Goal: Task Accomplishment & Management: Manage account settings

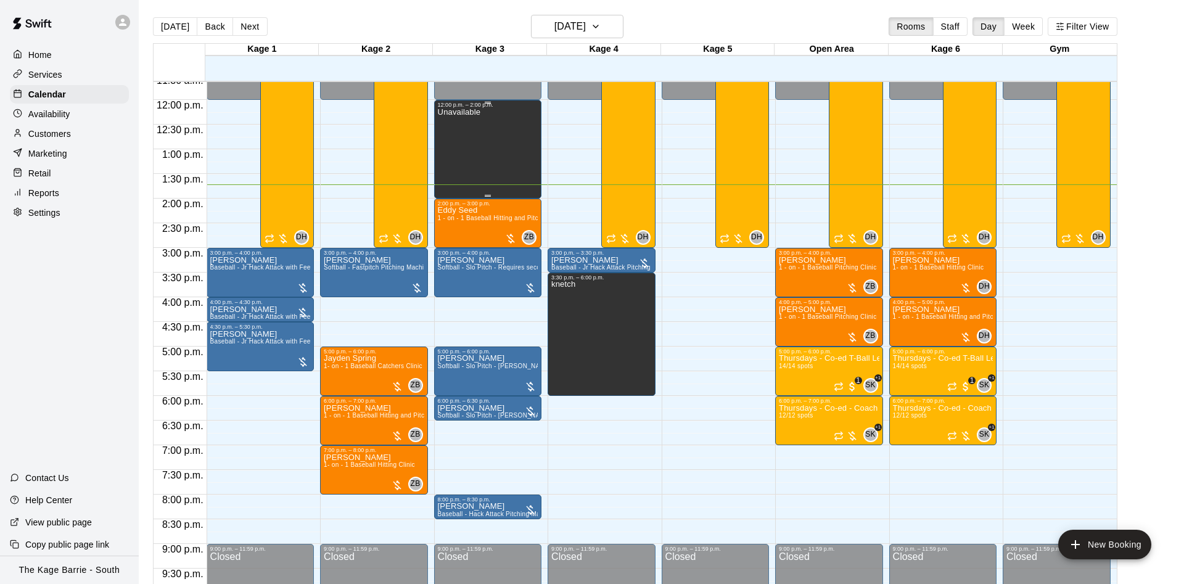
scroll to position [553, 0]
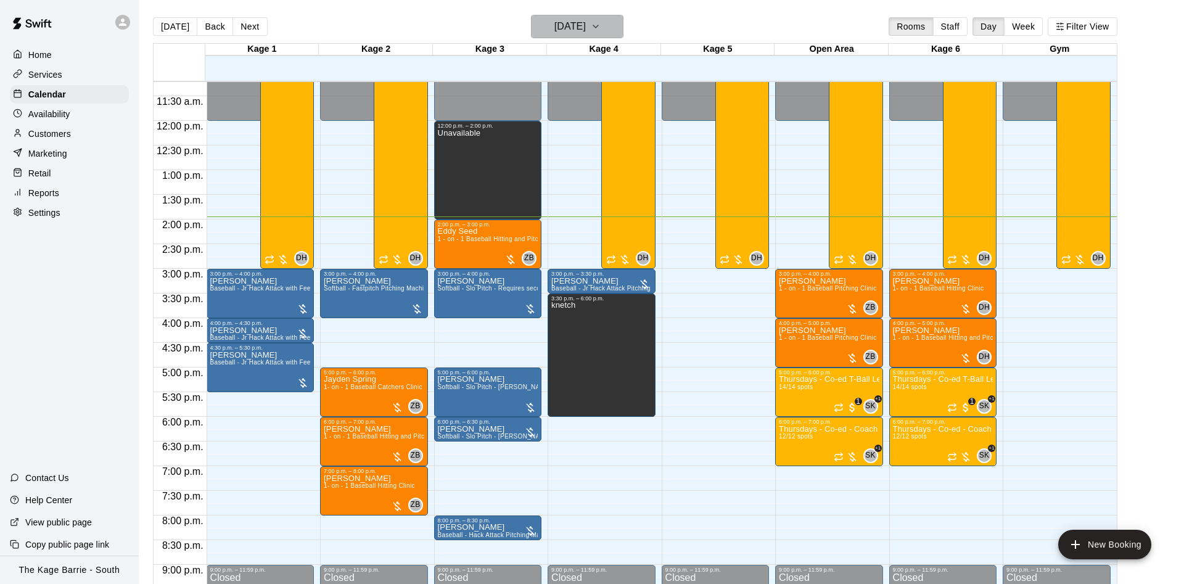
click at [581, 31] on h6 "[DATE]" at bounding box center [570, 26] width 31 height 17
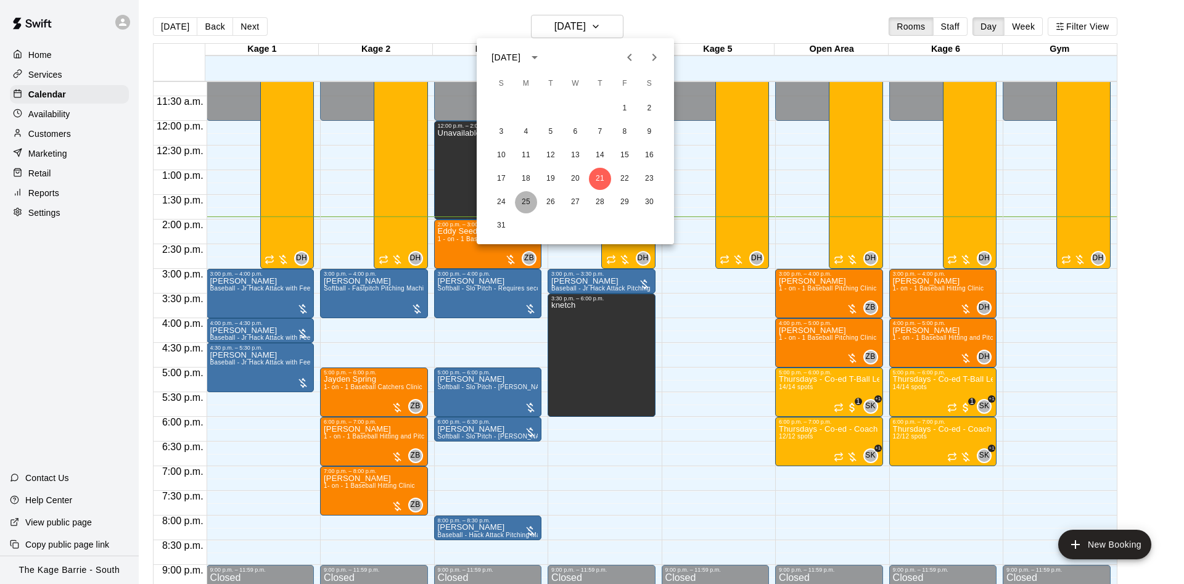
click at [527, 195] on button "25" at bounding box center [526, 202] width 22 height 22
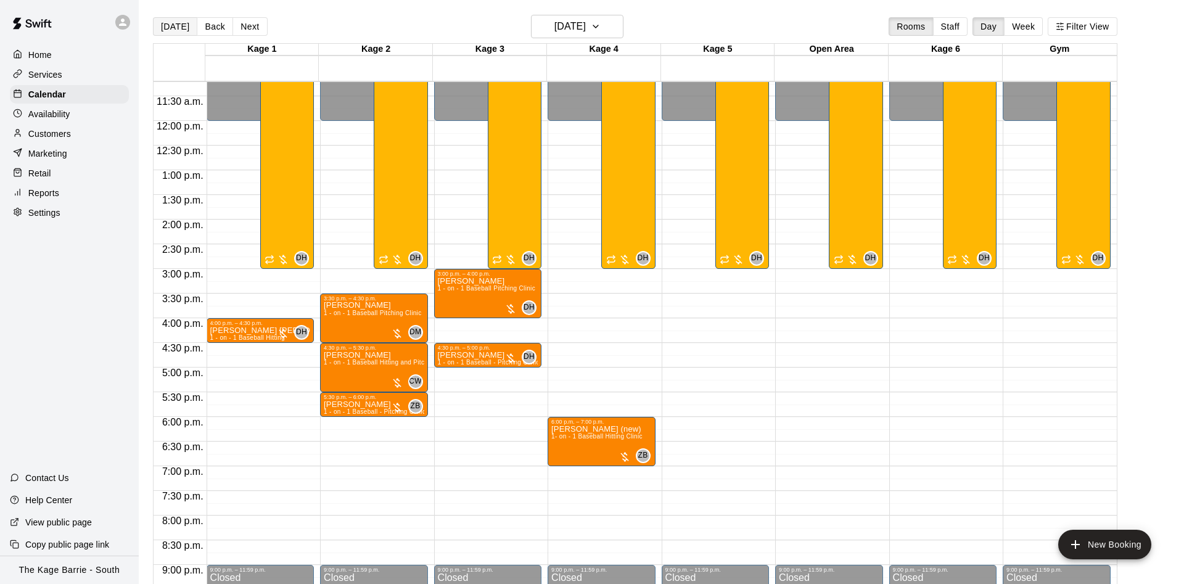
click at [176, 28] on button "[DATE]" at bounding box center [175, 26] width 44 height 19
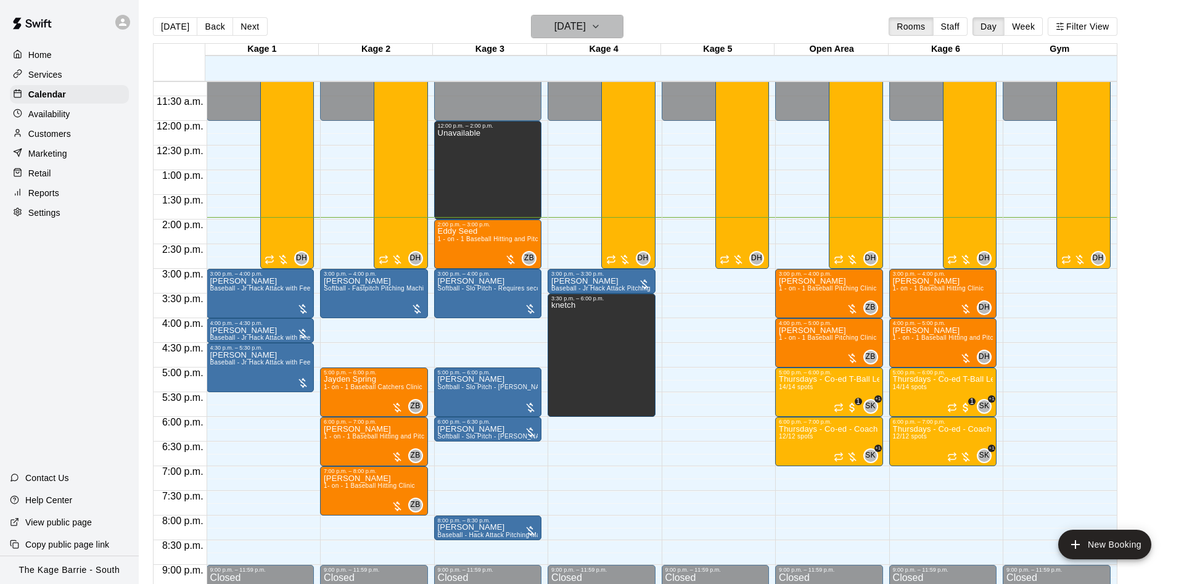
click at [555, 28] on h6 "[DATE]" at bounding box center [570, 26] width 31 height 17
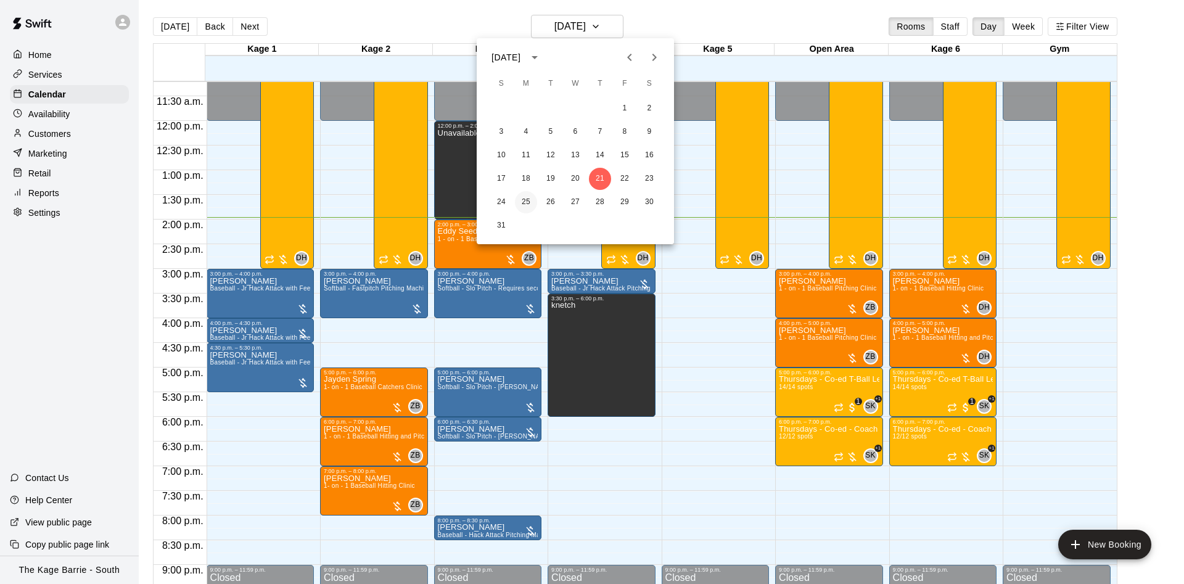
click at [521, 203] on button "25" at bounding box center [526, 202] width 22 height 22
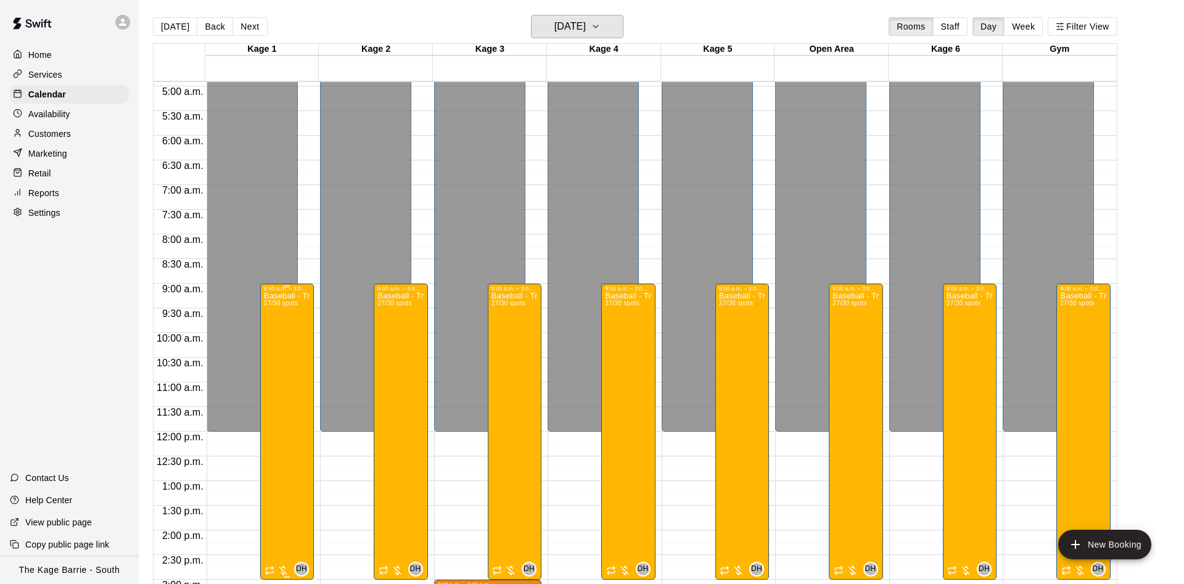
scroll to position [320, 0]
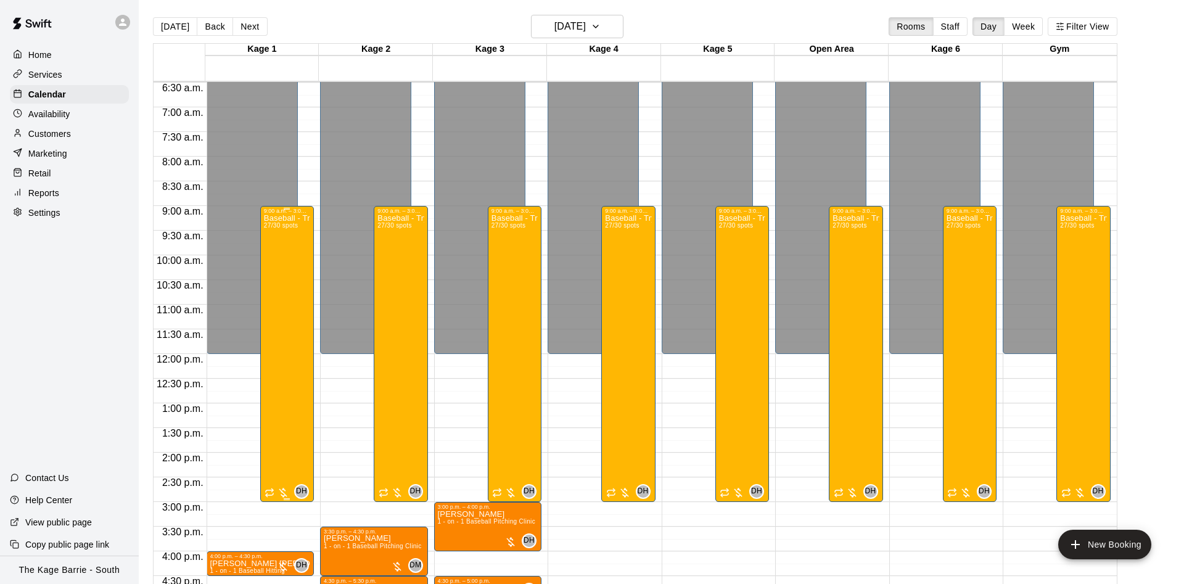
click at [294, 330] on div "Baseball - Tryout Prep Camp 2025 (August 25 - 29) 27/30 spots" at bounding box center [287, 506] width 46 height 584
click at [273, 233] on icon "edit" at bounding box center [274, 228] width 11 height 11
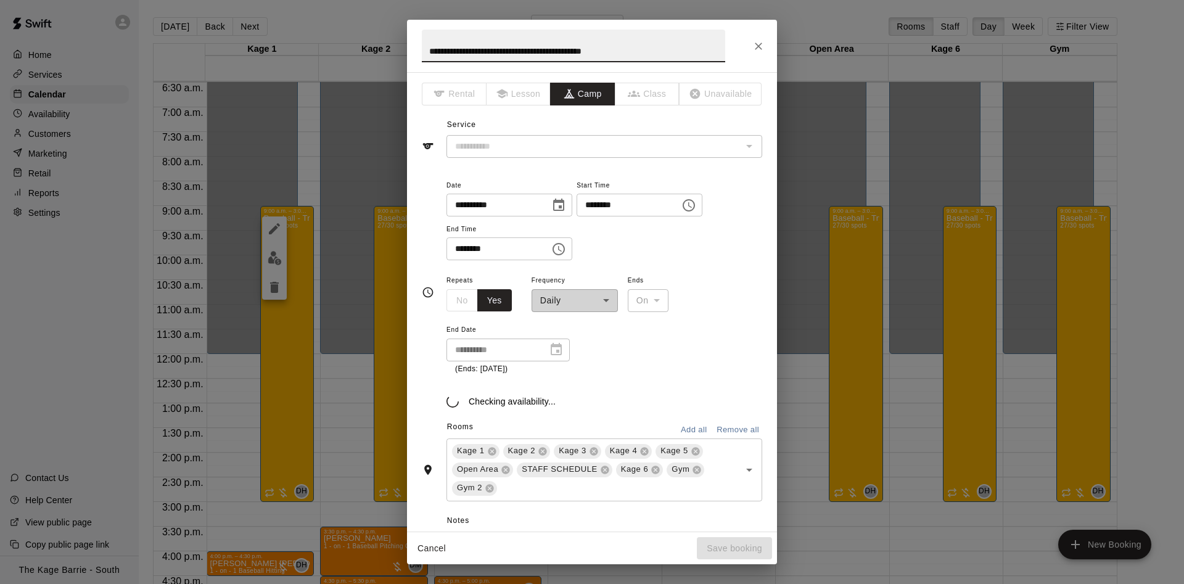
type input "**********"
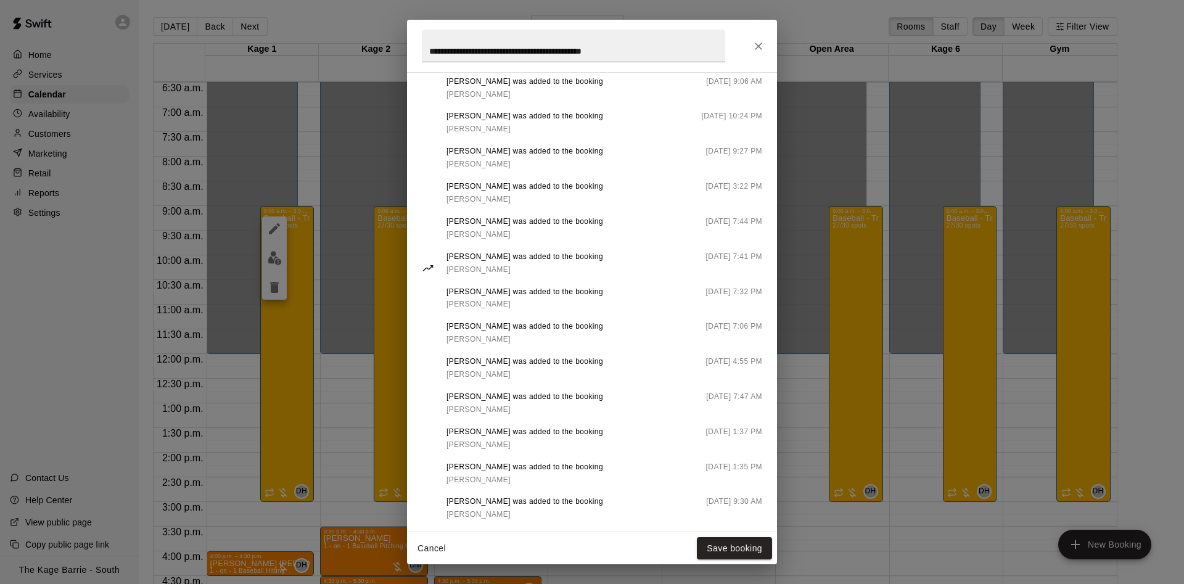
scroll to position [905, 0]
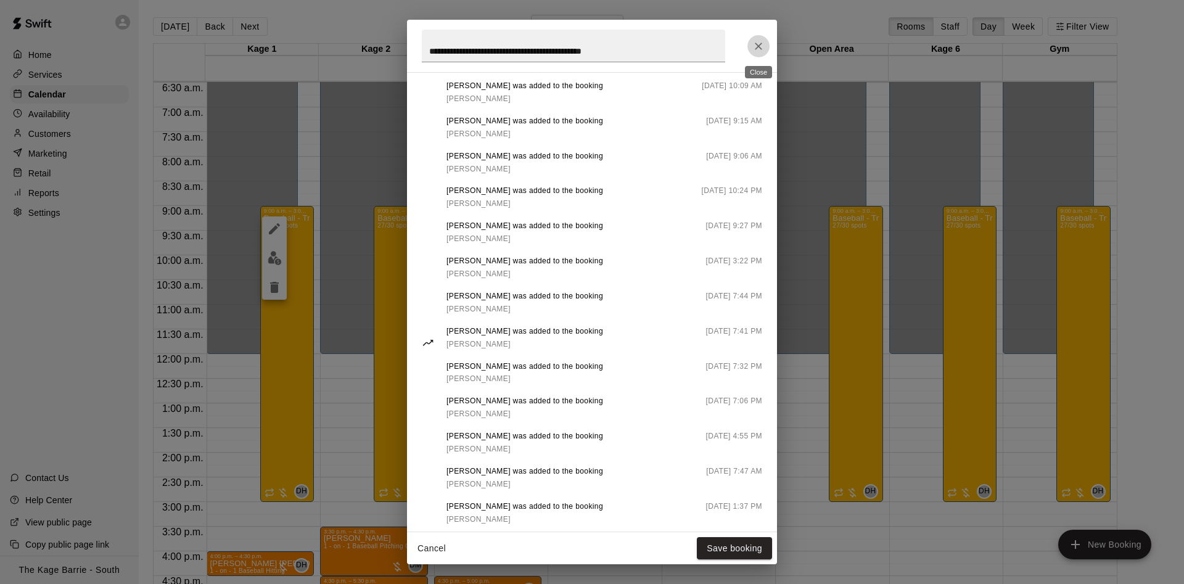
click at [751, 47] on button "Close" at bounding box center [759, 46] width 22 height 22
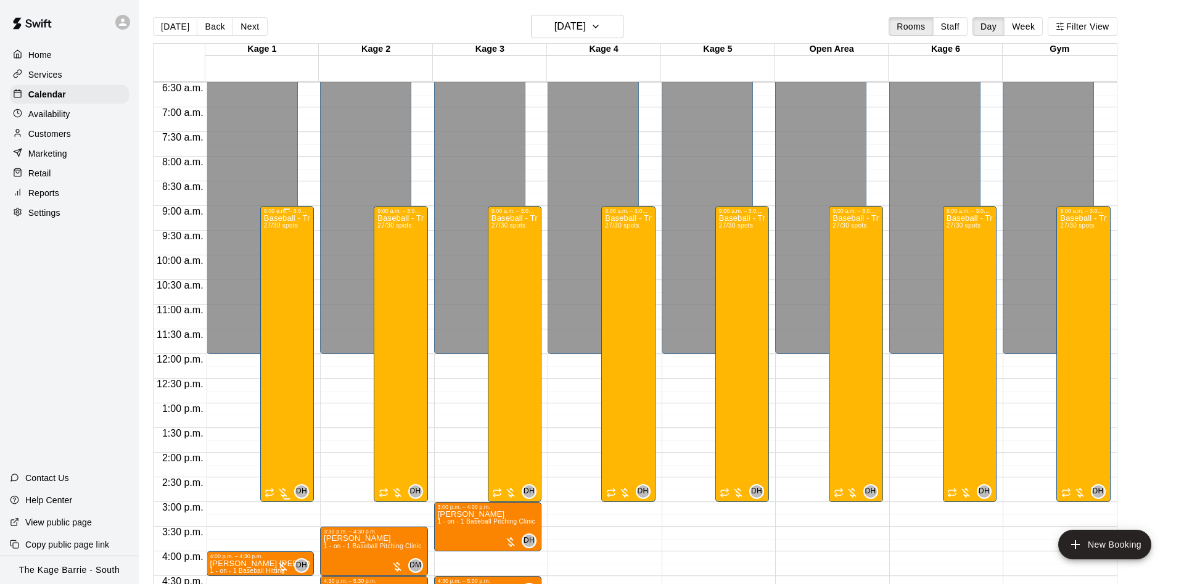
click at [300, 349] on div "Baseball - Tryout Prep Camp 2025 (August 25 - 29) 27/30 spots" at bounding box center [287, 506] width 46 height 584
click at [273, 257] on img "edit" at bounding box center [275, 258] width 14 height 14
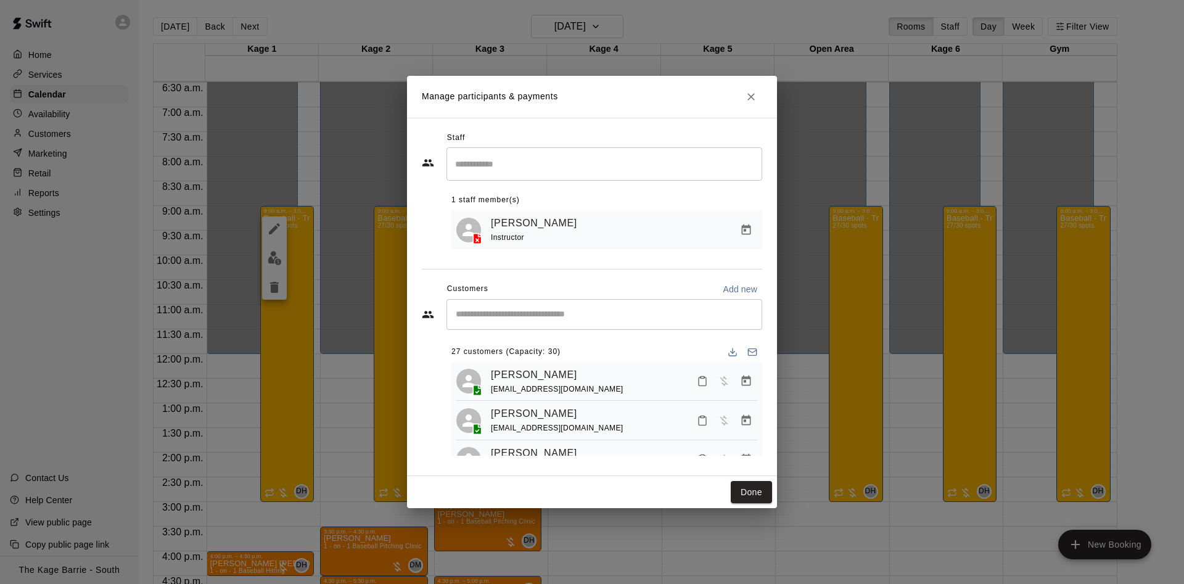
click at [497, 318] on input "Start typing to search customers..." at bounding box center [604, 314] width 305 height 12
type input "*"
type input "*****"
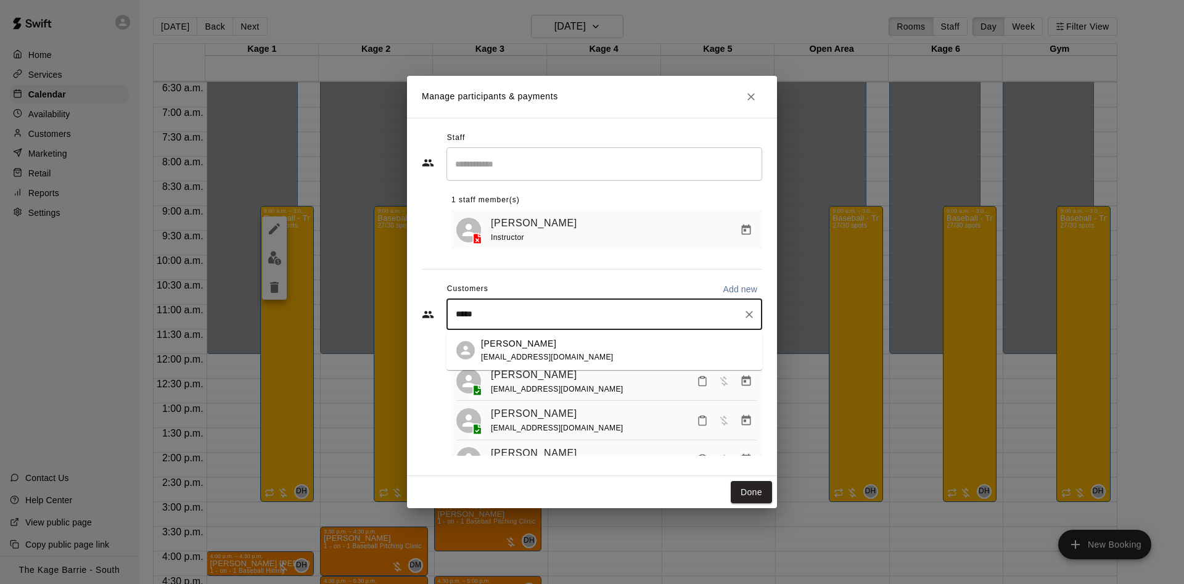
click at [548, 353] on div "Paul Twiss janinadobberkau@hotmail.com" at bounding box center [547, 350] width 133 height 27
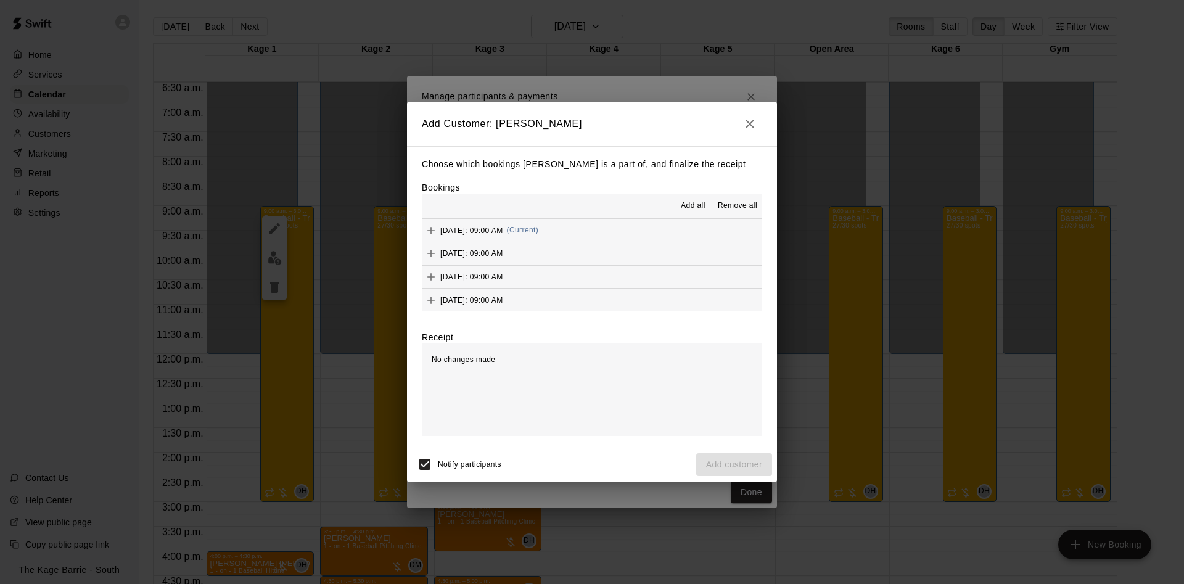
click at [695, 208] on span "Add all" at bounding box center [693, 206] width 25 height 12
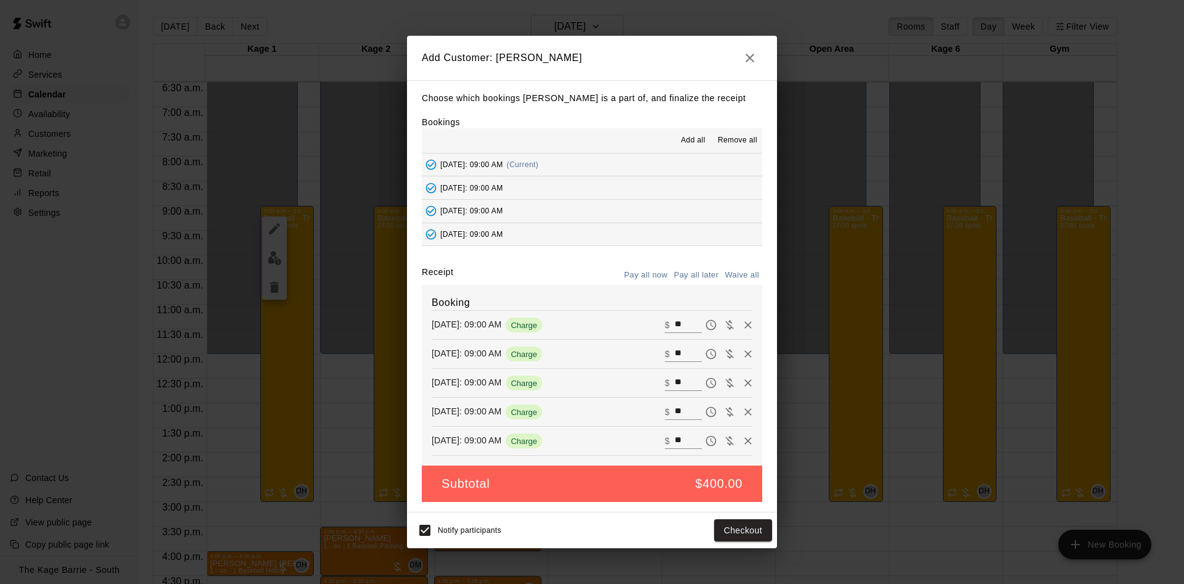
click at [734, 136] on span "Remove all" at bounding box center [737, 140] width 39 height 12
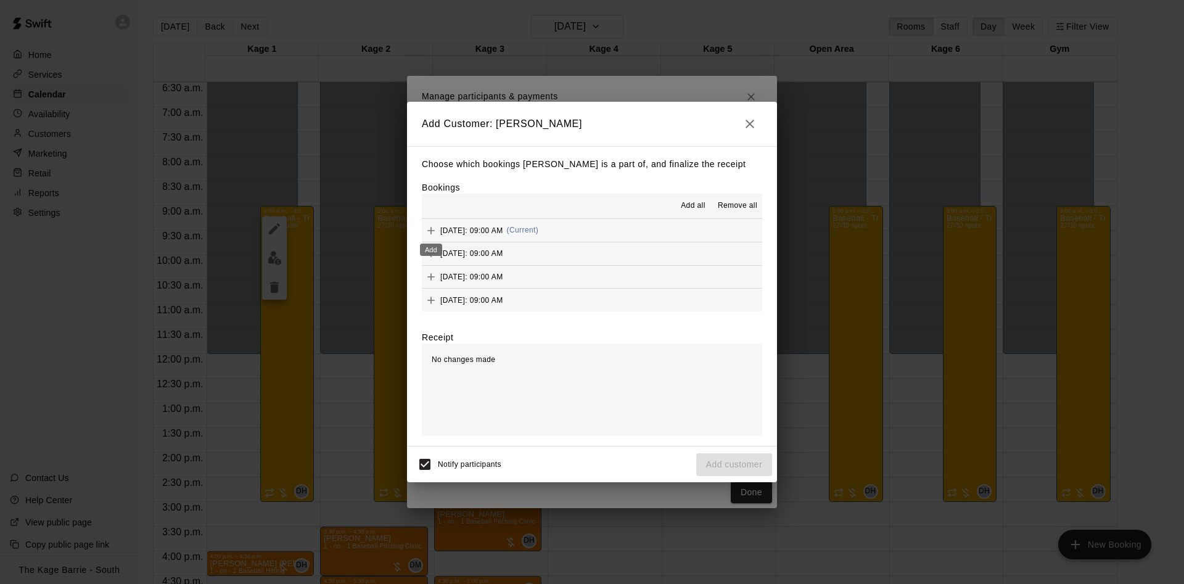
click at [434, 233] on icon "Add" at bounding box center [431, 231] width 12 height 12
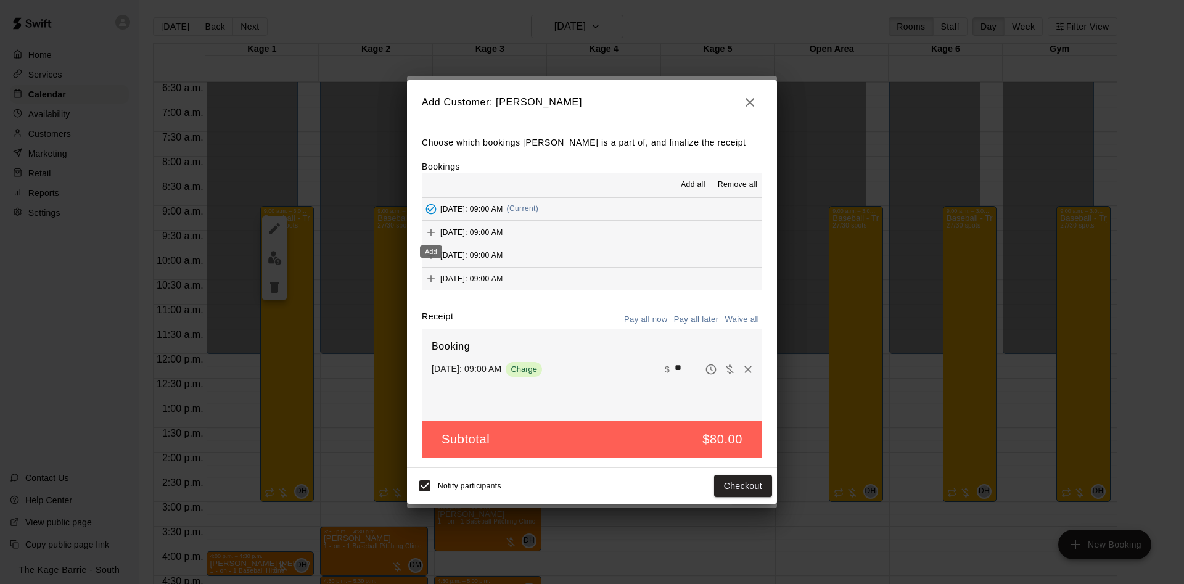
click at [431, 234] on icon "Add" at bounding box center [431, 232] width 7 height 7
click at [429, 250] on div "Added - Collect Payment" at bounding box center [431, 252] width 88 height 22
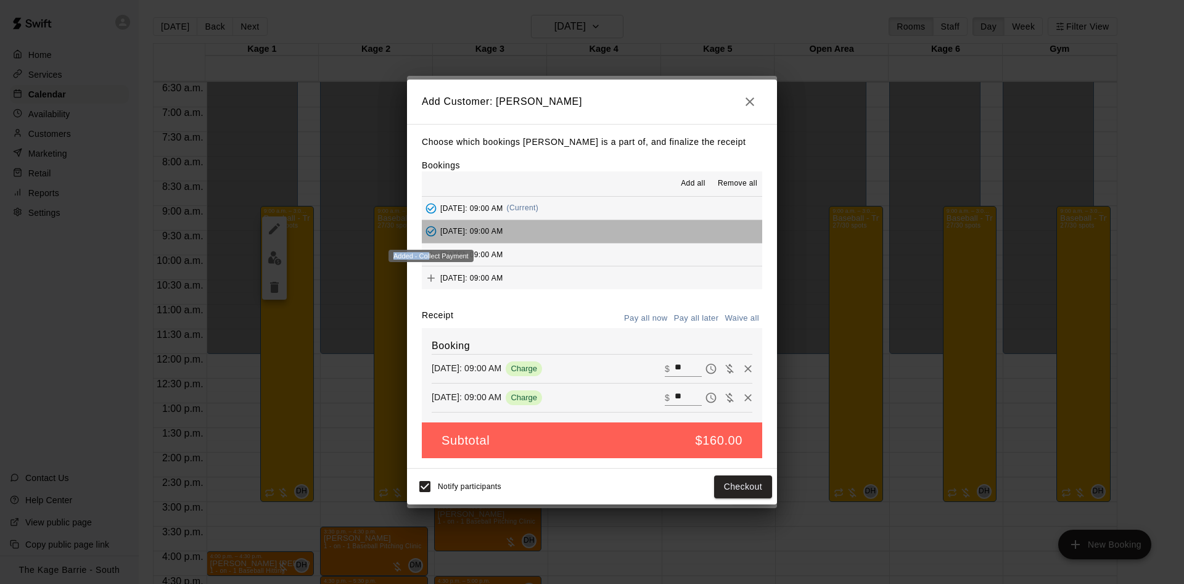
click at [429, 255] on div "Added - Collect Payment" at bounding box center [431, 256] width 85 height 12
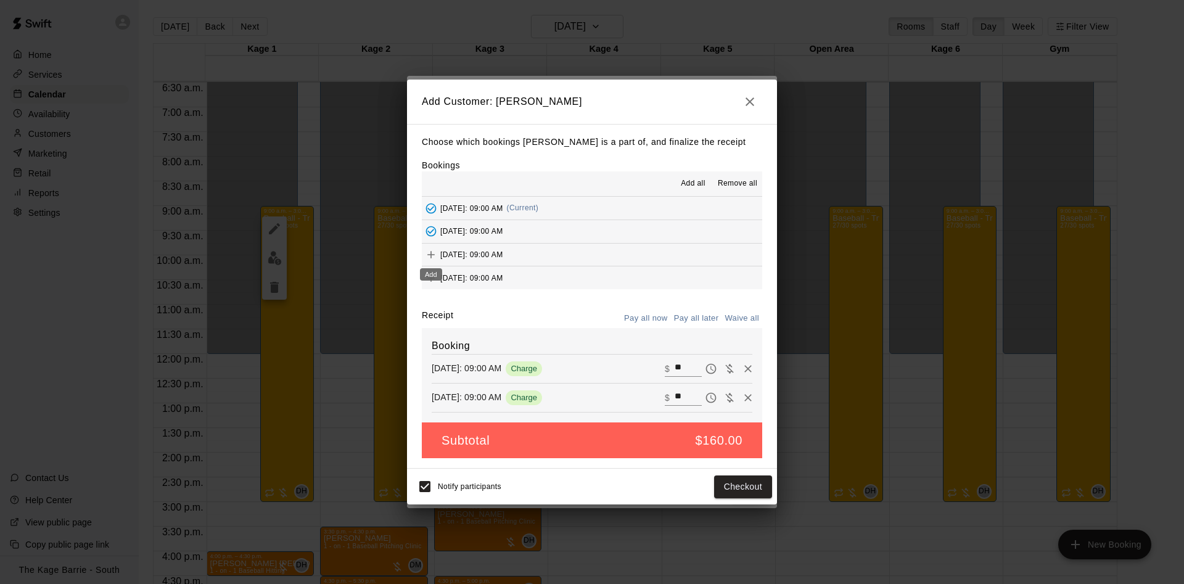
click at [428, 255] on icon "Add" at bounding box center [431, 254] width 7 height 7
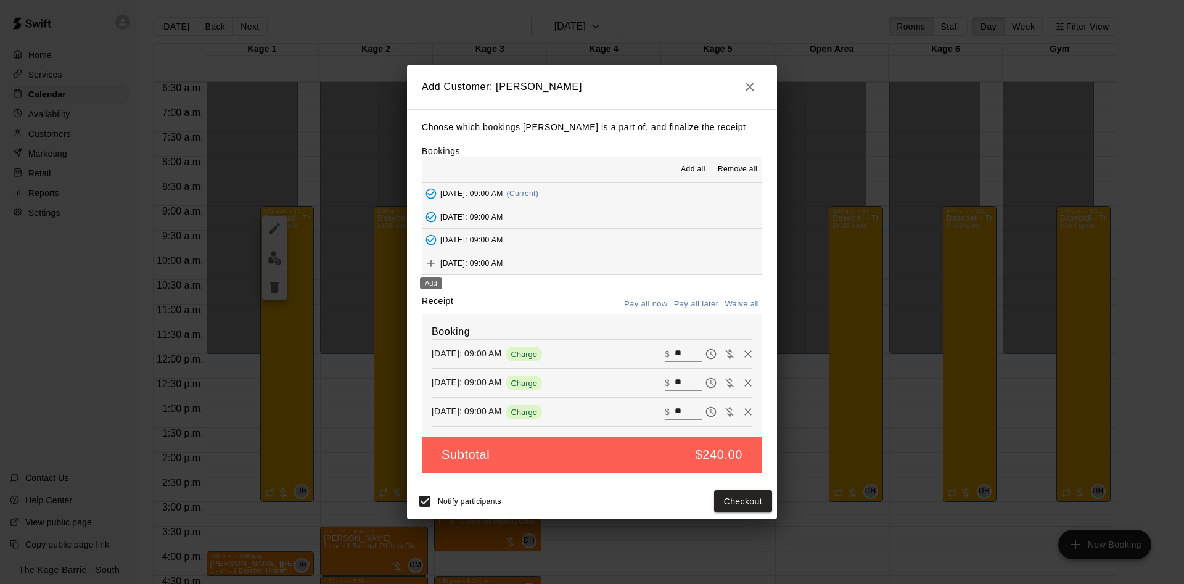
click at [429, 266] on icon "Add" at bounding box center [431, 263] width 12 height 12
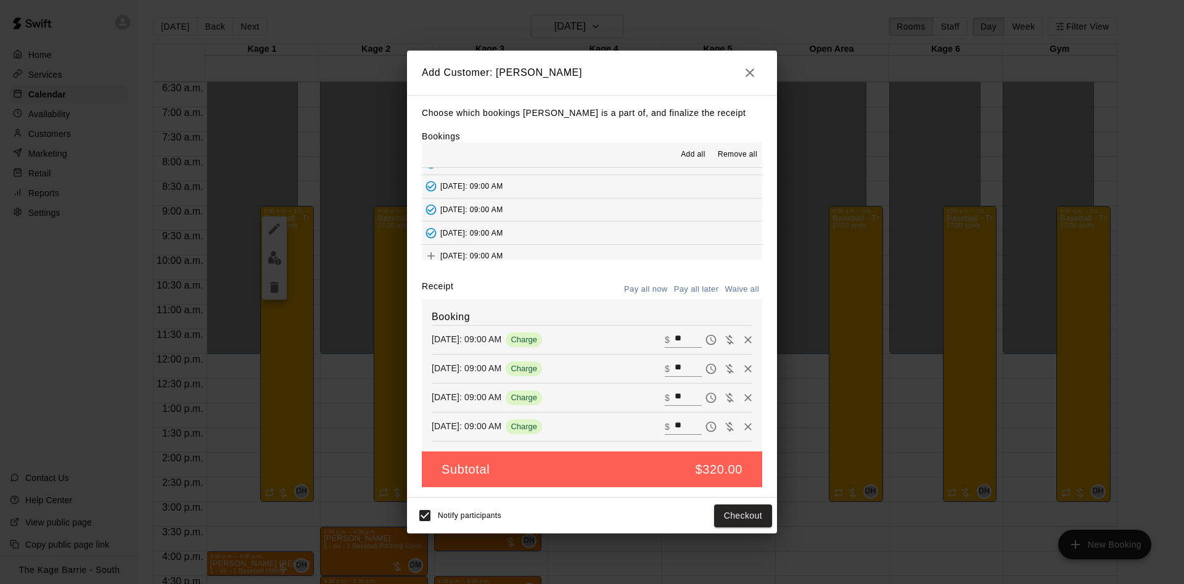
scroll to position [24, 0]
click at [695, 289] on button "Pay all later" at bounding box center [696, 289] width 51 height 19
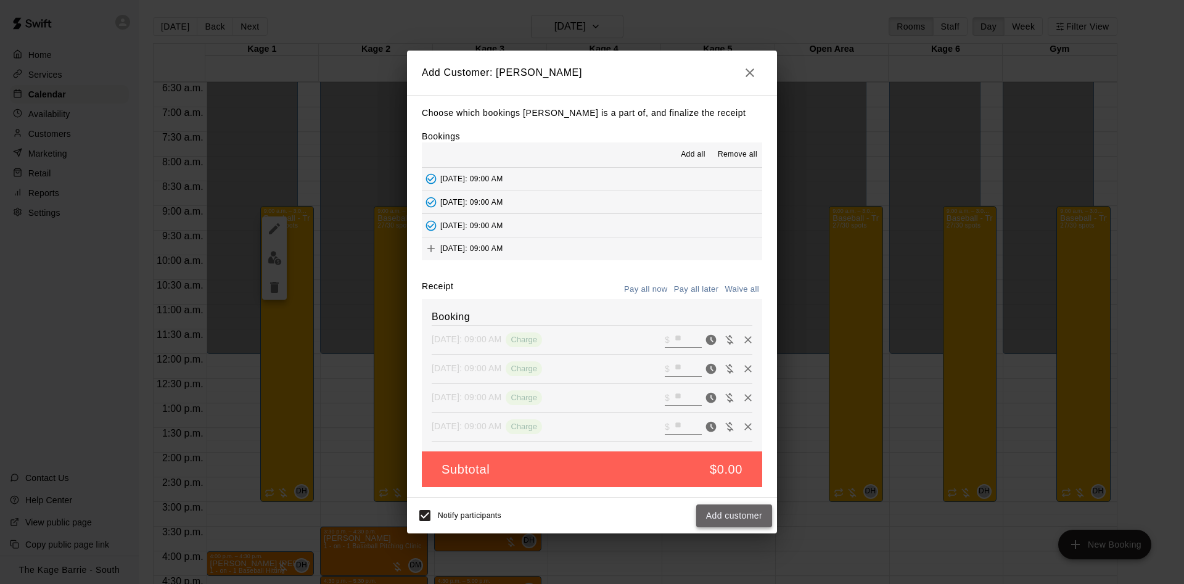
click at [729, 521] on button "Add customer" at bounding box center [734, 516] width 76 height 23
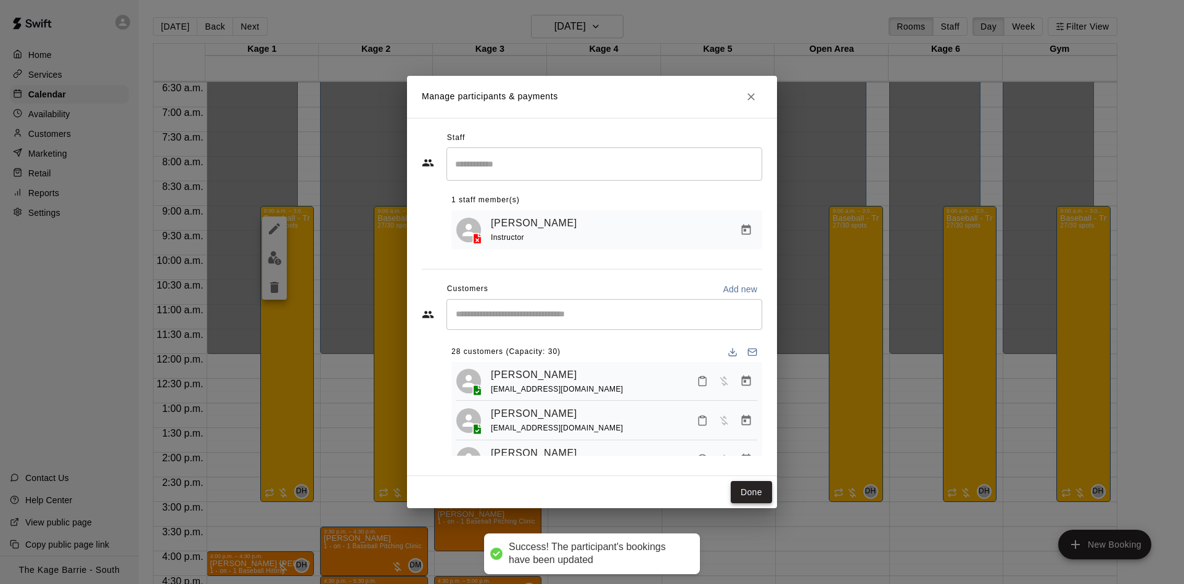
click at [749, 495] on button "Done" at bounding box center [751, 492] width 41 height 23
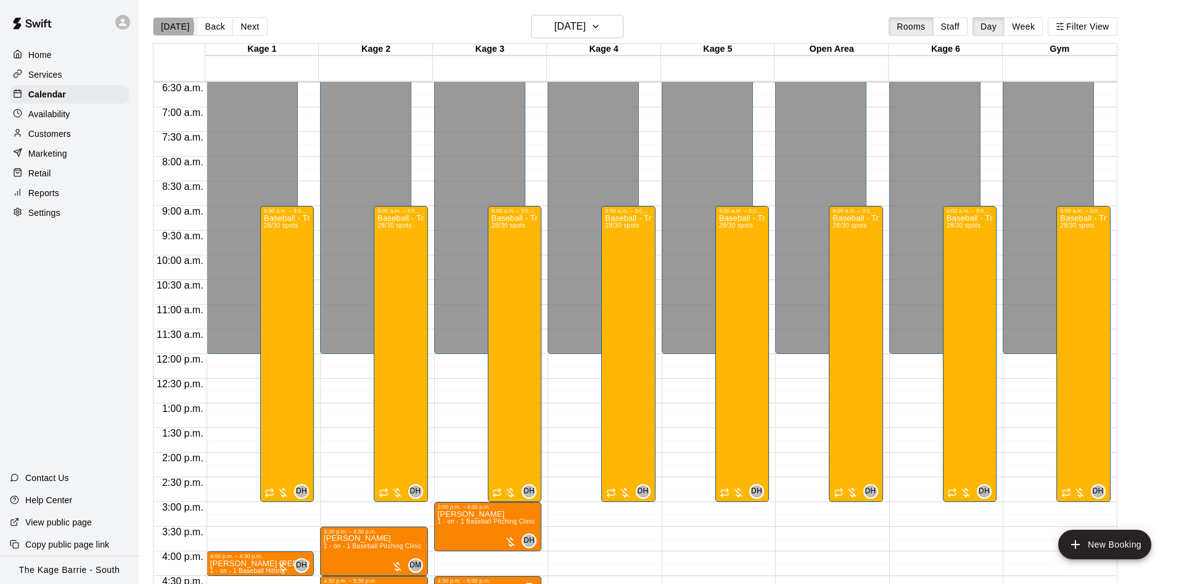
click at [161, 27] on button "[DATE]" at bounding box center [175, 26] width 44 height 19
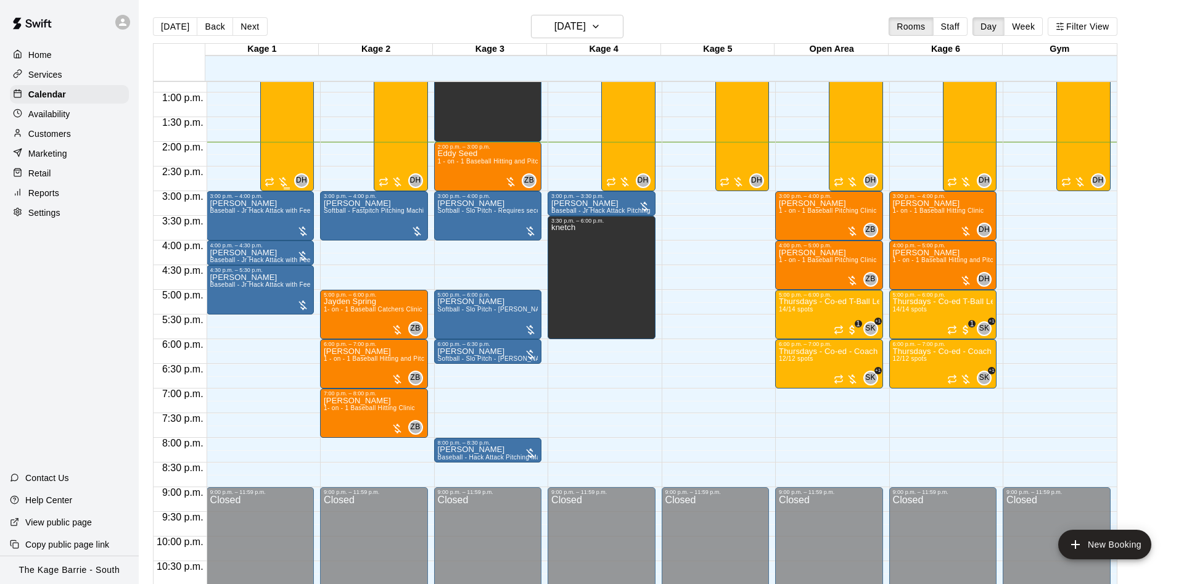
scroll to position [553, 0]
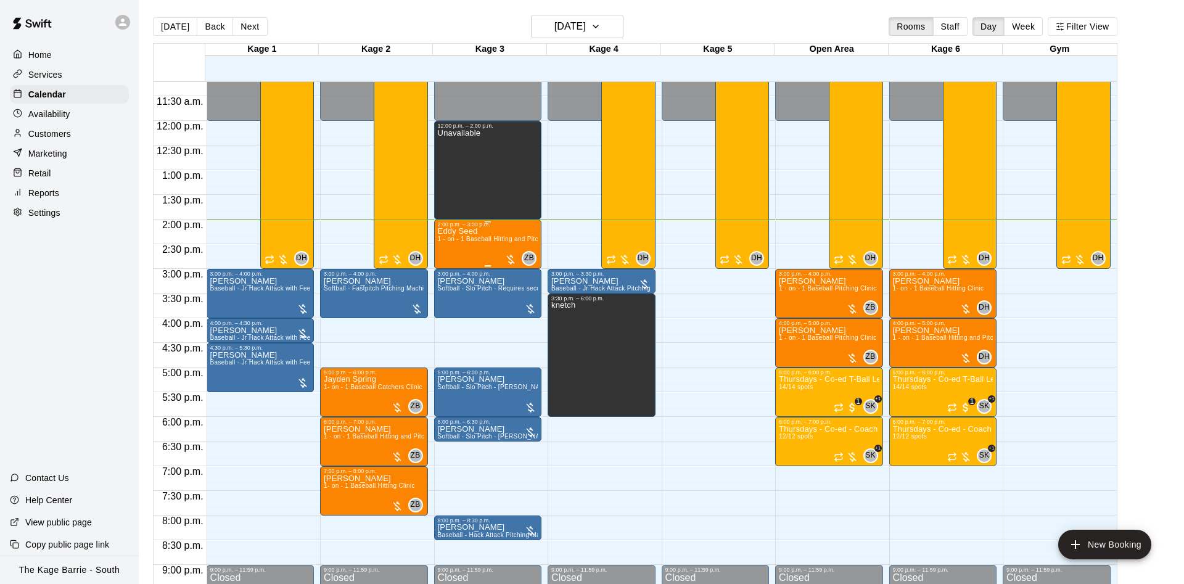
click at [463, 247] on div "Eddy Seed 1 - on - 1 Baseball Hitting and Pitching Clinic" at bounding box center [488, 520] width 101 height 584
click at [448, 275] on img "edit" at bounding box center [449, 272] width 14 height 14
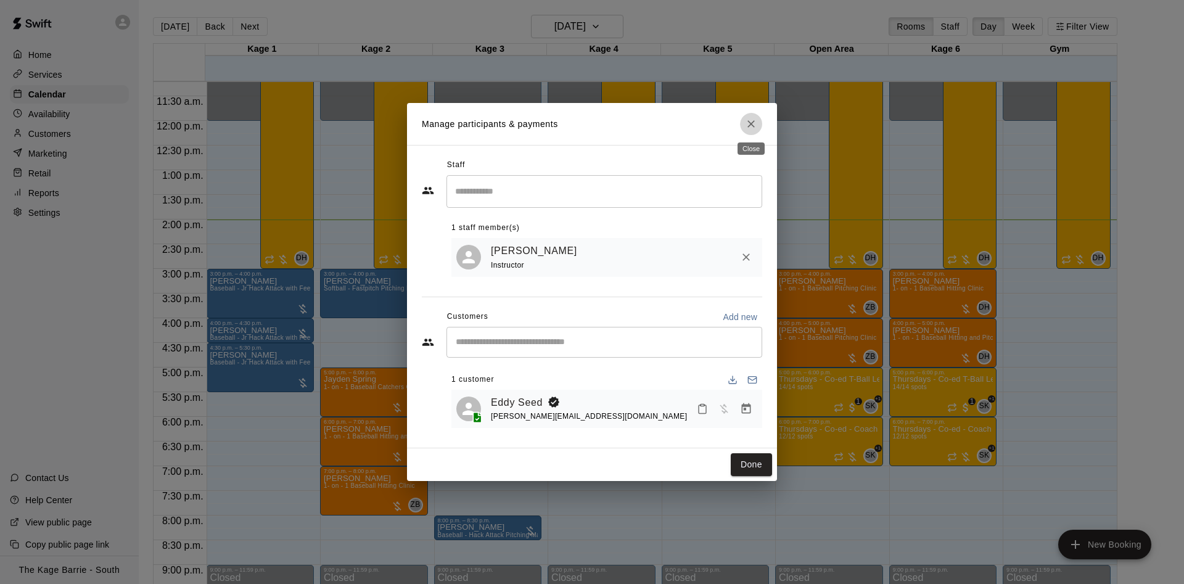
click at [751, 126] on icon "Close" at bounding box center [751, 124] width 12 height 12
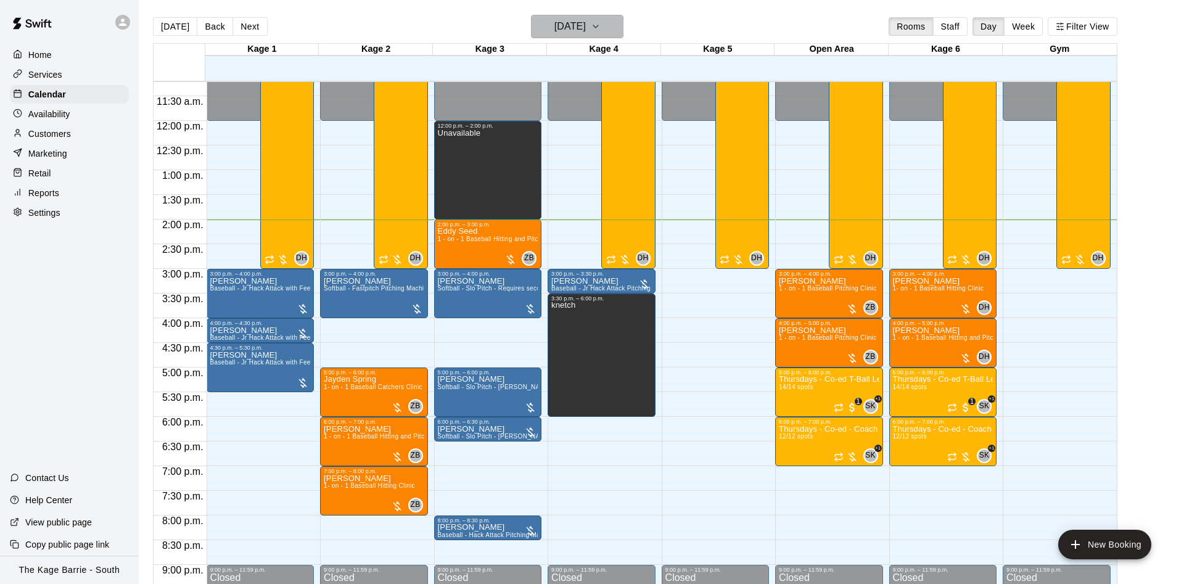
click at [586, 23] on h6 "[DATE]" at bounding box center [570, 26] width 31 height 17
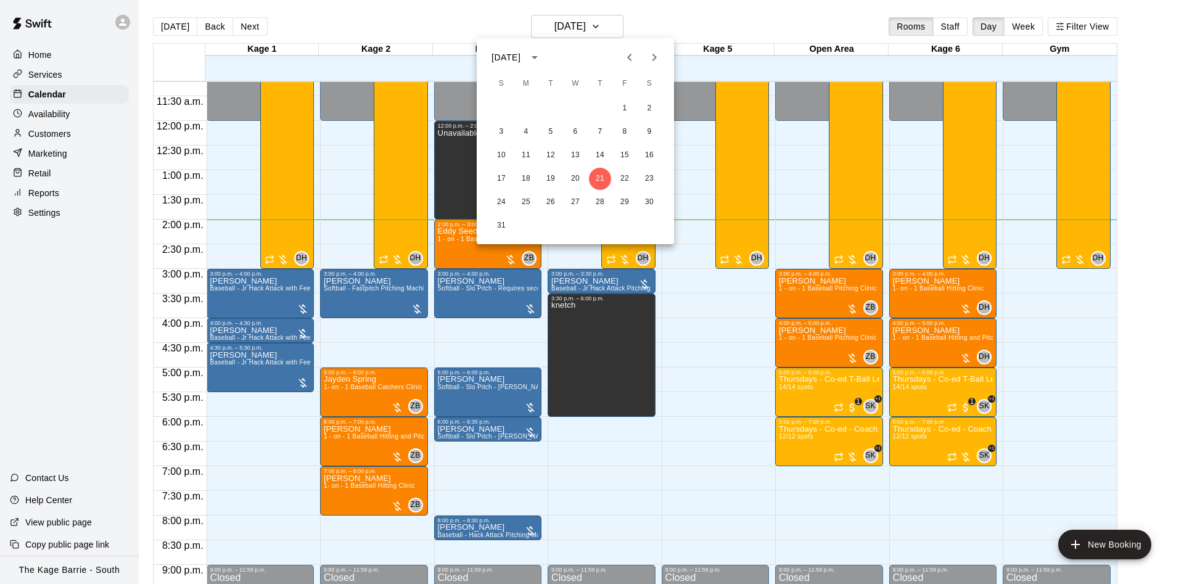
click at [629, 60] on icon "Previous month" at bounding box center [629, 57] width 15 height 15
click at [603, 113] on button "3" at bounding box center [600, 108] width 22 height 22
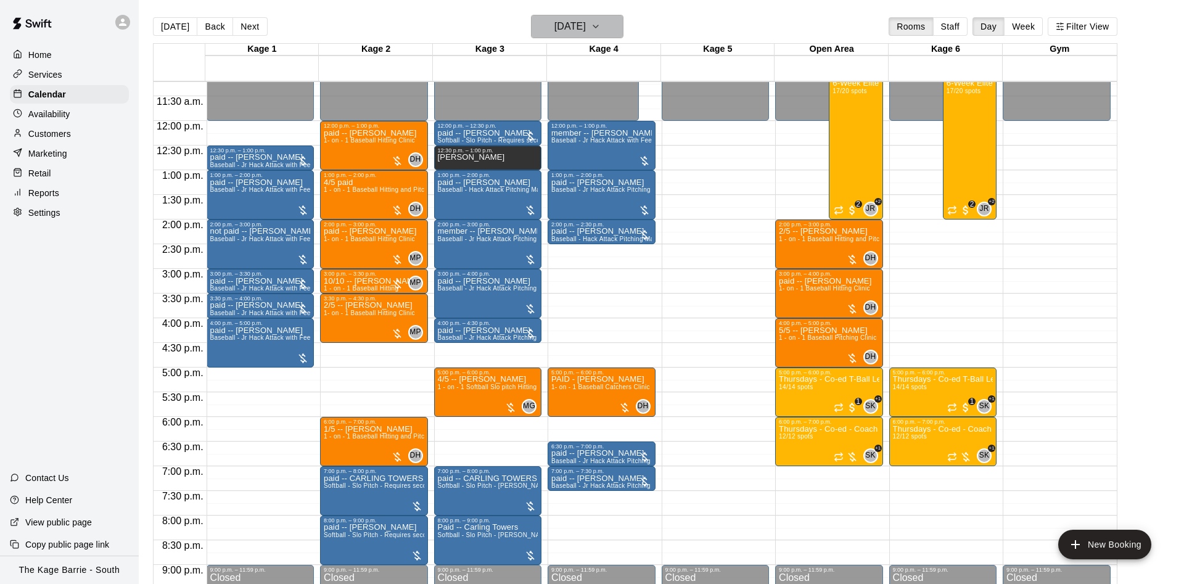
click at [571, 20] on h6 "Thursday Jul 03" at bounding box center [570, 26] width 31 height 17
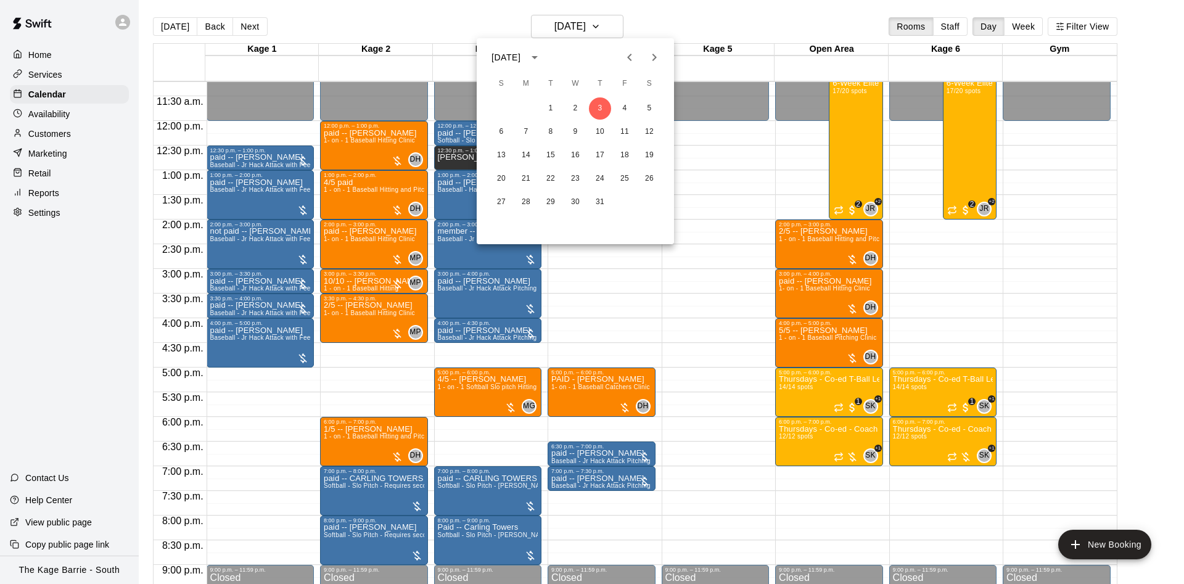
click at [168, 33] on div at bounding box center [592, 292] width 1184 height 584
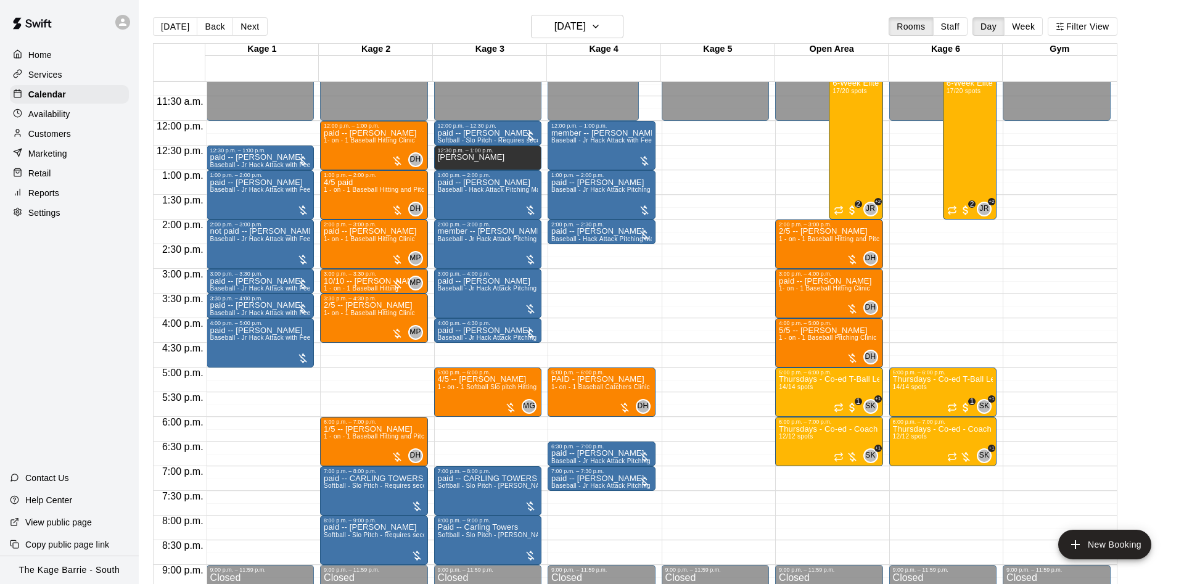
click at [168, 30] on button "[DATE]" at bounding box center [175, 26] width 44 height 19
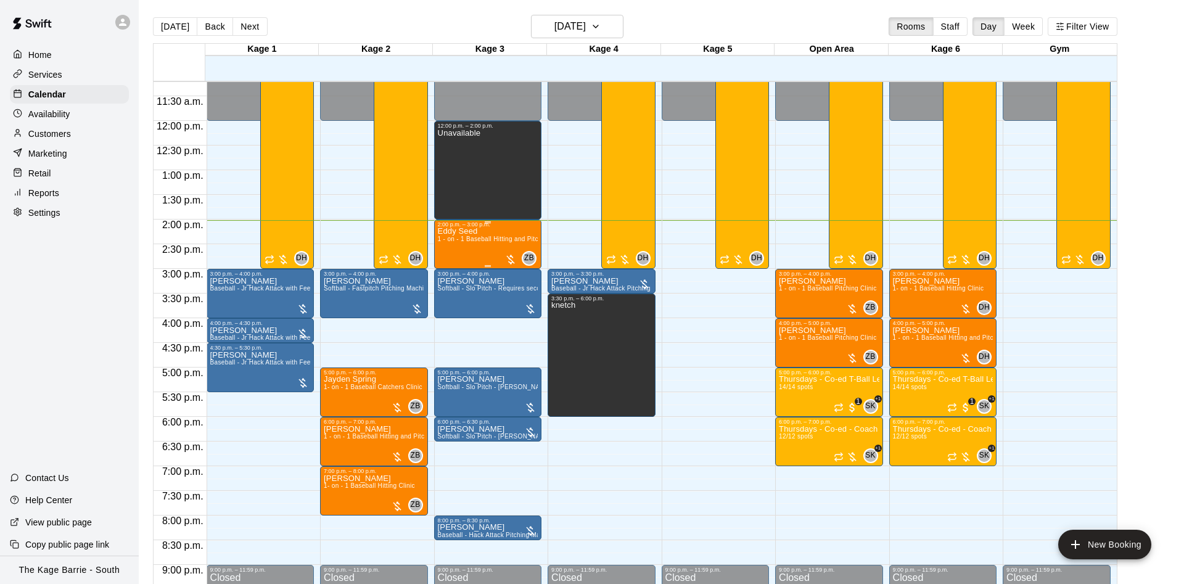
click at [442, 242] on span "1 - on - 1 Baseball Hitting and Pitching Clinic" at bounding box center [503, 239] width 131 height 7
click at [445, 252] on icon "edit" at bounding box center [448, 251] width 15 height 15
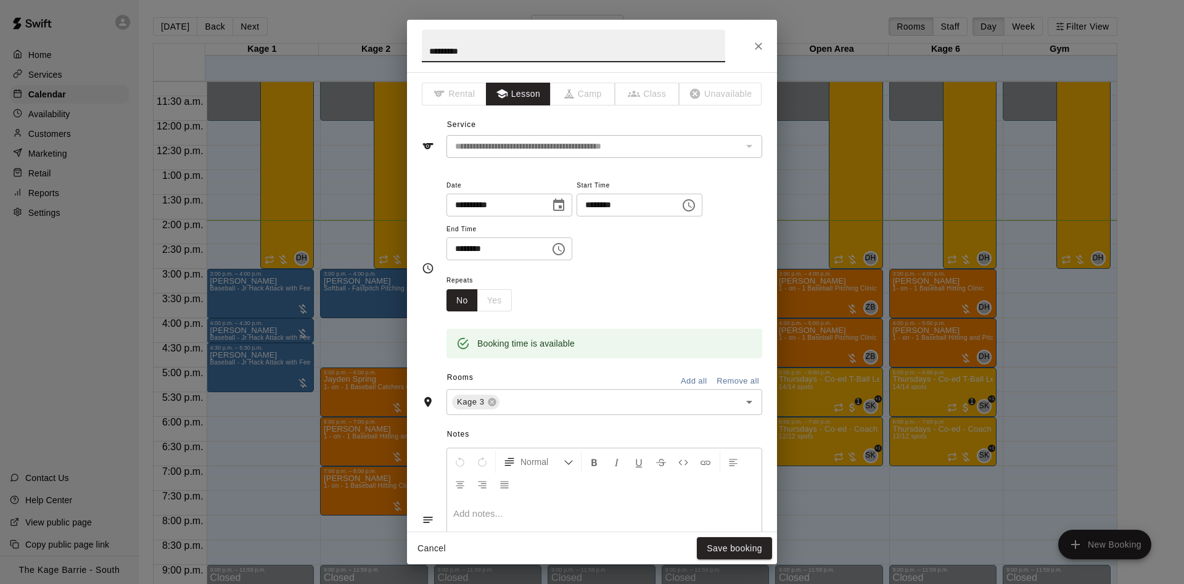
click at [424, 57] on input "*********" at bounding box center [574, 46] width 304 height 33
type input "**********"
click at [713, 542] on button "Save booking" at bounding box center [734, 548] width 75 height 23
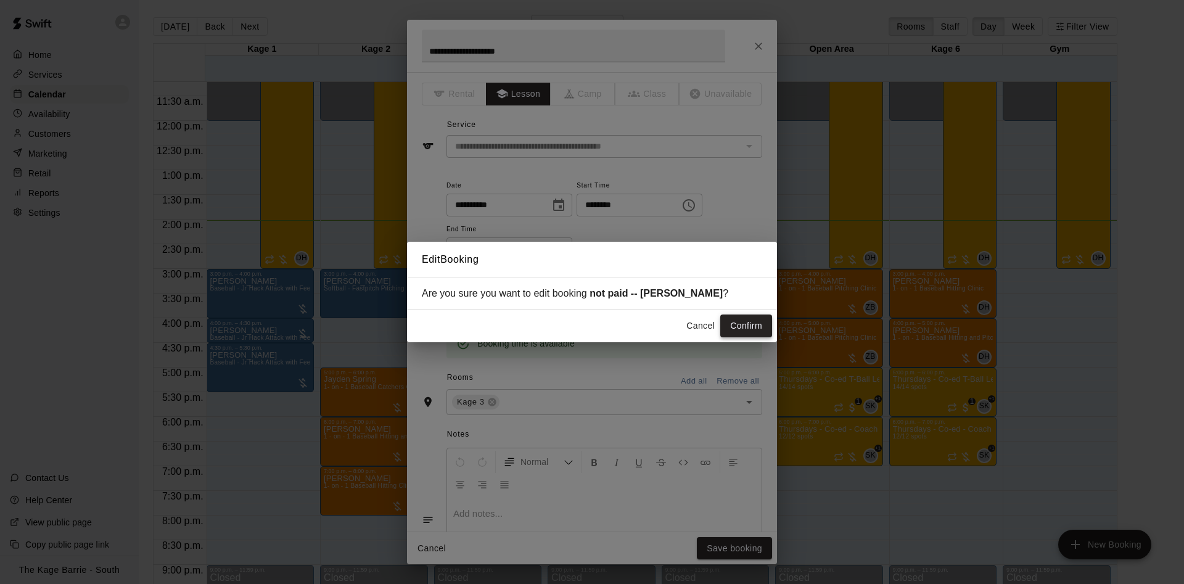
click at [757, 318] on div "Cancel Confirm" at bounding box center [592, 326] width 370 height 33
click at [757, 320] on button "Confirm" at bounding box center [747, 326] width 52 height 23
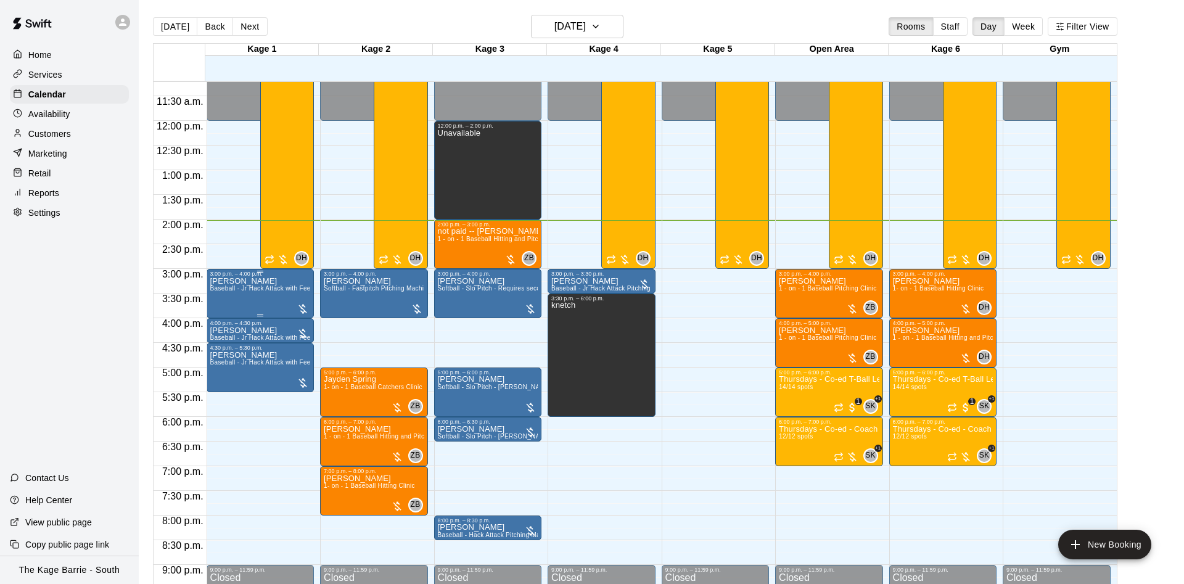
click at [236, 289] on span "Baseball - Jr Hack Attack with Feeder - DO NOT NEED SECOND PERSON" at bounding box center [320, 288] width 220 height 7
click at [225, 298] on icon "edit" at bounding box center [220, 300] width 11 height 11
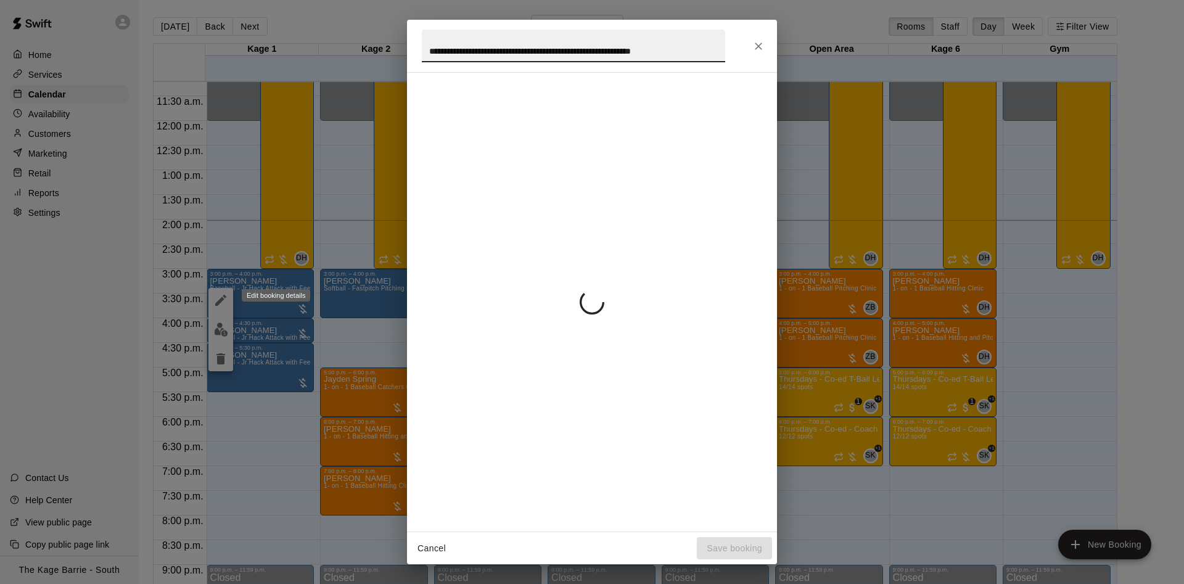
scroll to position [0, 24]
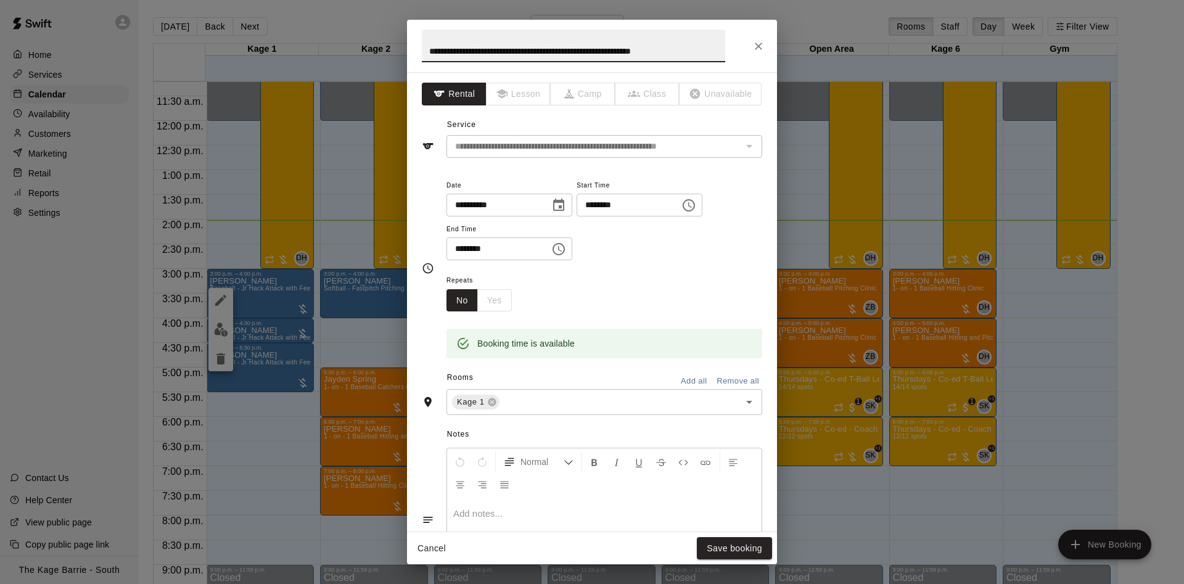
click at [445, 51] on input "**********" at bounding box center [574, 46] width 304 height 33
click at [452, 46] on input "**********" at bounding box center [574, 46] width 304 height 33
click at [453, 46] on input "**********" at bounding box center [574, 46] width 304 height 33
click at [457, 43] on input "**********" at bounding box center [574, 46] width 304 height 33
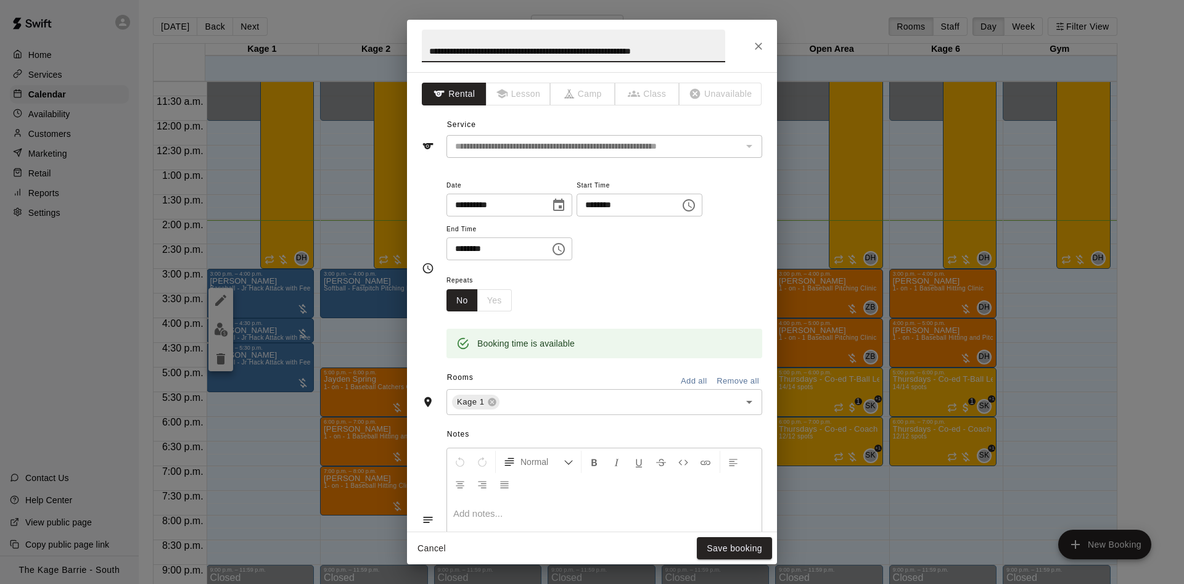
drag, startPoint x: 457, startPoint y: 43, endPoint x: 467, endPoint y: 43, distance: 9.9
click at [464, 43] on input "**********" at bounding box center [574, 46] width 304 height 33
click at [467, 43] on input "**********" at bounding box center [574, 46] width 304 height 33
click at [469, 42] on input "**********" at bounding box center [574, 46] width 304 height 33
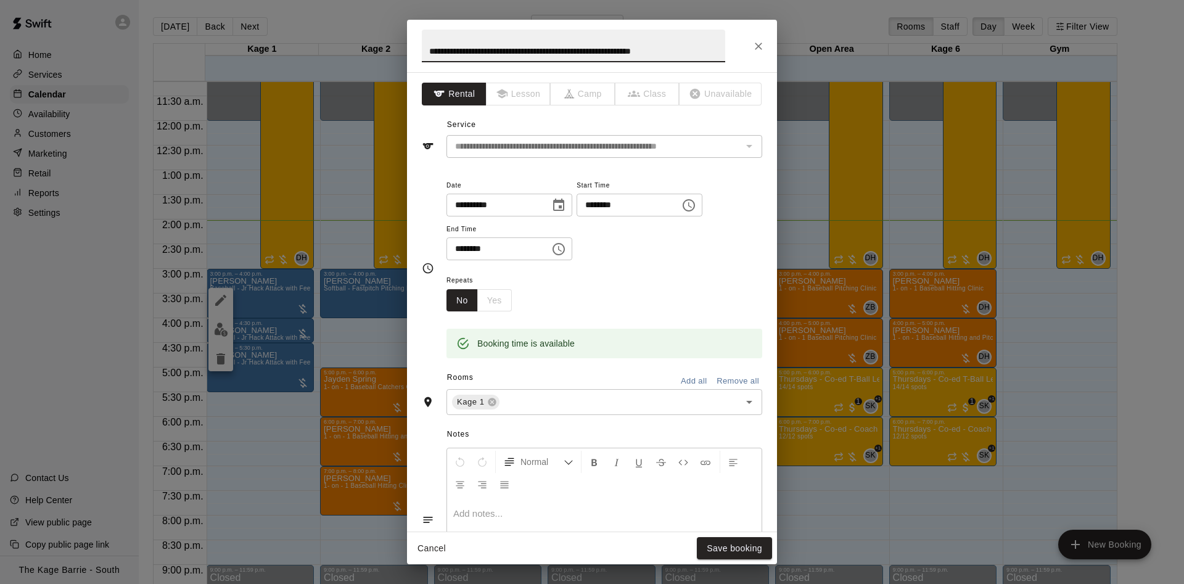
click at [473, 52] on input "**********" at bounding box center [574, 46] width 304 height 33
click at [474, 52] on input "**********" at bounding box center [574, 46] width 304 height 33
click at [473, 52] on input "**********" at bounding box center [574, 46] width 304 height 33
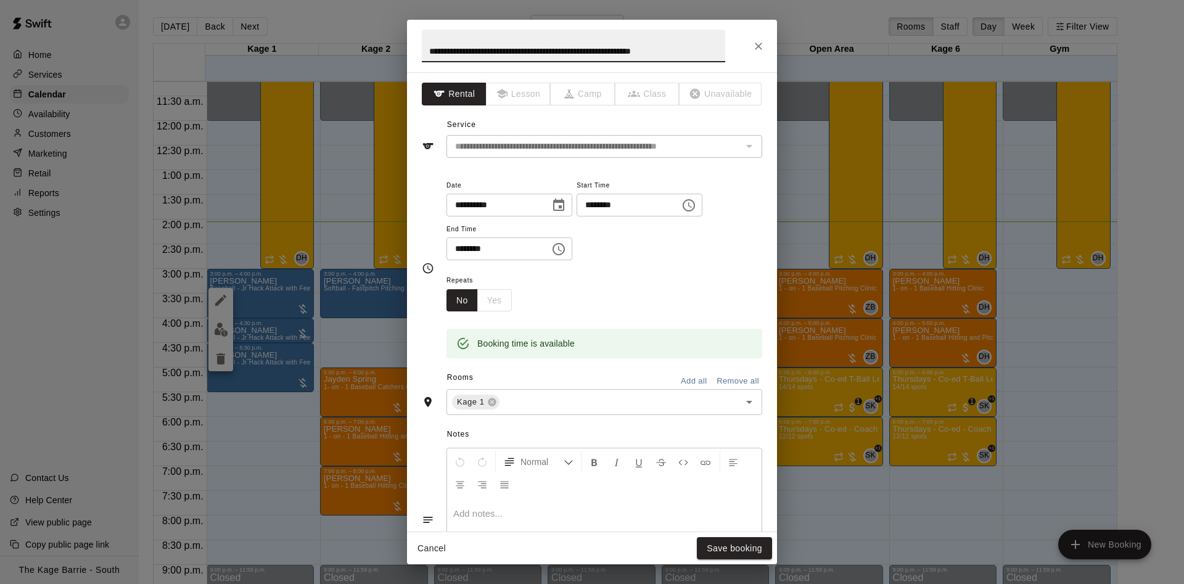
click at [474, 52] on input "**********" at bounding box center [574, 46] width 304 height 33
click at [477, 46] on input "**********" at bounding box center [574, 46] width 304 height 33
drag, startPoint x: 477, startPoint y: 46, endPoint x: 477, endPoint y: 32, distance: 13.6
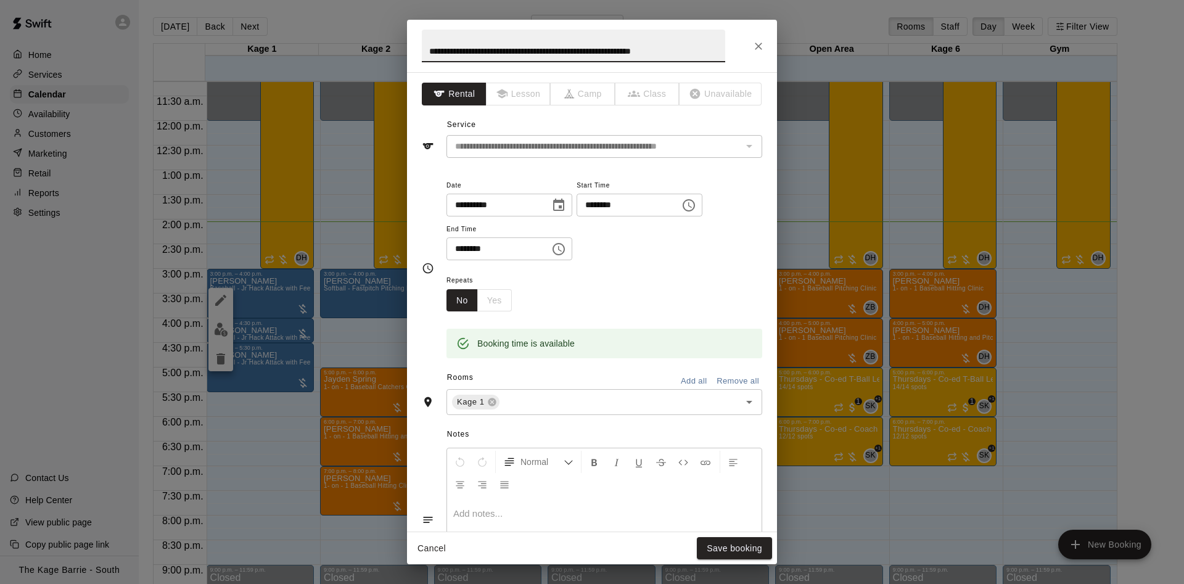
click at [477, 41] on input "**********" at bounding box center [574, 46] width 304 height 33
type input "**********"
click at [731, 550] on button "Save booking" at bounding box center [734, 548] width 75 height 23
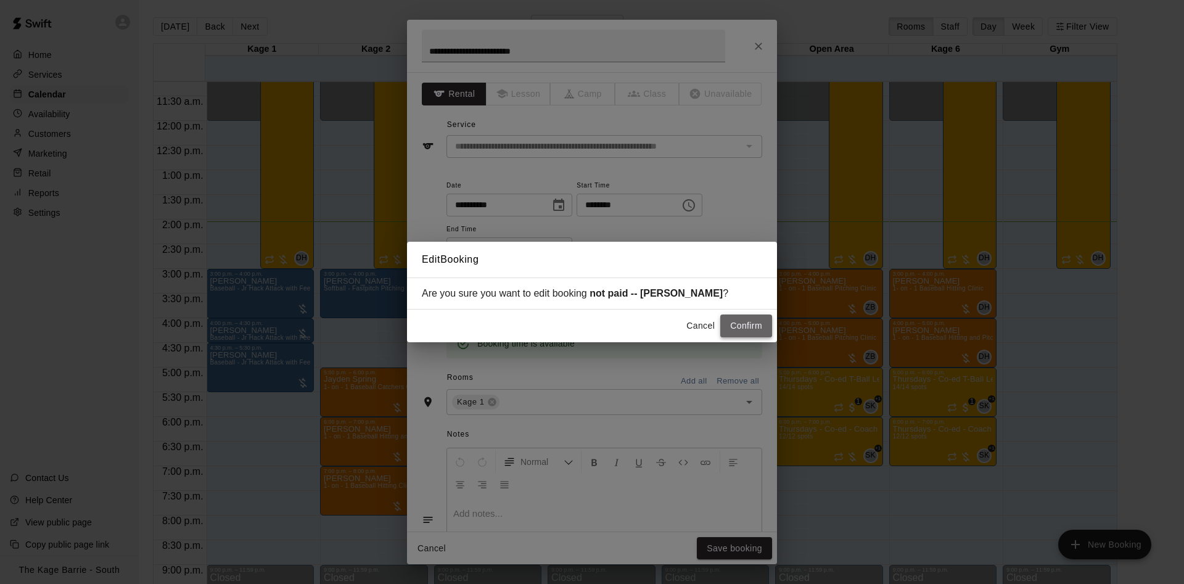
click at [751, 329] on button "Confirm" at bounding box center [747, 326] width 52 height 23
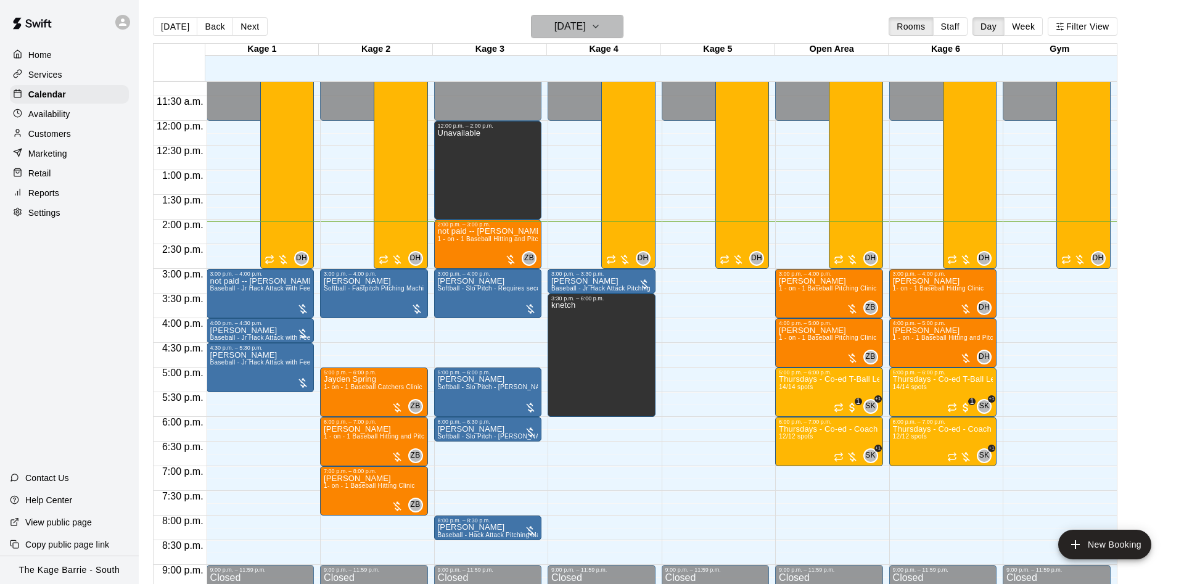
click at [575, 29] on h6 "[DATE]" at bounding box center [570, 26] width 31 height 17
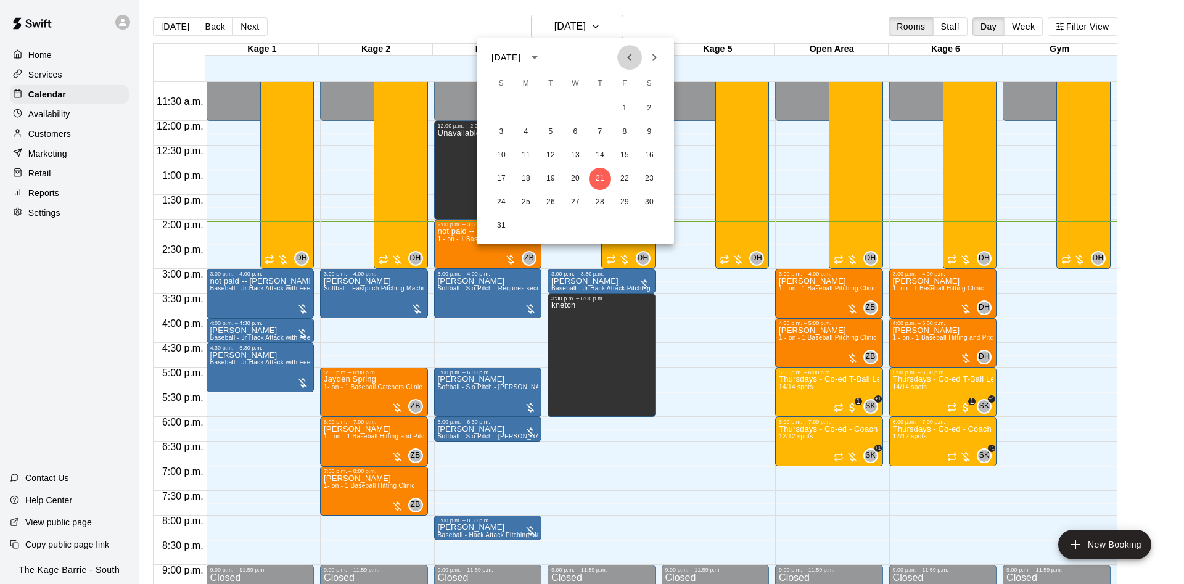
click at [625, 60] on icon "Previous month" at bounding box center [629, 57] width 15 height 15
click at [604, 102] on button "3" at bounding box center [600, 108] width 22 height 22
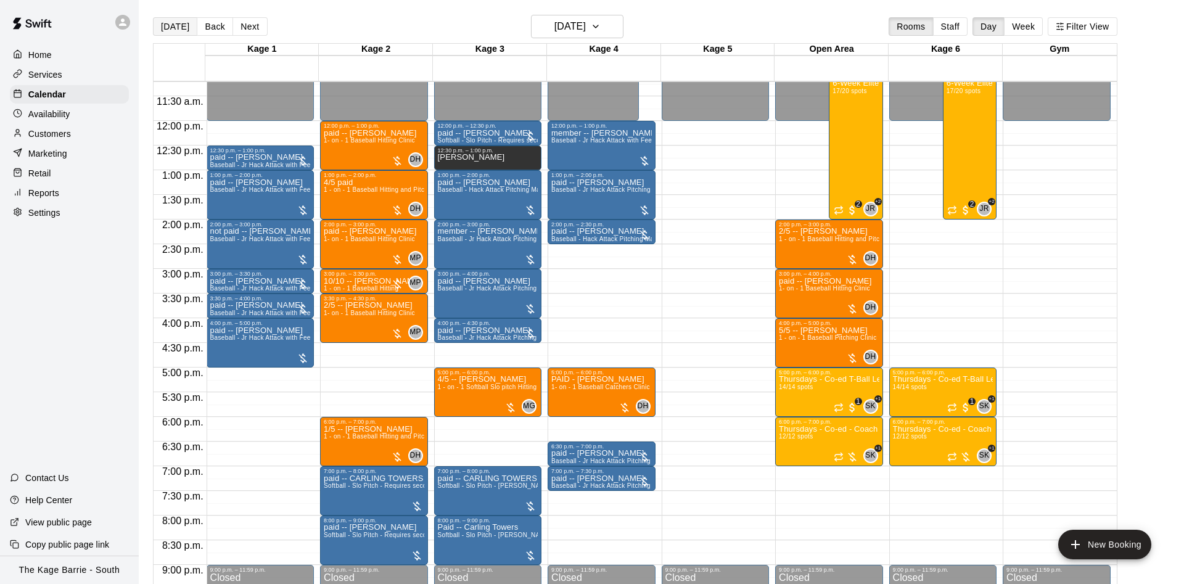
click at [182, 30] on button "[DATE]" at bounding box center [175, 26] width 44 height 19
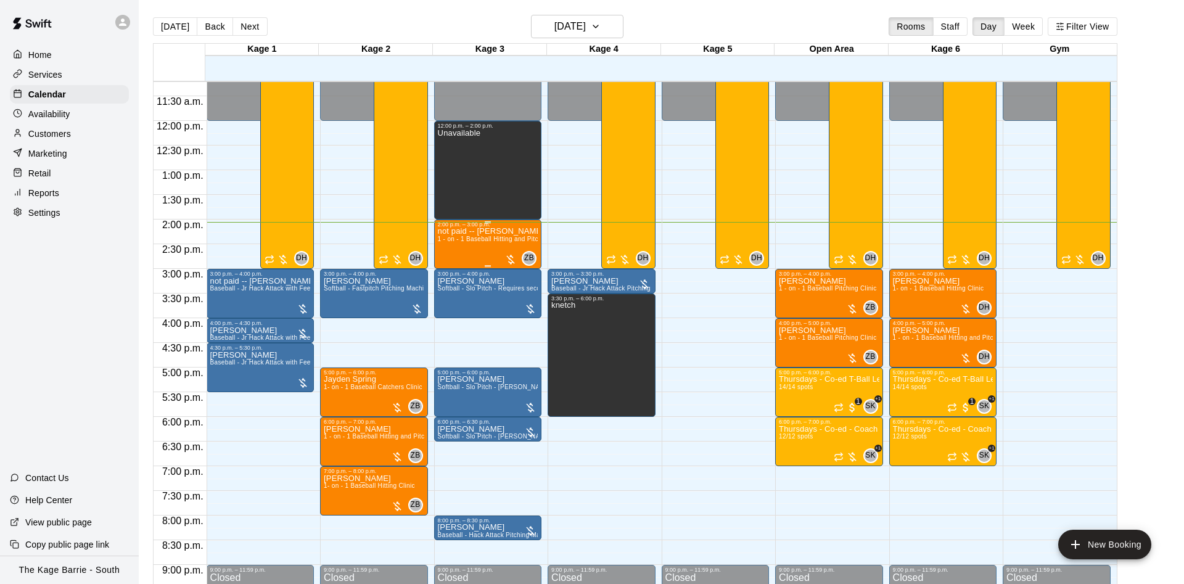
scroll to position [631, 0]
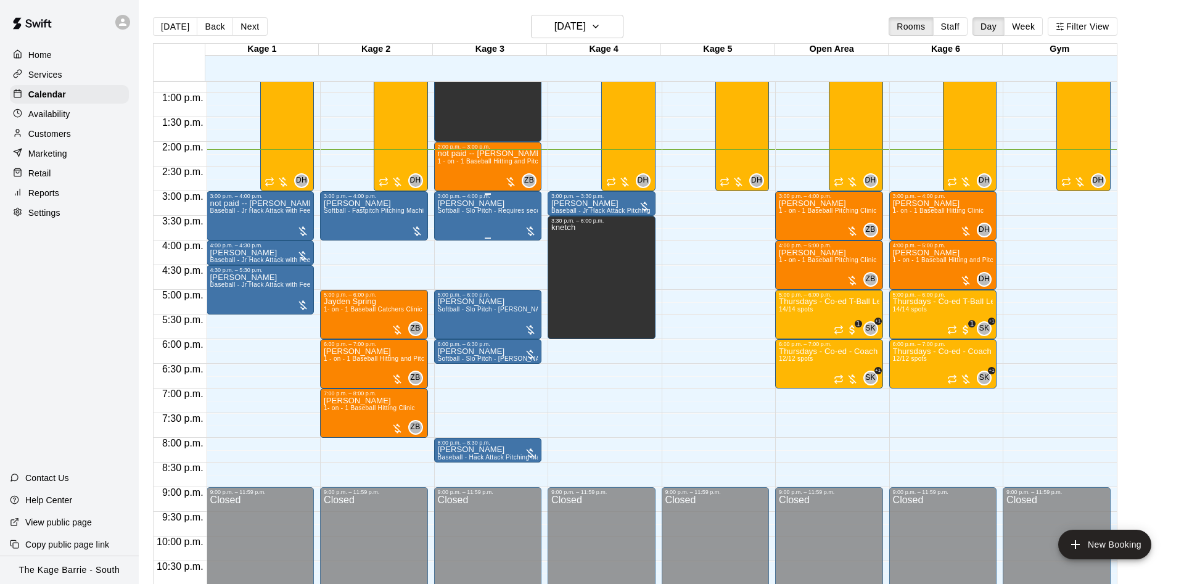
click at [153, 17] on button "[DATE]" at bounding box center [175, 26] width 44 height 19
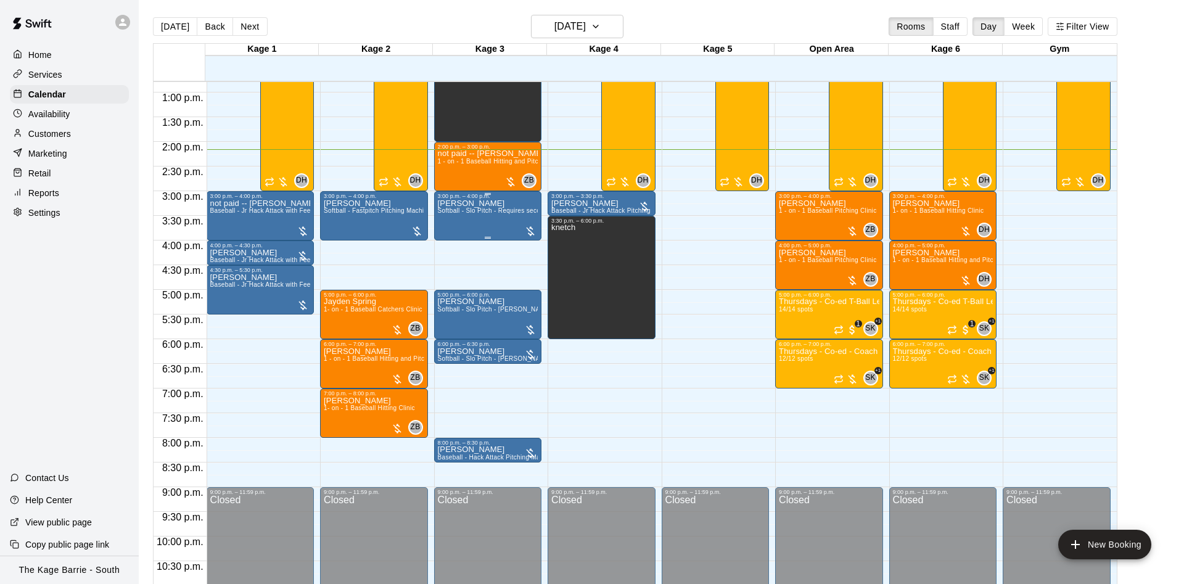
click at [153, 17] on button "[DATE]" at bounding box center [175, 26] width 44 height 19
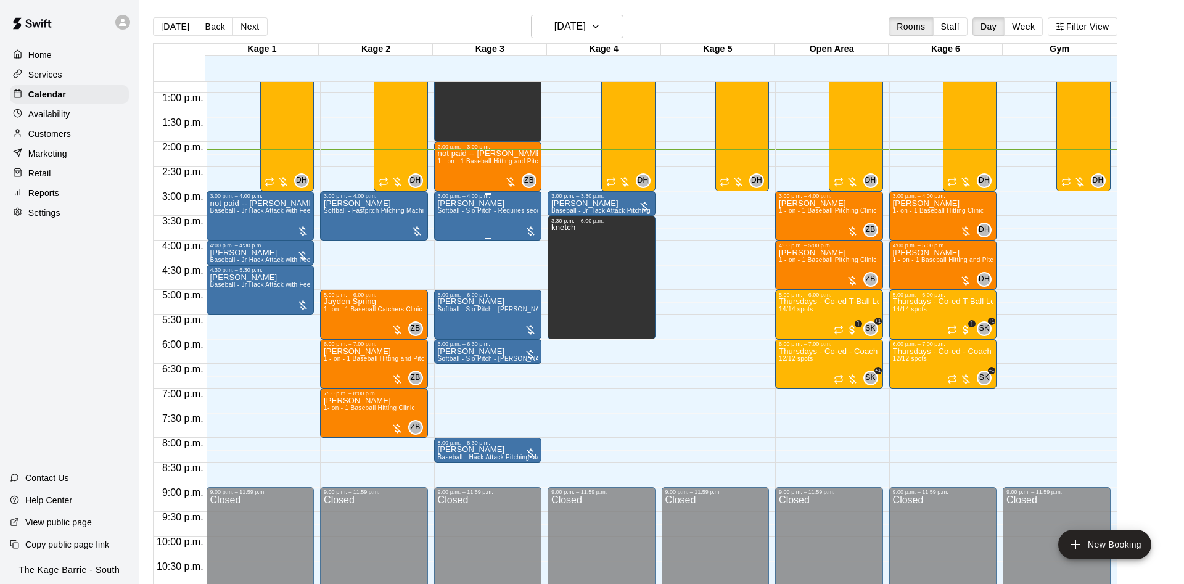
click at [153, 17] on button "[DATE]" at bounding box center [175, 26] width 44 height 19
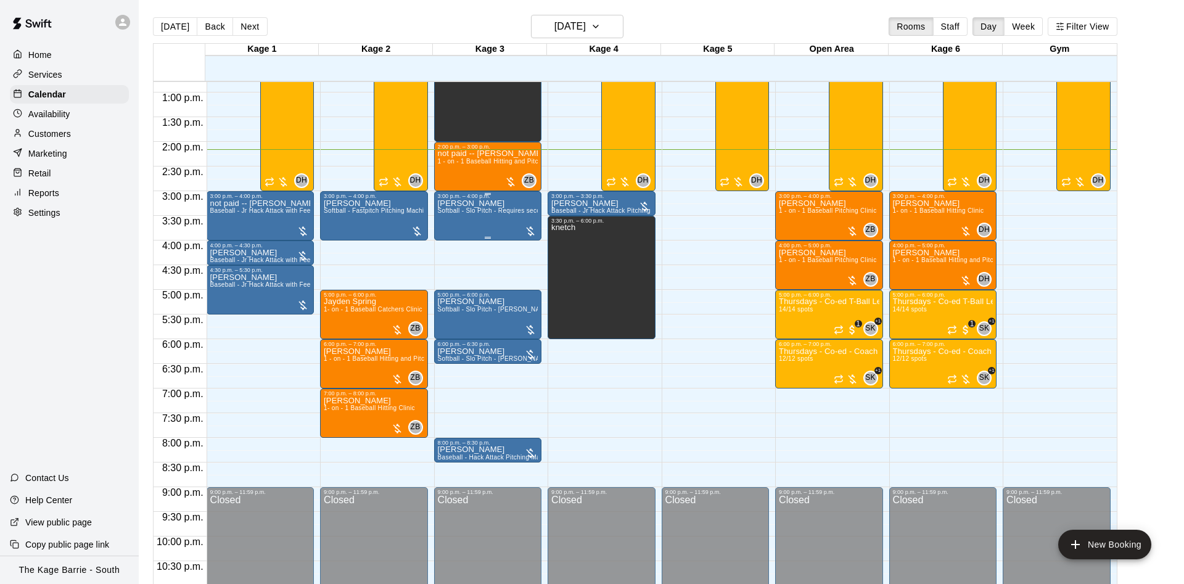
click at [153, 17] on button "[DATE]" at bounding box center [175, 26] width 44 height 19
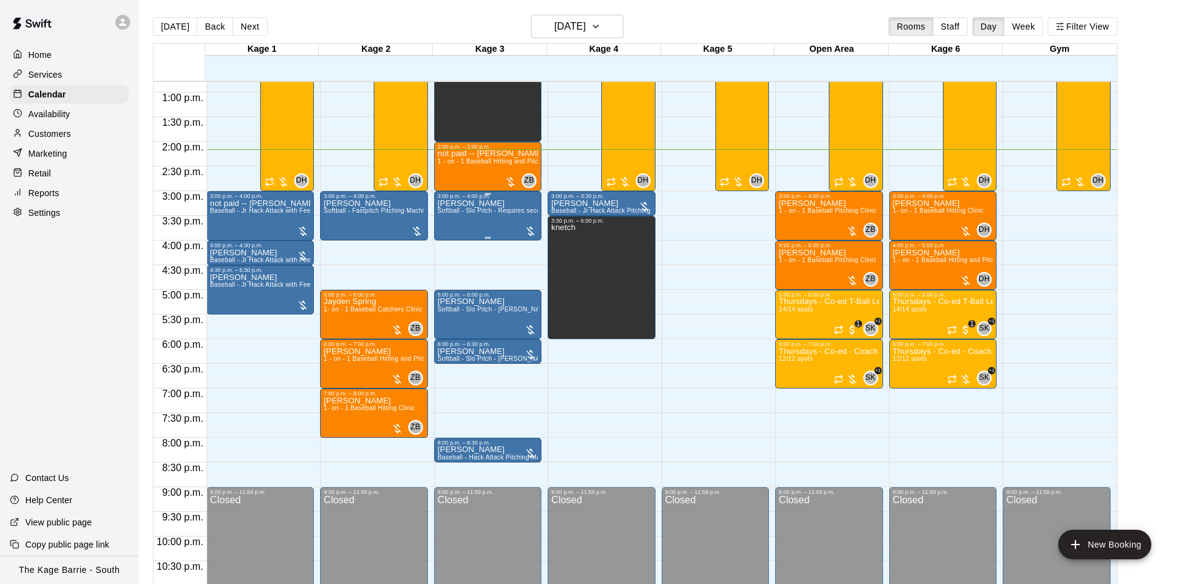
click at [153, 17] on button "[DATE]" at bounding box center [175, 26] width 44 height 19
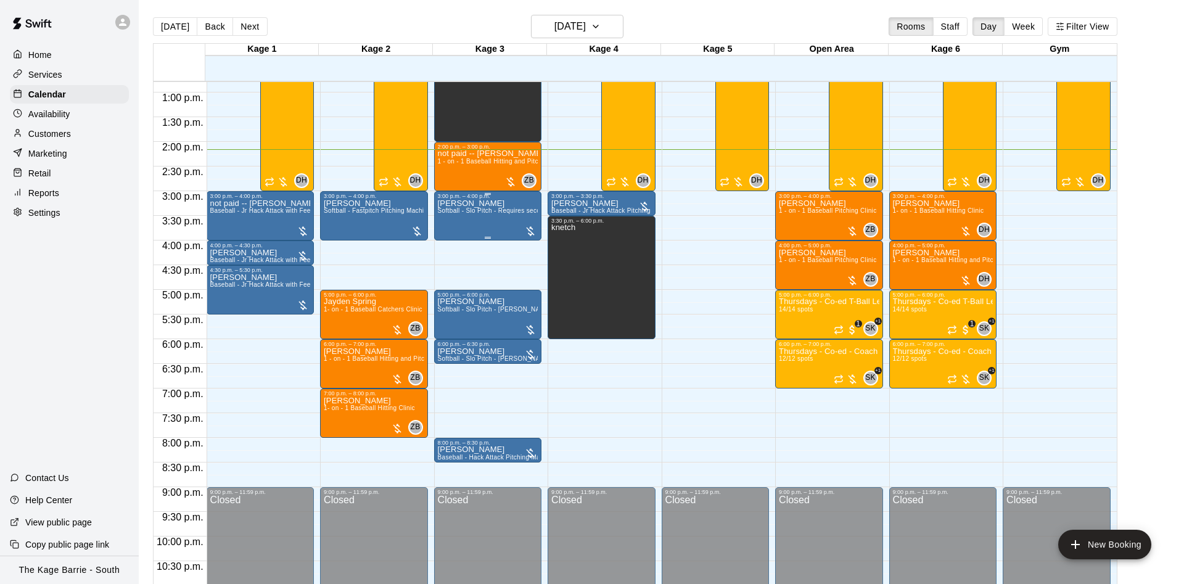
click at [153, 17] on button "[DATE]" at bounding box center [175, 26] width 44 height 19
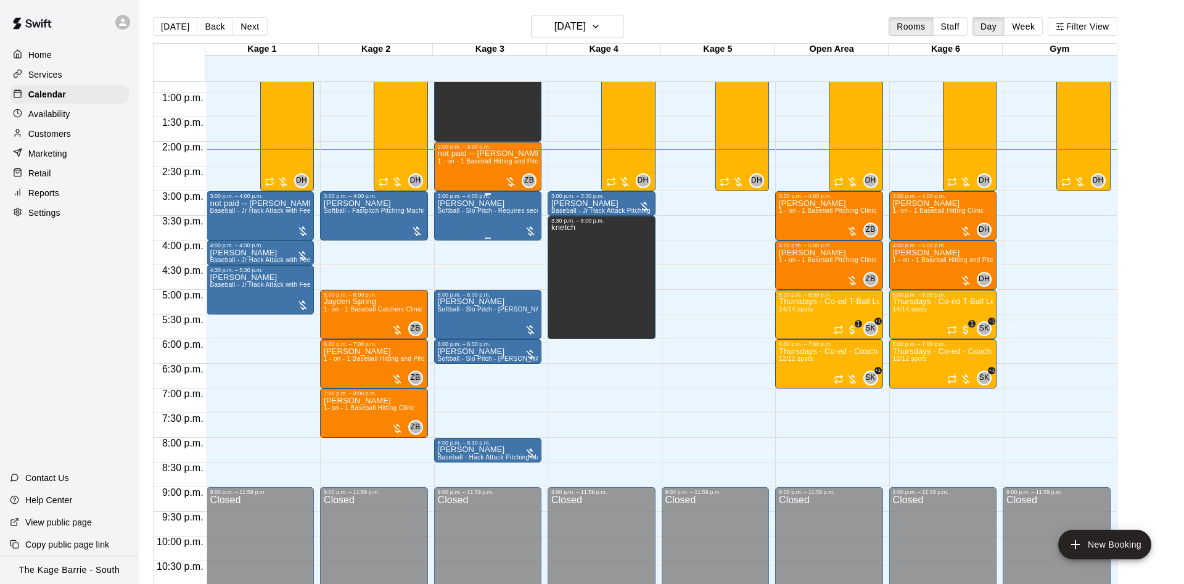
click at [153, 17] on button "[DATE]" at bounding box center [175, 26] width 44 height 19
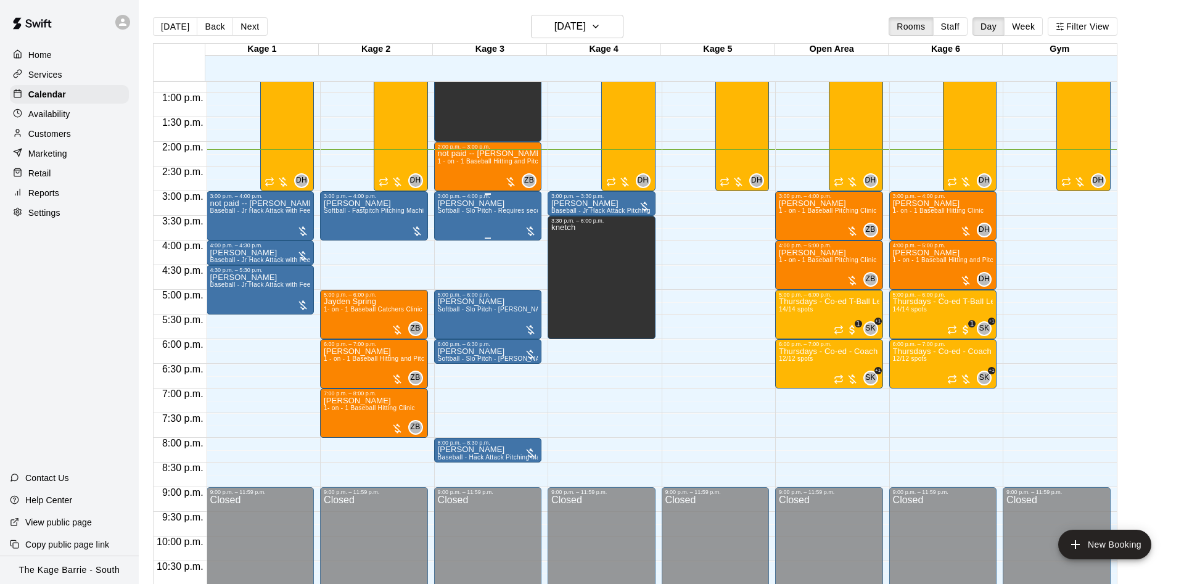
click at [153, 17] on button "[DATE]" at bounding box center [175, 26] width 44 height 19
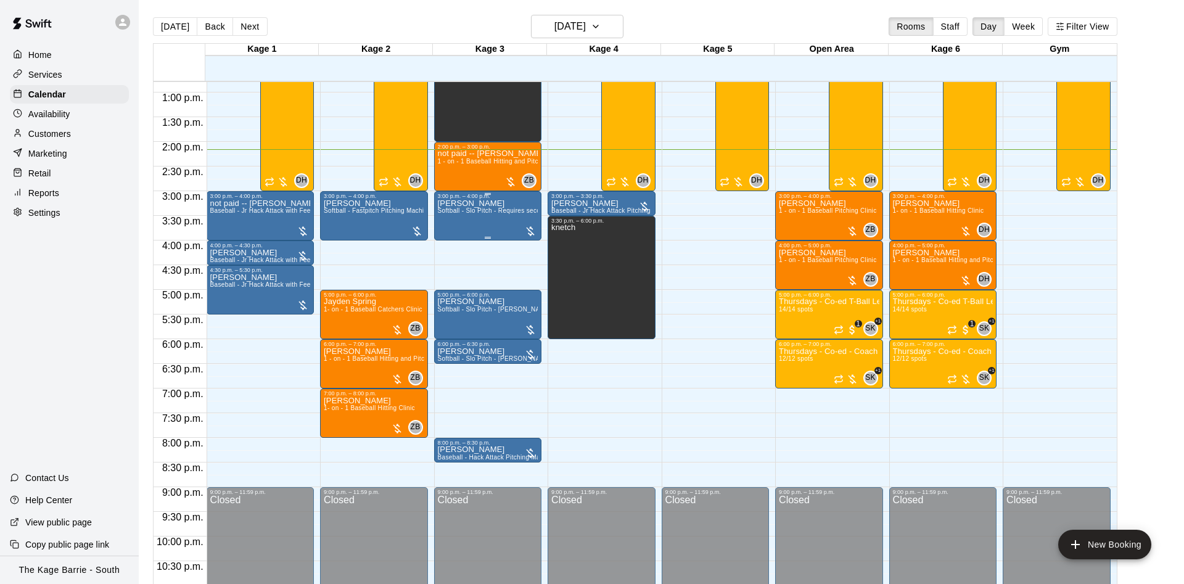
click at [153, 17] on button "[DATE]" at bounding box center [175, 26] width 44 height 19
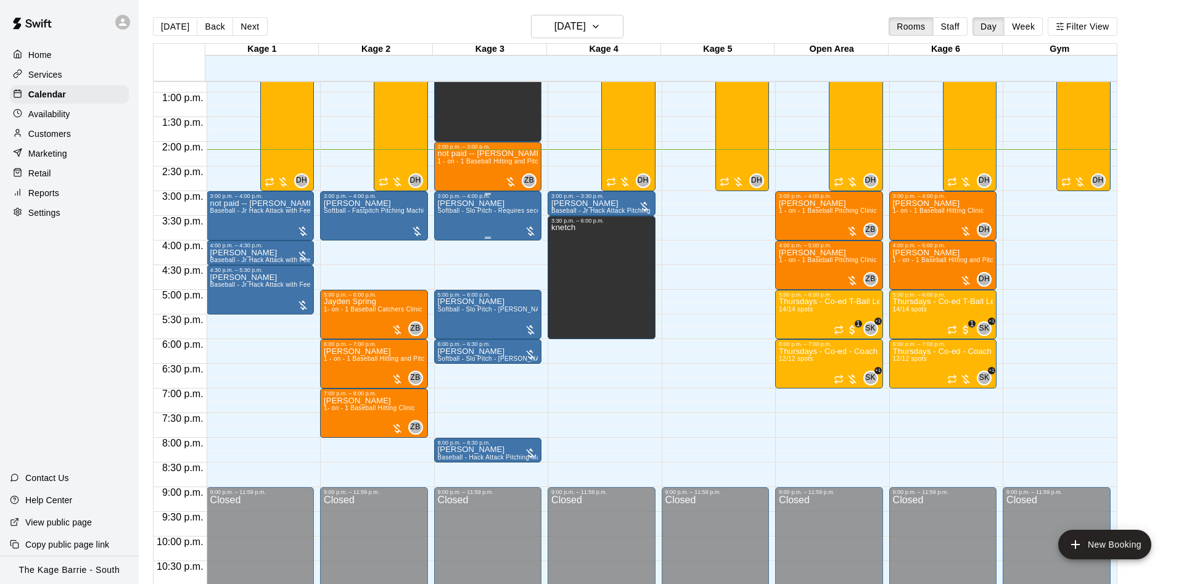
click at [153, 17] on button "[DATE]" at bounding box center [175, 26] width 44 height 19
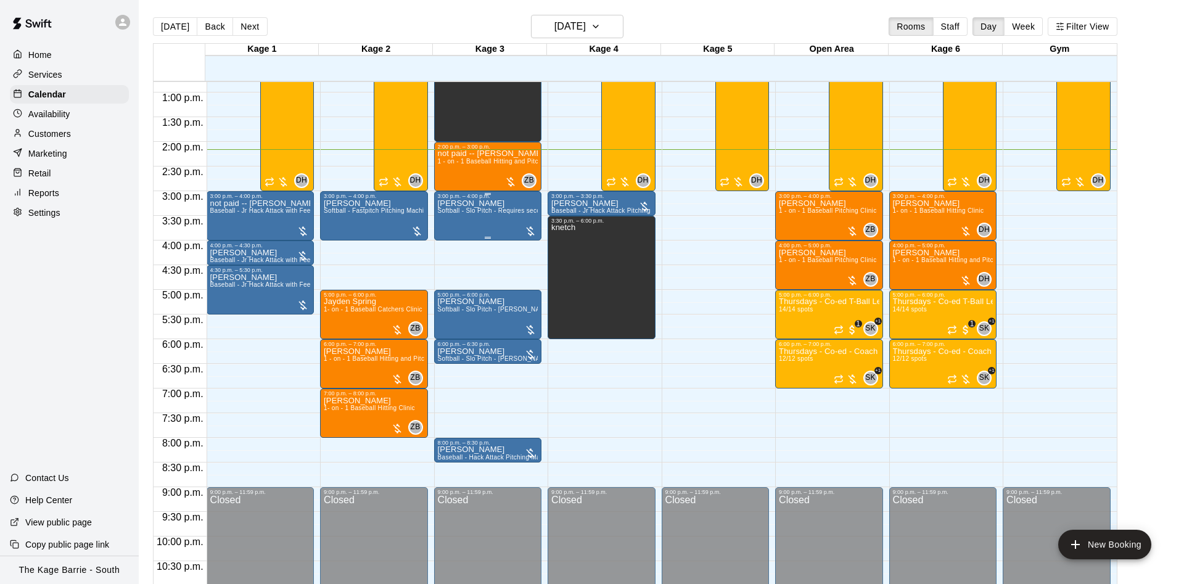
click at [153, 17] on button "[DATE]" at bounding box center [175, 26] width 44 height 19
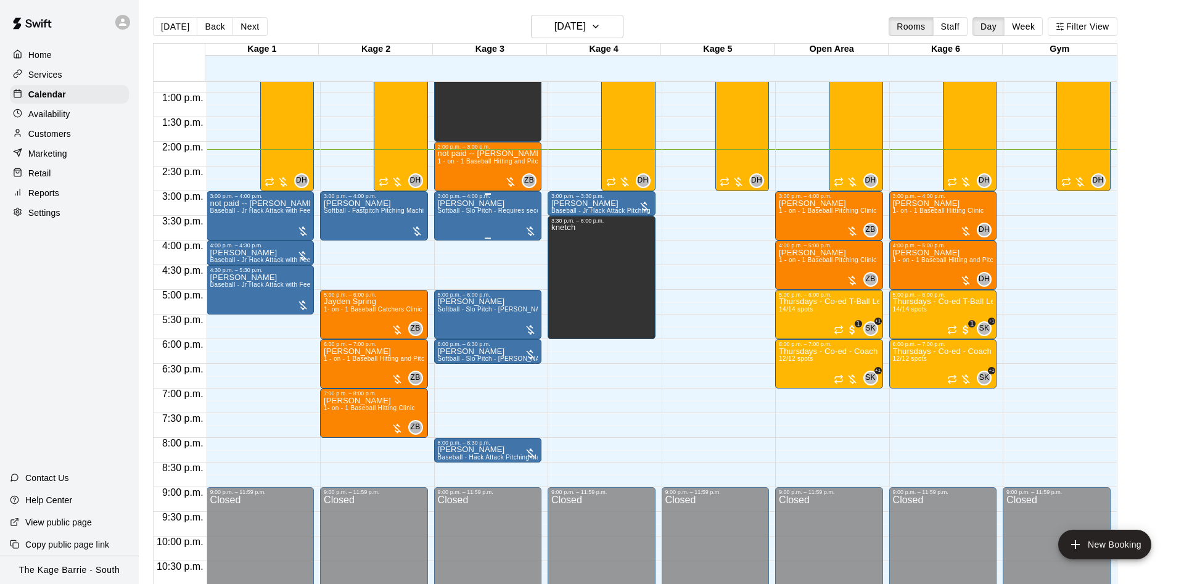
click at [153, 17] on button "[DATE]" at bounding box center [175, 26] width 44 height 19
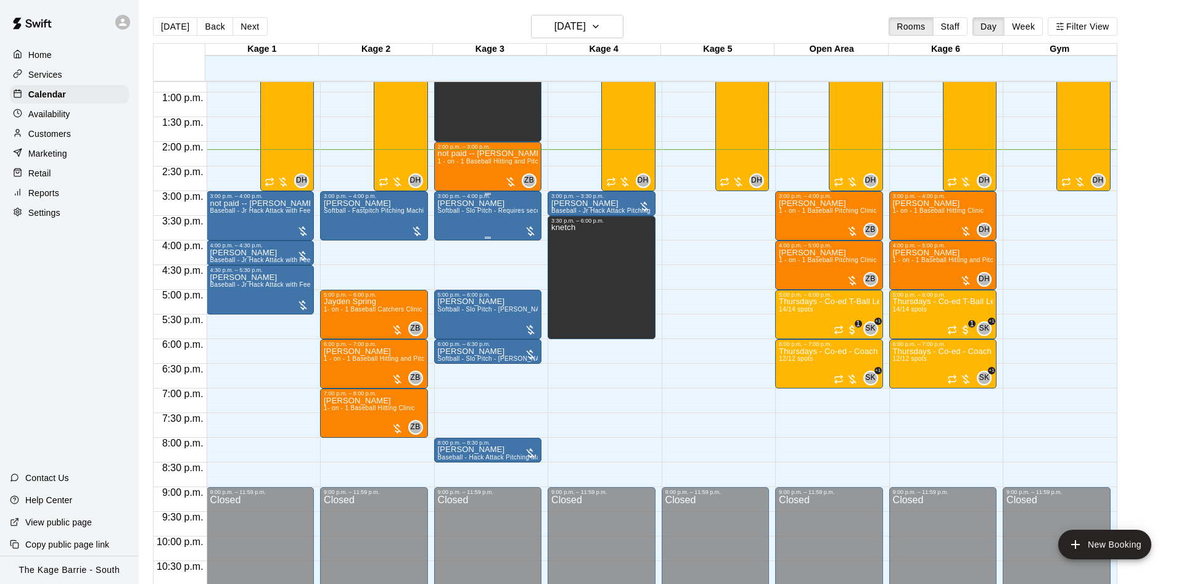
click at [153, 17] on button "[DATE]" at bounding box center [175, 26] width 44 height 19
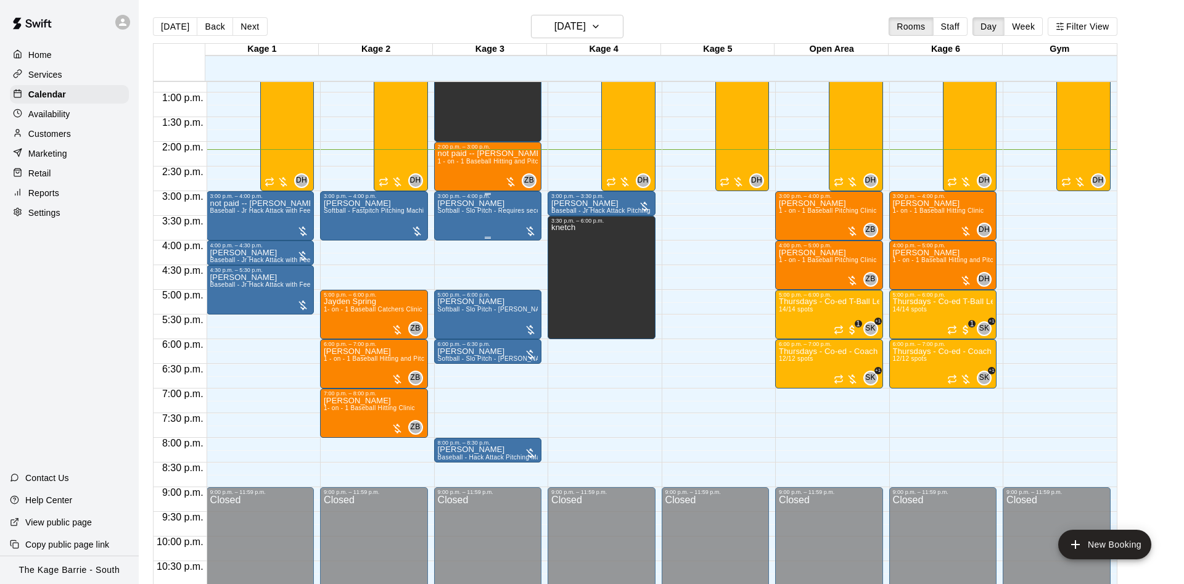
click at [153, 17] on button "[DATE]" at bounding box center [175, 26] width 44 height 19
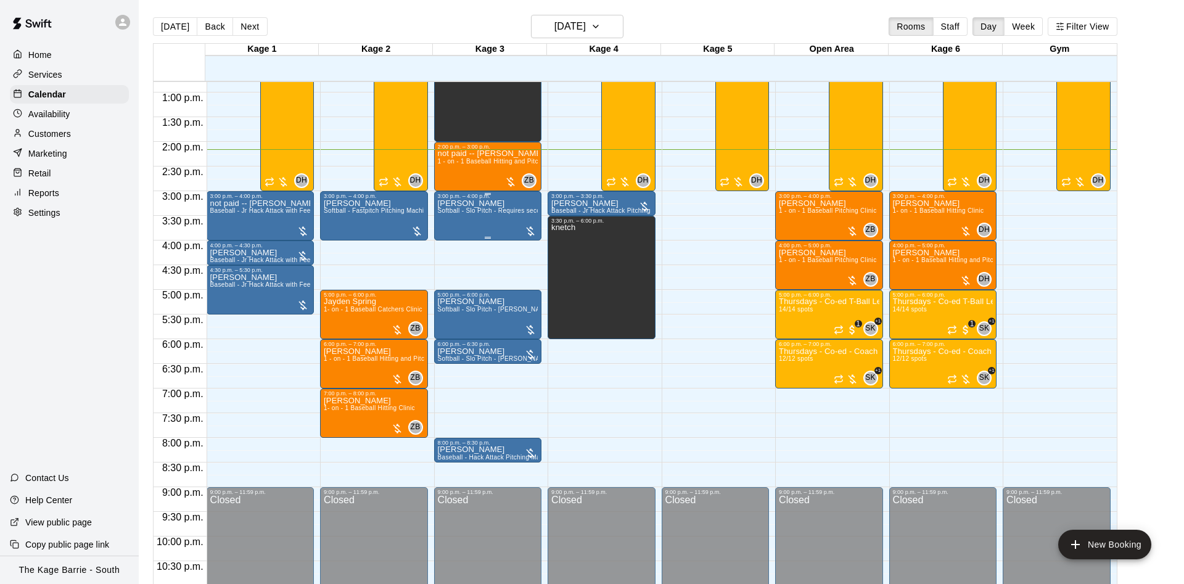
click at [153, 17] on button "[DATE]" at bounding box center [175, 26] width 44 height 19
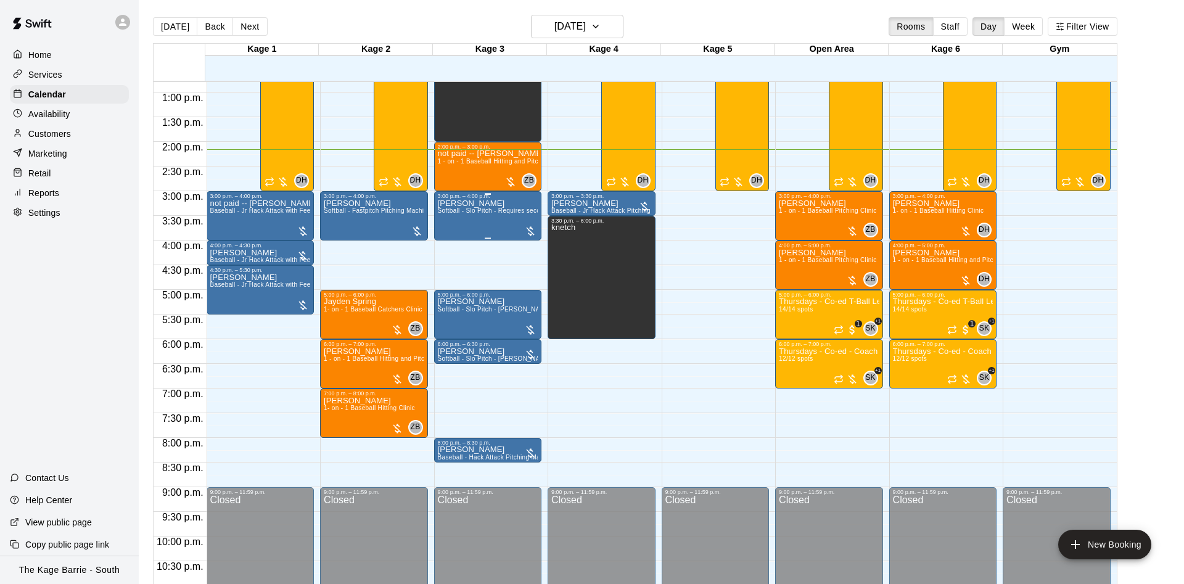
click at [153, 17] on button "[DATE]" at bounding box center [175, 26] width 44 height 19
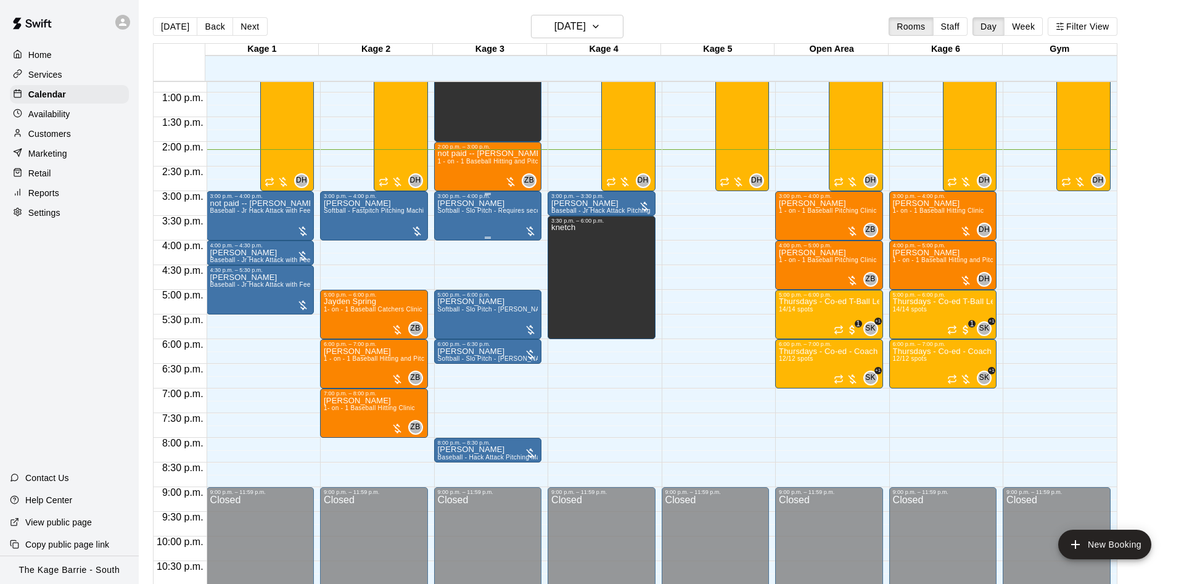
click at [153, 17] on button "[DATE]" at bounding box center [175, 26] width 44 height 19
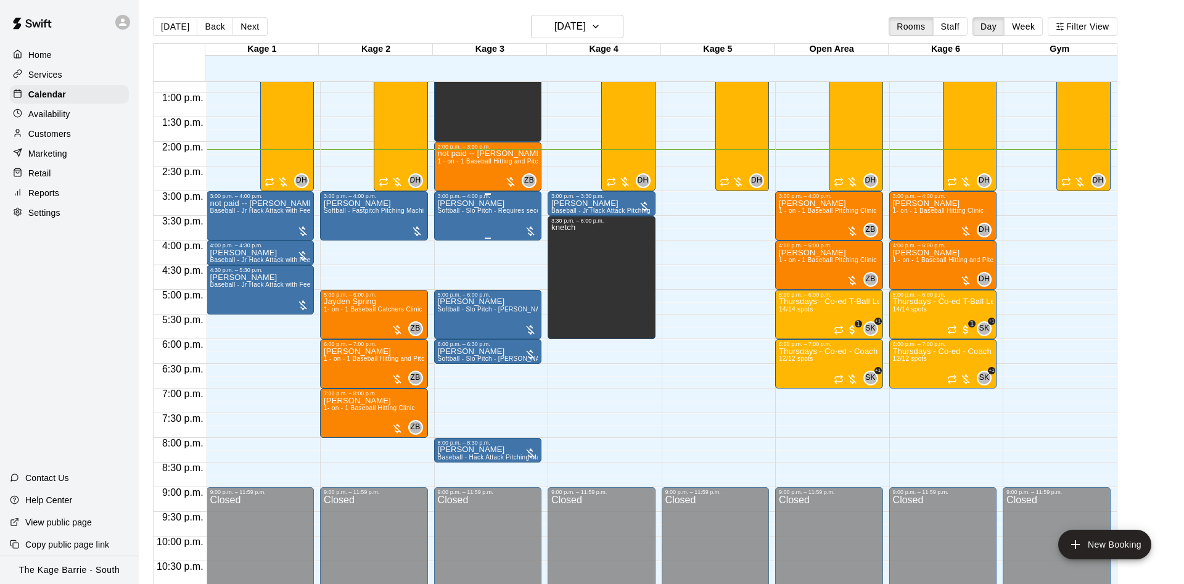
click at [153, 17] on button "[DATE]" at bounding box center [175, 26] width 44 height 19
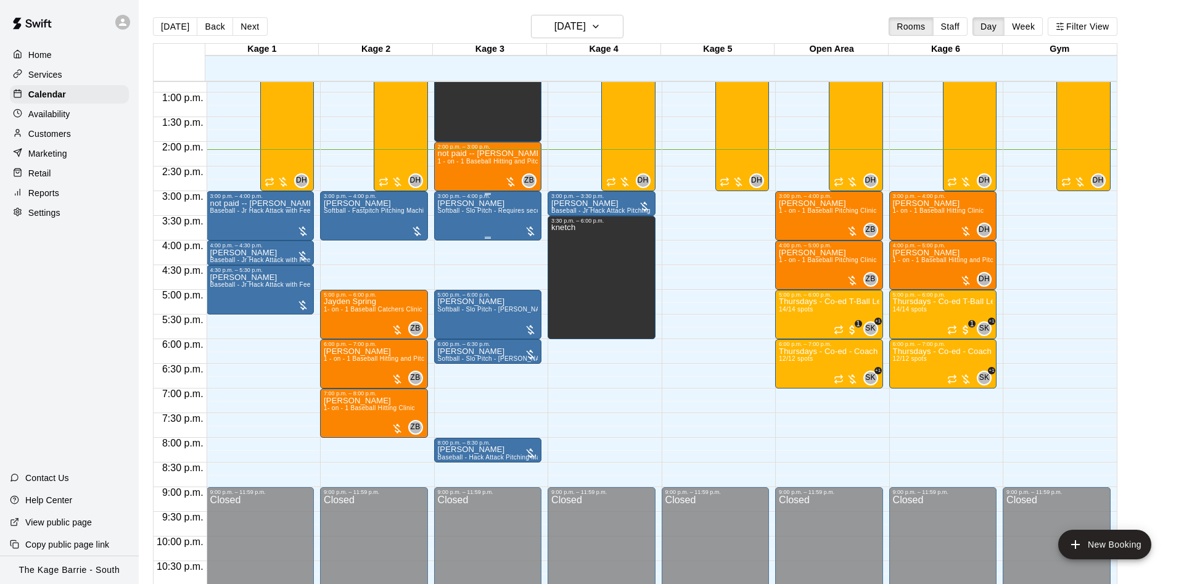
click at [153, 17] on button "[DATE]" at bounding box center [175, 26] width 44 height 19
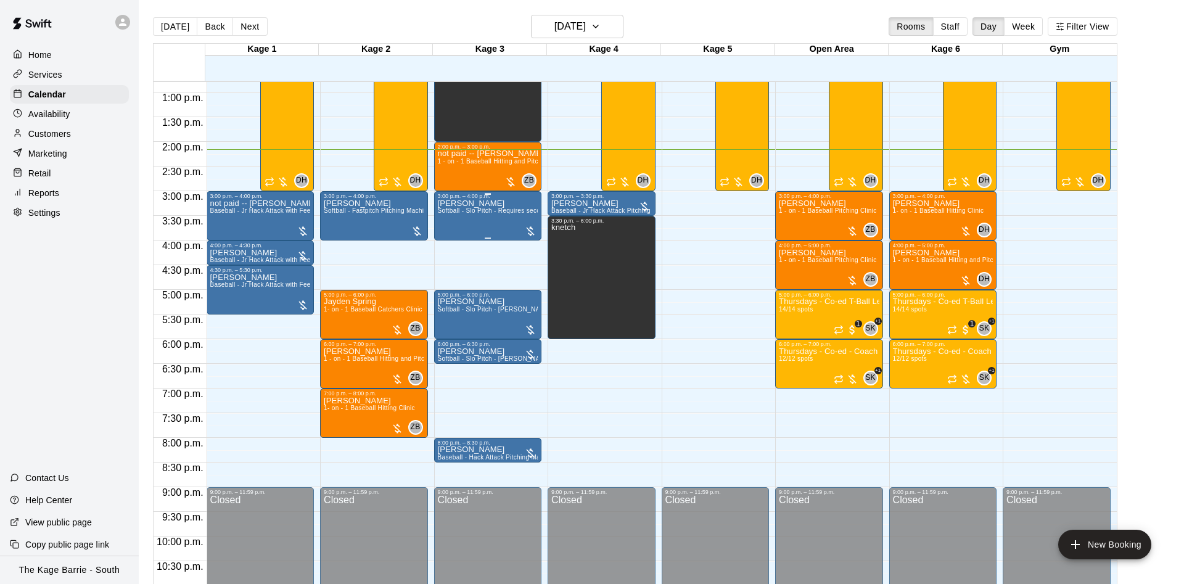
click at [153, 17] on button "[DATE]" at bounding box center [175, 26] width 44 height 19
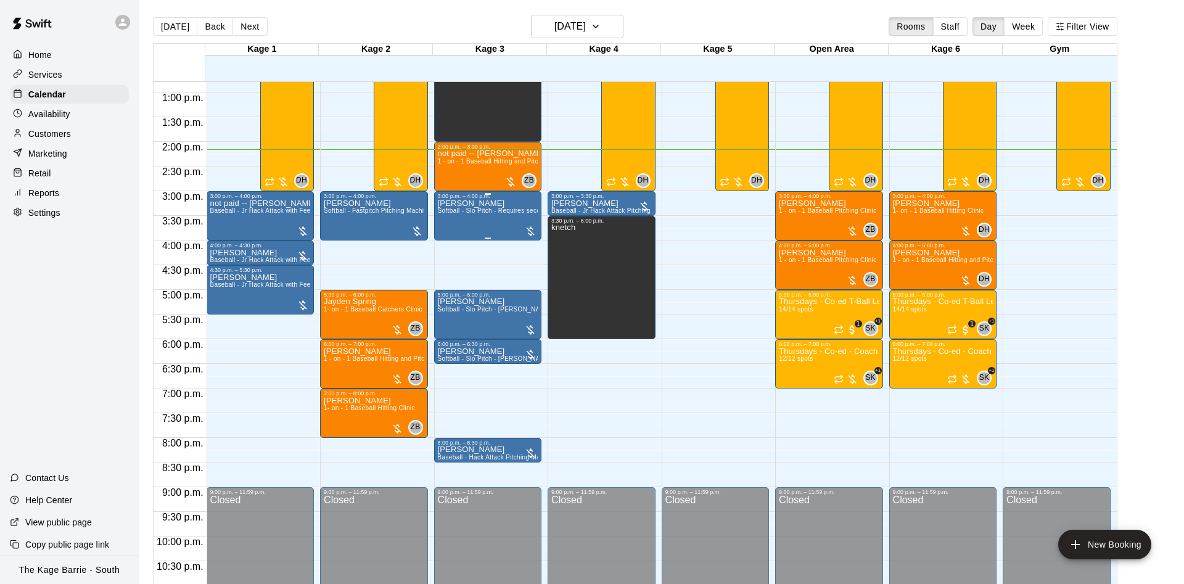
click at [153, 17] on button "[DATE]" at bounding box center [175, 26] width 44 height 19
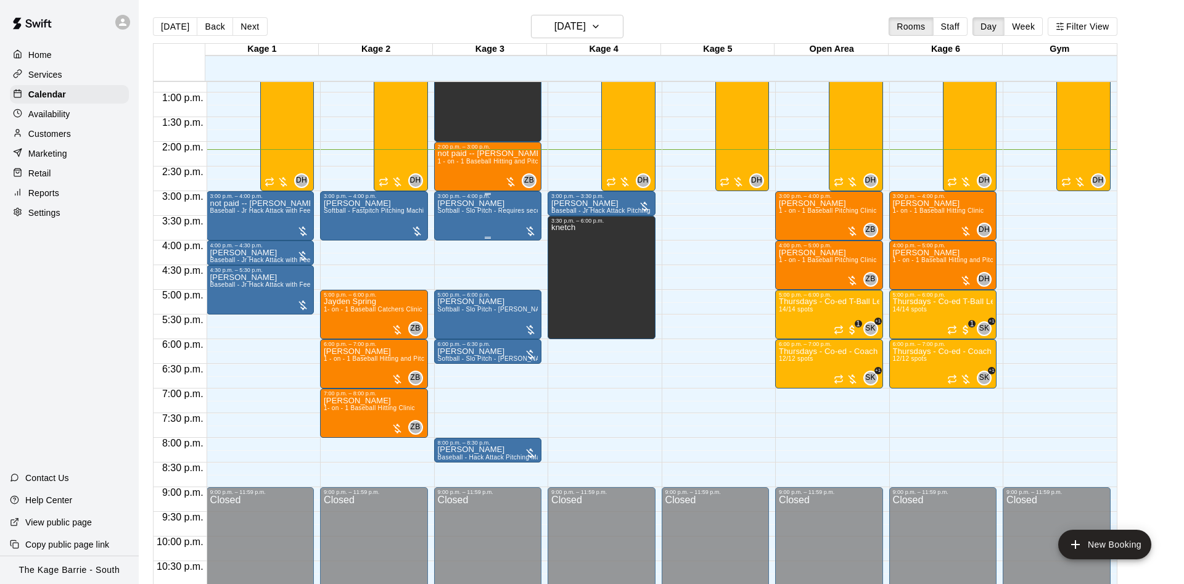
click at [153, 17] on button "[DATE]" at bounding box center [175, 26] width 44 height 19
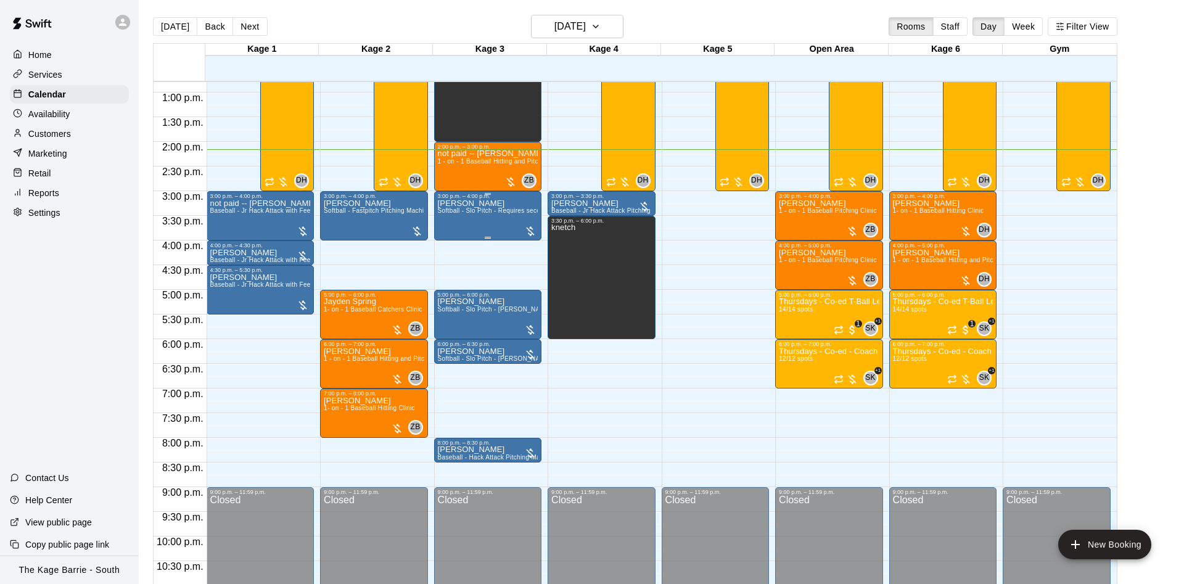
click at [153, 17] on button "[DATE]" at bounding box center [175, 26] width 44 height 19
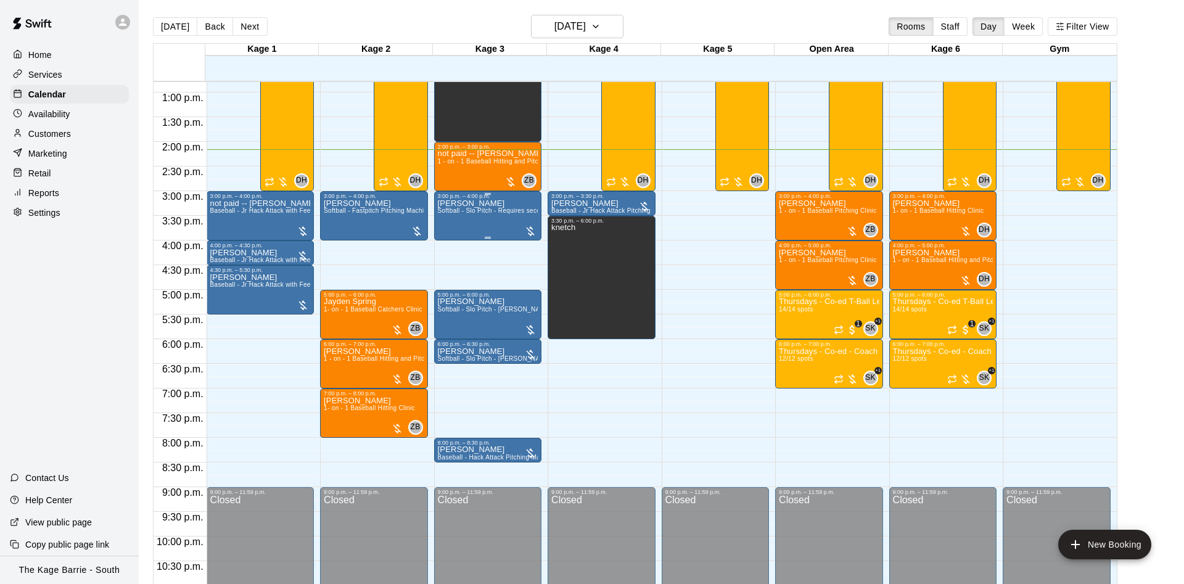
click at [153, 17] on button "[DATE]" at bounding box center [175, 26] width 44 height 19
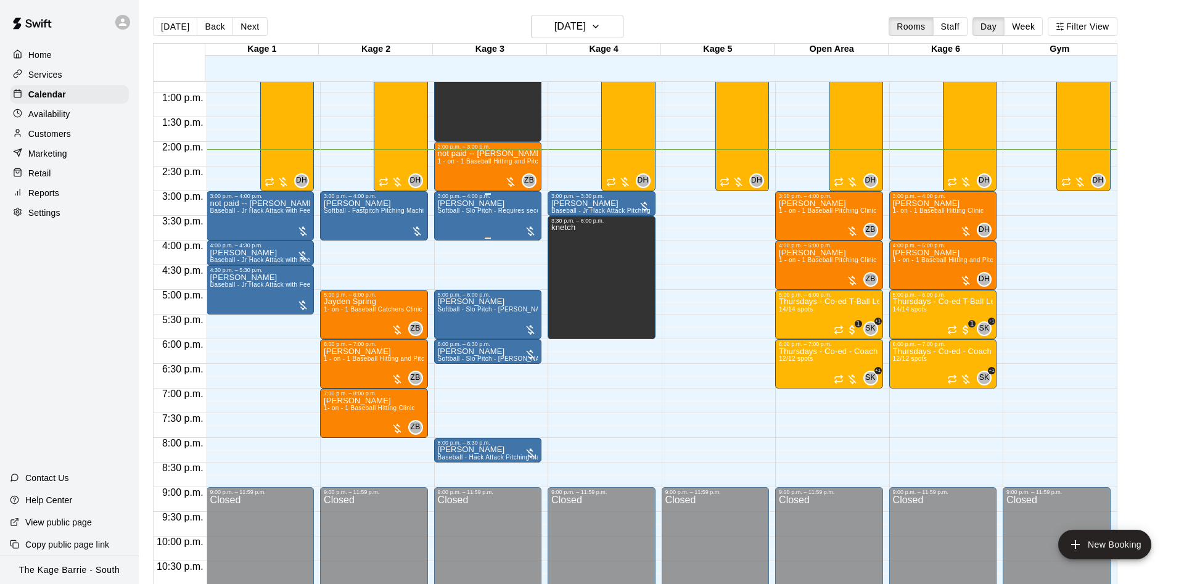
click at [153, 17] on button "[DATE]" at bounding box center [175, 26] width 44 height 19
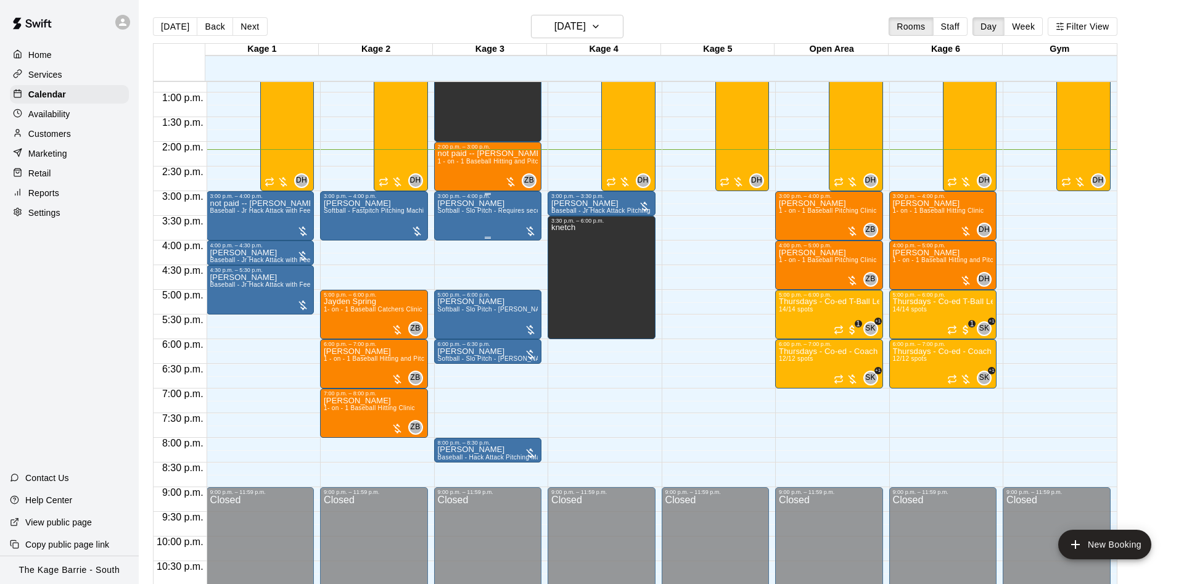
click at [153, 17] on button "[DATE]" at bounding box center [175, 26] width 44 height 19
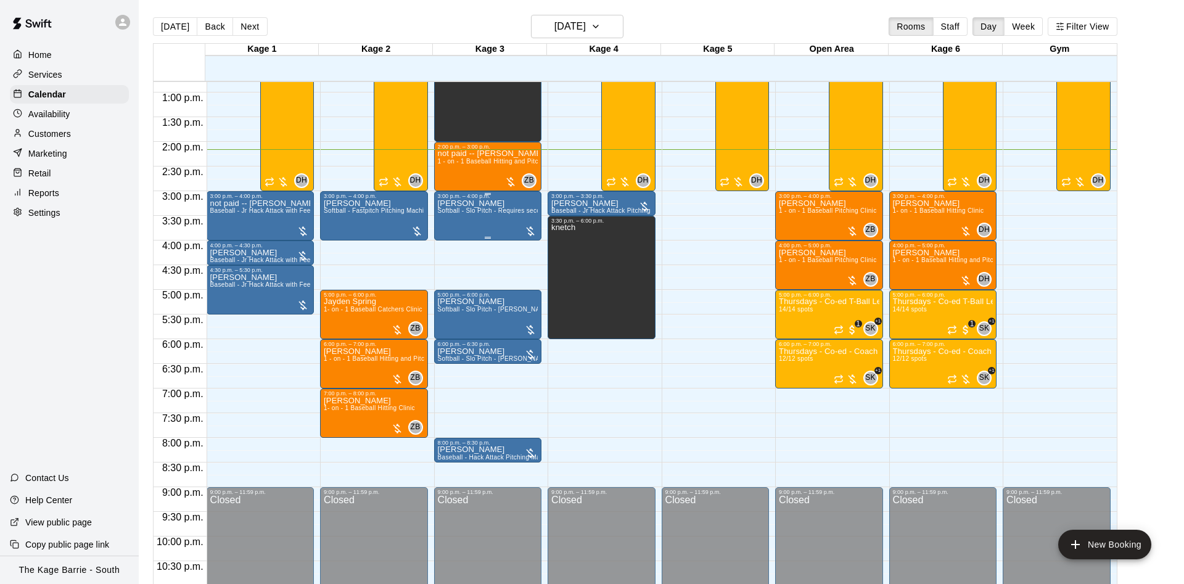
click at [153, 17] on button "[DATE]" at bounding box center [175, 26] width 44 height 19
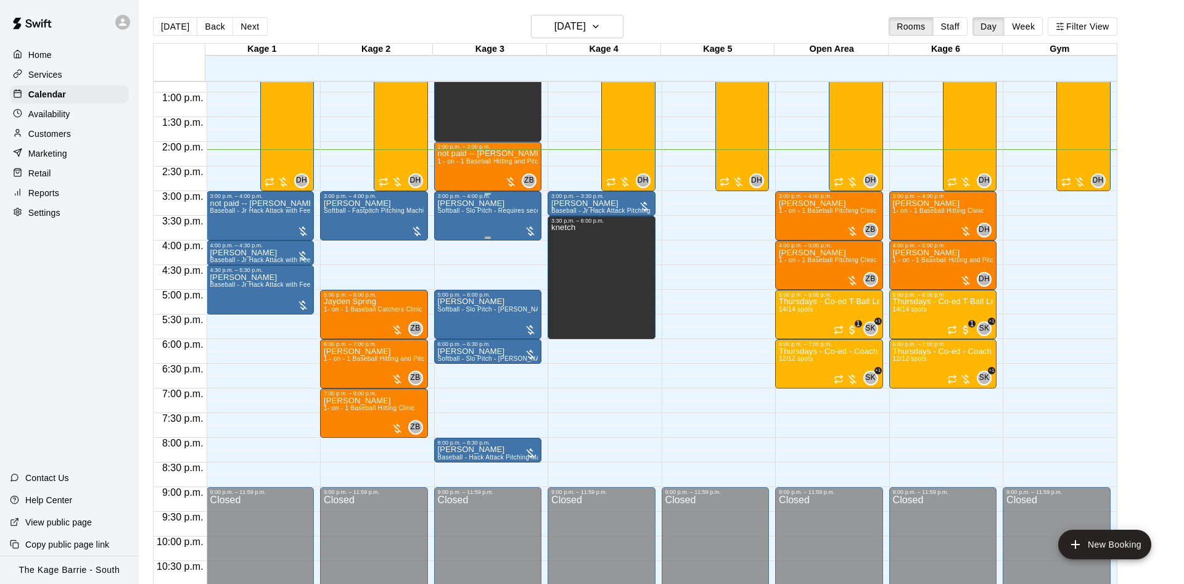
click at [153, 17] on button "[DATE]" at bounding box center [175, 26] width 44 height 19
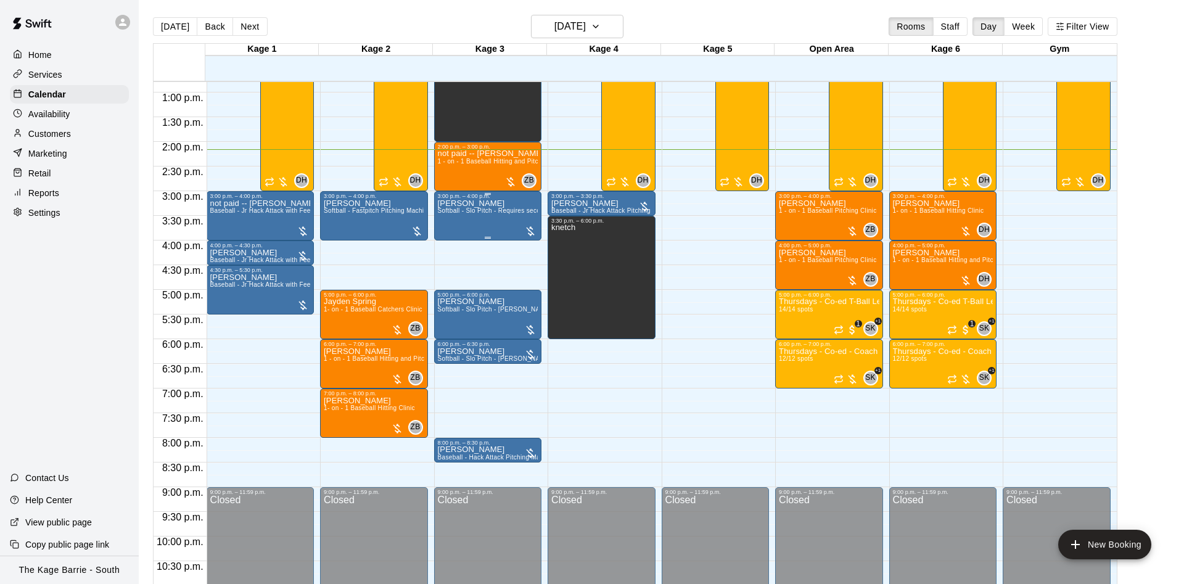
click at [153, 17] on button "[DATE]" at bounding box center [175, 26] width 44 height 19
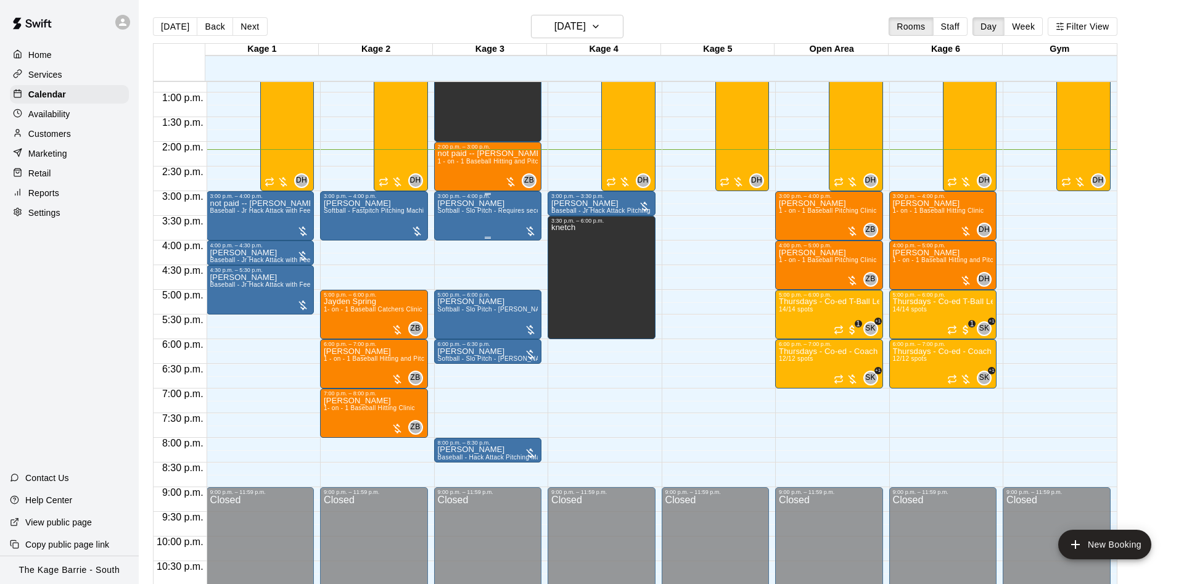
click at [153, 17] on button "[DATE]" at bounding box center [175, 26] width 44 height 19
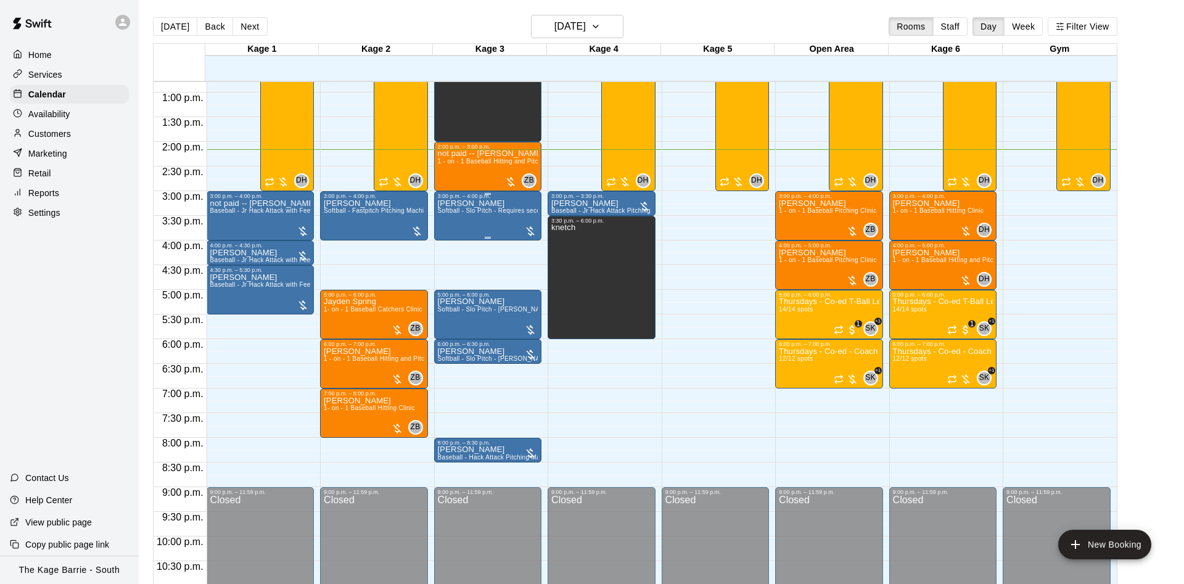
click at [153, 17] on button "[DATE]" at bounding box center [175, 26] width 44 height 19
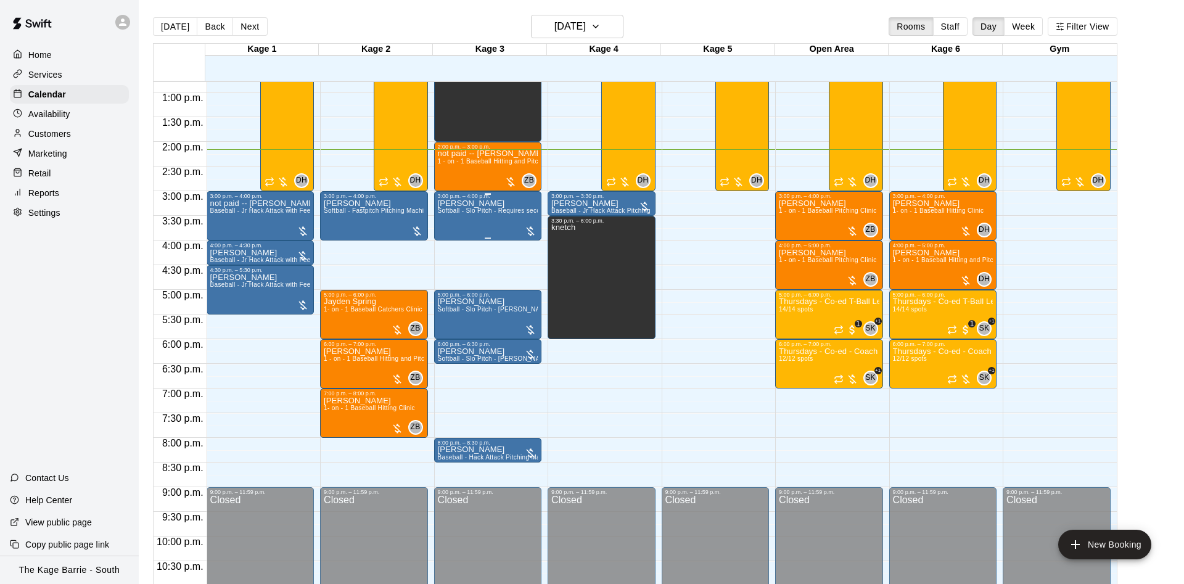
click at [153, 17] on button "[DATE]" at bounding box center [175, 26] width 44 height 19
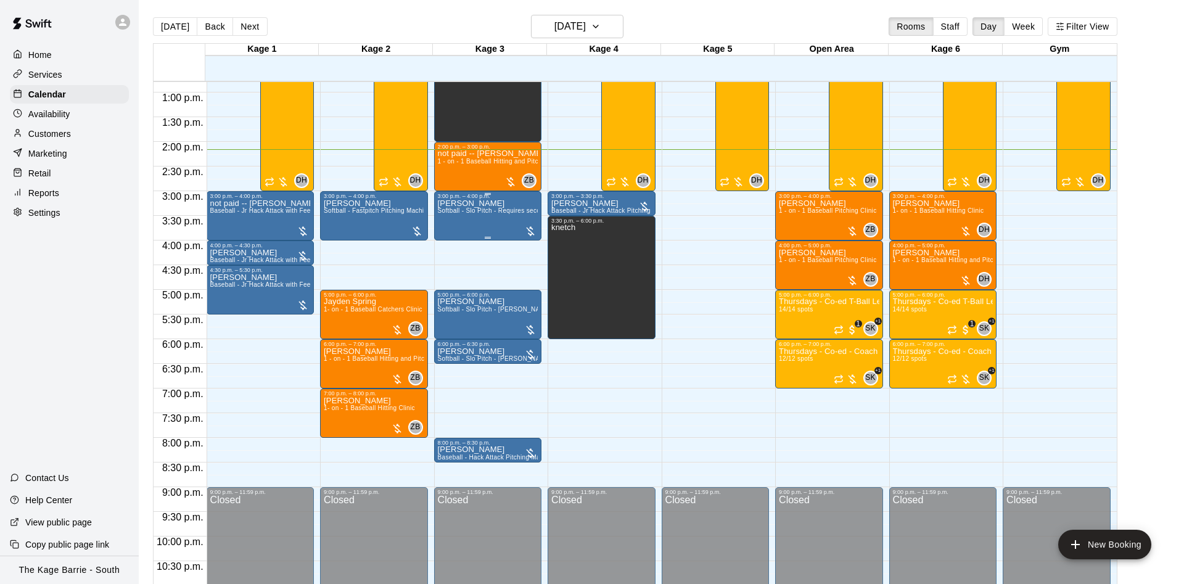
click at [153, 17] on button "[DATE]" at bounding box center [175, 26] width 44 height 19
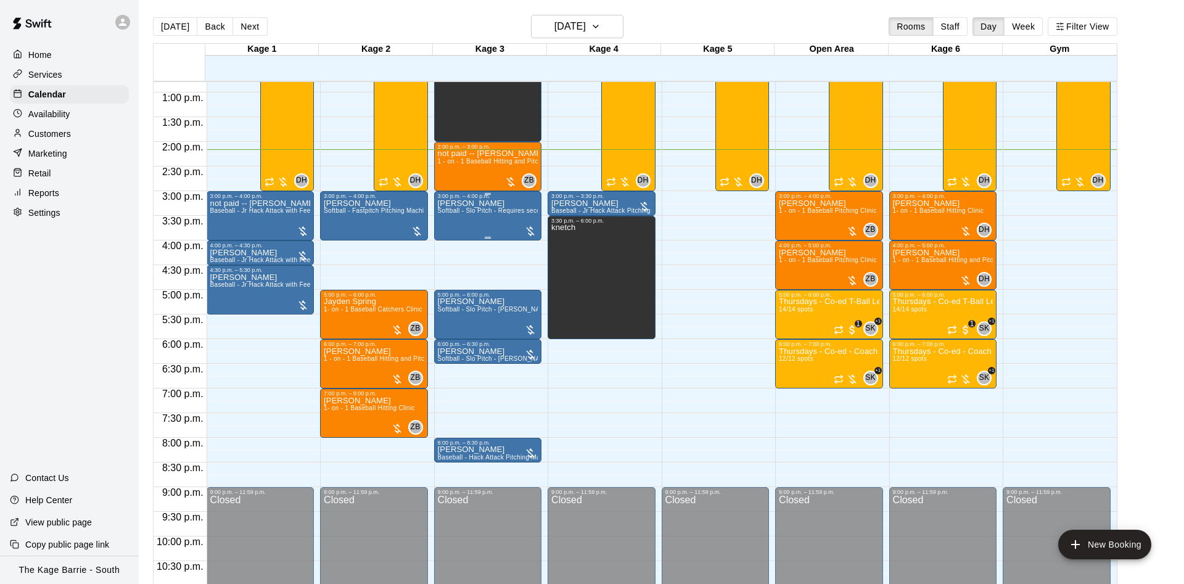
click at [153, 17] on button "[DATE]" at bounding box center [175, 26] width 44 height 19
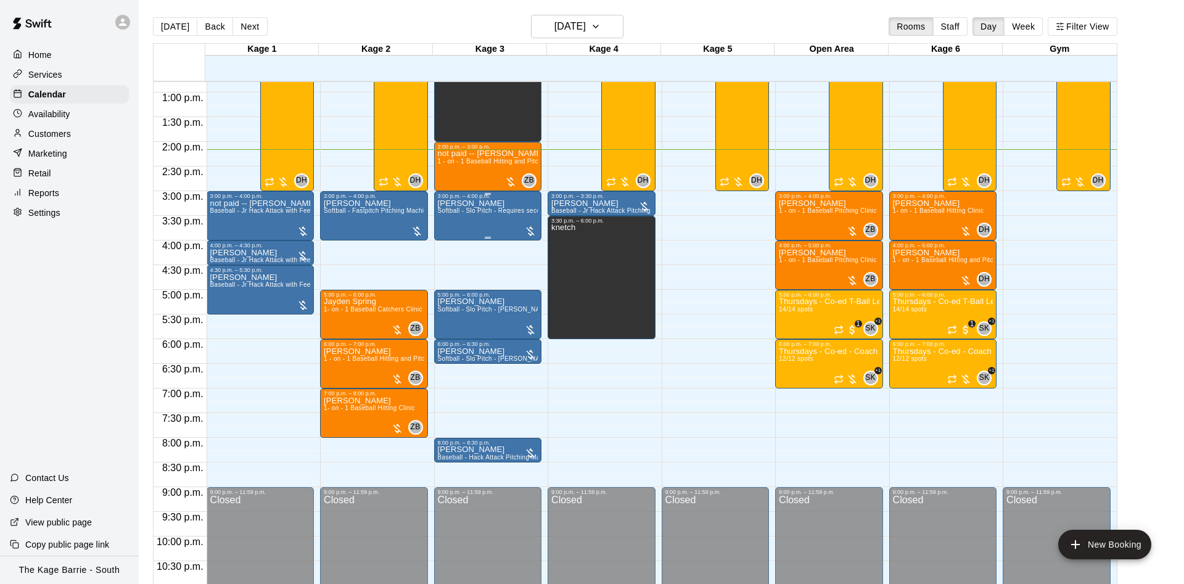
click at [153, 17] on button "[DATE]" at bounding box center [175, 26] width 44 height 19
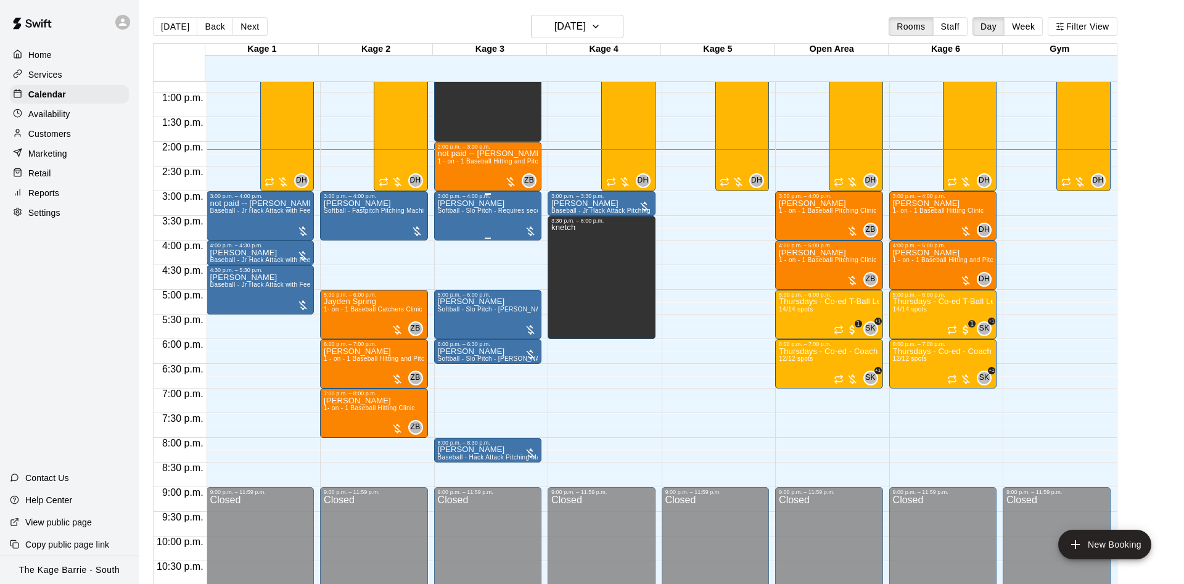
click at [153, 17] on button "[DATE]" at bounding box center [175, 26] width 44 height 19
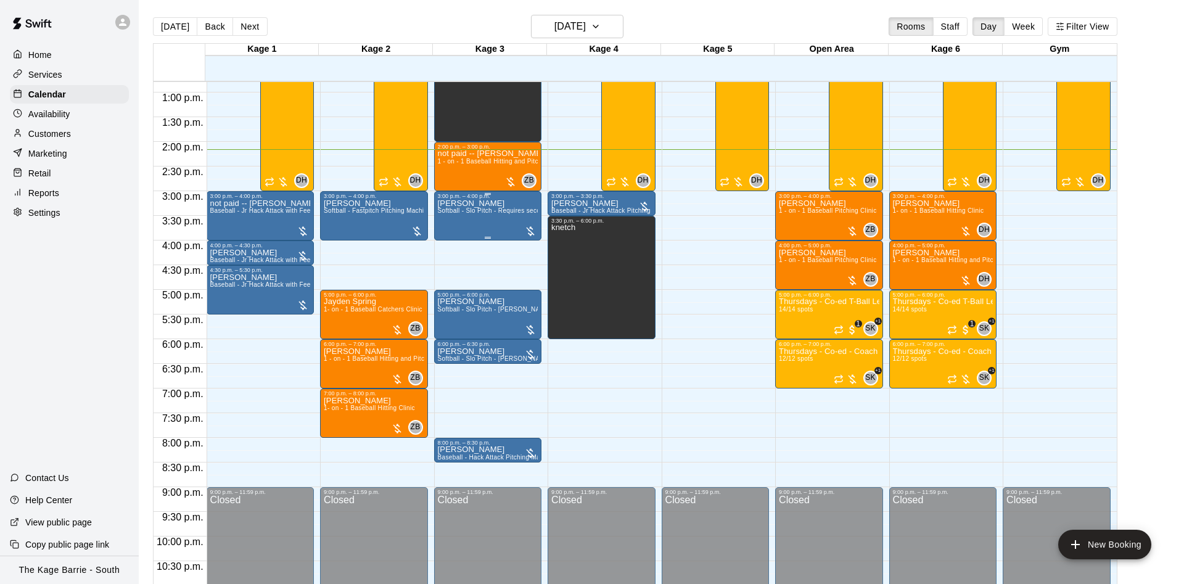
click at [153, 17] on button "[DATE]" at bounding box center [175, 26] width 44 height 19
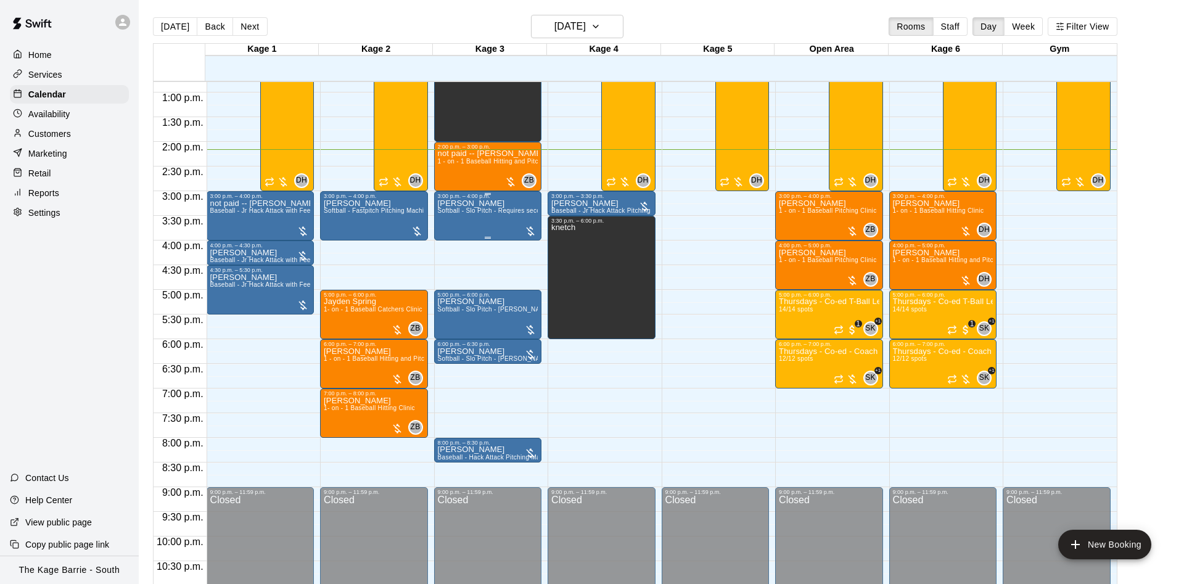
click at [153, 17] on button "[DATE]" at bounding box center [175, 26] width 44 height 19
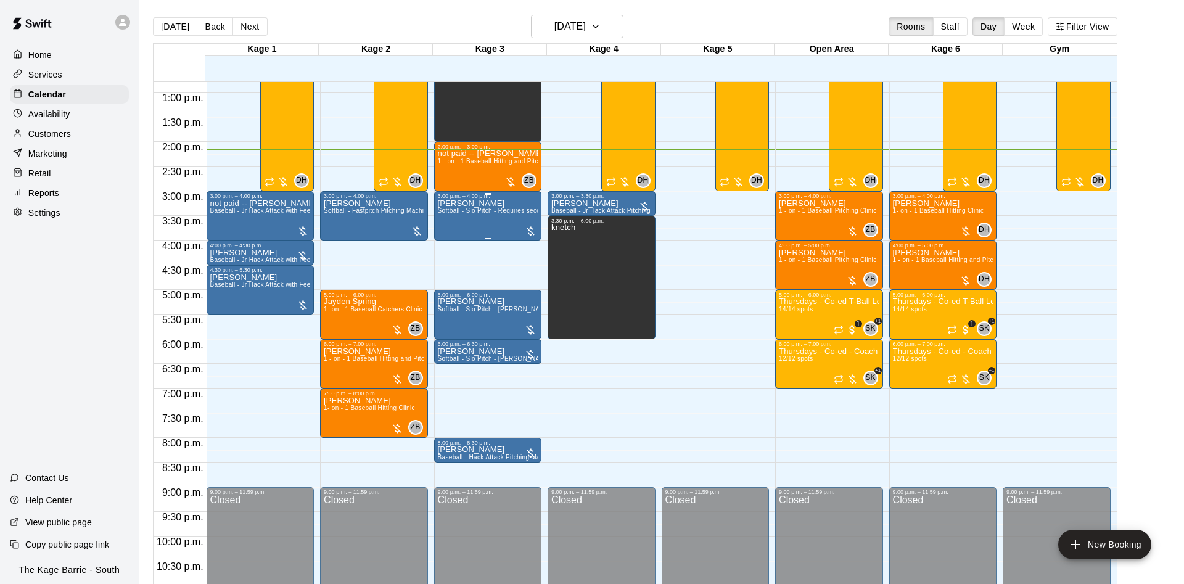
click at [153, 17] on button "[DATE]" at bounding box center [175, 26] width 44 height 19
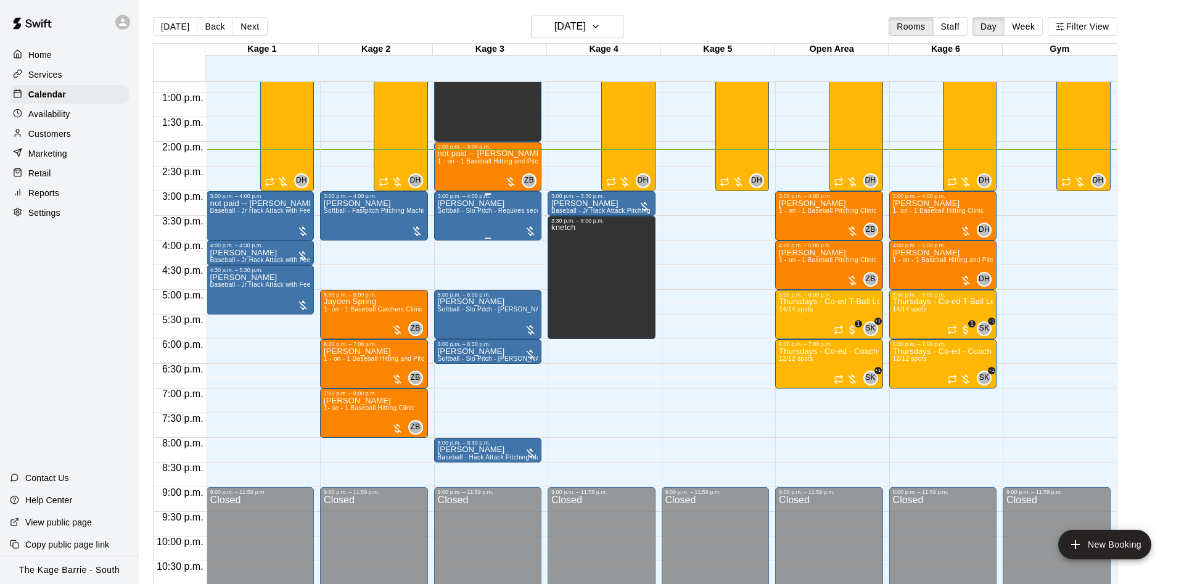
click at [153, 17] on button "[DATE]" at bounding box center [175, 26] width 44 height 19
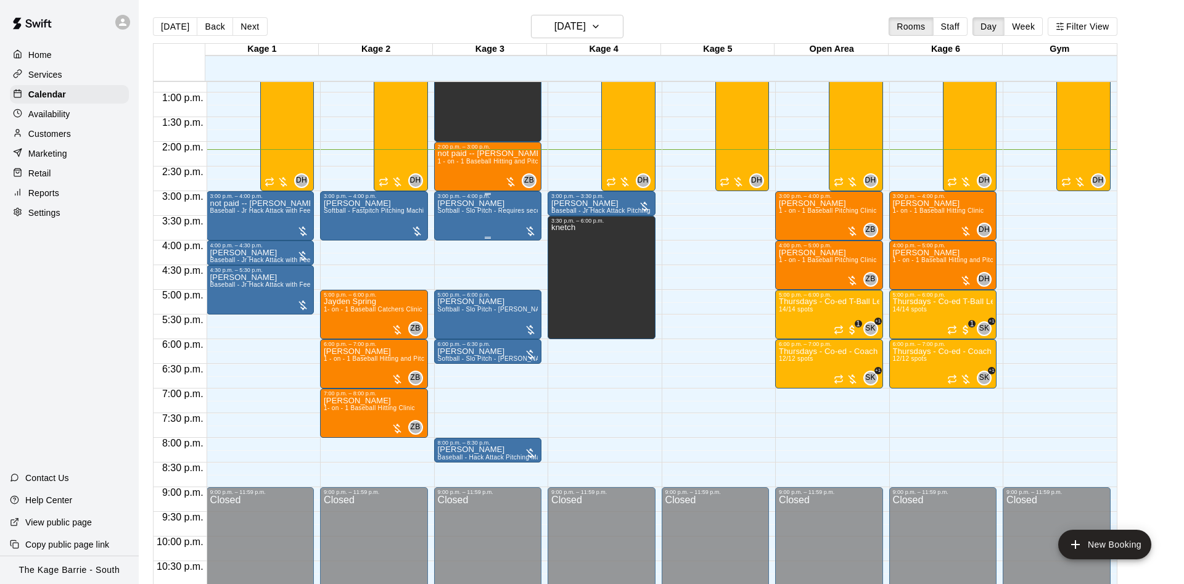
click at [153, 17] on button "[DATE]" at bounding box center [175, 26] width 44 height 19
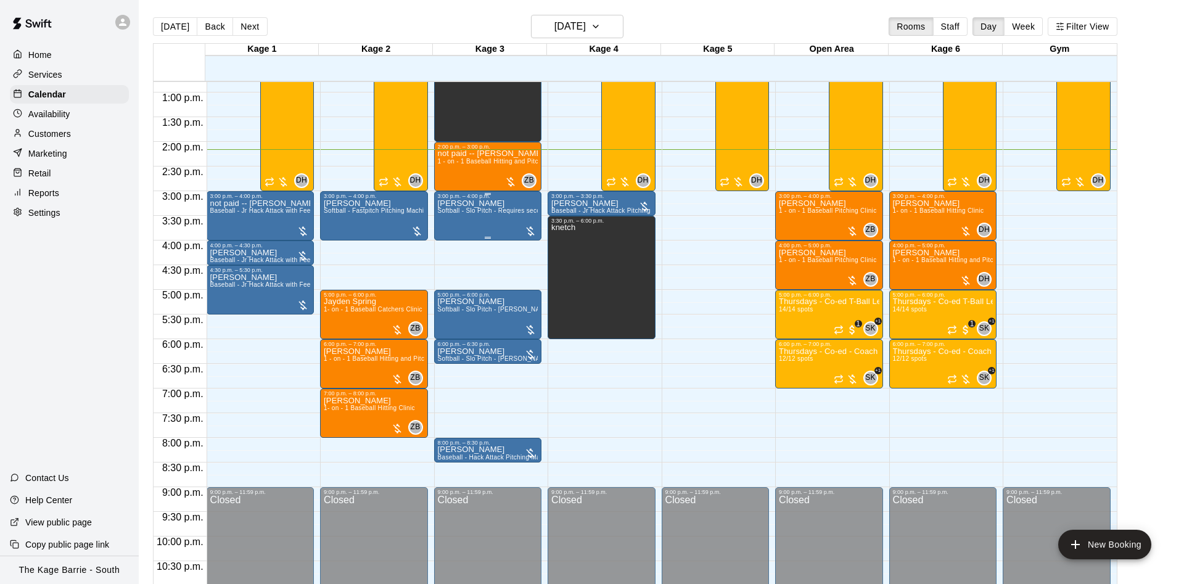
click at [153, 17] on button "[DATE]" at bounding box center [175, 26] width 44 height 19
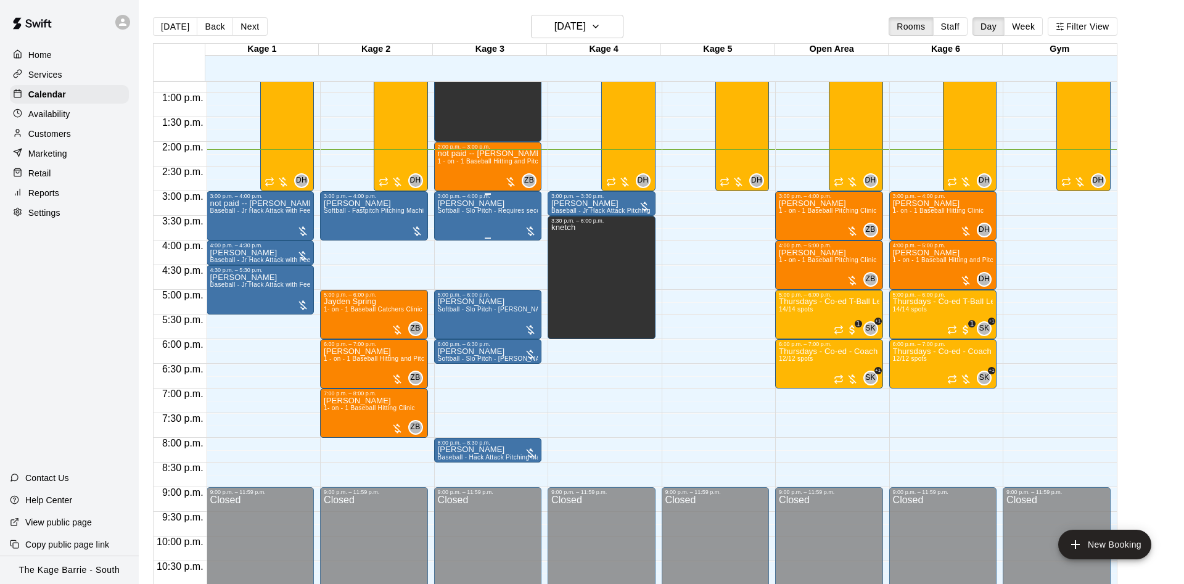
click at [153, 17] on button "[DATE]" at bounding box center [175, 26] width 44 height 19
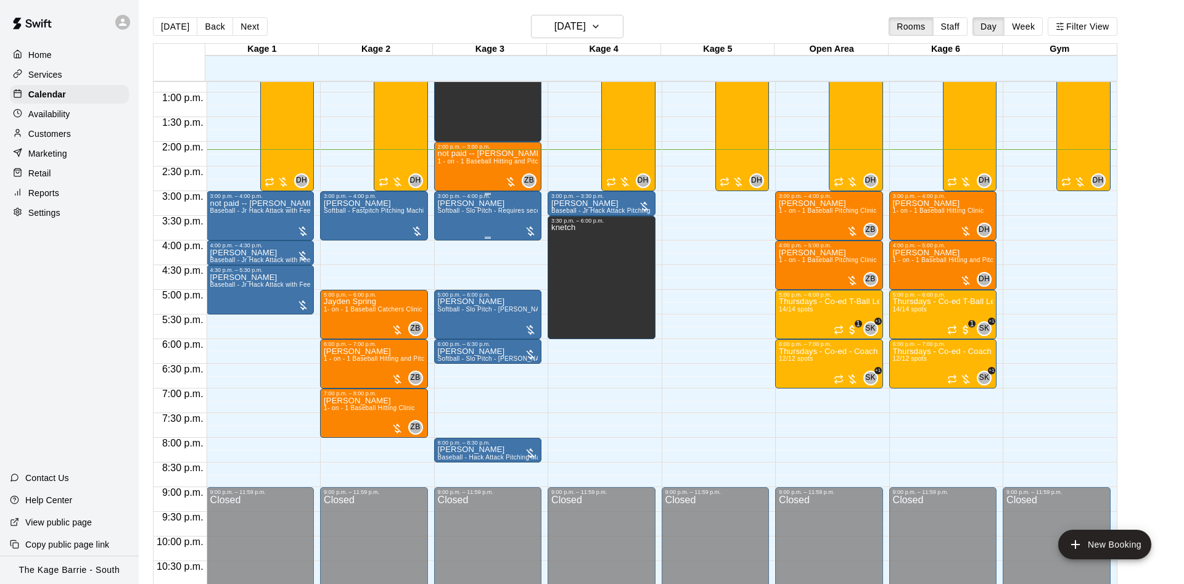
click at [153, 17] on button "[DATE]" at bounding box center [175, 26] width 44 height 19
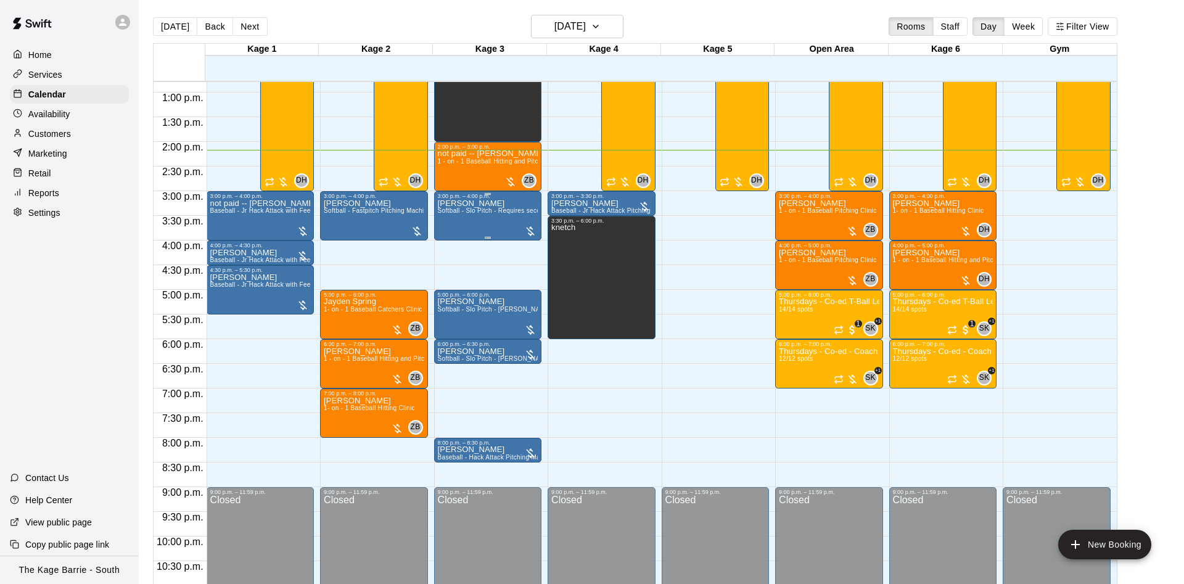
click at [153, 17] on button "[DATE]" at bounding box center [175, 26] width 44 height 19
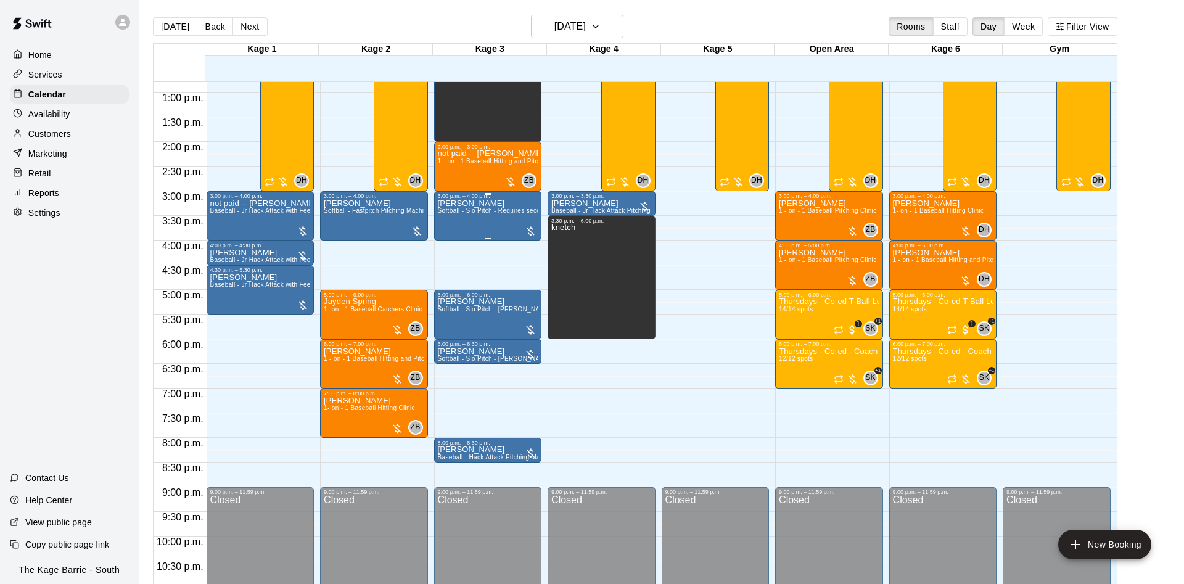
click at [153, 17] on button "[DATE]" at bounding box center [175, 26] width 44 height 19
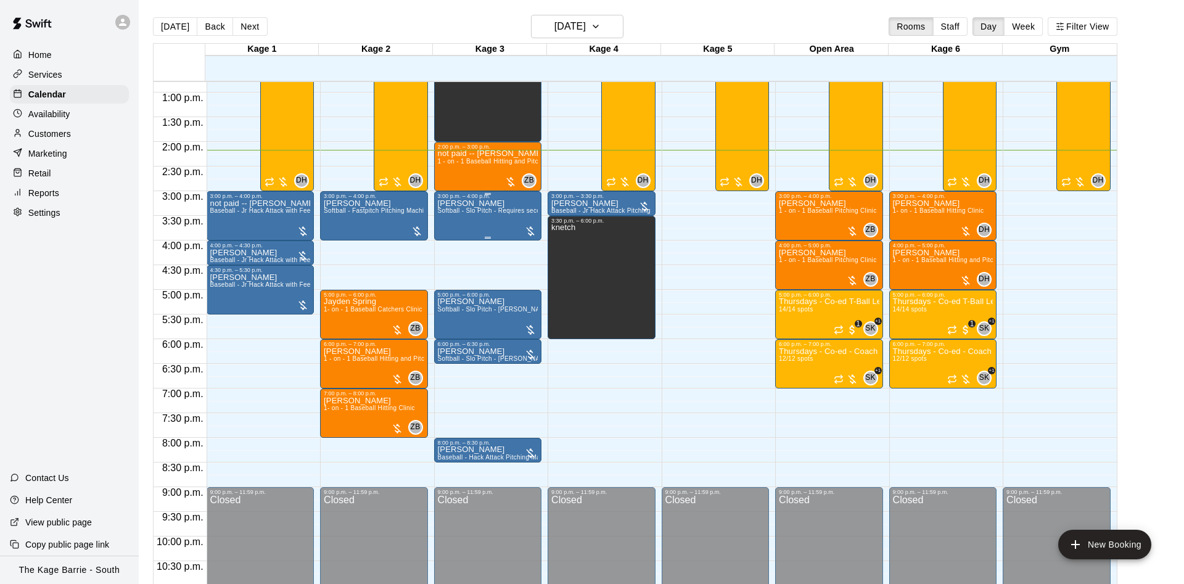
click at [153, 17] on button "[DATE]" at bounding box center [175, 26] width 44 height 19
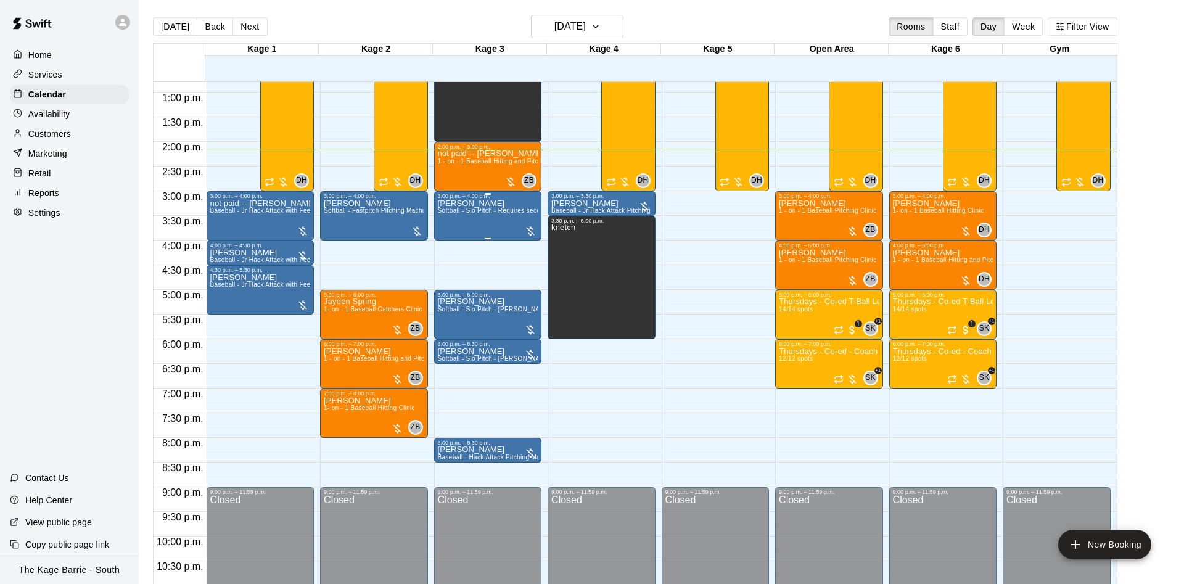
click at [153, 17] on button "[DATE]" at bounding box center [175, 26] width 44 height 19
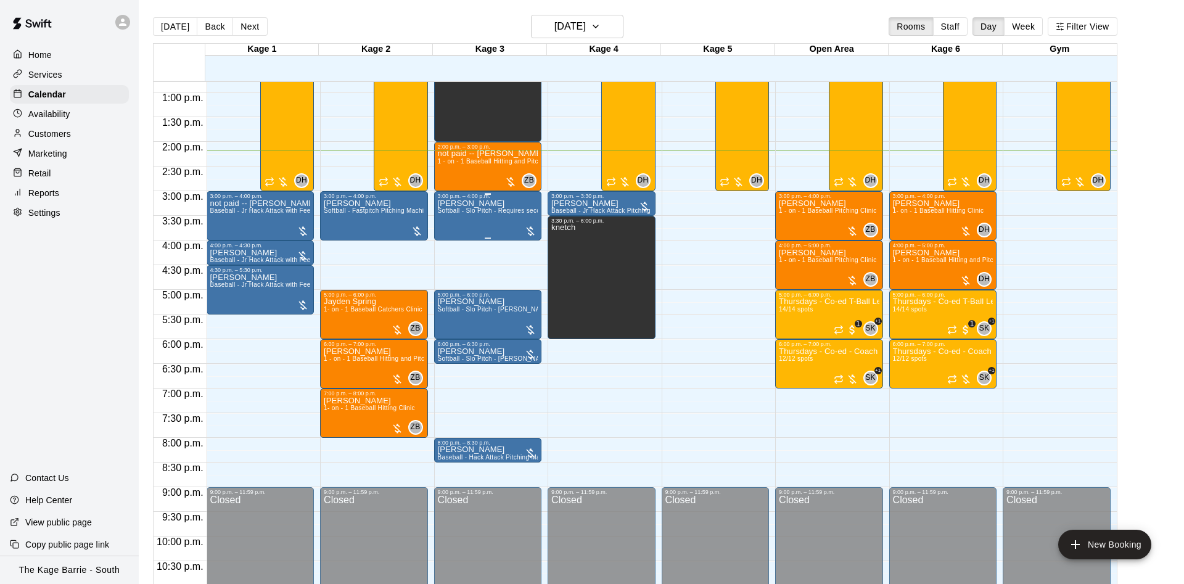
click at [153, 17] on button "[DATE]" at bounding box center [175, 26] width 44 height 19
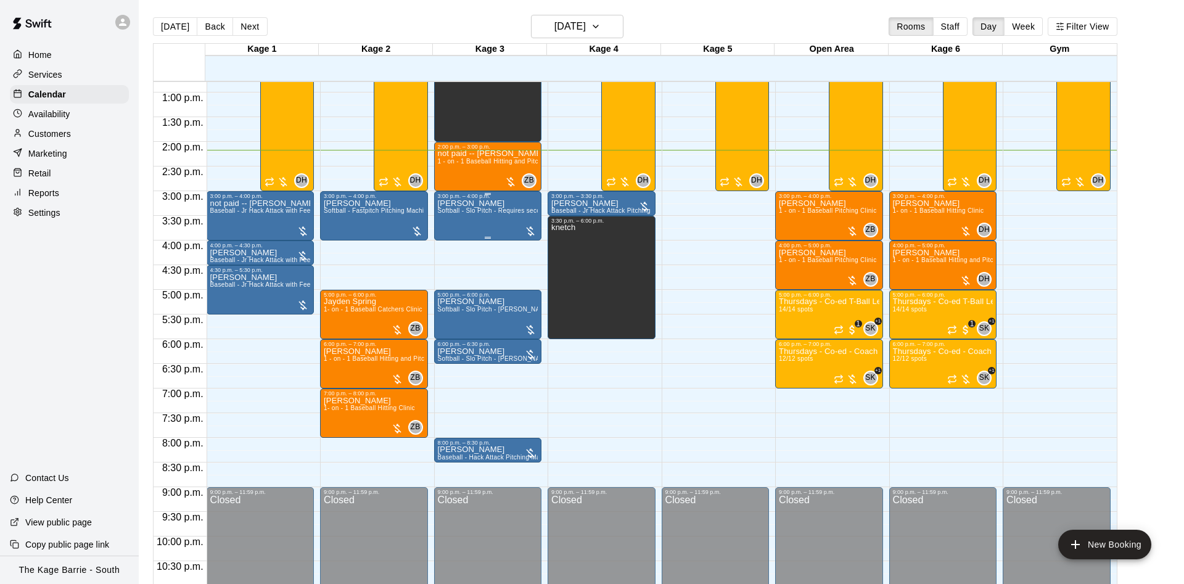
click at [153, 17] on button "[DATE]" at bounding box center [175, 26] width 44 height 19
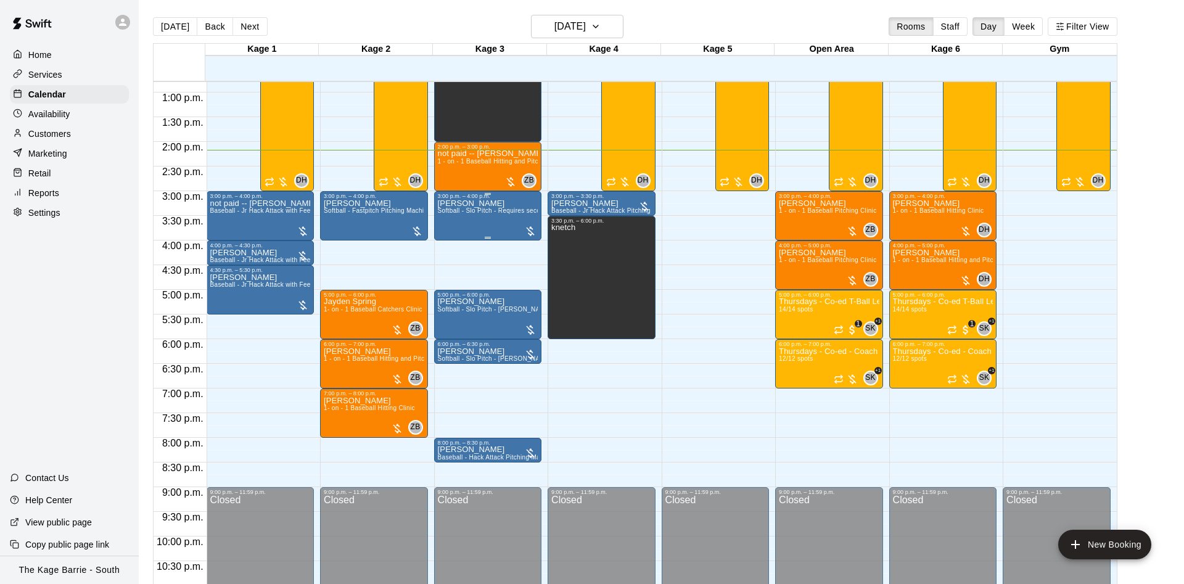
click at [153, 17] on button "[DATE]" at bounding box center [175, 26] width 44 height 19
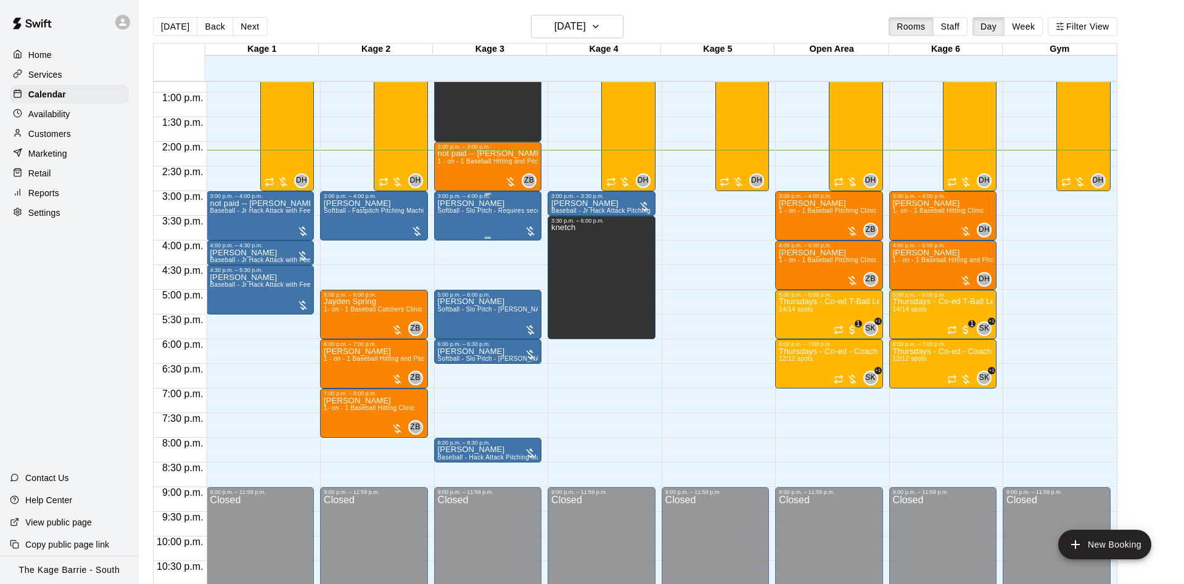
click at [153, 17] on button "[DATE]" at bounding box center [175, 26] width 44 height 19
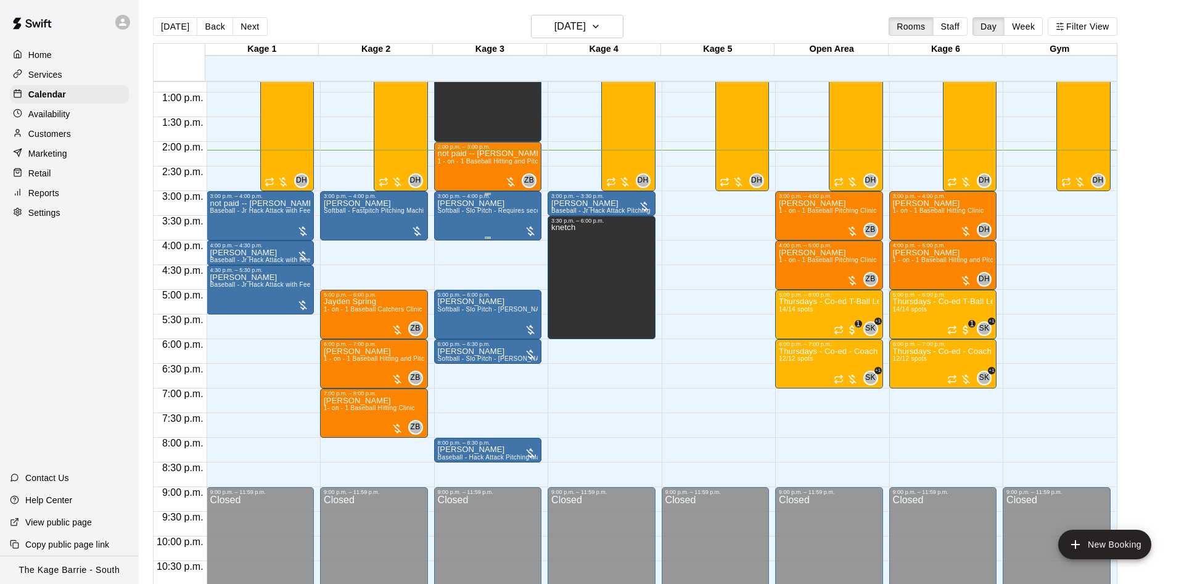
click at [153, 17] on button "[DATE]" at bounding box center [175, 26] width 44 height 19
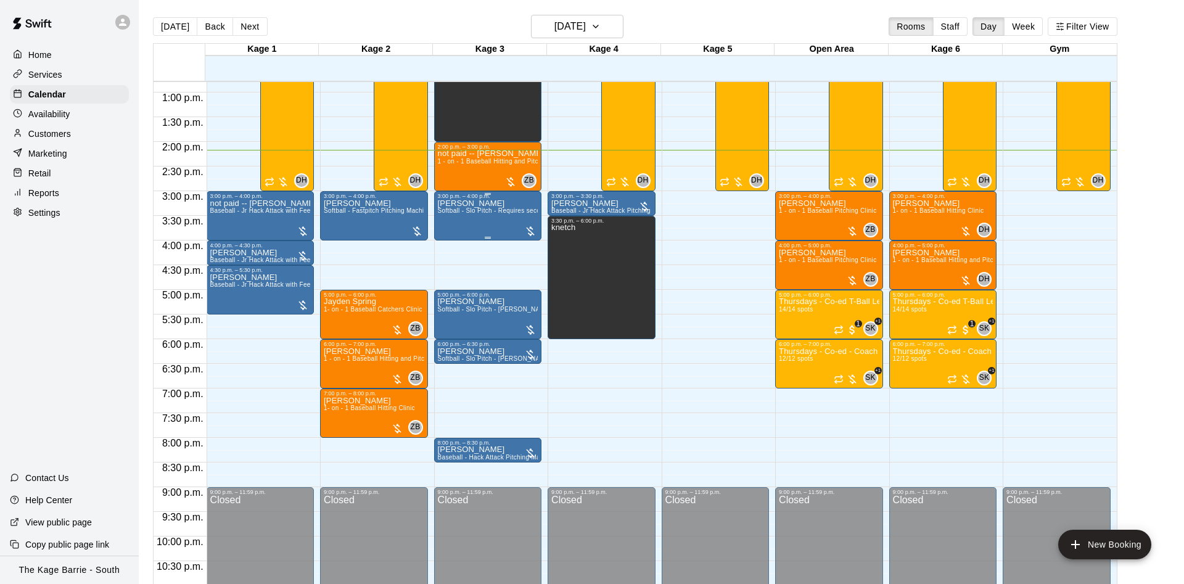
click at [153, 17] on button "[DATE]" at bounding box center [175, 26] width 44 height 19
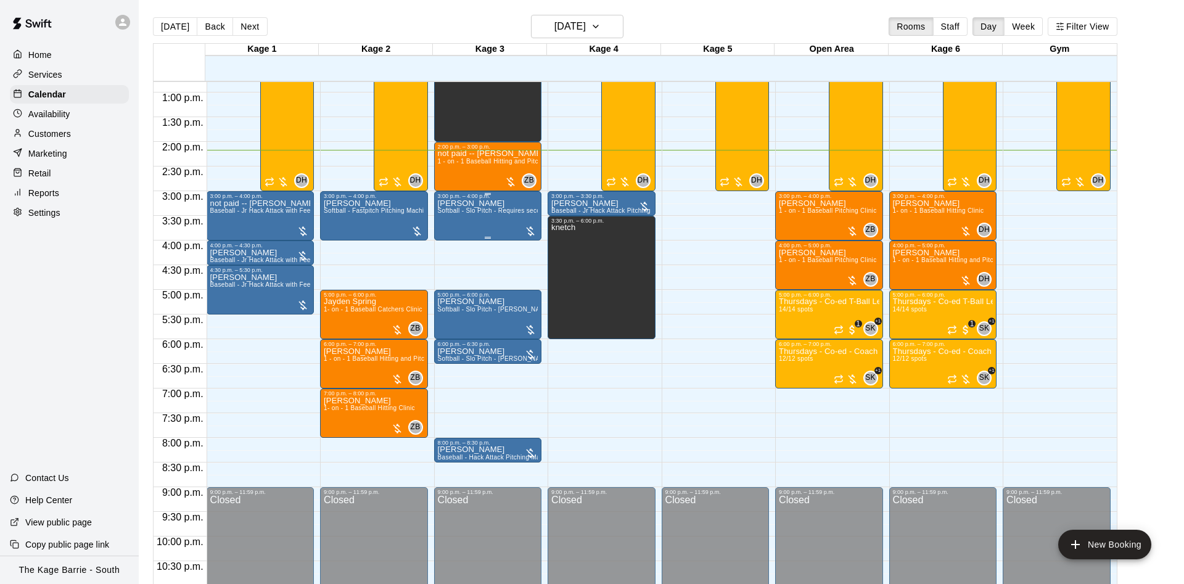
click at [153, 17] on button "[DATE]" at bounding box center [175, 26] width 44 height 19
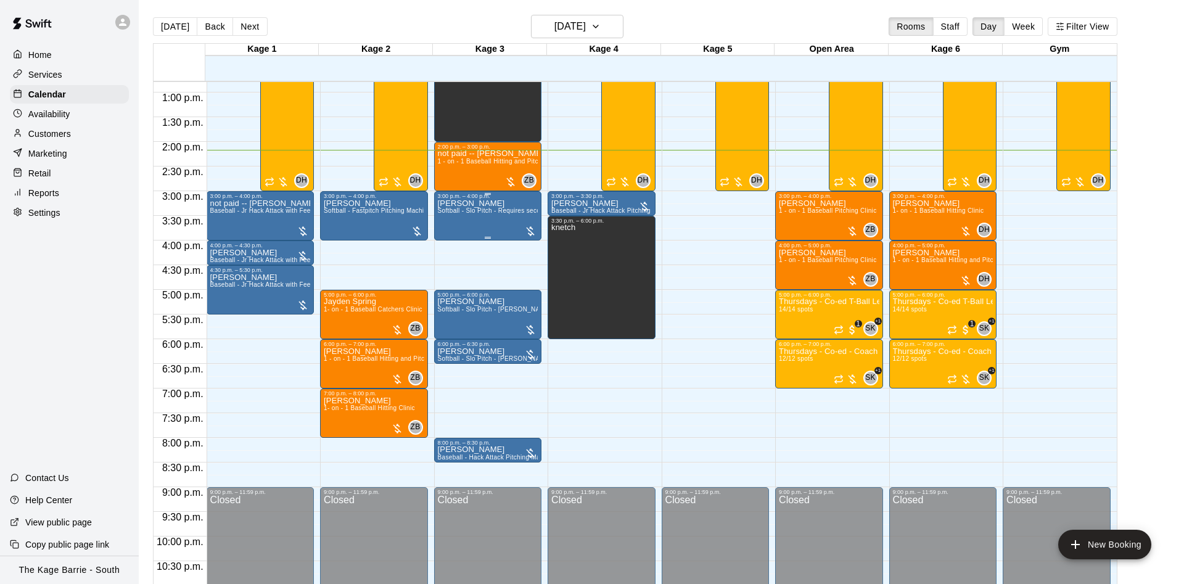
click at [153, 17] on button "[DATE]" at bounding box center [175, 26] width 44 height 19
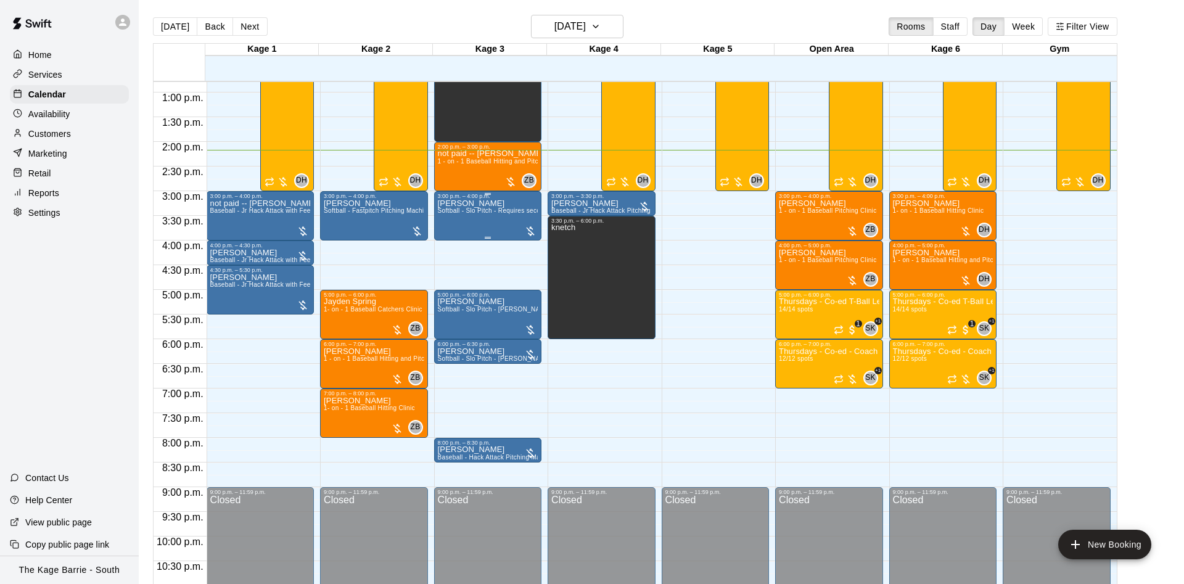
click at [153, 17] on button "[DATE]" at bounding box center [175, 26] width 44 height 19
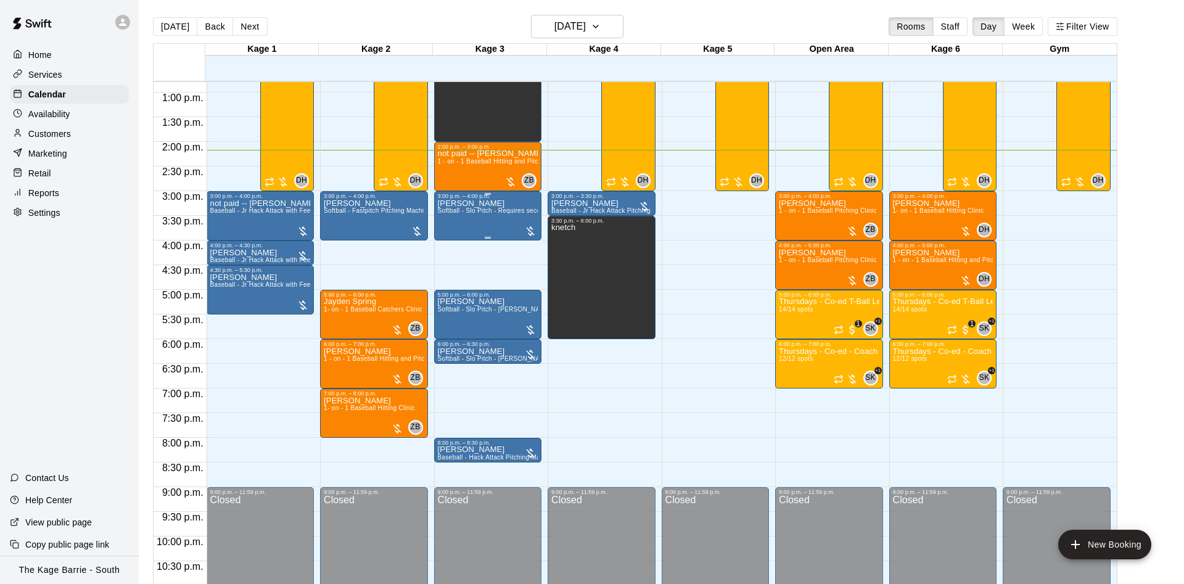
click at [153, 17] on button "[DATE]" at bounding box center [175, 26] width 44 height 19
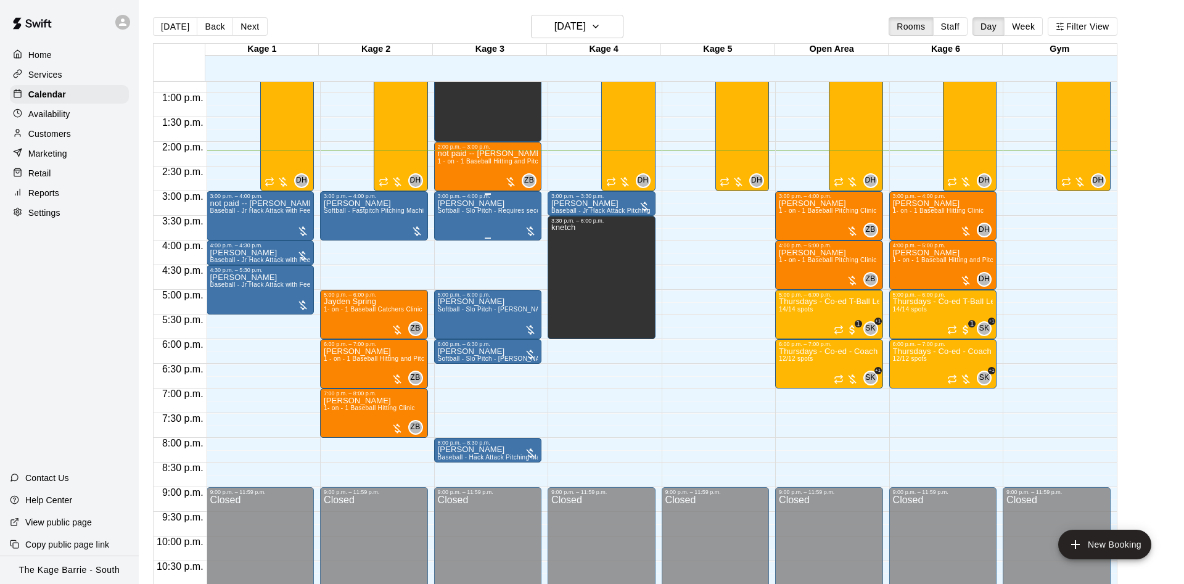
click at [153, 17] on button "[DATE]" at bounding box center [175, 26] width 44 height 19
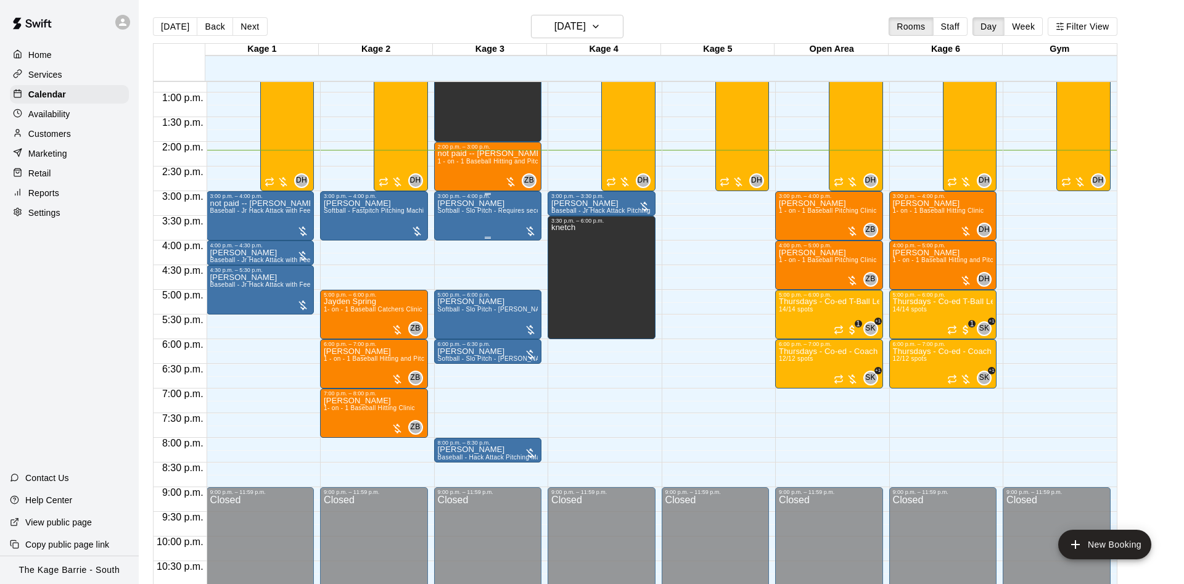
click at [153, 17] on button "[DATE]" at bounding box center [175, 26] width 44 height 19
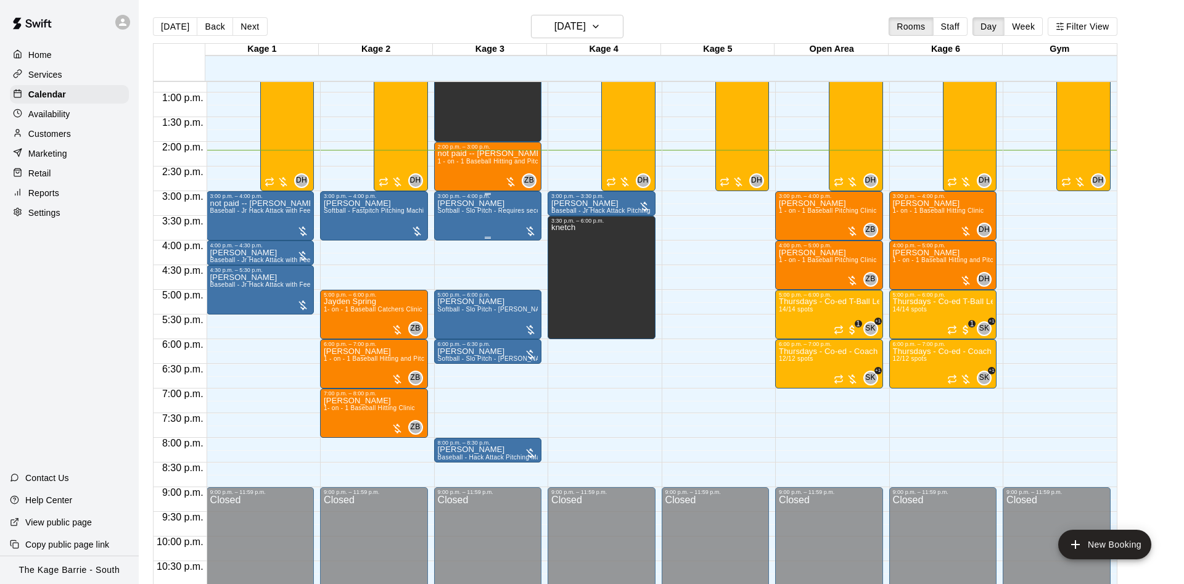
click at [153, 17] on button "[DATE]" at bounding box center [175, 26] width 44 height 19
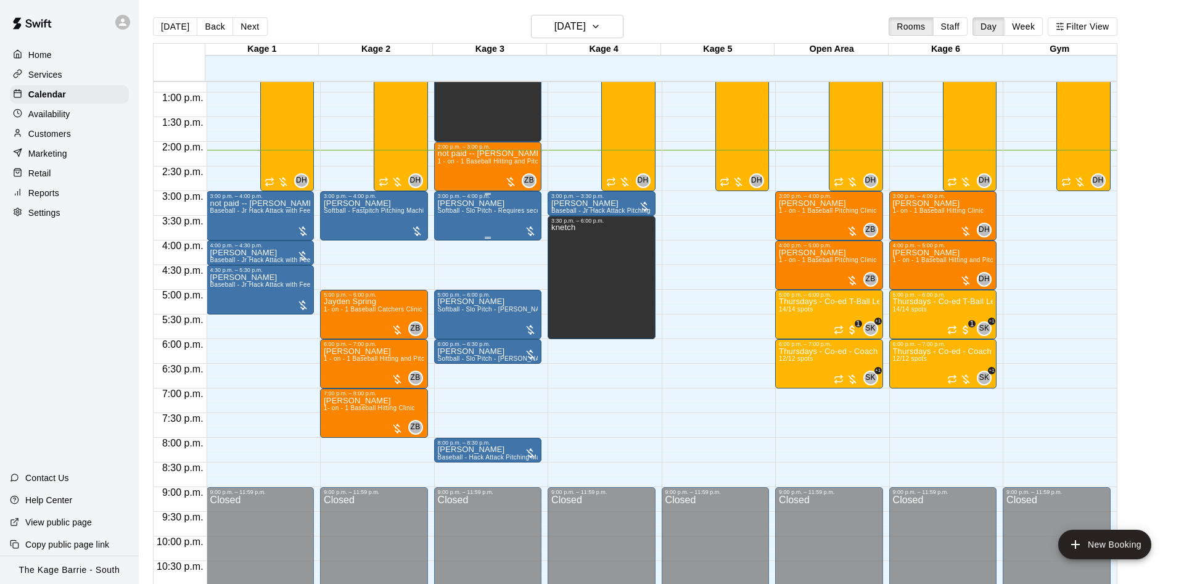
click at [153, 17] on button "[DATE]" at bounding box center [175, 26] width 44 height 19
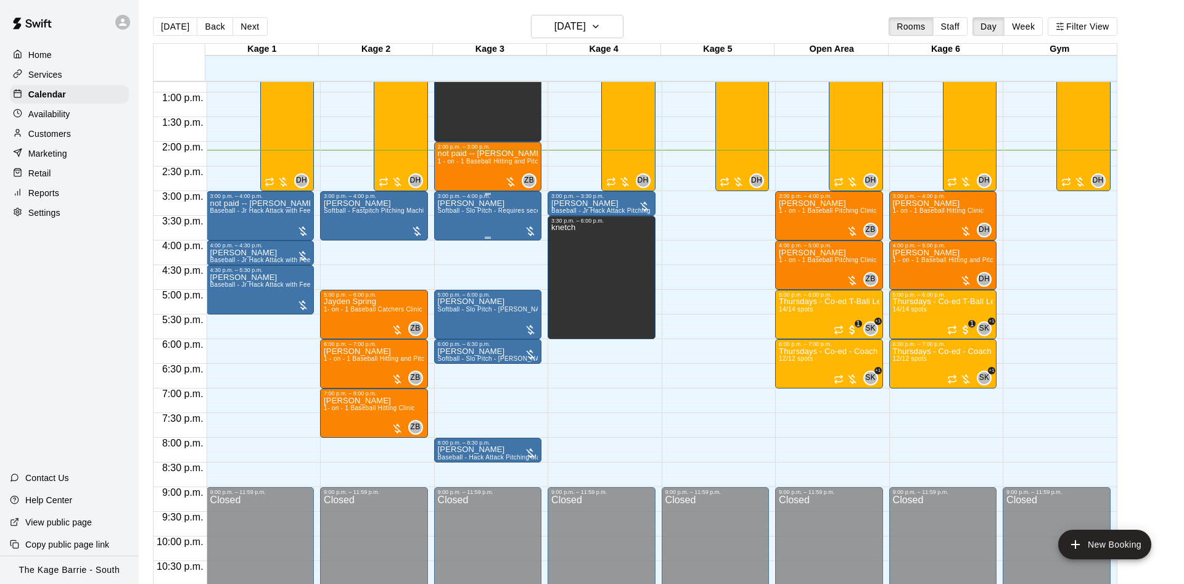
click at [153, 17] on button "[DATE]" at bounding box center [175, 26] width 44 height 19
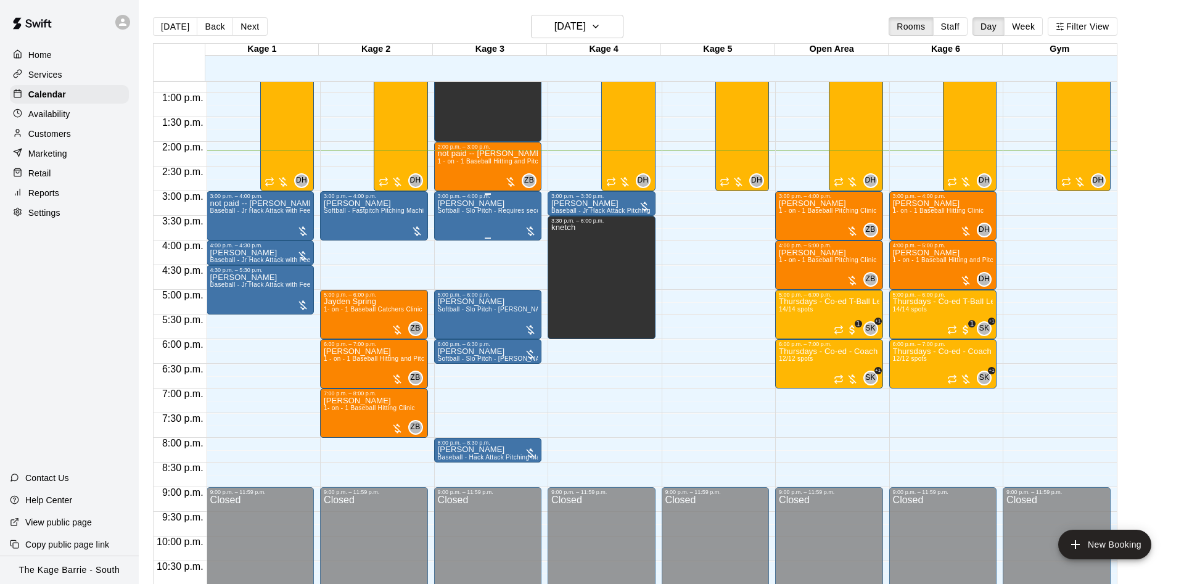
click at [153, 17] on button "[DATE]" at bounding box center [175, 26] width 44 height 19
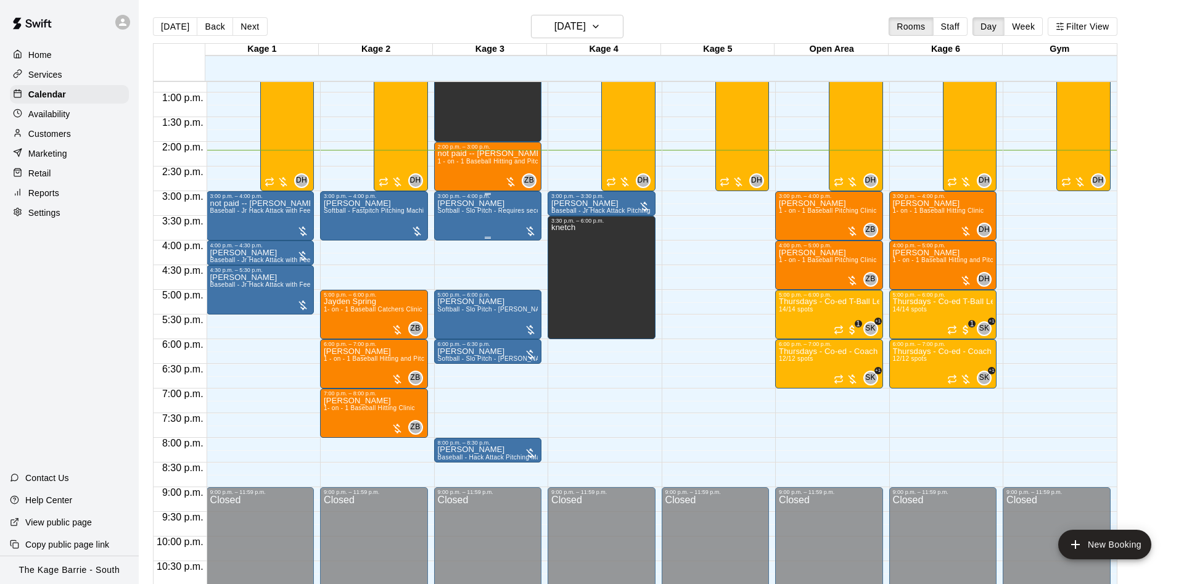
click at [153, 17] on button "[DATE]" at bounding box center [175, 26] width 44 height 19
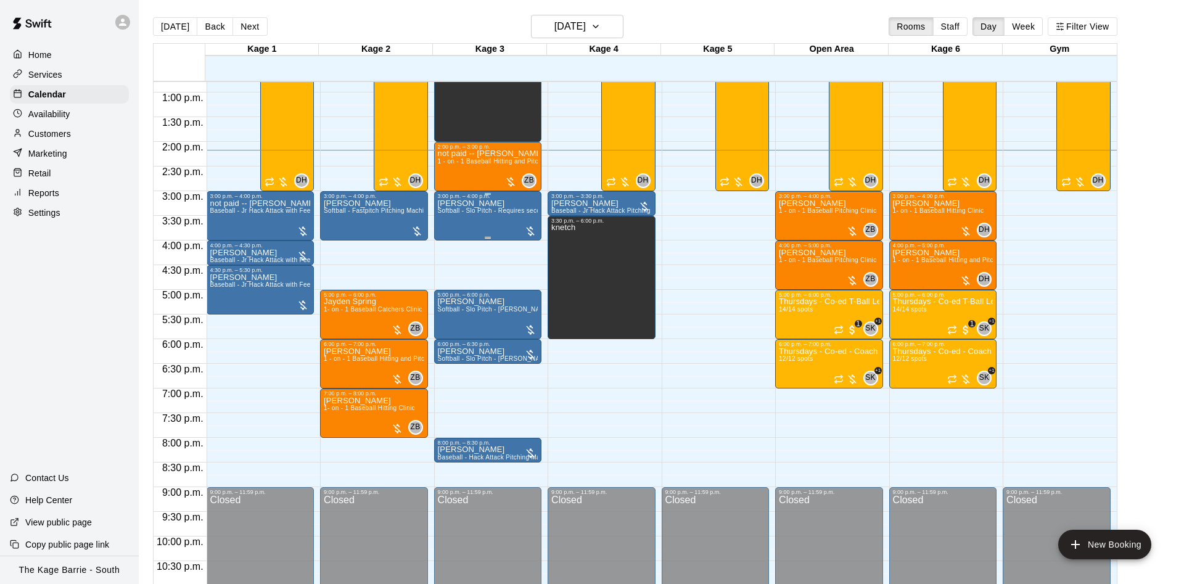
click at [153, 17] on button "[DATE]" at bounding box center [175, 26] width 44 height 19
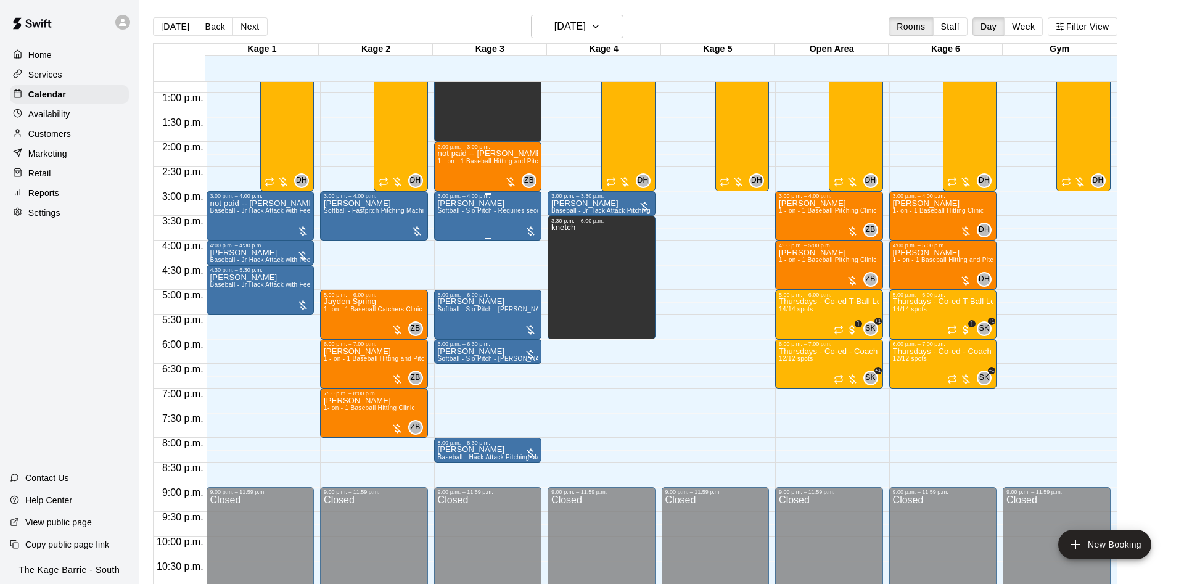
click at [153, 17] on button "[DATE]" at bounding box center [175, 26] width 44 height 19
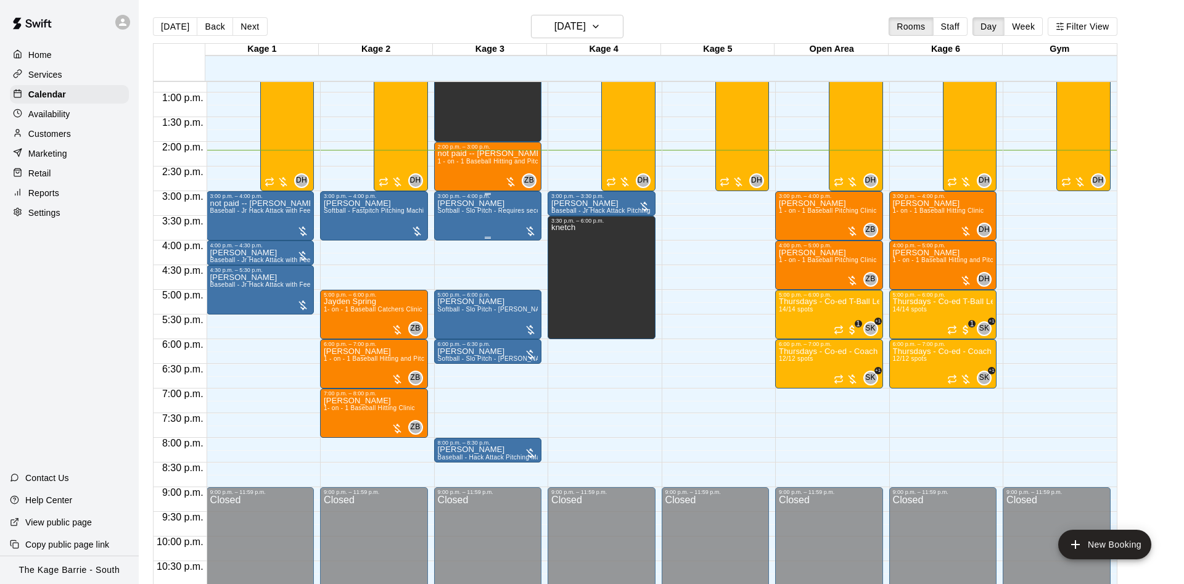
click at [153, 17] on button "[DATE]" at bounding box center [175, 26] width 44 height 19
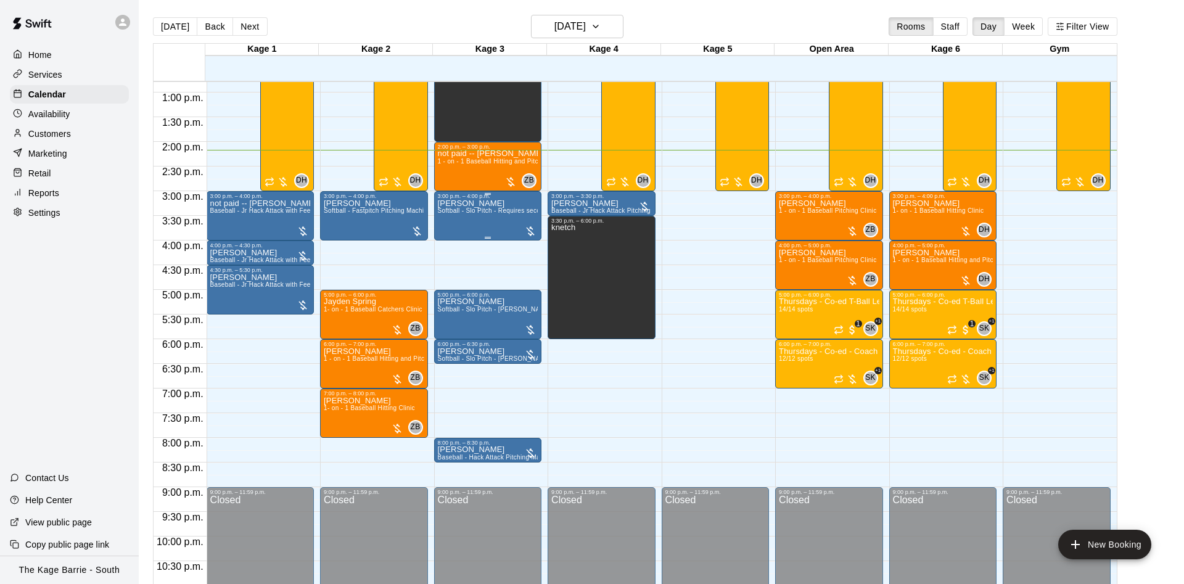
click at [153, 17] on button "[DATE]" at bounding box center [175, 26] width 44 height 19
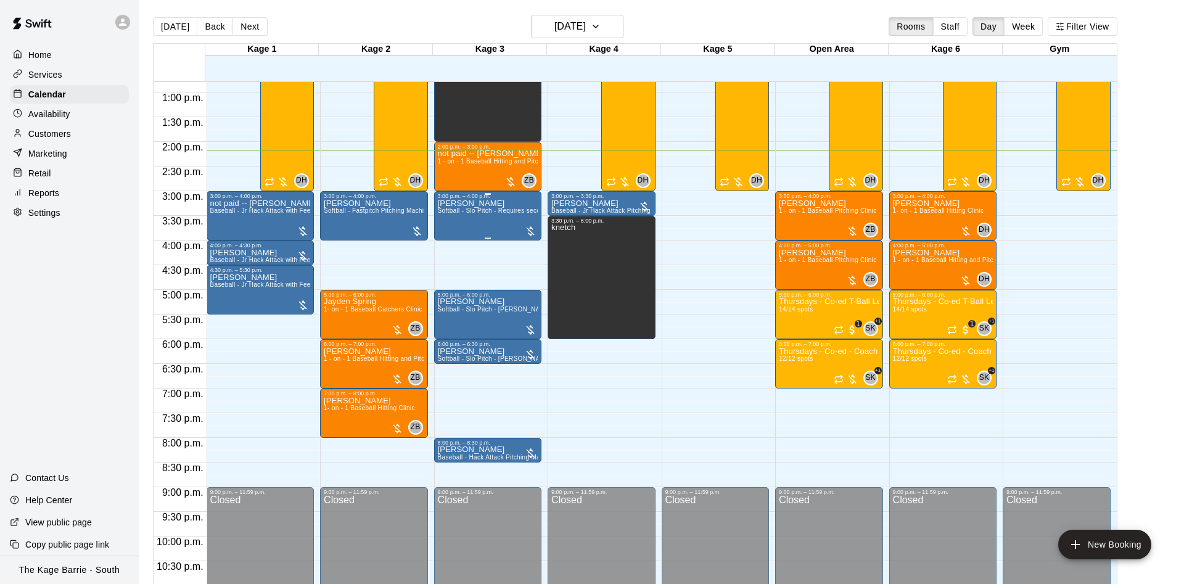
click at [153, 17] on button "[DATE]" at bounding box center [175, 26] width 44 height 19
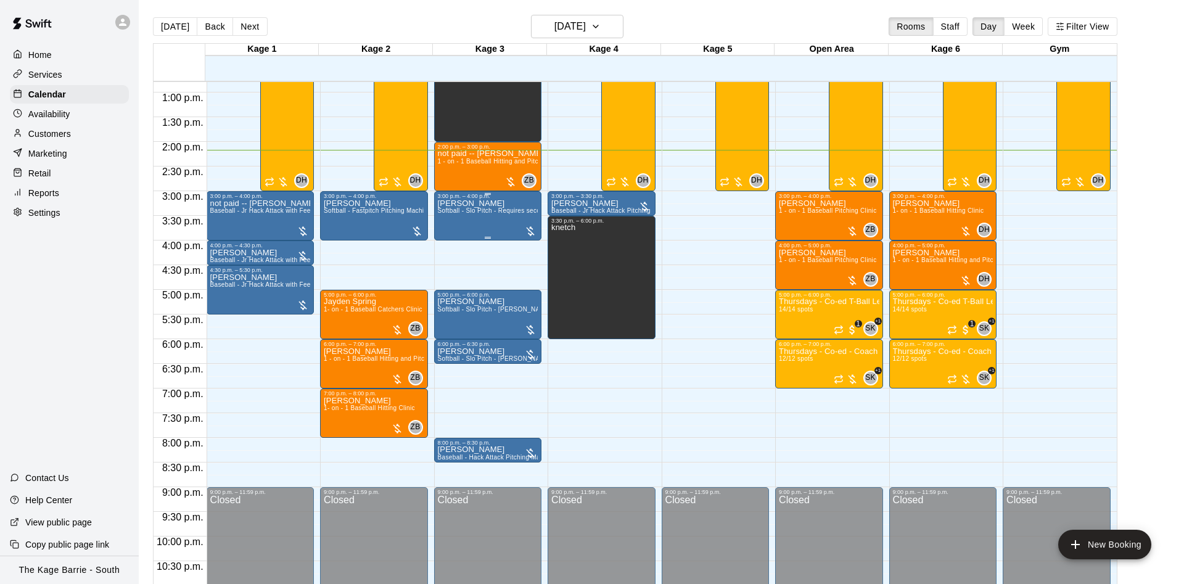
click at [153, 17] on button "[DATE]" at bounding box center [175, 26] width 44 height 19
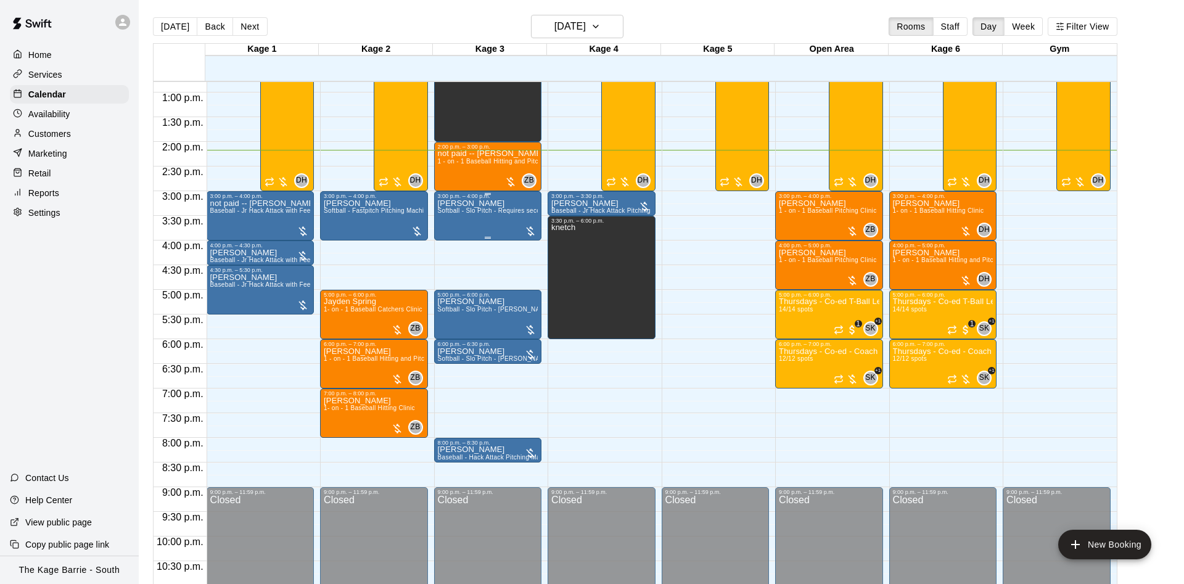
click at [153, 17] on button "[DATE]" at bounding box center [175, 26] width 44 height 19
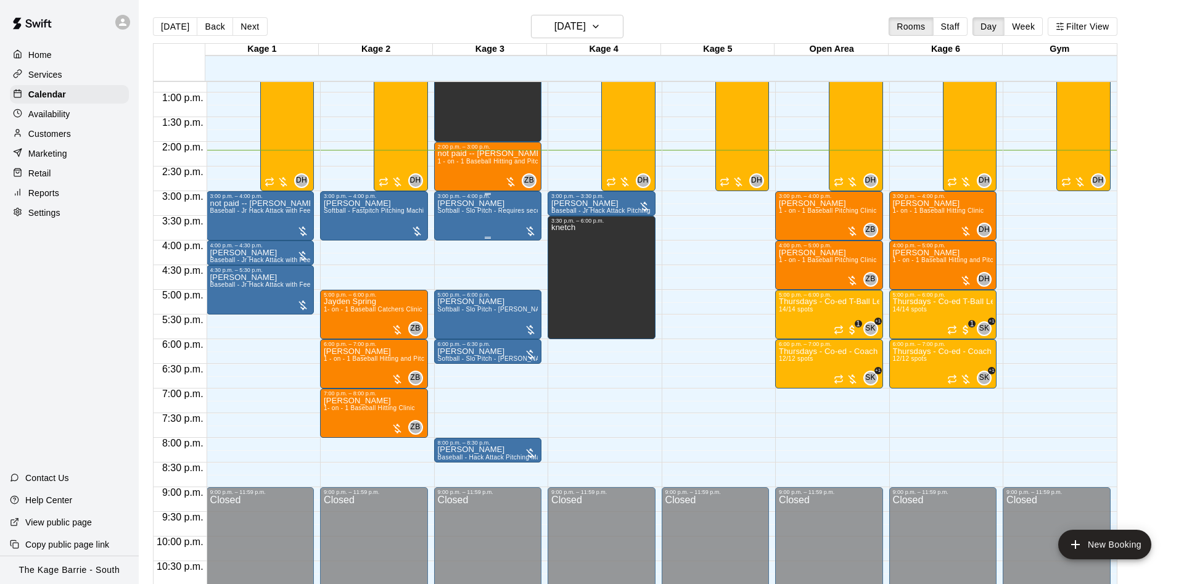
click at [153, 17] on button "[DATE]" at bounding box center [175, 26] width 44 height 19
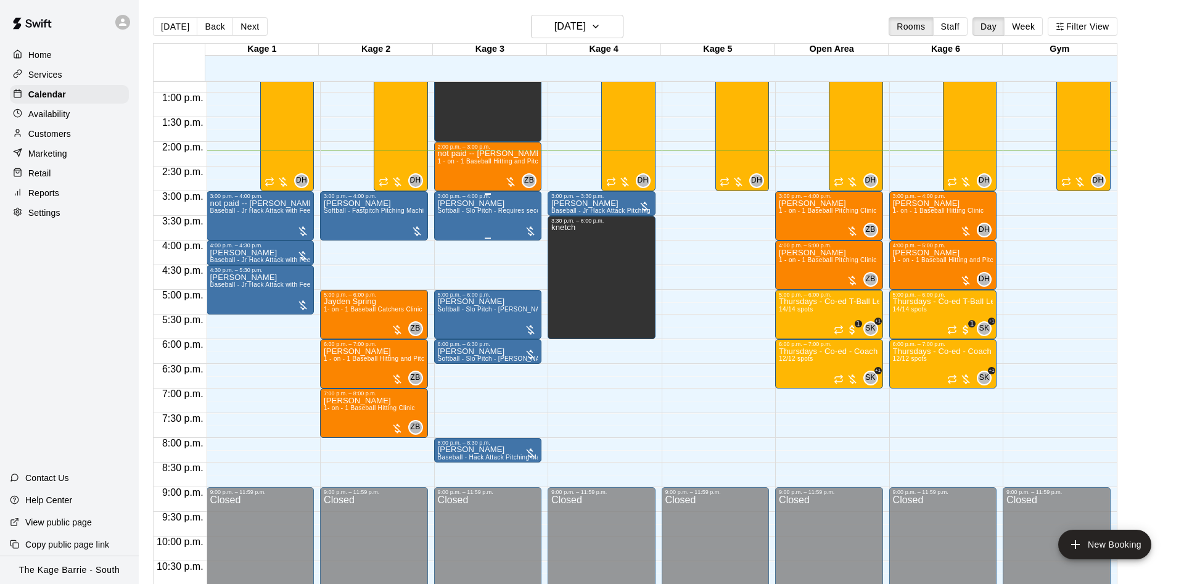
click at [153, 17] on button "[DATE]" at bounding box center [175, 26] width 44 height 19
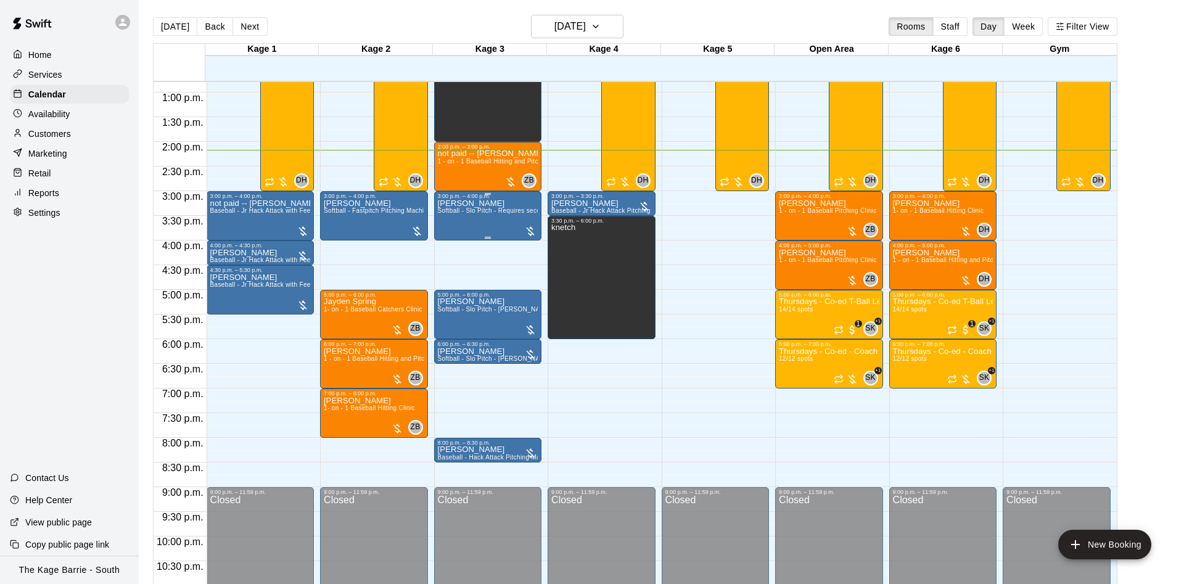
click at [153, 17] on button "[DATE]" at bounding box center [175, 26] width 44 height 19
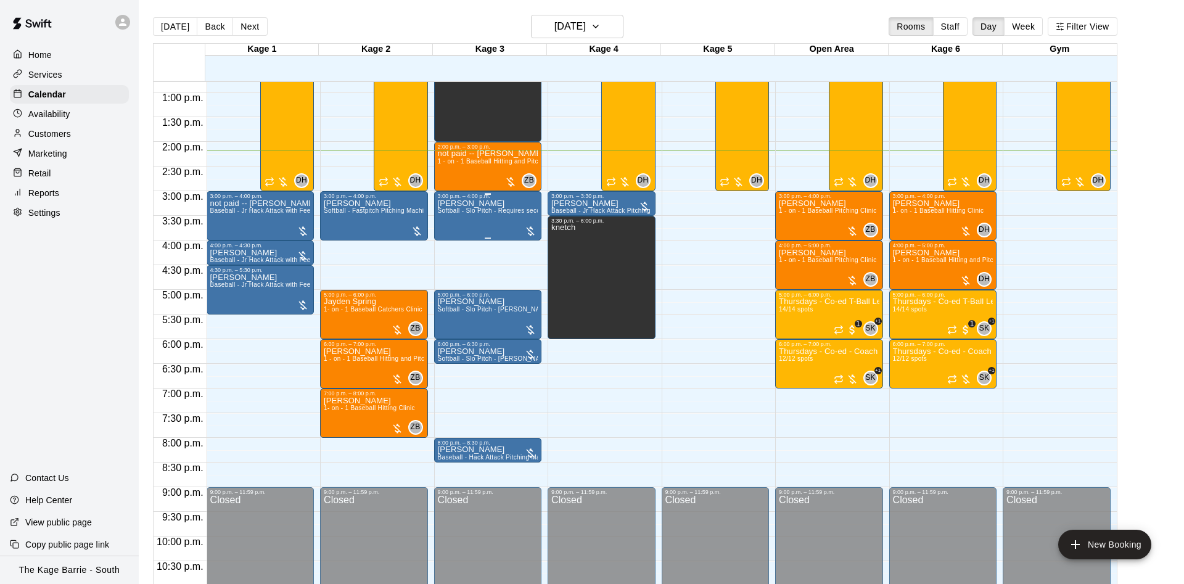
click at [153, 17] on button "[DATE]" at bounding box center [175, 26] width 44 height 19
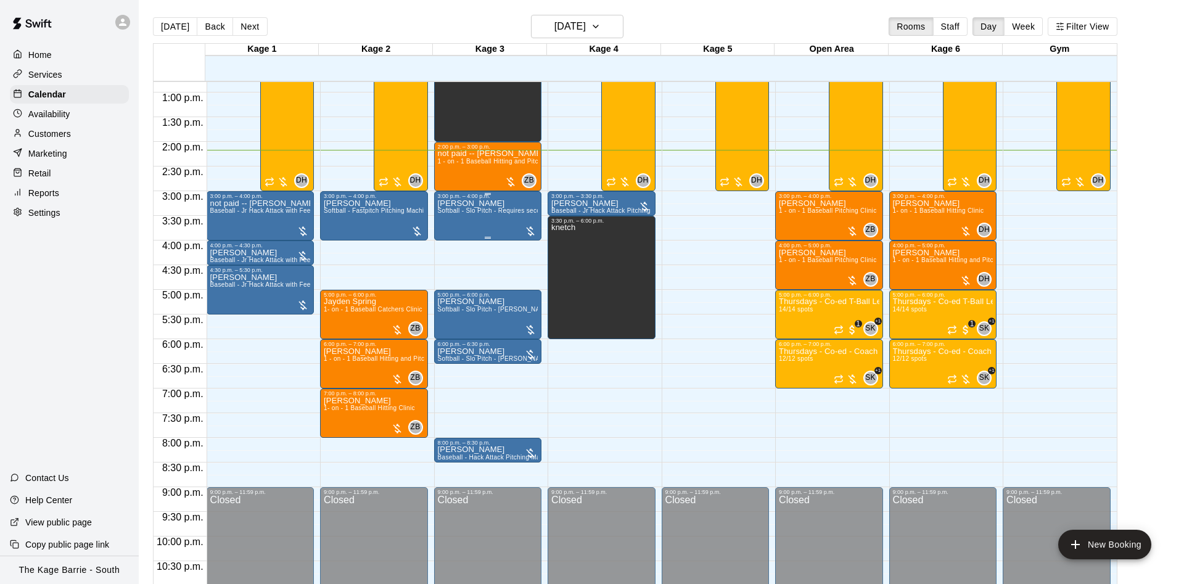
click at [153, 17] on button "[DATE]" at bounding box center [175, 26] width 44 height 19
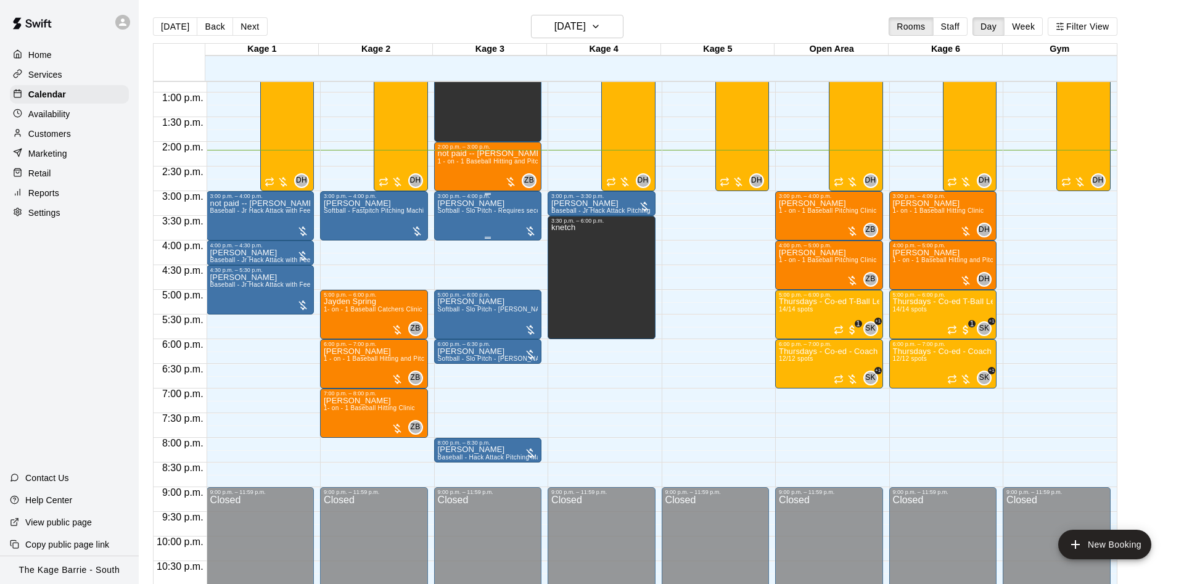
click at [153, 17] on button "[DATE]" at bounding box center [175, 26] width 44 height 19
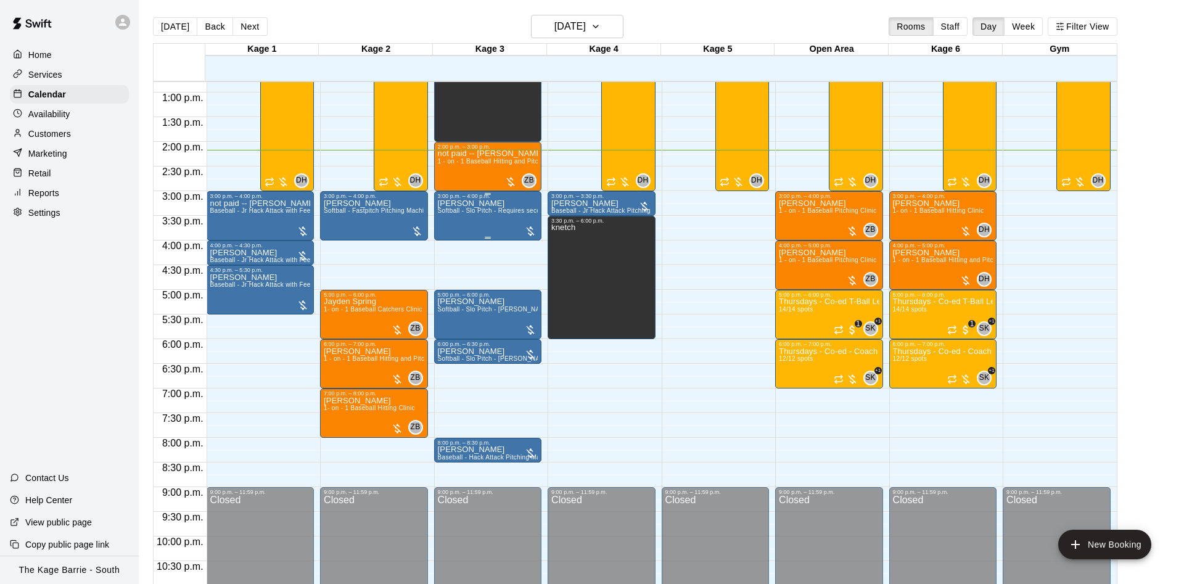
click at [153, 17] on button "[DATE]" at bounding box center [175, 26] width 44 height 19
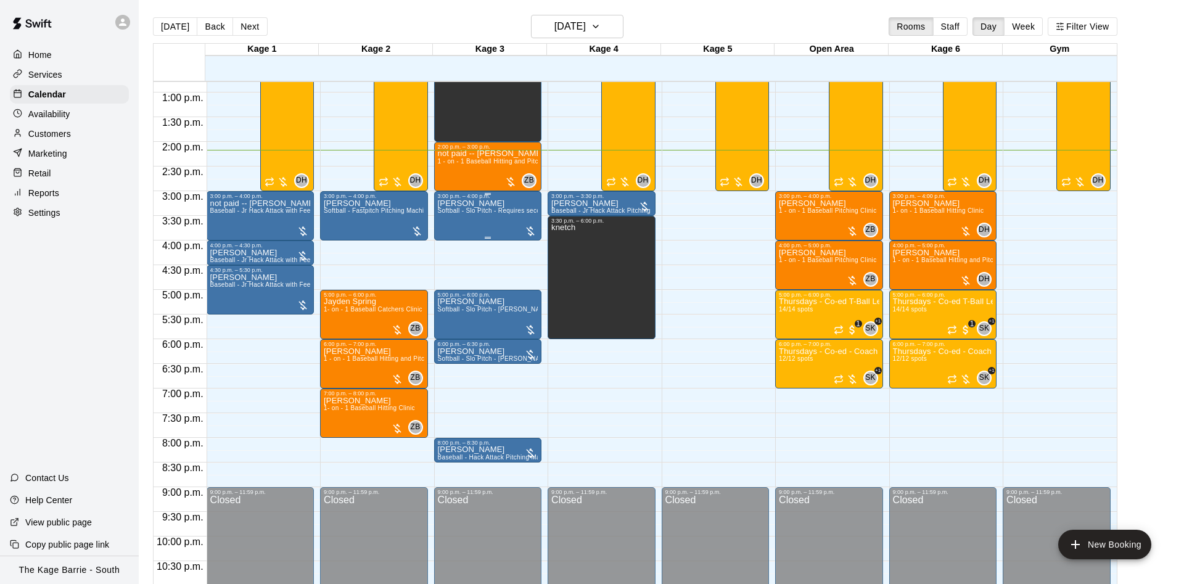
click at [153, 17] on button "[DATE]" at bounding box center [175, 26] width 44 height 19
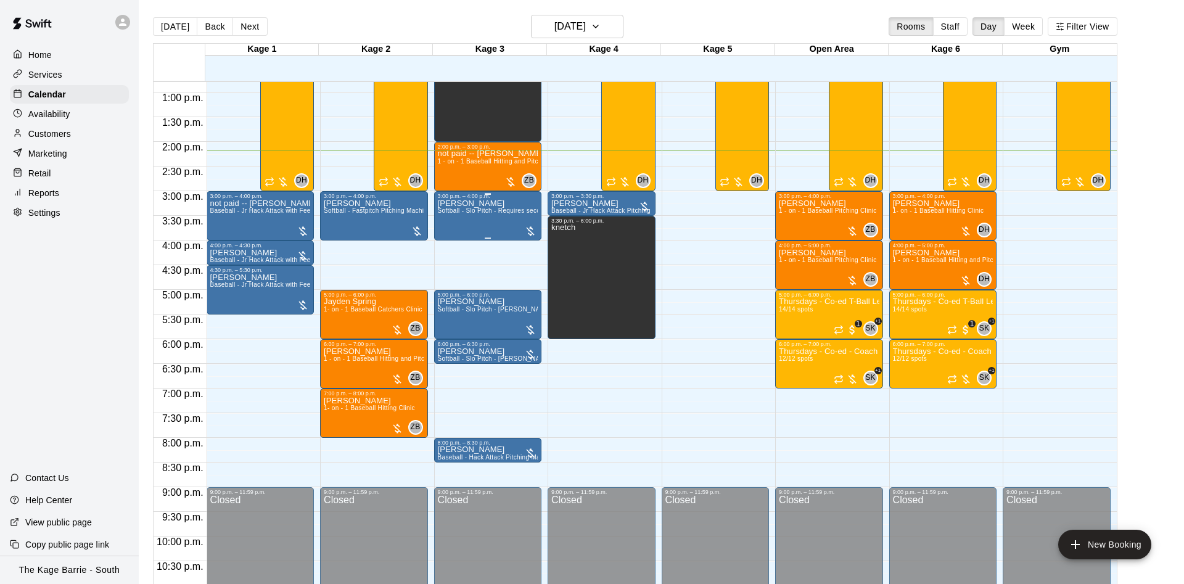
click at [153, 17] on button "[DATE]" at bounding box center [175, 26] width 44 height 19
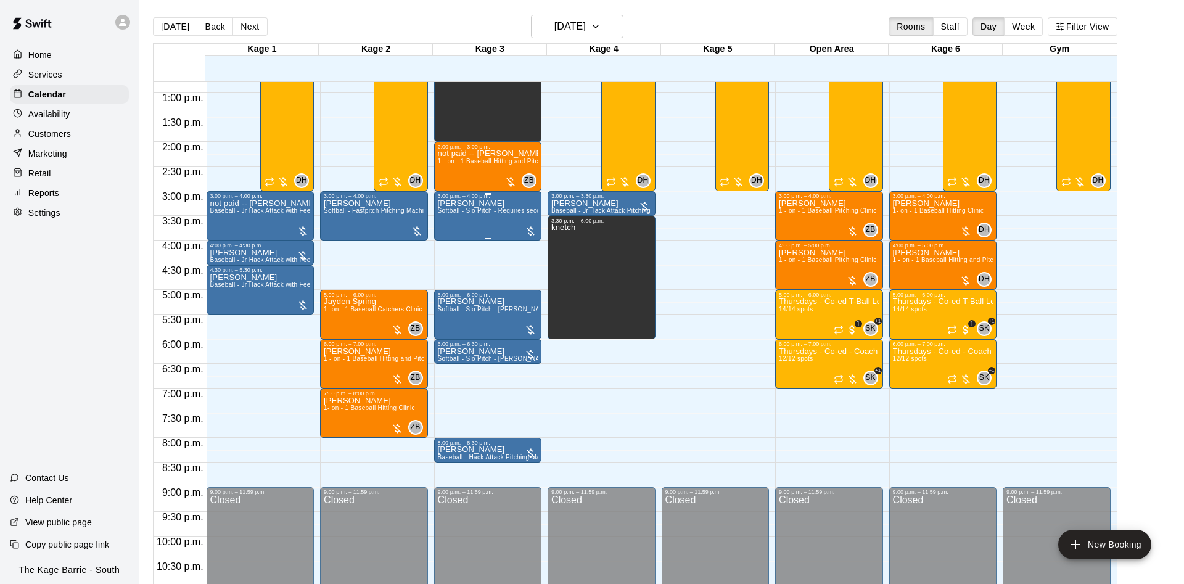
click at [153, 17] on button "[DATE]" at bounding box center [175, 26] width 44 height 19
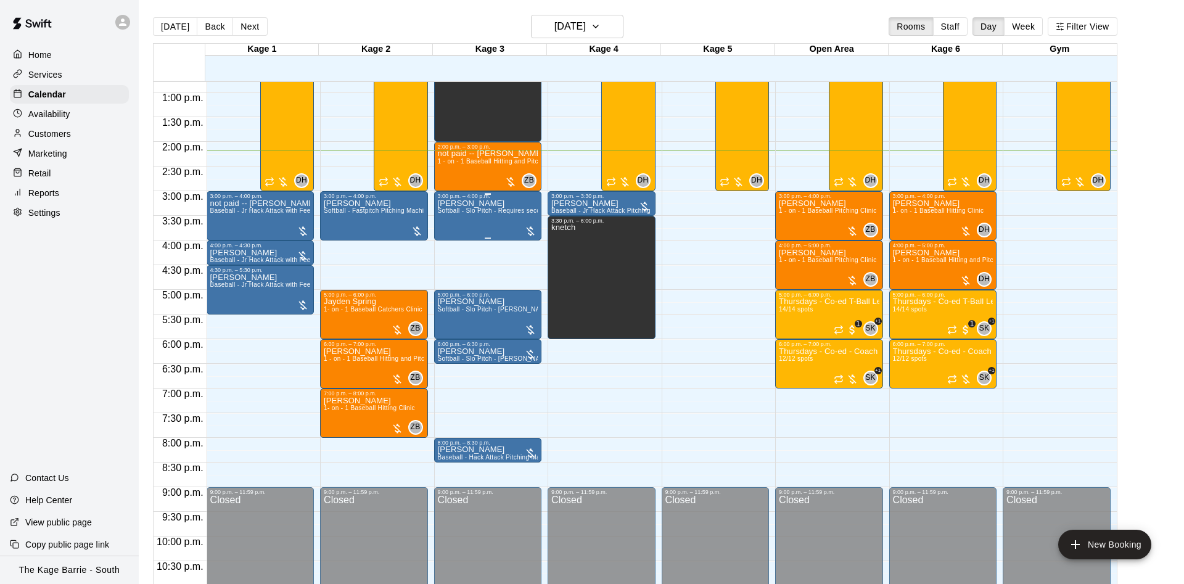
click at [153, 17] on button "[DATE]" at bounding box center [175, 26] width 44 height 19
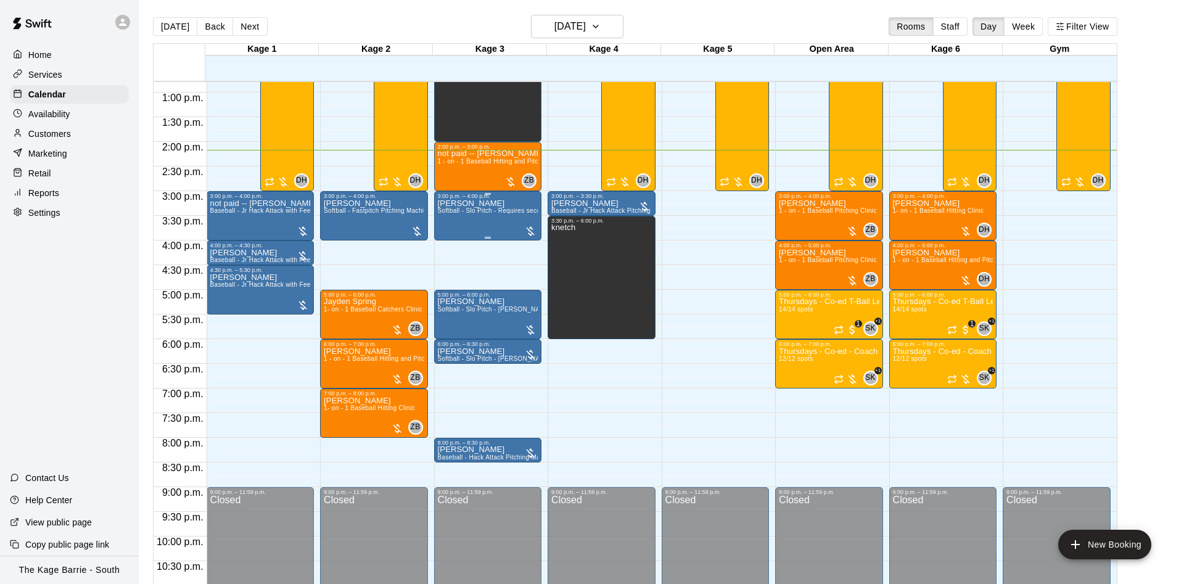
click at [153, 17] on button "[DATE]" at bounding box center [175, 26] width 44 height 19
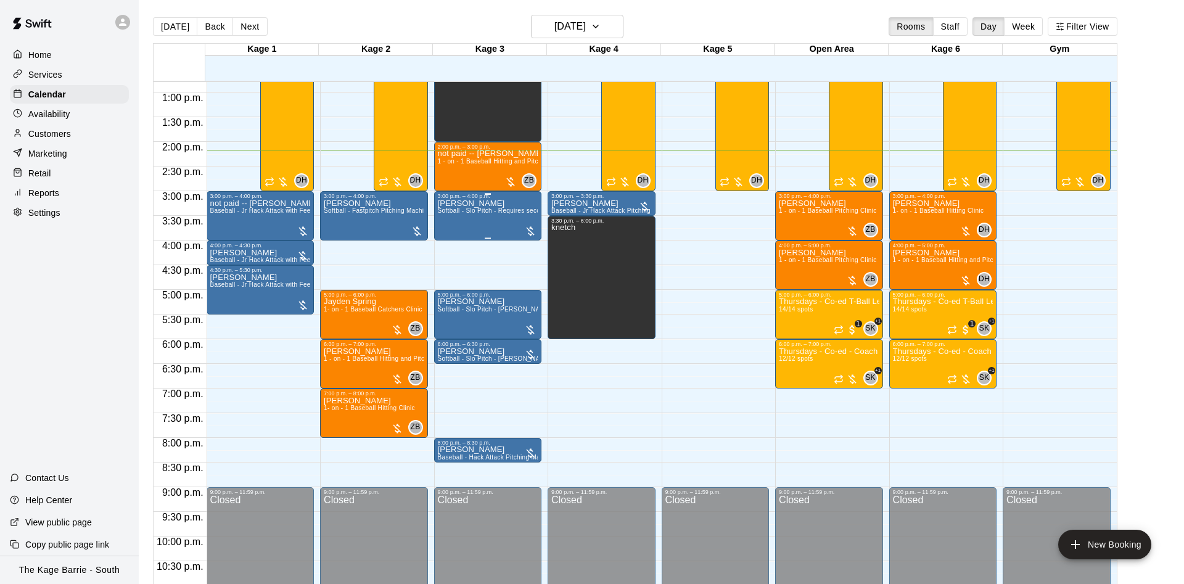
click at [153, 17] on button "[DATE]" at bounding box center [175, 26] width 44 height 19
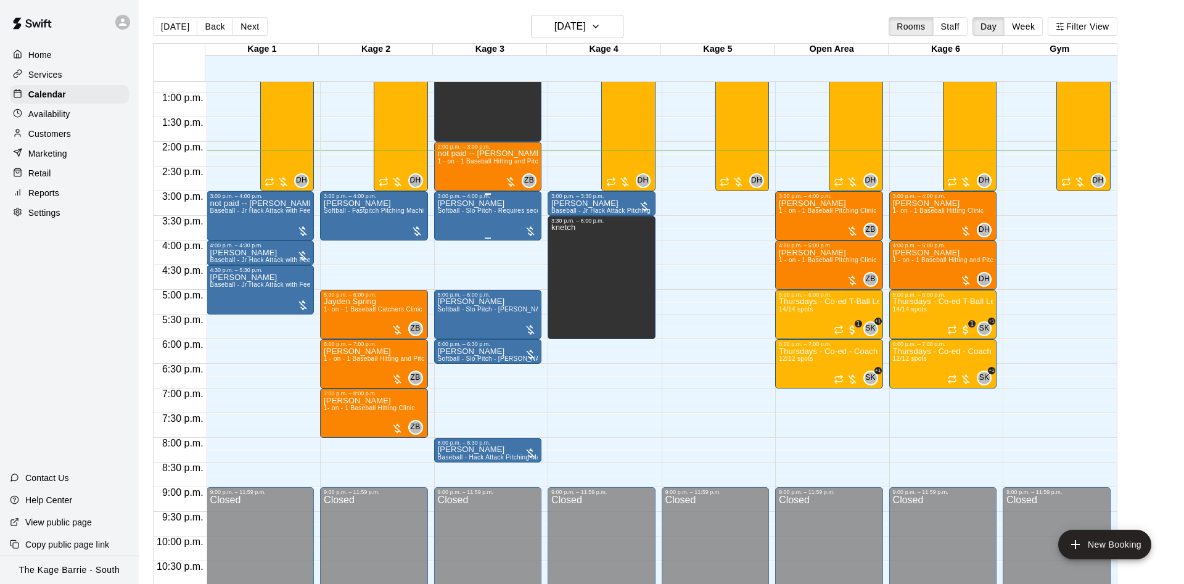
click at [153, 17] on button "[DATE]" at bounding box center [175, 26] width 44 height 19
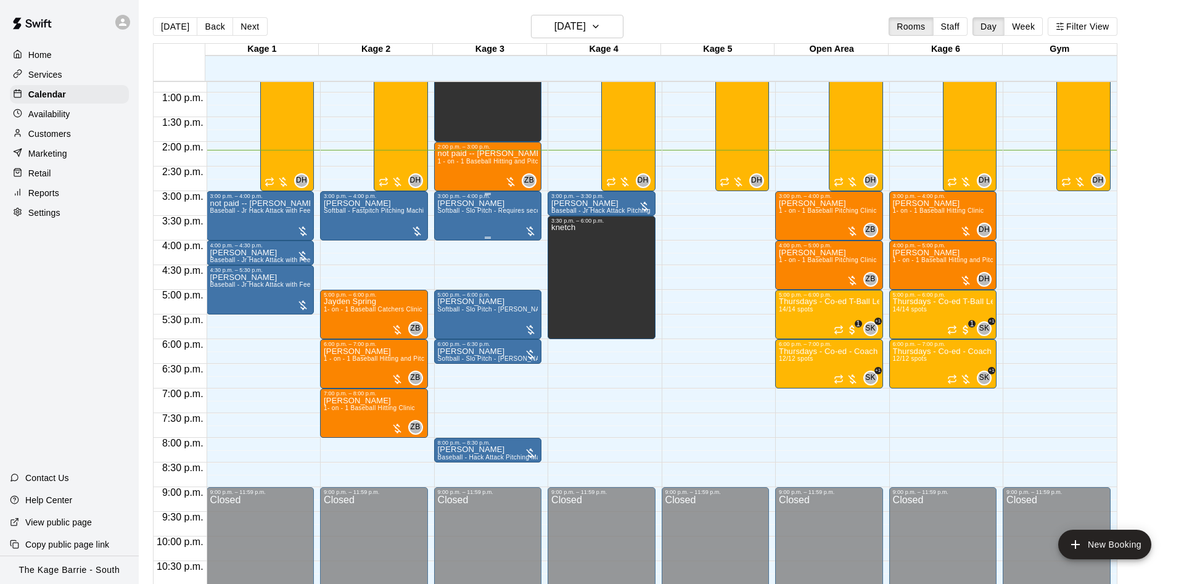
click at [153, 17] on button "[DATE]" at bounding box center [175, 26] width 44 height 19
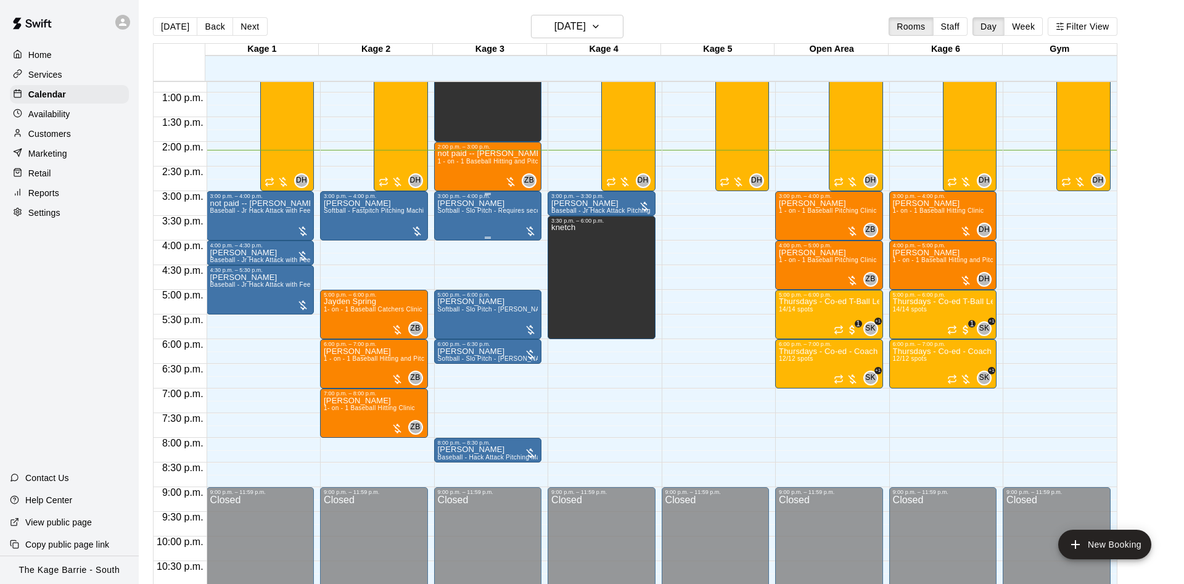
click at [153, 17] on button "[DATE]" at bounding box center [175, 26] width 44 height 19
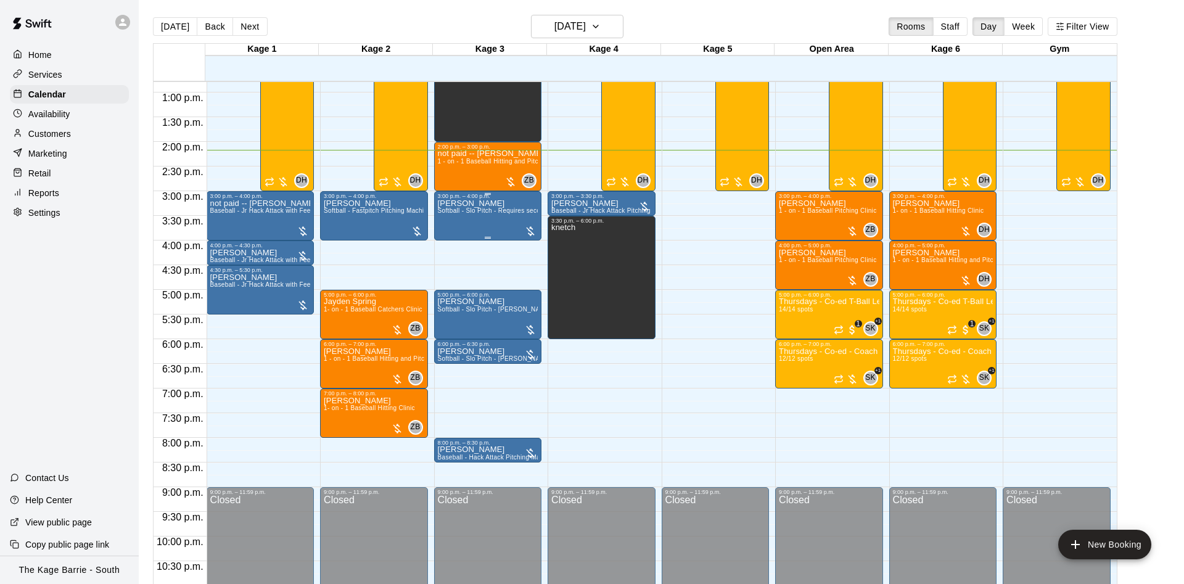
click at [153, 17] on button "[DATE]" at bounding box center [175, 26] width 44 height 19
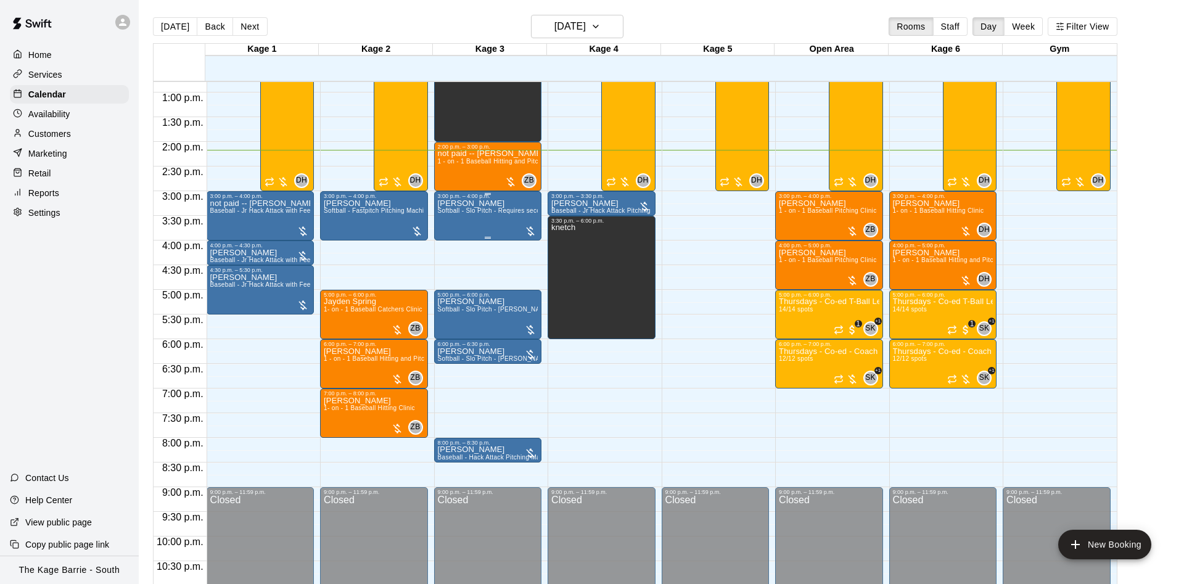
click at [153, 17] on button "[DATE]" at bounding box center [175, 26] width 44 height 19
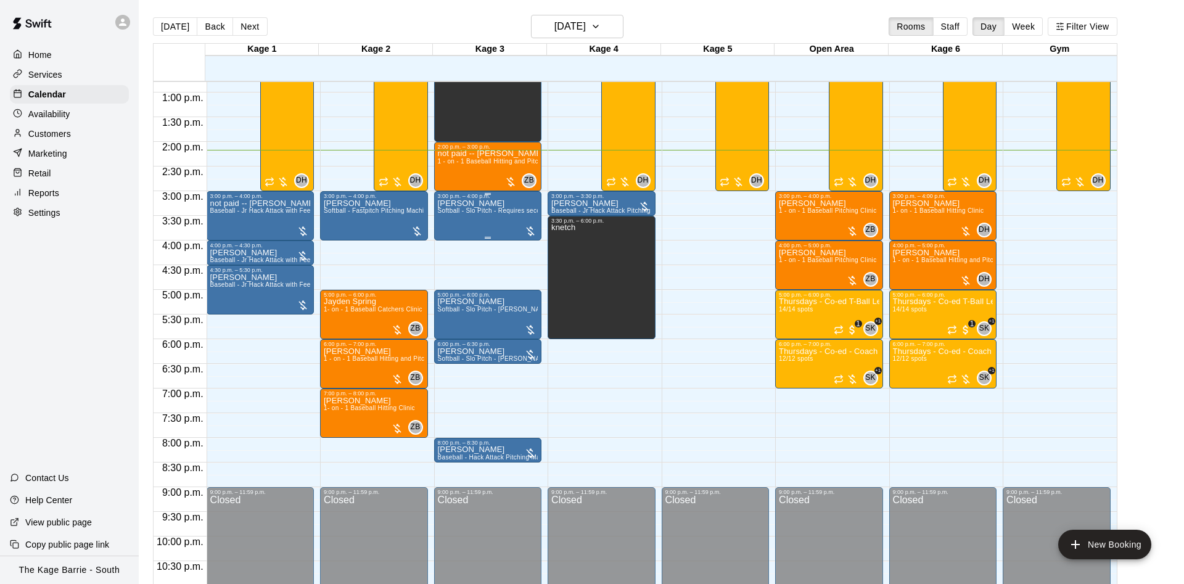
click at [153, 17] on button "[DATE]" at bounding box center [175, 26] width 44 height 19
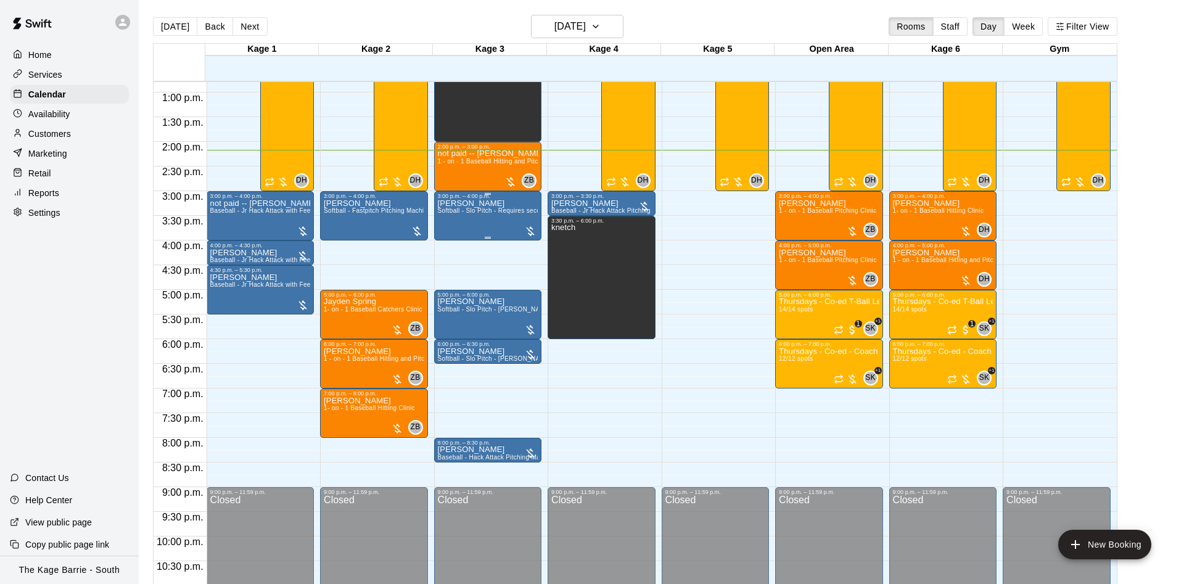
click at [153, 17] on button "[DATE]" at bounding box center [175, 26] width 44 height 19
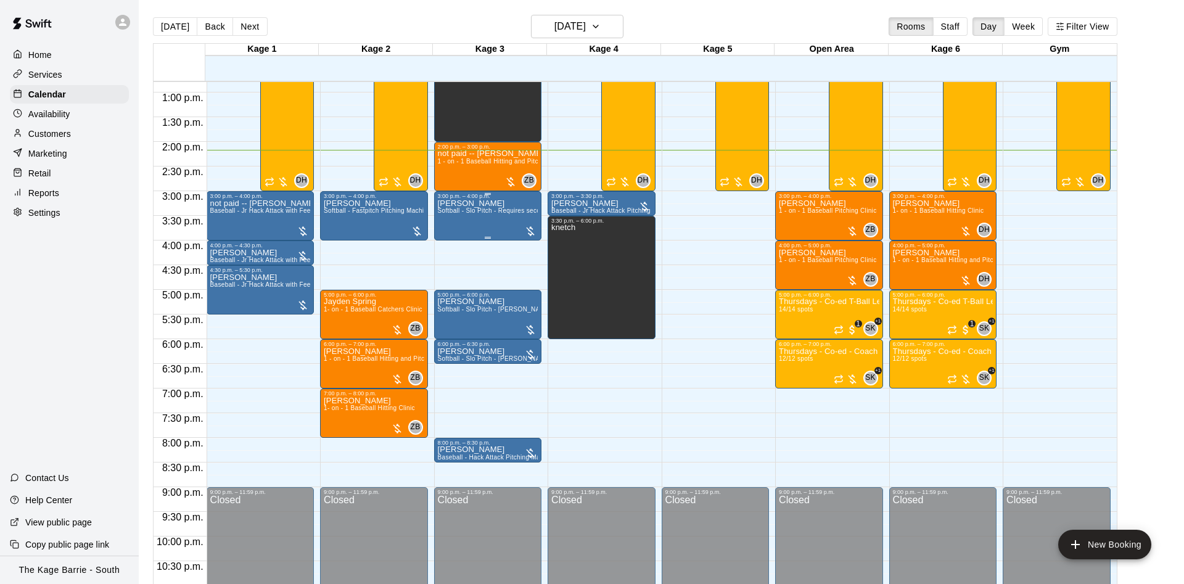
click at [153, 17] on button "[DATE]" at bounding box center [175, 26] width 44 height 19
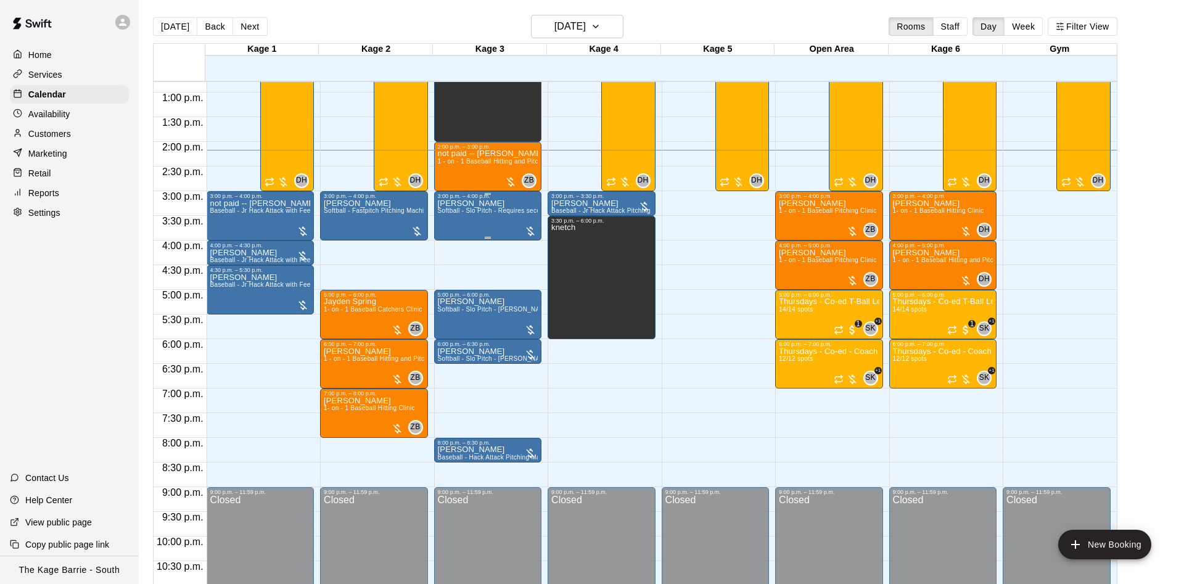
click at [153, 17] on button "[DATE]" at bounding box center [175, 26] width 44 height 19
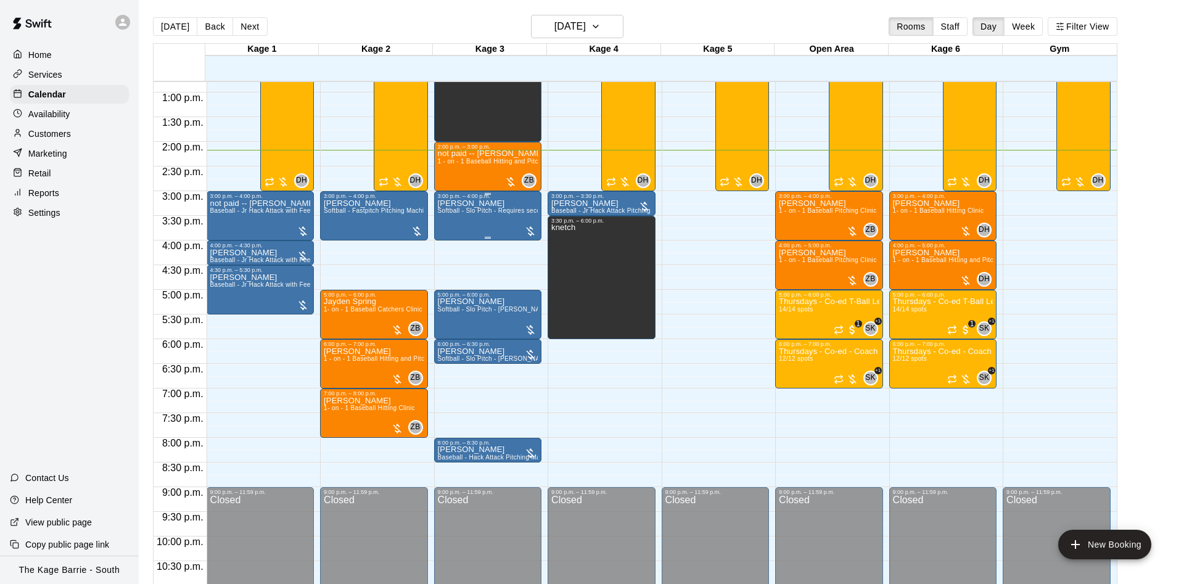
click at [153, 17] on button "[DATE]" at bounding box center [175, 26] width 44 height 19
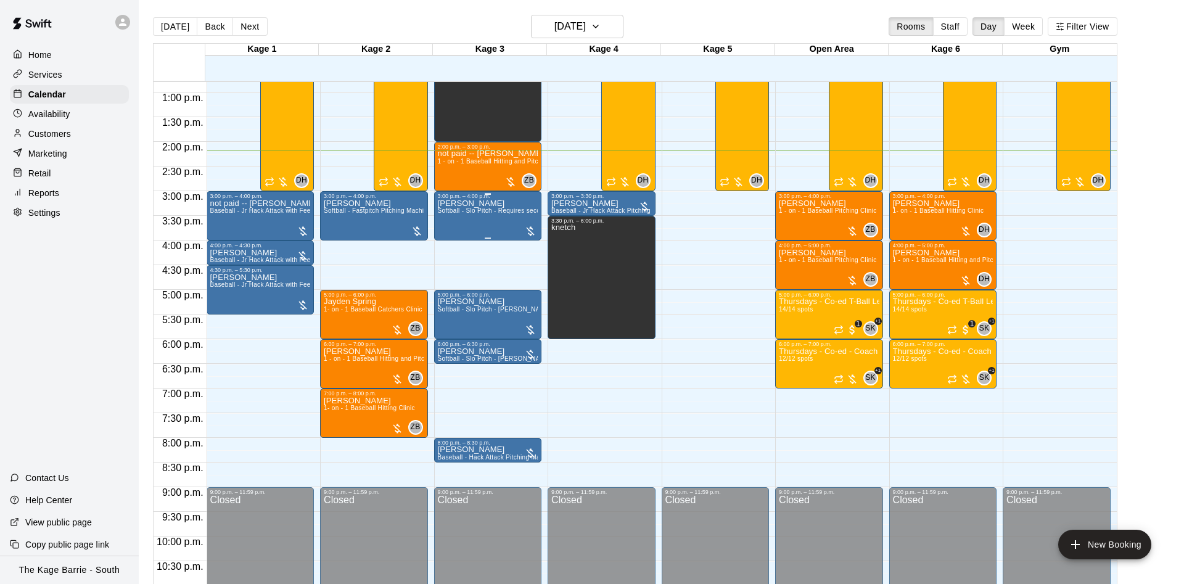
click at [153, 17] on button "[DATE]" at bounding box center [175, 26] width 44 height 19
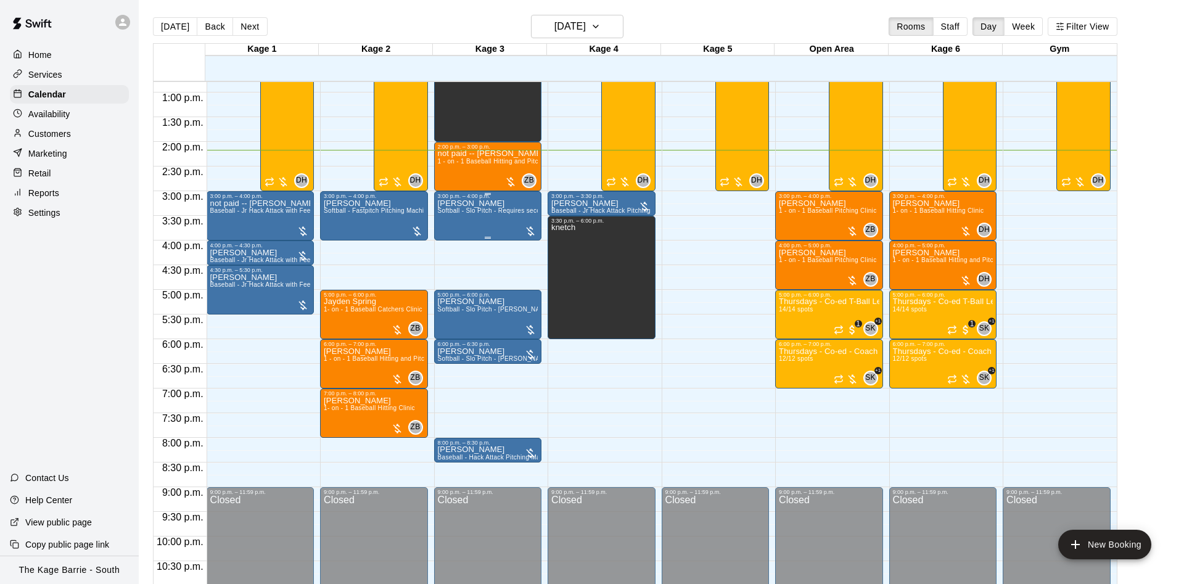
click at [153, 17] on button "[DATE]" at bounding box center [175, 26] width 44 height 19
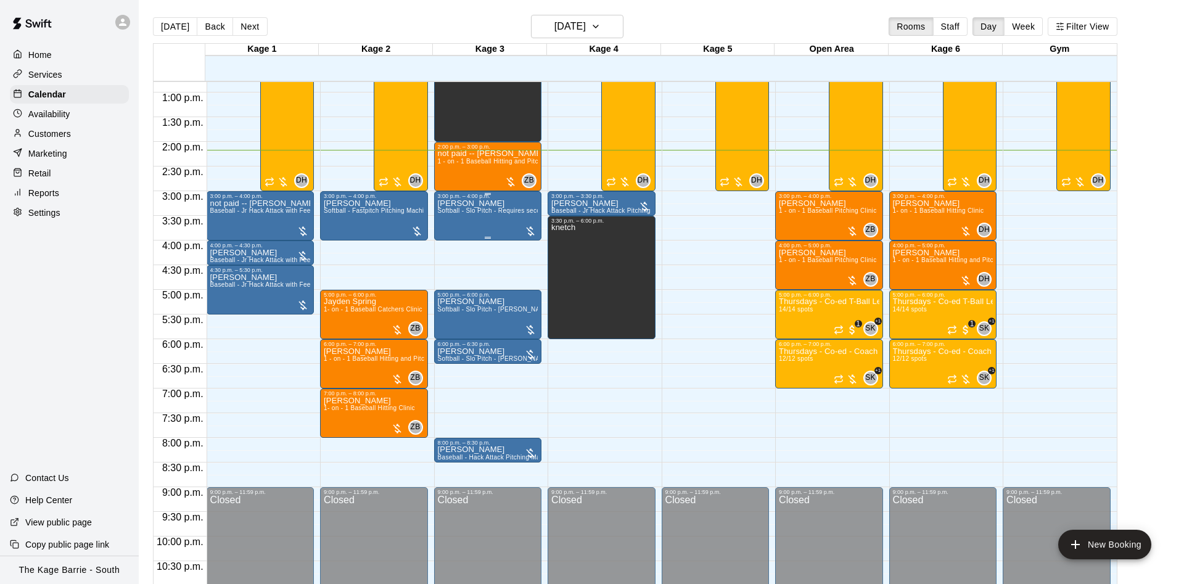
click at [153, 17] on button "[DATE]" at bounding box center [175, 26] width 44 height 19
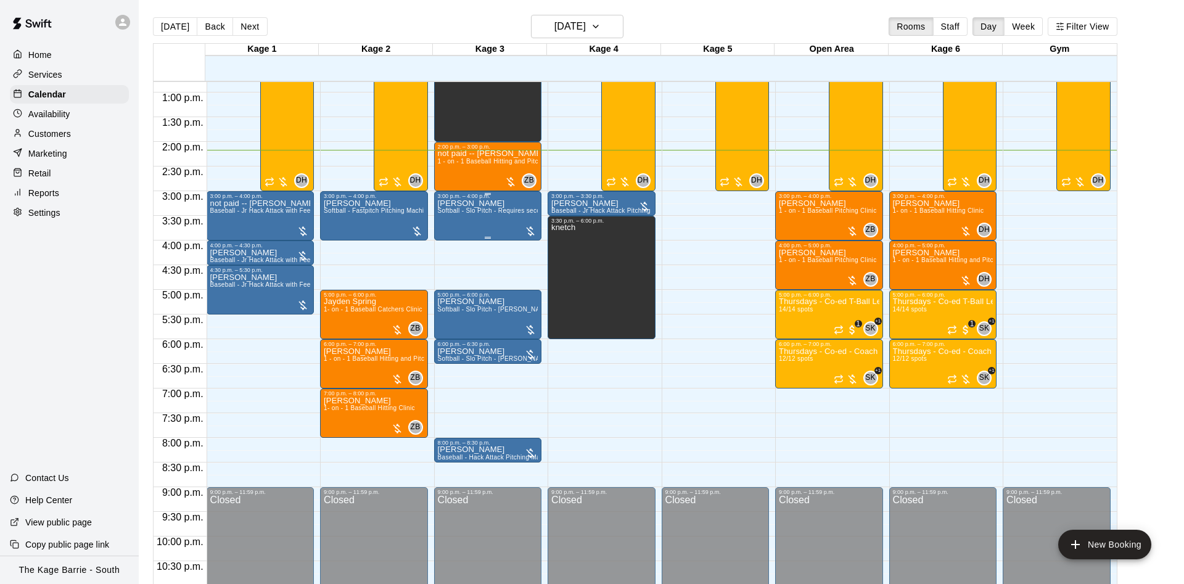
click at [153, 17] on button "[DATE]" at bounding box center [175, 26] width 44 height 19
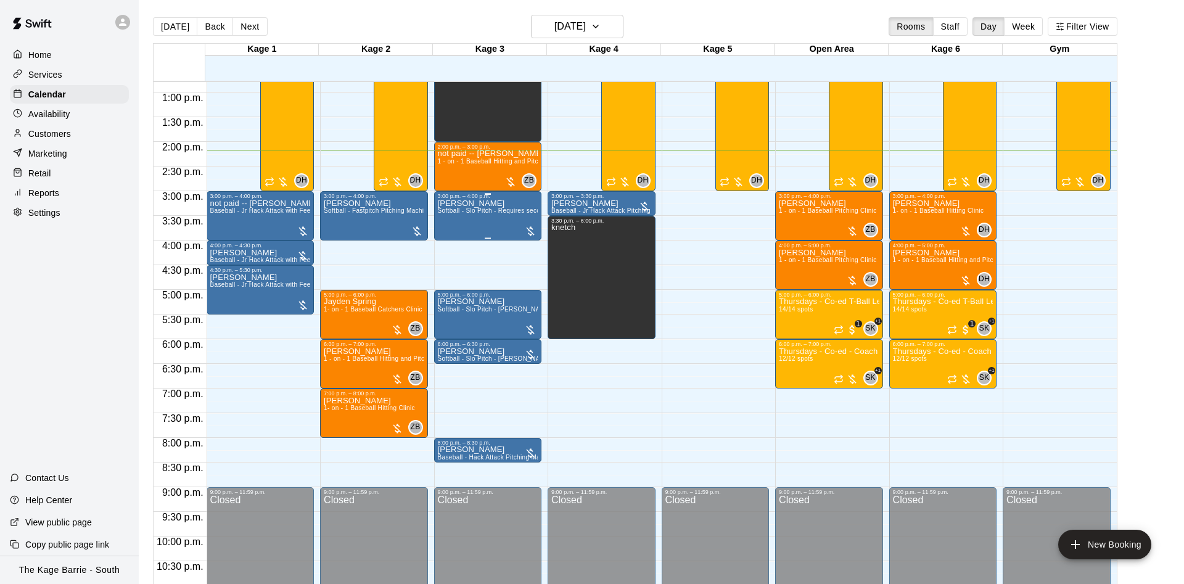
click at [153, 17] on button "[DATE]" at bounding box center [175, 26] width 44 height 19
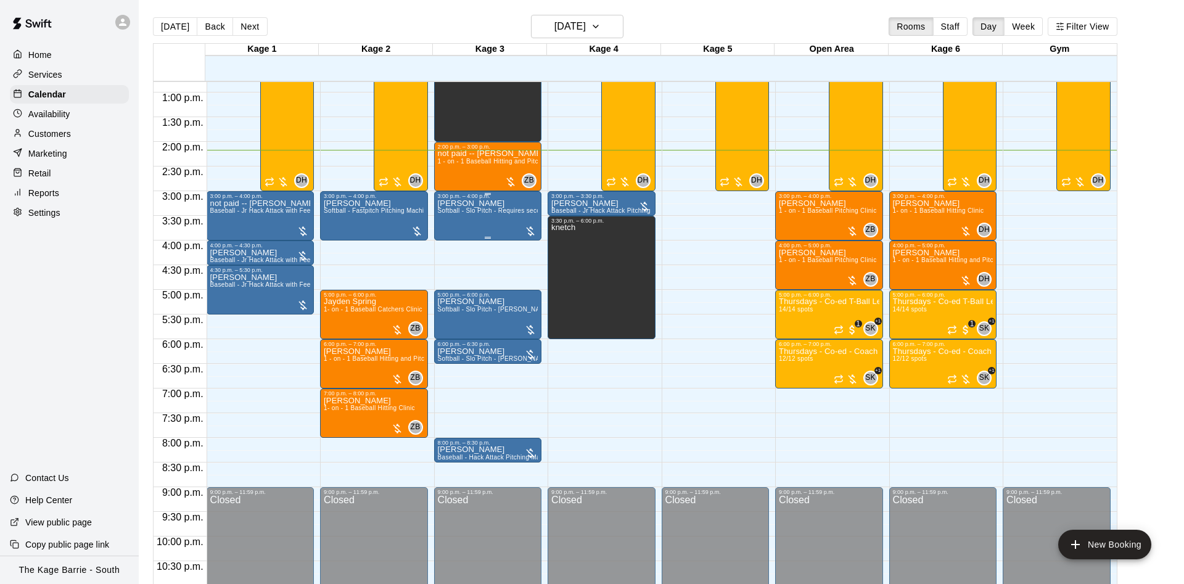
click at [153, 17] on button "[DATE]" at bounding box center [175, 26] width 44 height 19
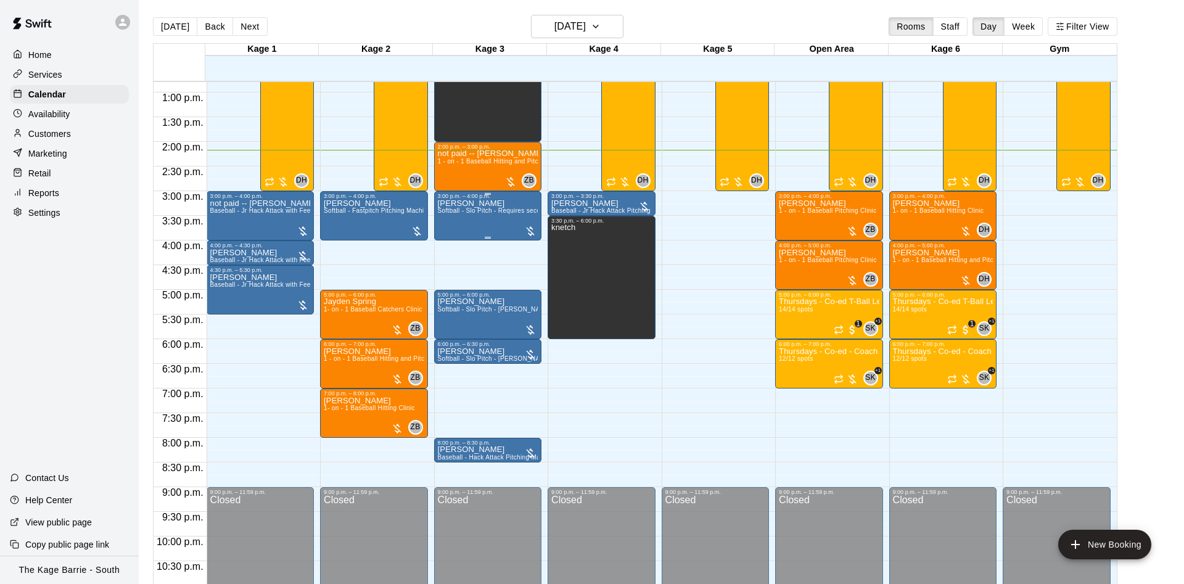
click at [153, 17] on button "[DATE]" at bounding box center [175, 26] width 44 height 19
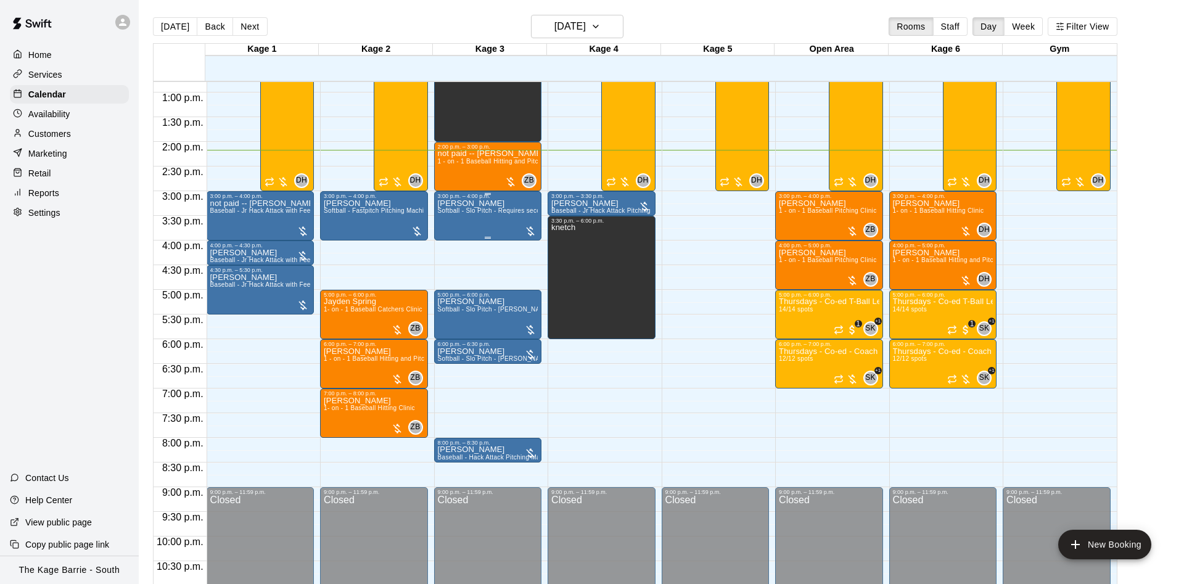
click at [153, 17] on button "[DATE]" at bounding box center [175, 26] width 44 height 19
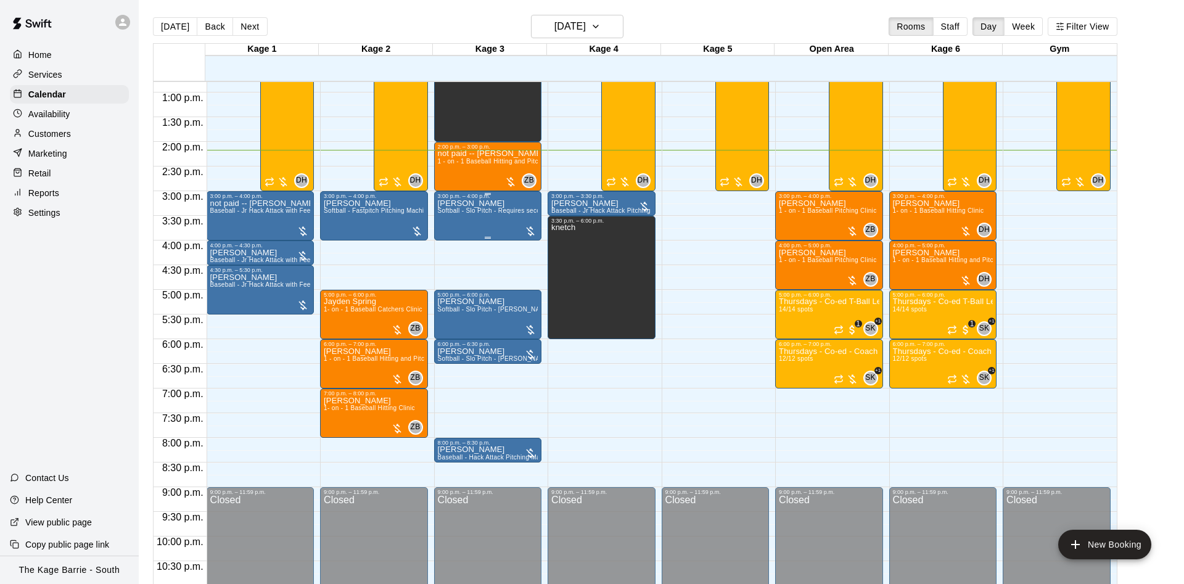
click at [153, 17] on button "[DATE]" at bounding box center [175, 26] width 44 height 19
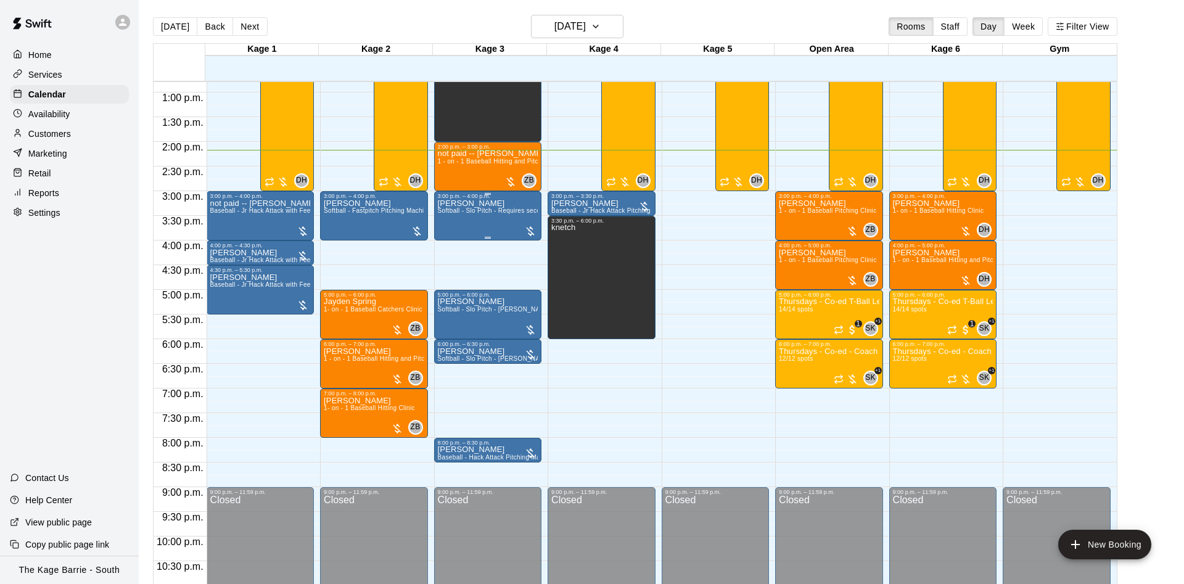
click at [153, 17] on button "[DATE]" at bounding box center [175, 26] width 44 height 19
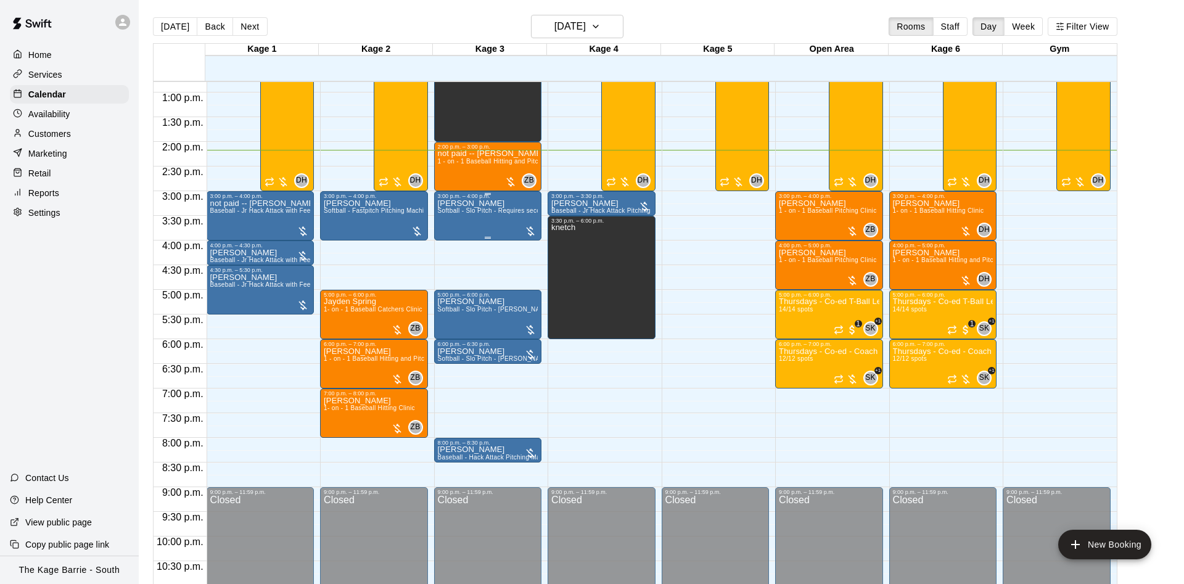
click at [153, 17] on button "[DATE]" at bounding box center [175, 26] width 44 height 19
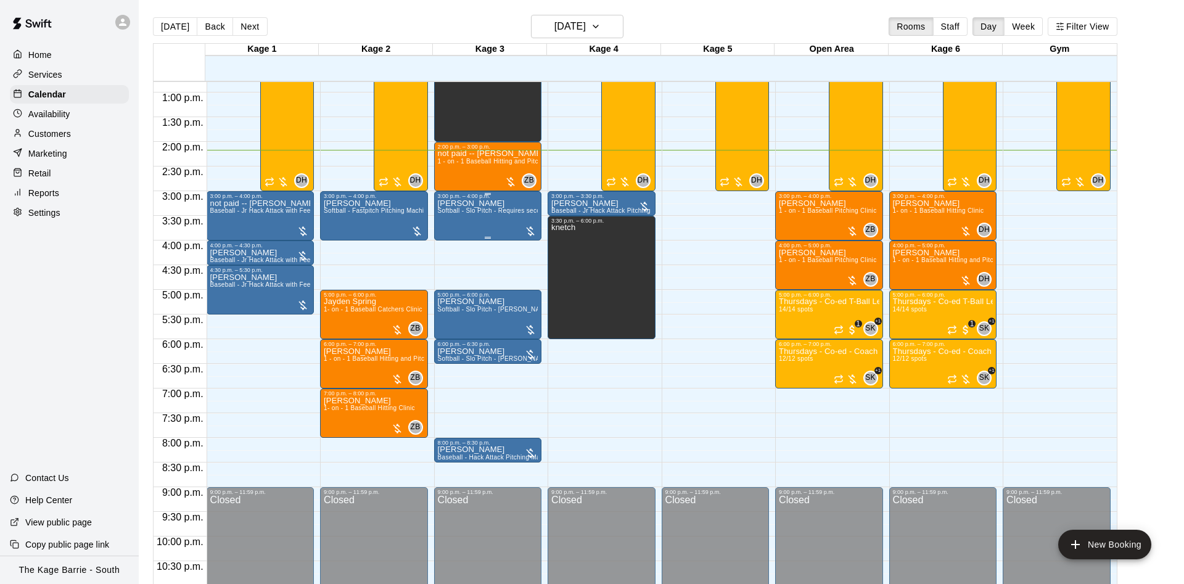
click at [153, 17] on button "[DATE]" at bounding box center [175, 26] width 44 height 19
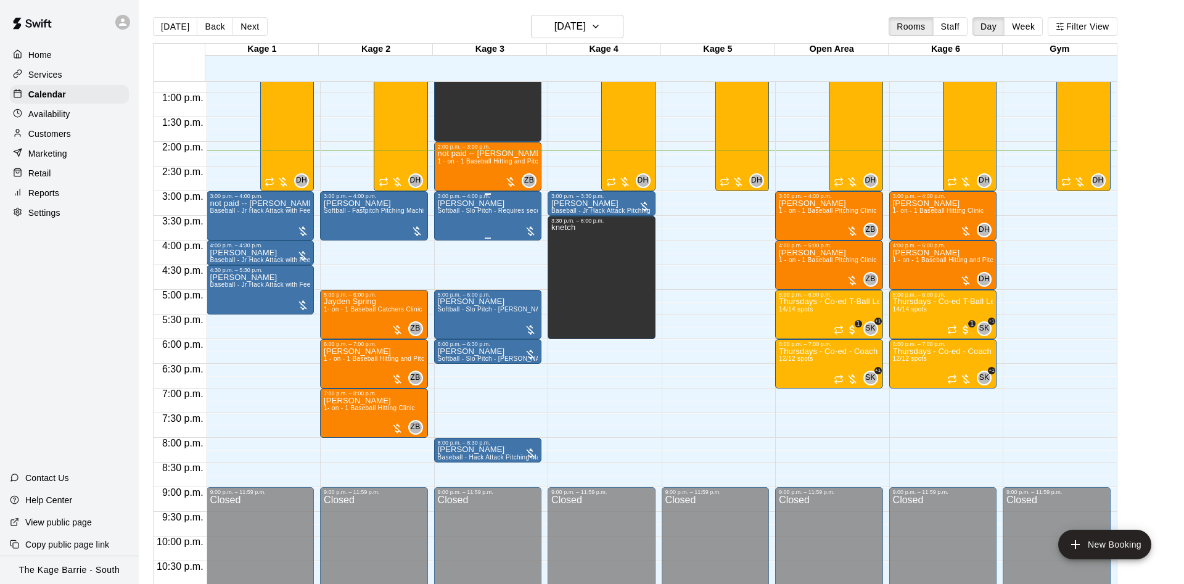
click at [153, 17] on button "[DATE]" at bounding box center [175, 26] width 44 height 19
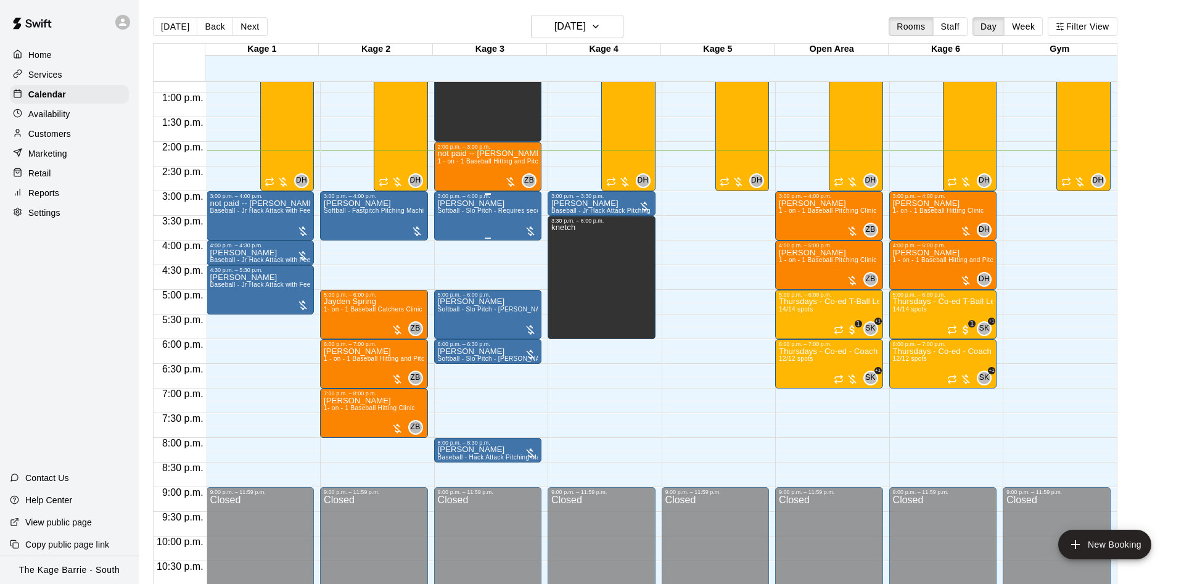
click at [153, 17] on button "[DATE]" at bounding box center [175, 26] width 44 height 19
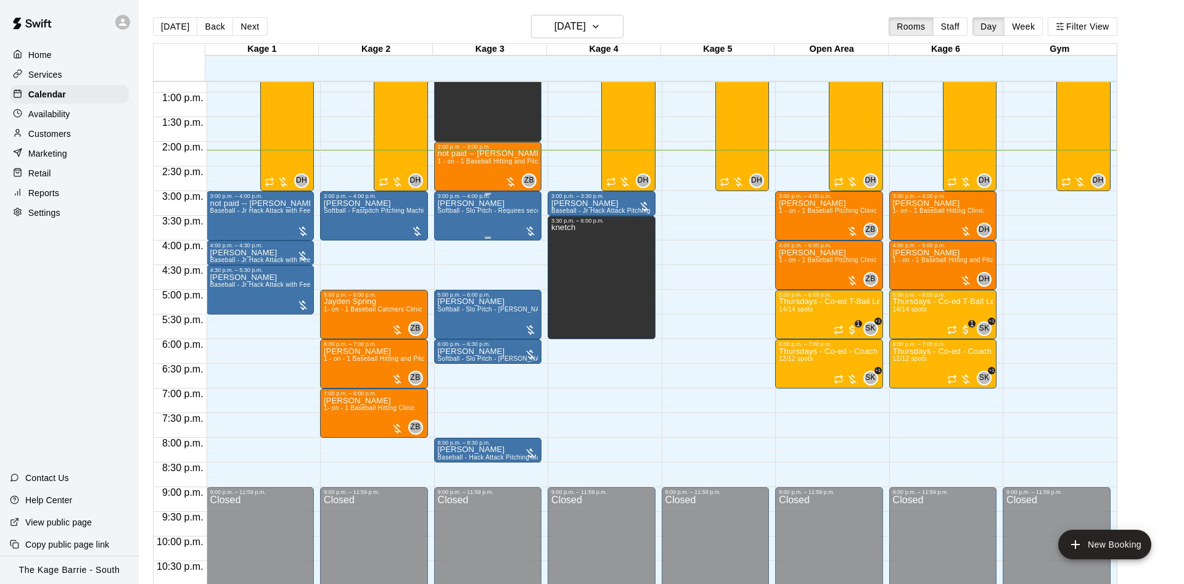
click at [153, 17] on button "[DATE]" at bounding box center [175, 26] width 44 height 19
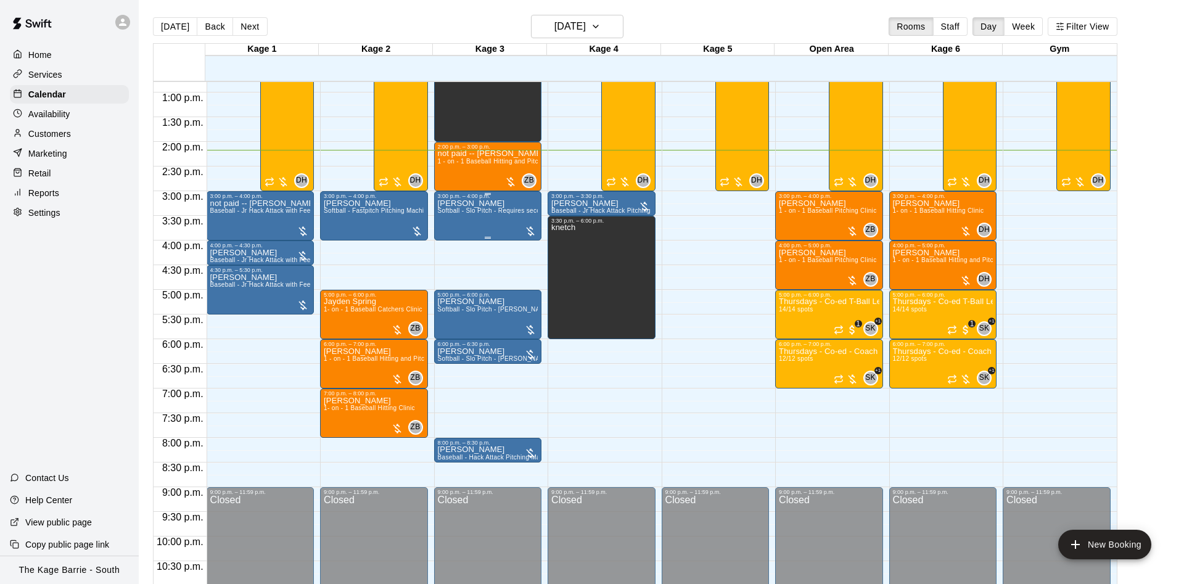
click at [153, 17] on button "[DATE]" at bounding box center [175, 26] width 44 height 19
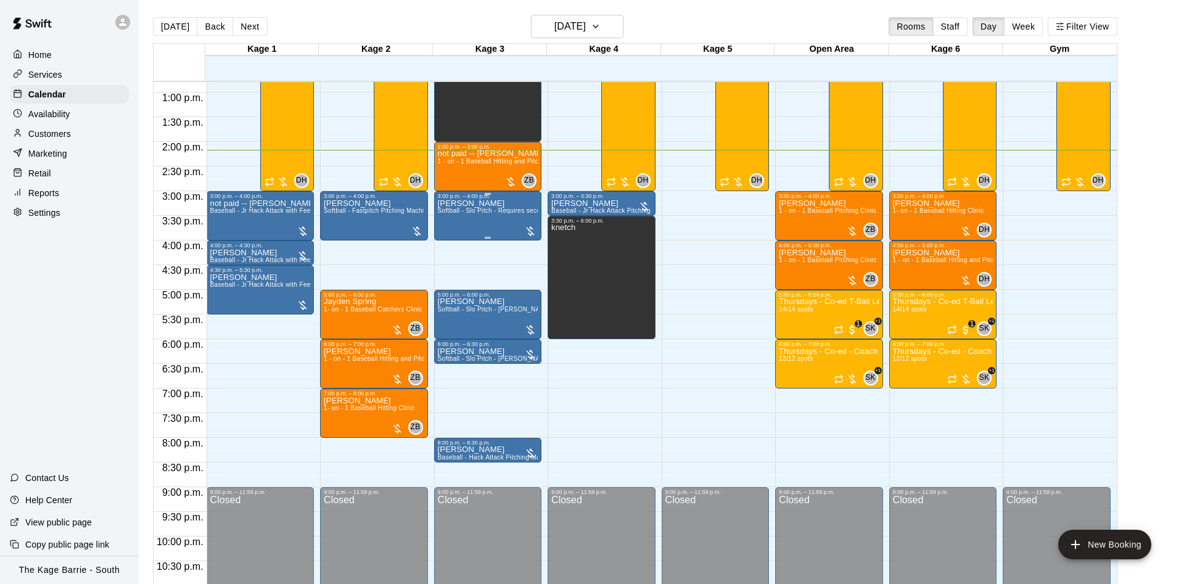
click at [153, 17] on button "[DATE]" at bounding box center [175, 26] width 44 height 19
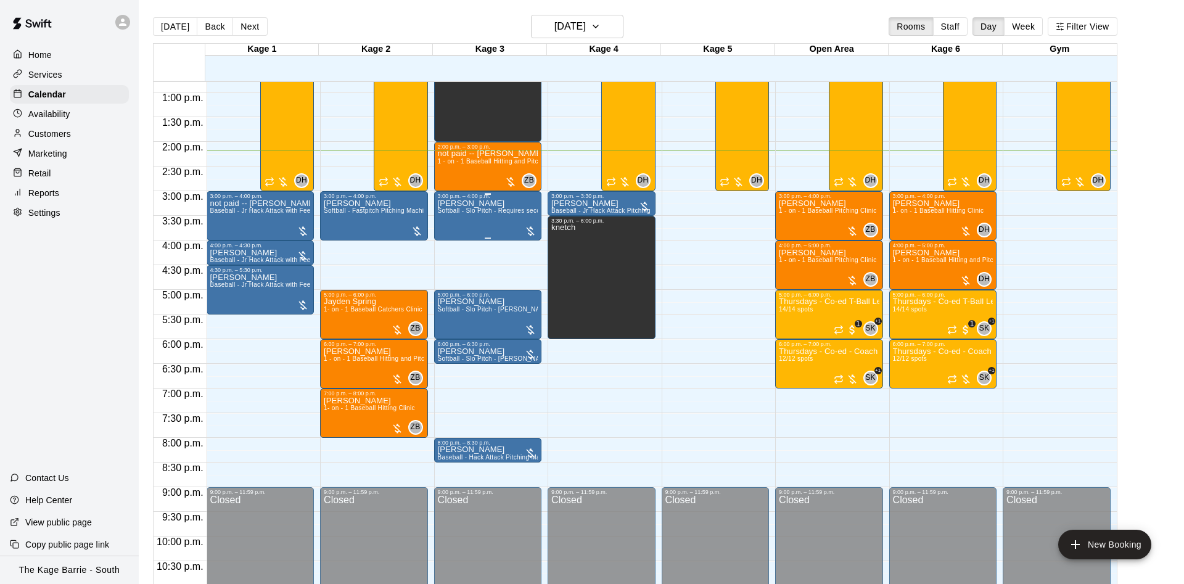
click at [153, 17] on button "[DATE]" at bounding box center [175, 26] width 44 height 19
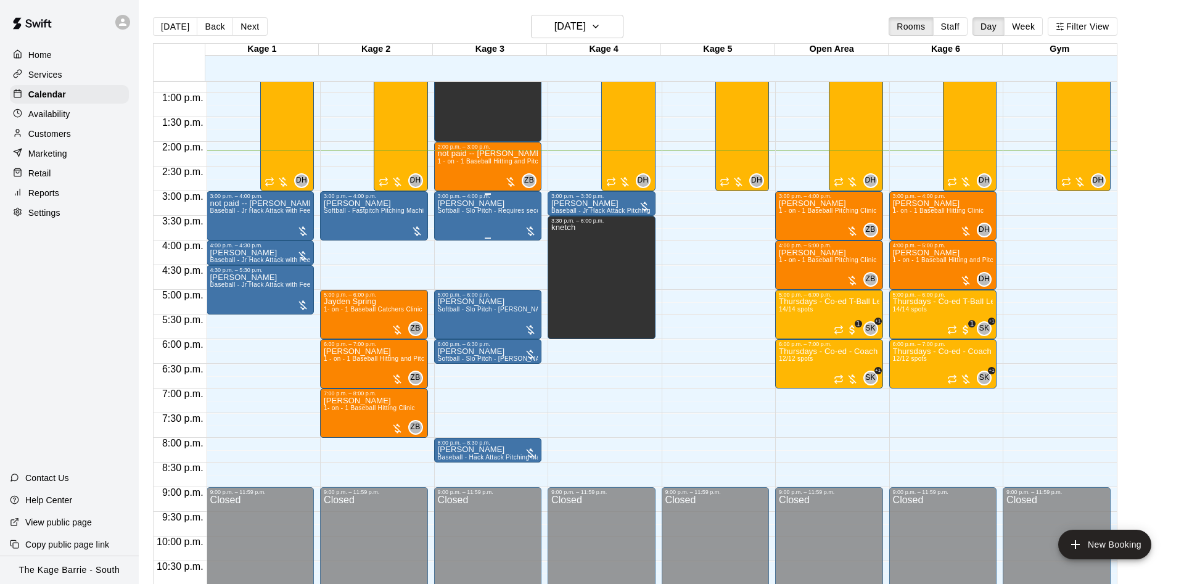
click at [153, 17] on button "[DATE]" at bounding box center [175, 26] width 44 height 19
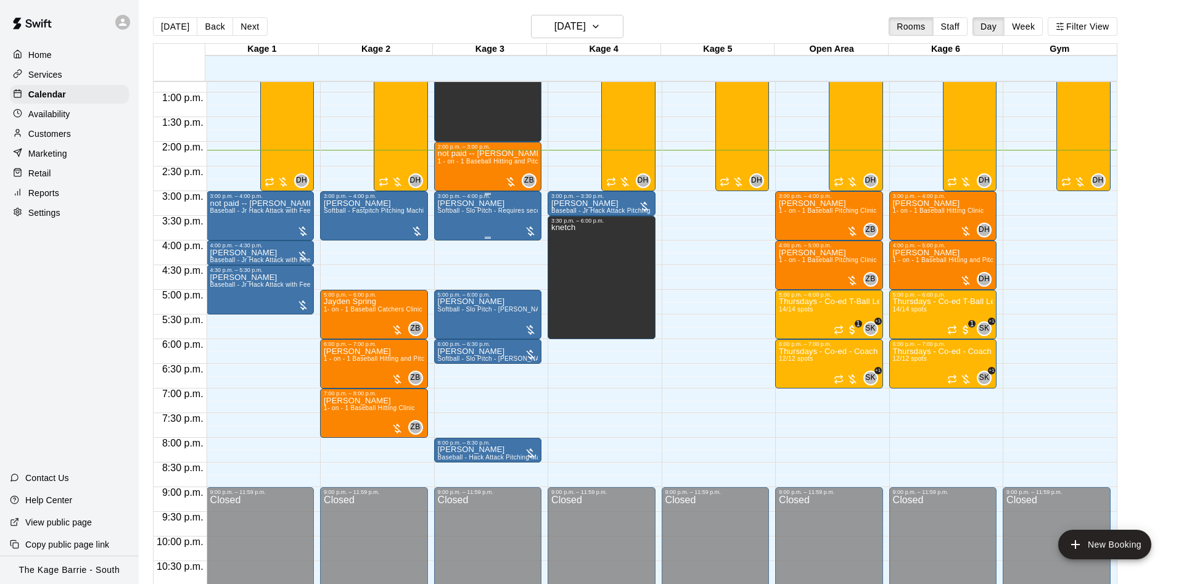
click at [153, 17] on button "[DATE]" at bounding box center [175, 26] width 44 height 19
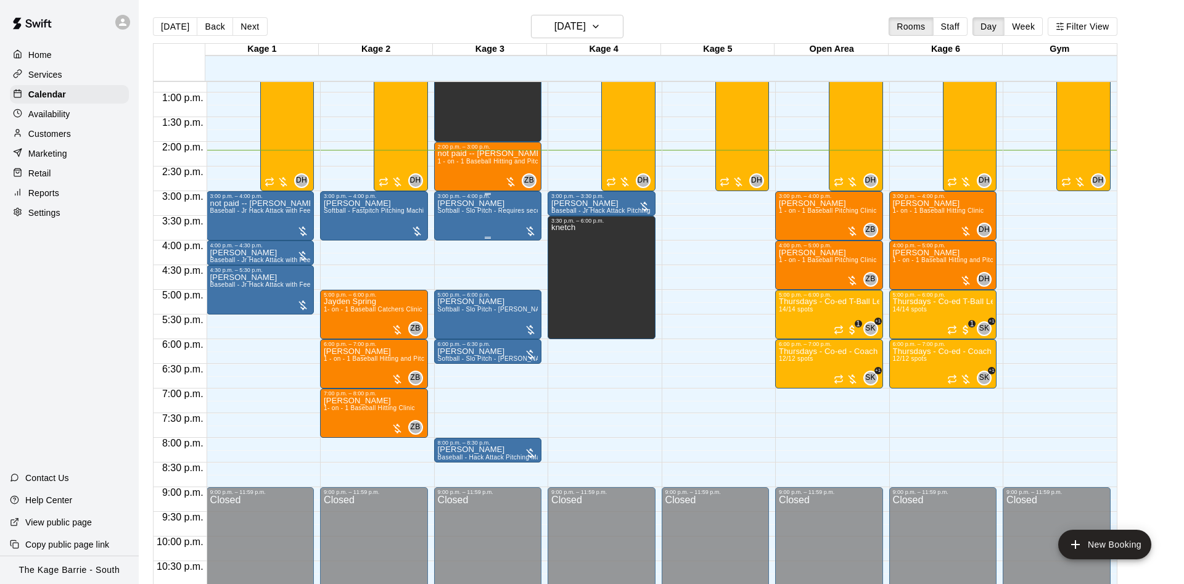
click at [153, 17] on button "[DATE]" at bounding box center [175, 26] width 44 height 19
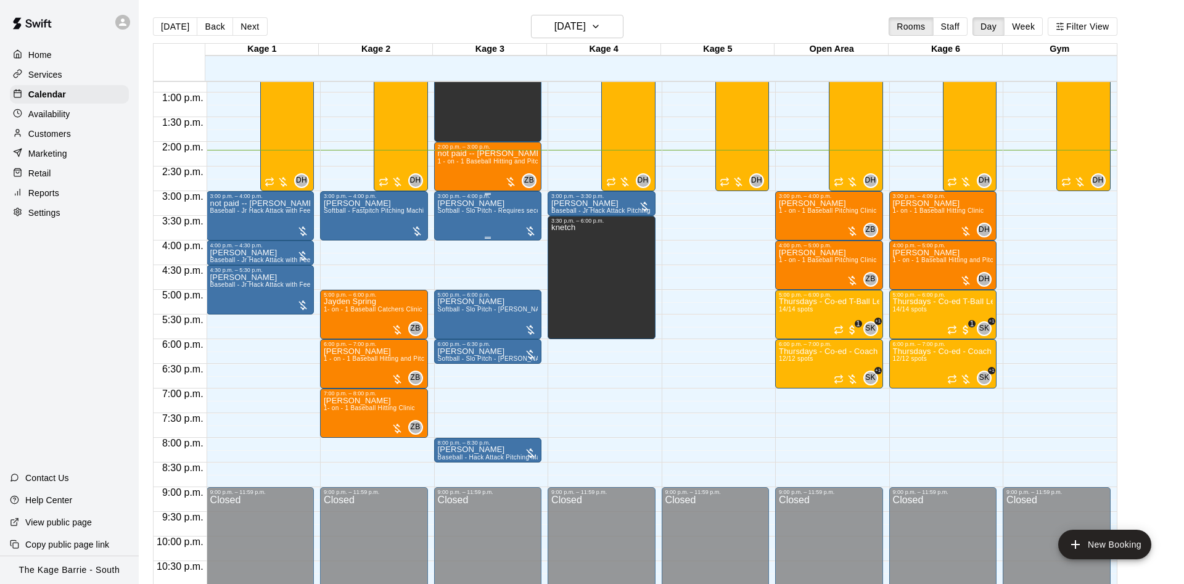
click at [153, 17] on button "[DATE]" at bounding box center [175, 26] width 44 height 19
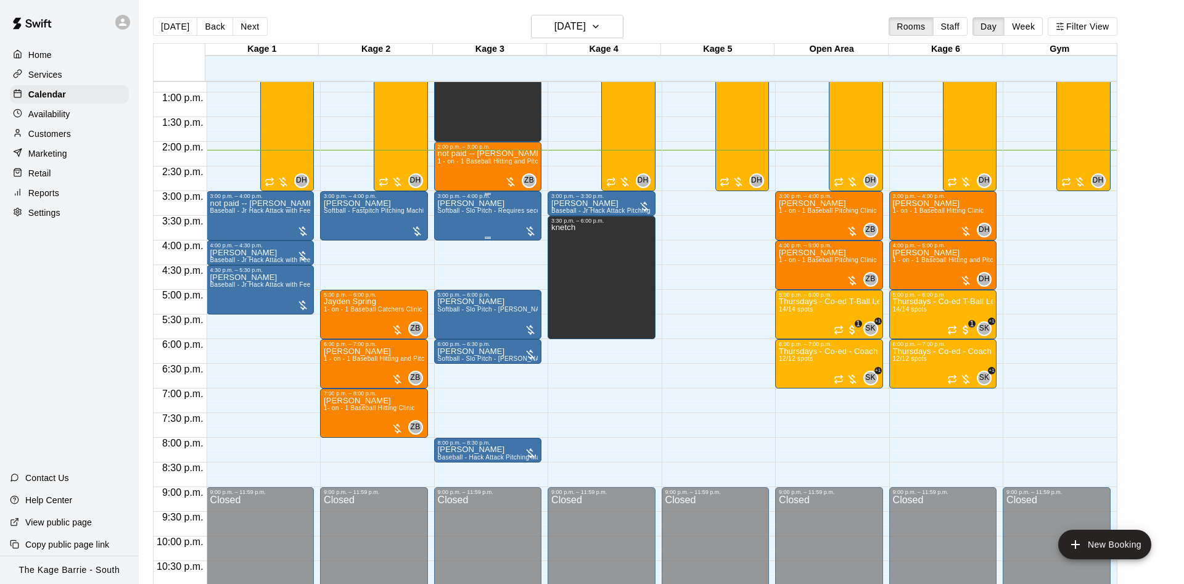
click at [153, 17] on button "[DATE]" at bounding box center [175, 26] width 44 height 19
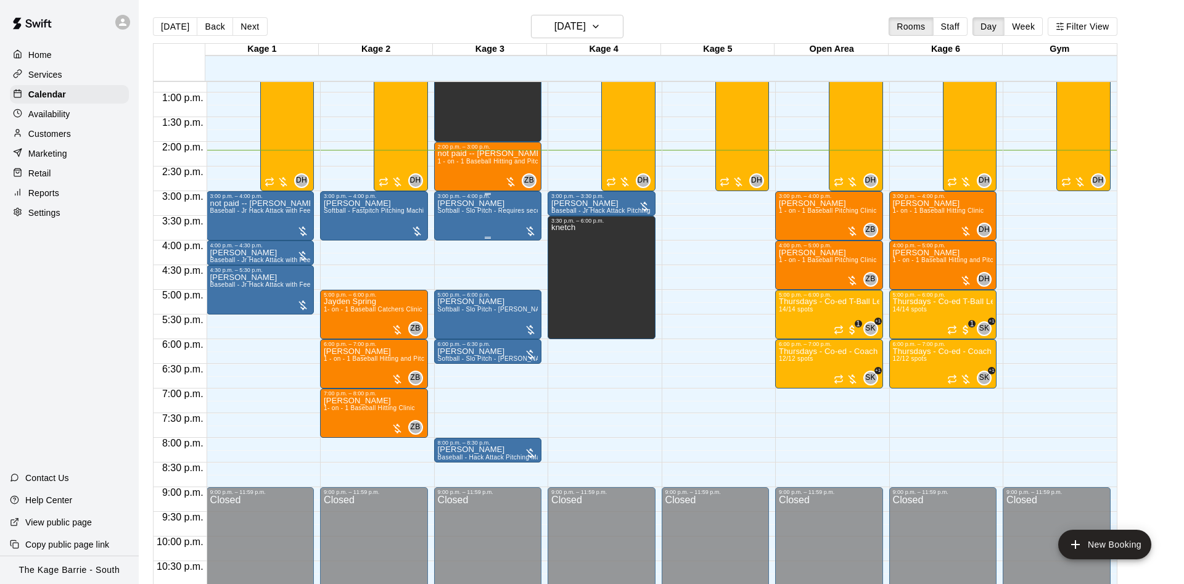
click at [153, 17] on button "[DATE]" at bounding box center [175, 26] width 44 height 19
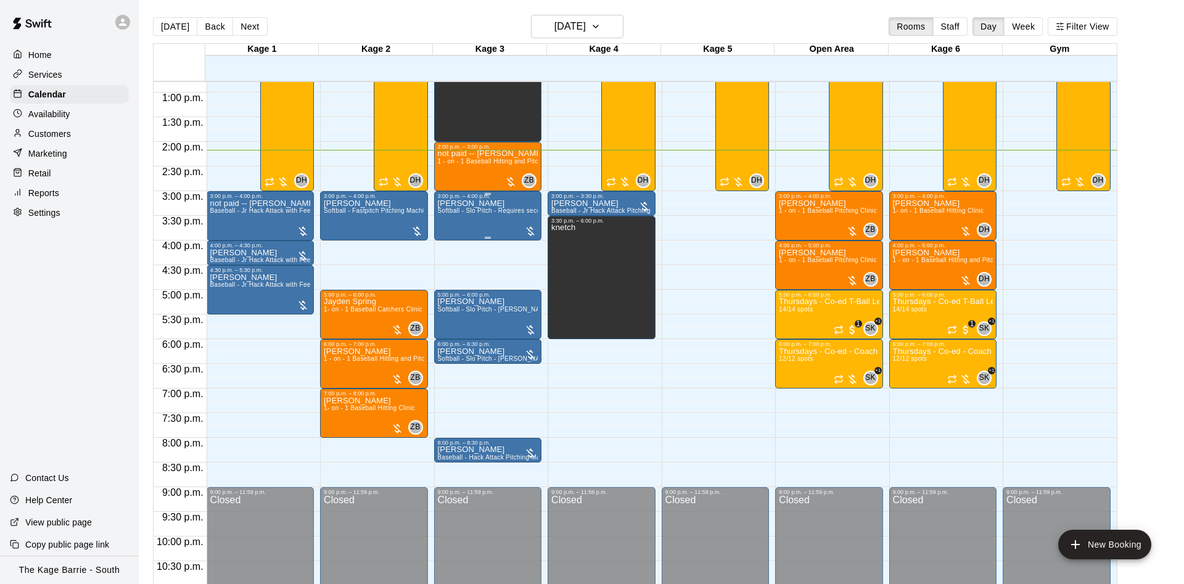
click at [153, 17] on button "[DATE]" at bounding box center [175, 26] width 44 height 19
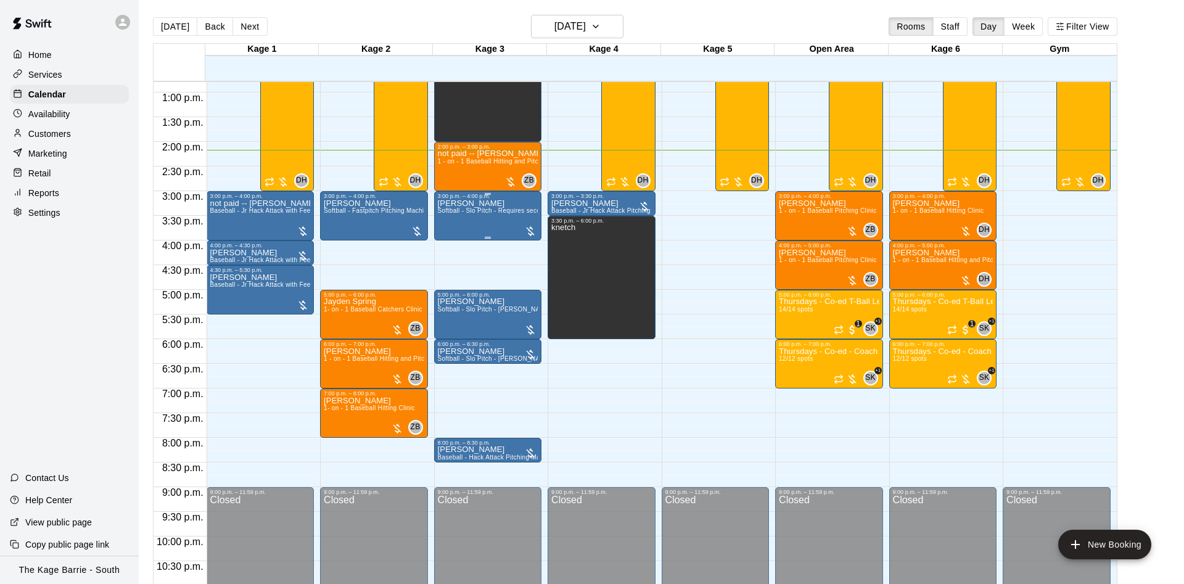
click at [153, 17] on button "[DATE]" at bounding box center [175, 26] width 44 height 19
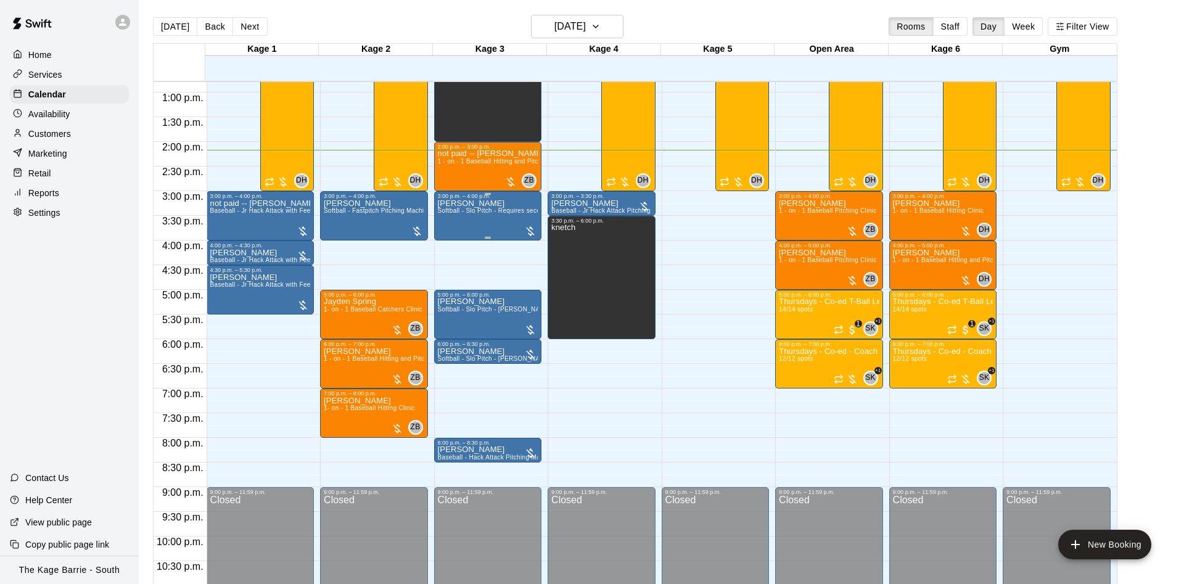
click at [153, 17] on button "[DATE]" at bounding box center [175, 26] width 44 height 19
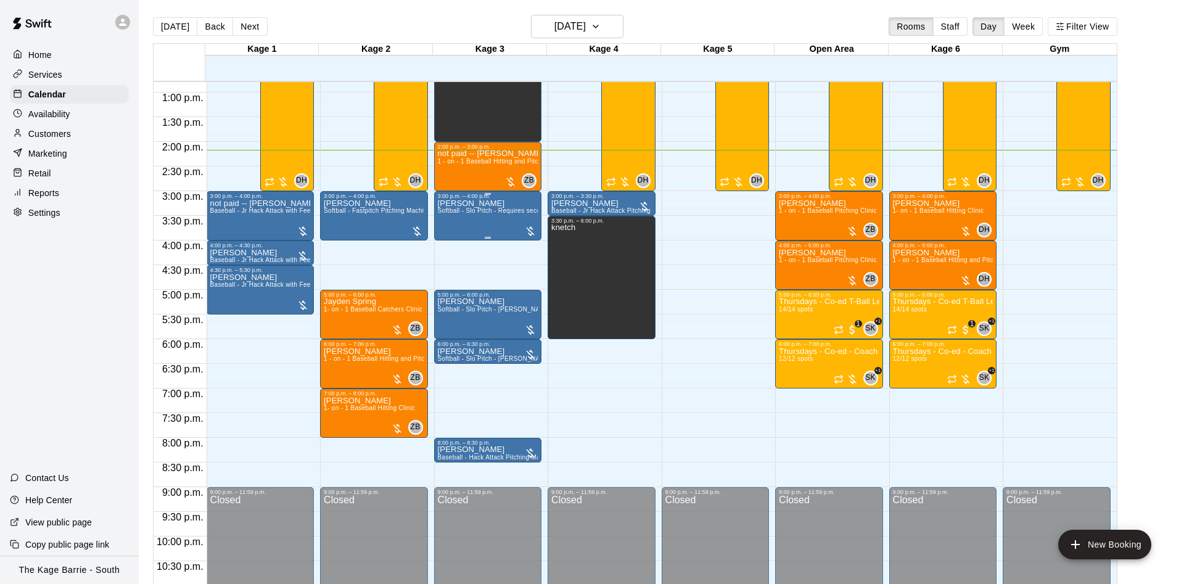
click at [153, 17] on button "[DATE]" at bounding box center [175, 26] width 44 height 19
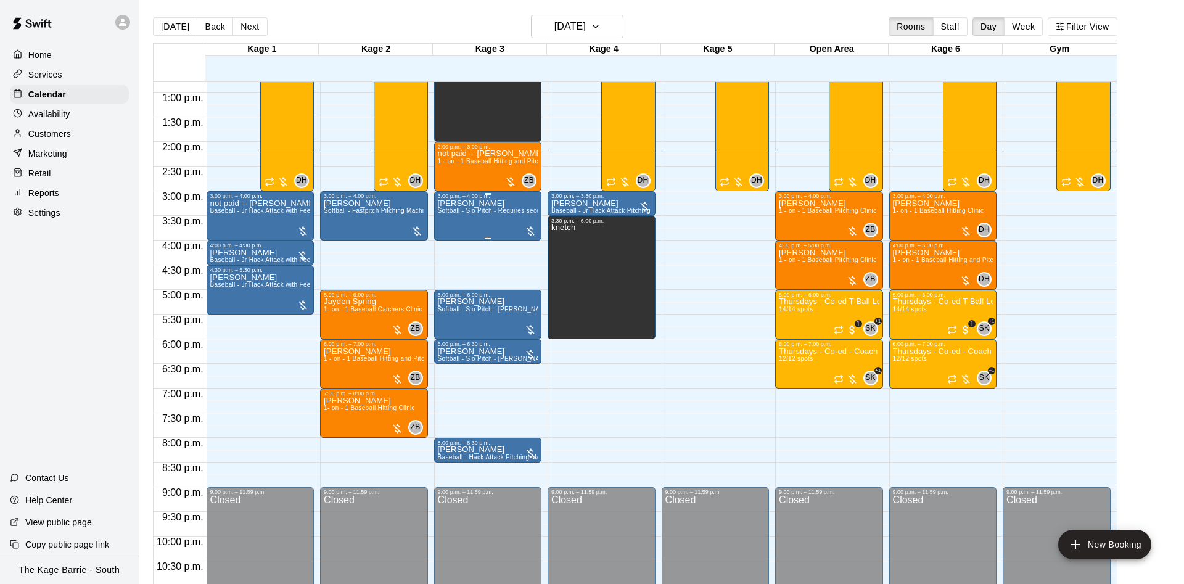
click at [153, 17] on button "[DATE]" at bounding box center [175, 26] width 44 height 19
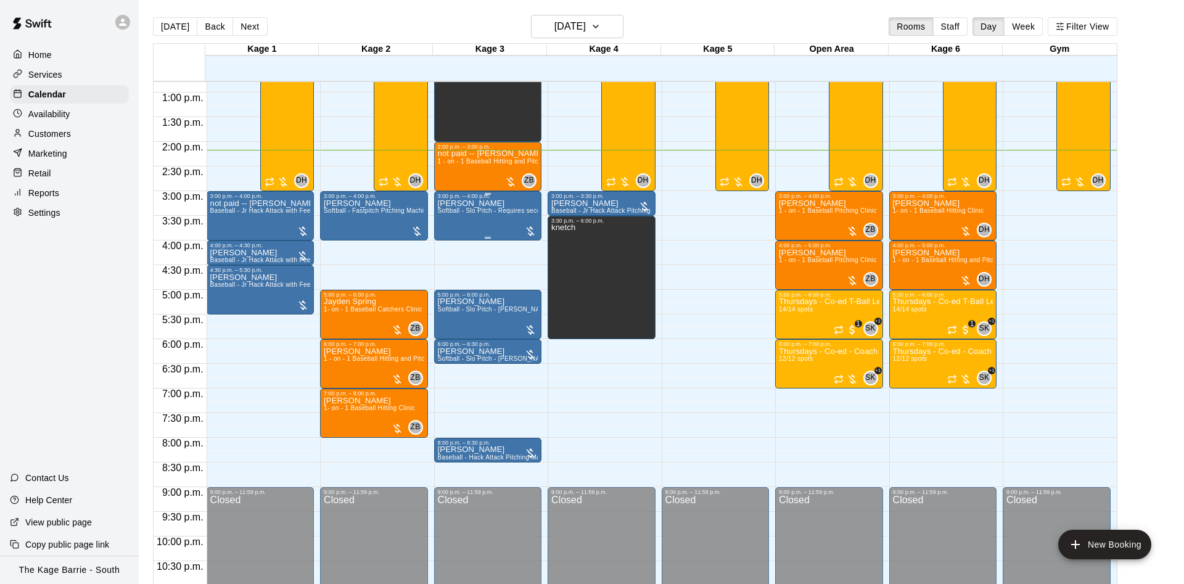
click at [153, 17] on button "[DATE]" at bounding box center [175, 26] width 44 height 19
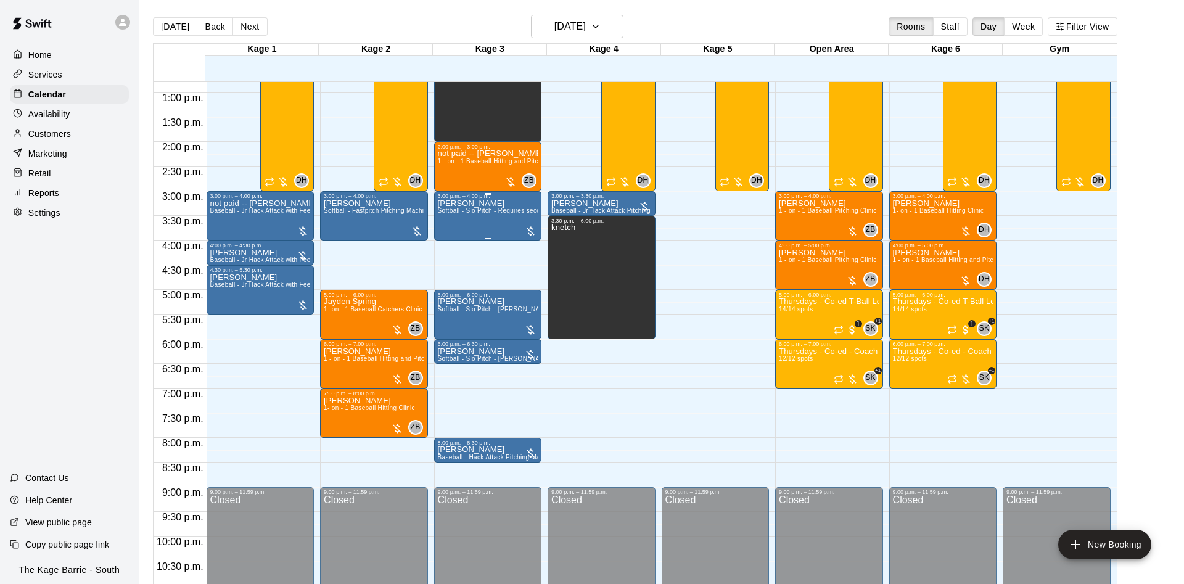
click at [153, 17] on button "[DATE]" at bounding box center [175, 26] width 44 height 19
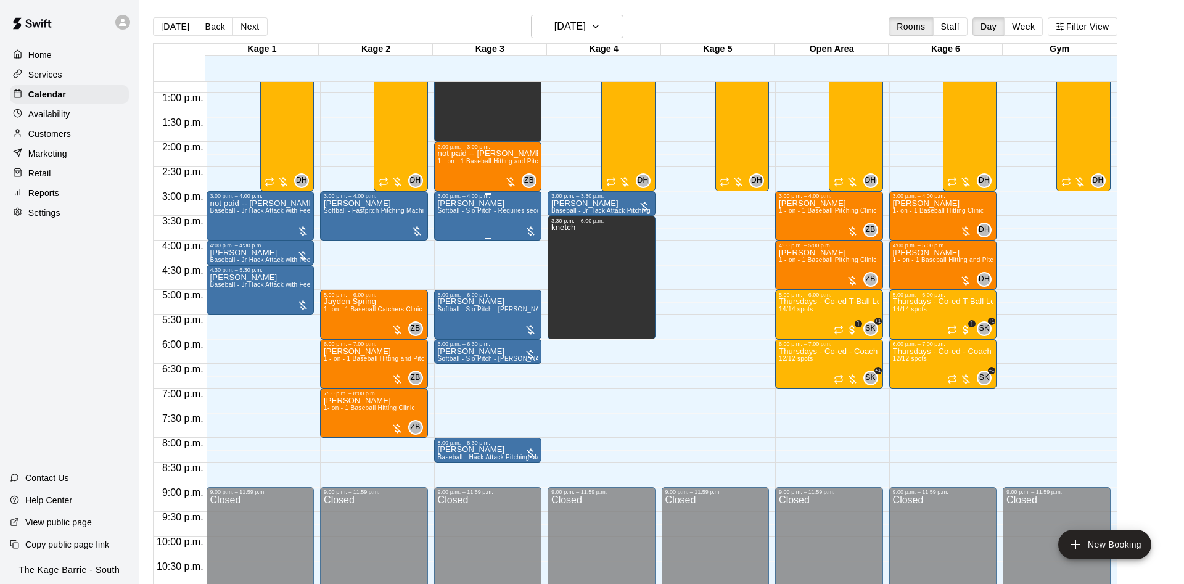
click at [153, 17] on button "[DATE]" at bounding box center [175, 26] width 44 height 19
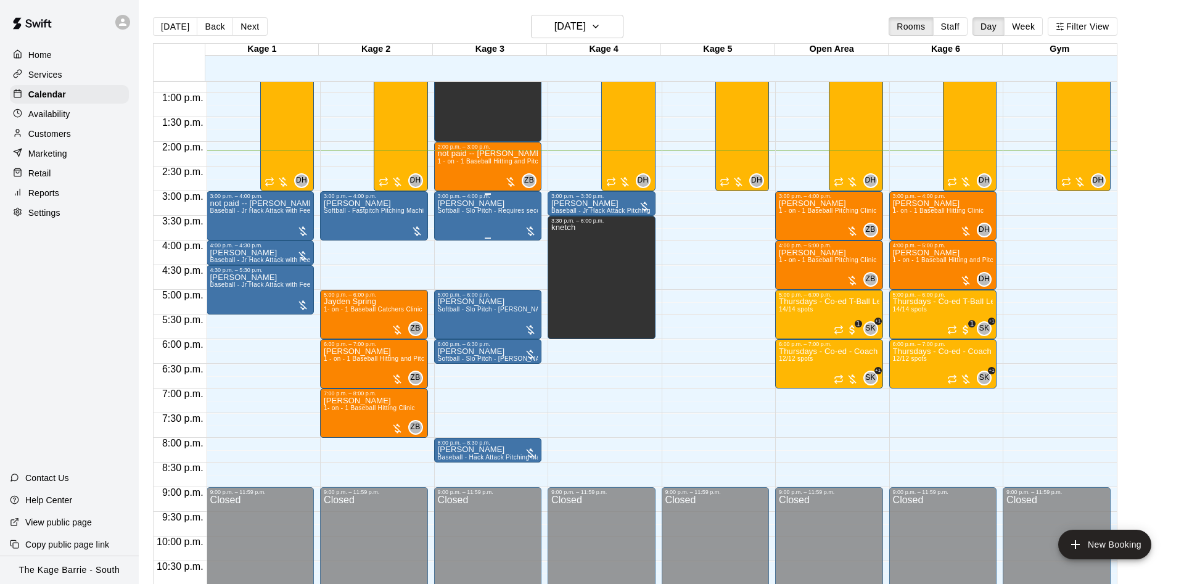
click at [153, 17] on button "[DATE]" at bounding box center [175, 26] width 44 height 19
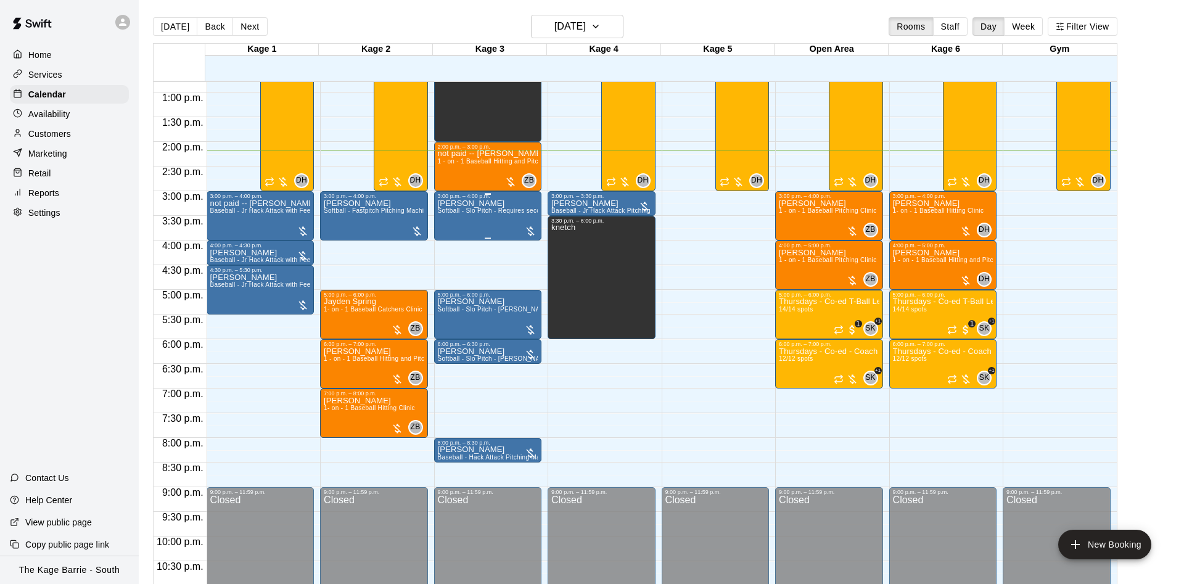
click at [153, 17] on button "[DATE]" at bounding box center [175, 26] width 44 height 19
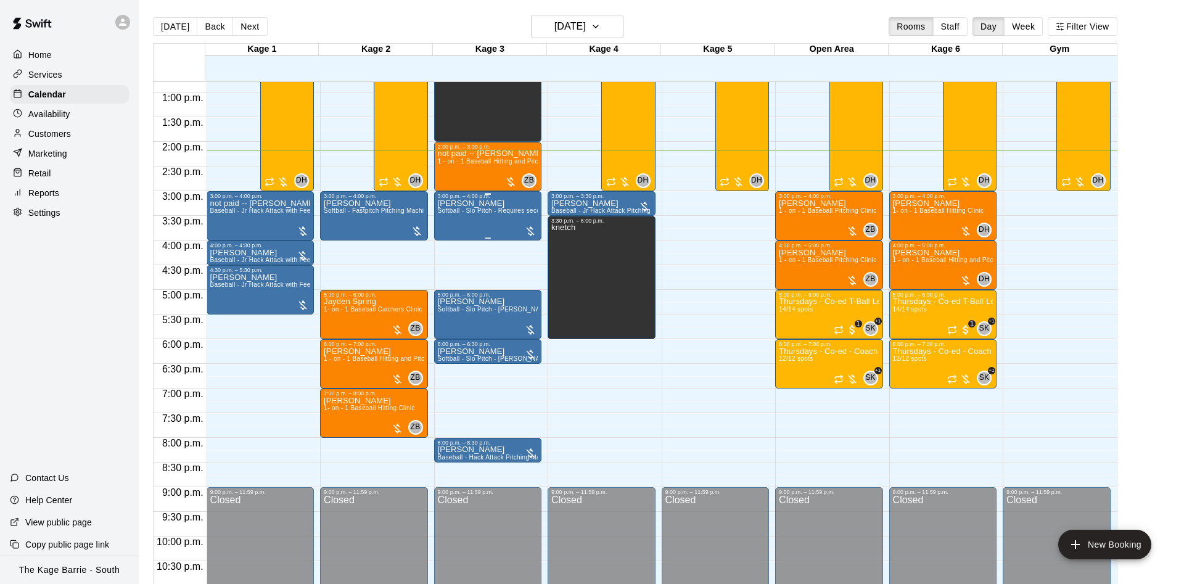
click at [153, 17] on button "[DATE]" at bounding box center [175, 26] width 44 height 19
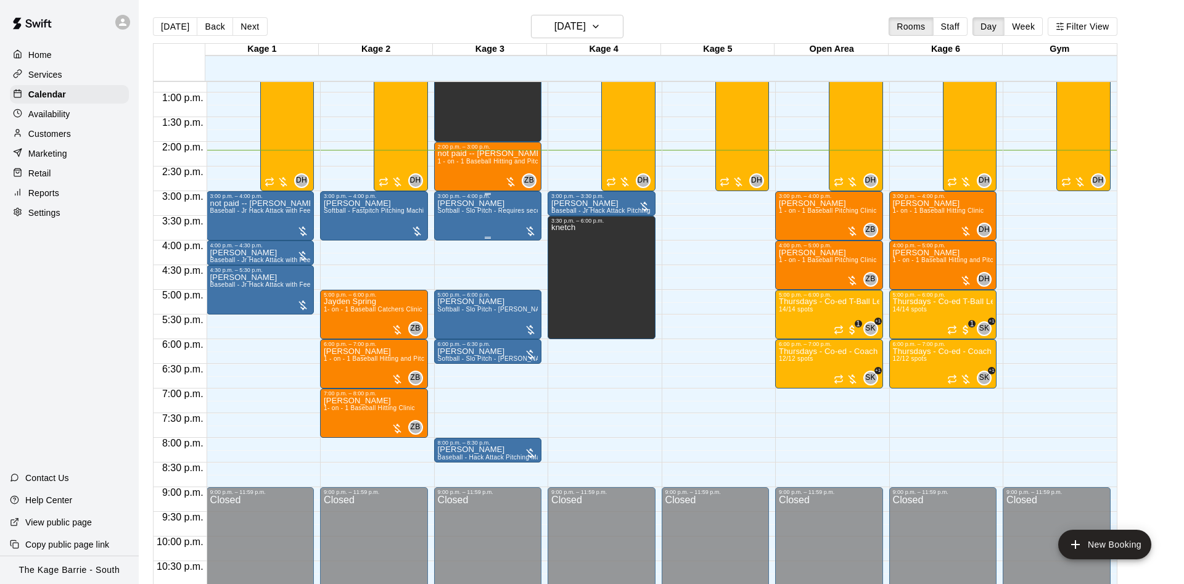
click at [153, 17] on button "[DATE]" at bounding box center [175, 26] width 44 height 19
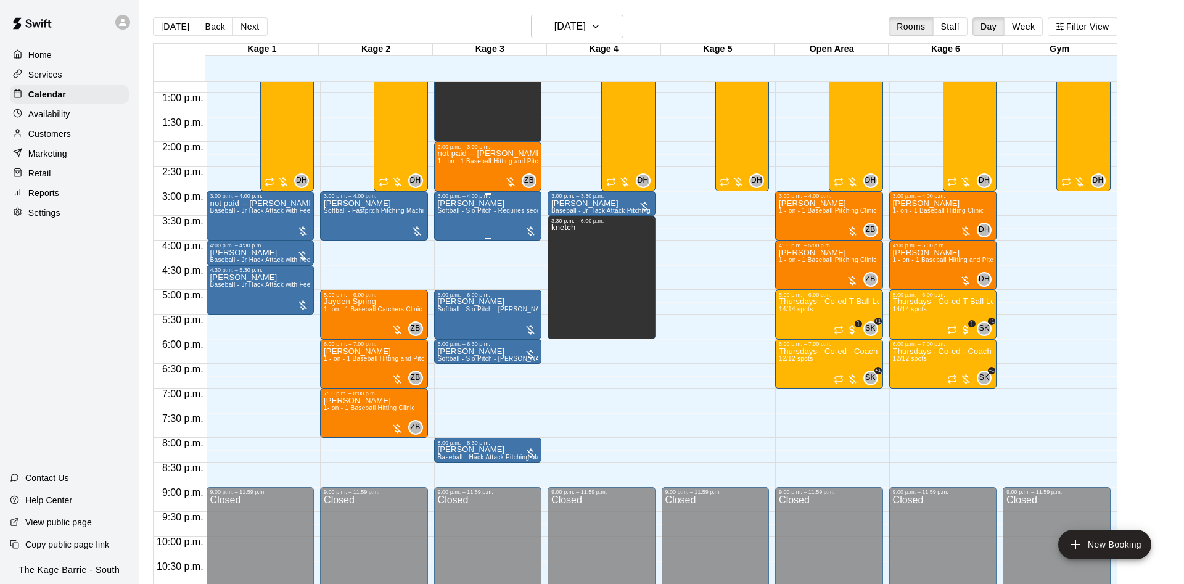
click at [153, 17] on button "[DATE]" at bounding box center [175, 26] width 44 height 19
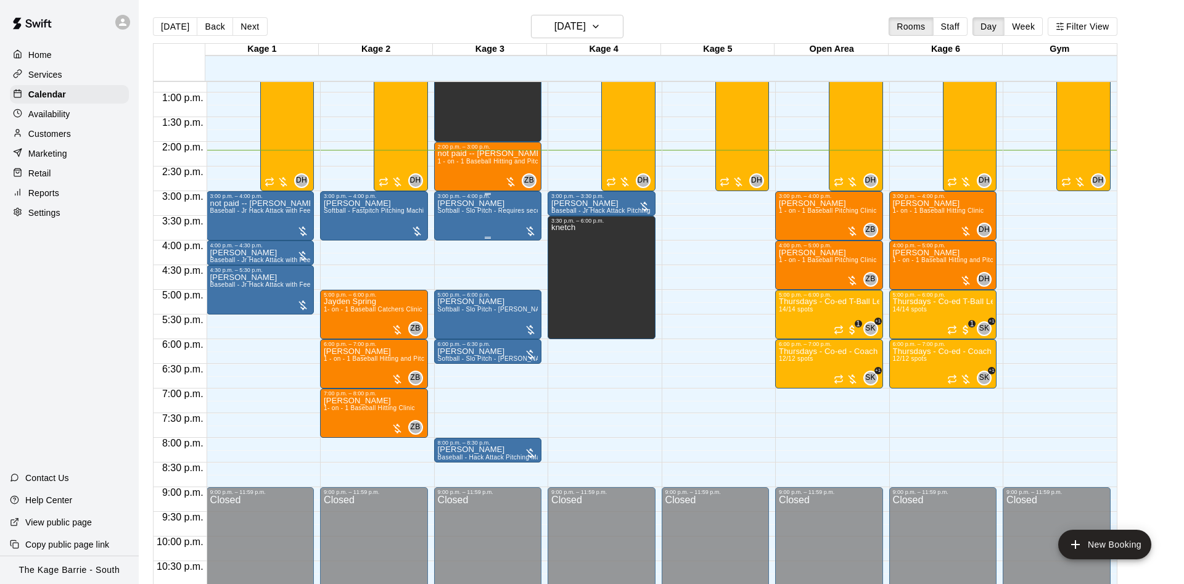
click at [153, 17] on button "[DATE]" at bounding box center [175, 26] width 44 height 19
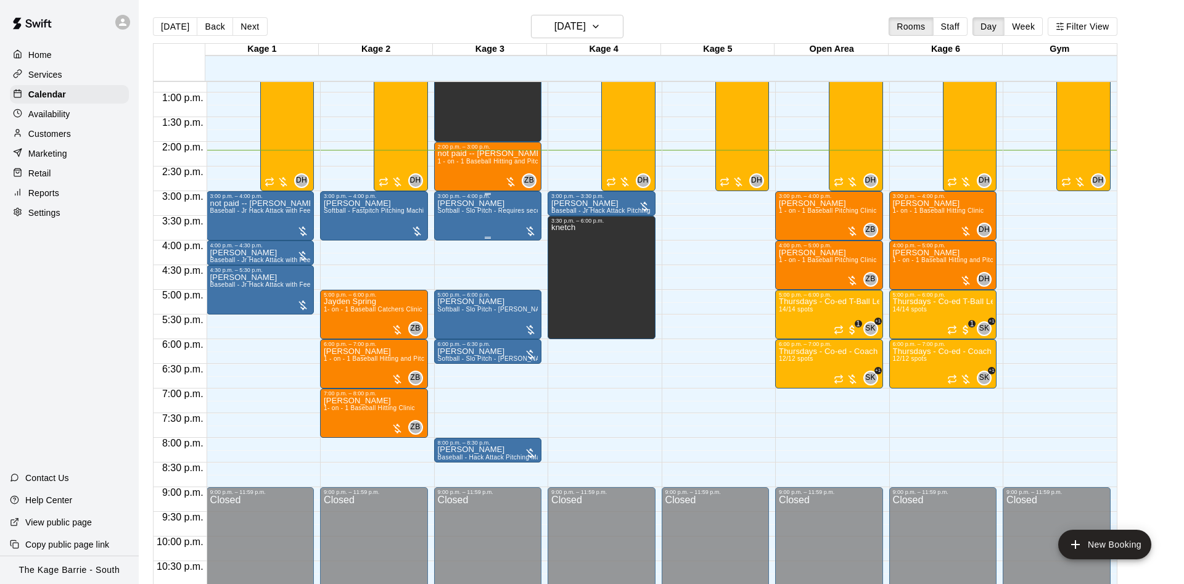
click at [153, 17] on button "[DATE]" at bounding box center [175, 26] width 44 height 19
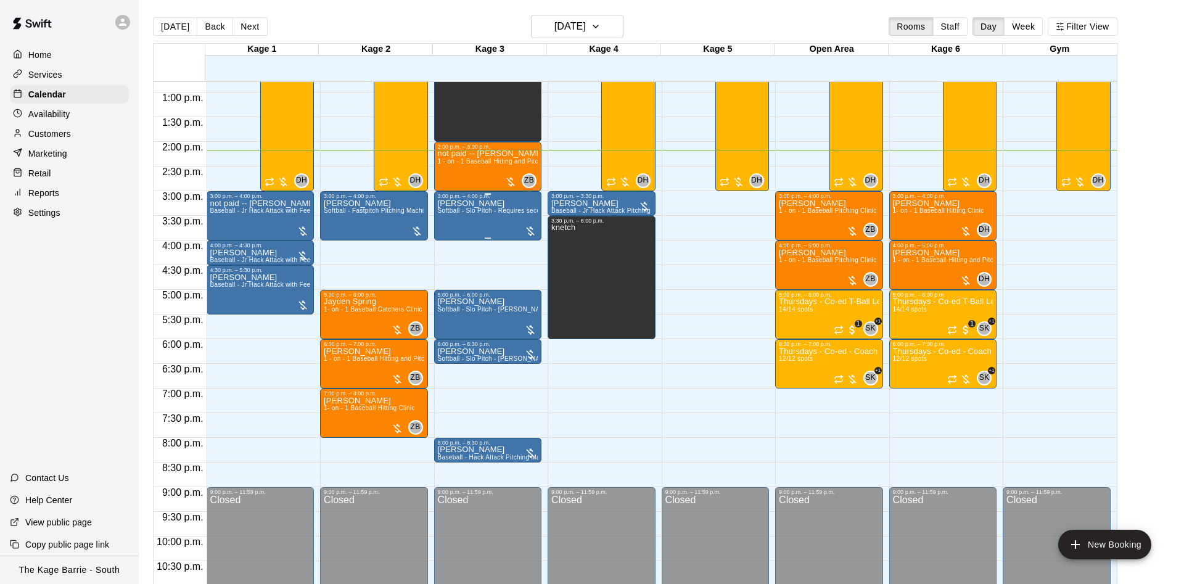
click at [153, 17] on button "[DATE]" at bounding box center [175, 26] width 44 height 19
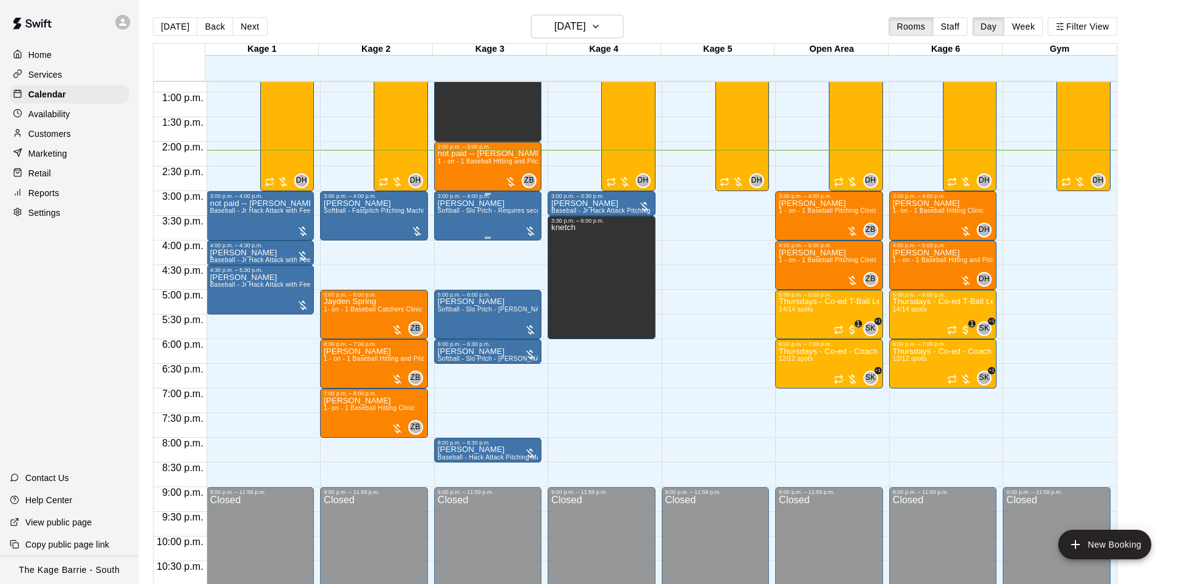
click at [153, 17] on button "[DATE]" at bounding box center [175, 26] width 44 height 19
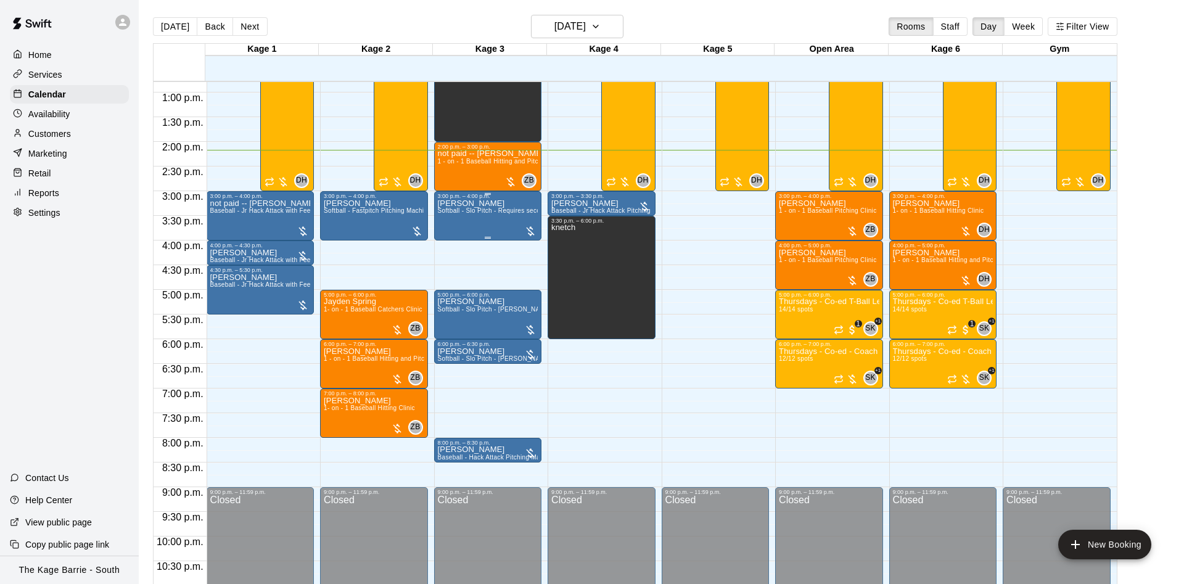
click at [153, 17] on button "[DATE]" at bounding box center [175, 26] width 44 height 19
click
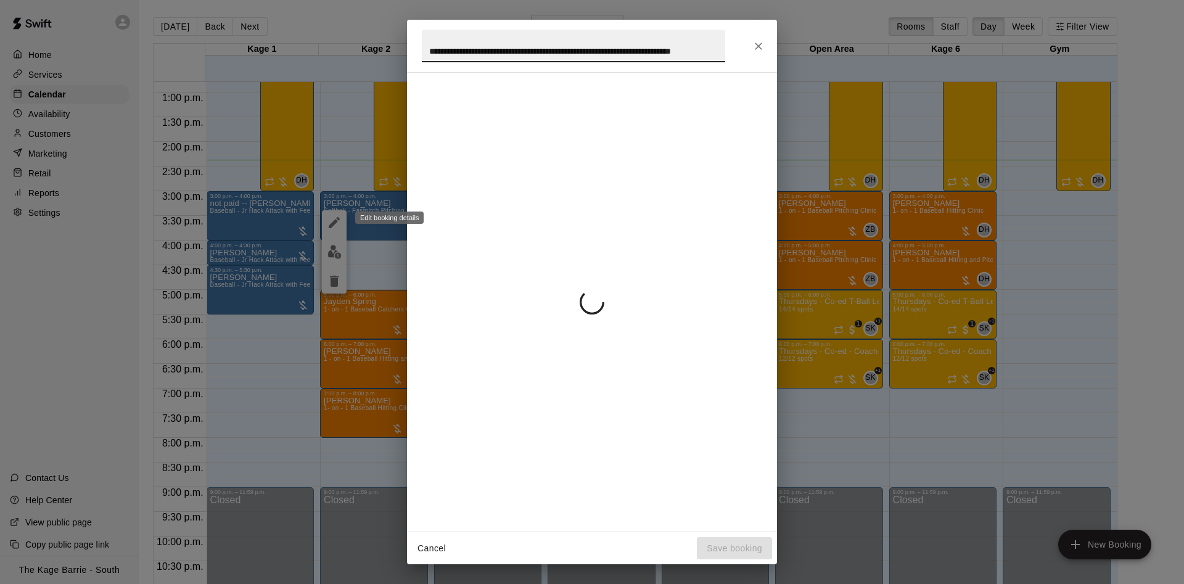
scroll to position [0, 43]
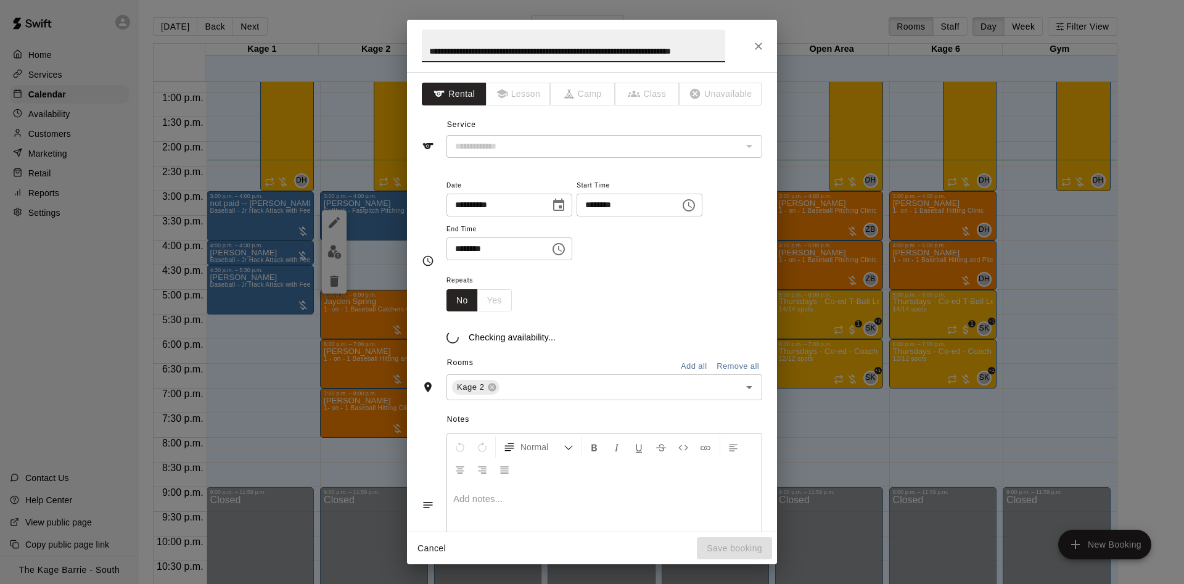
type input "**********"
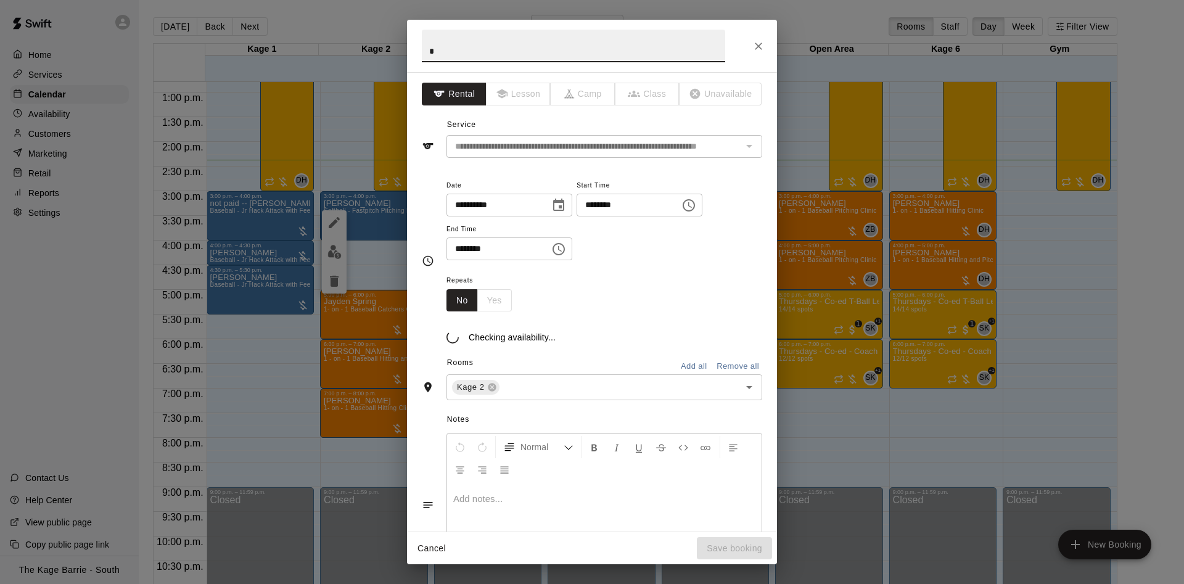
scroll to position [0, 0]
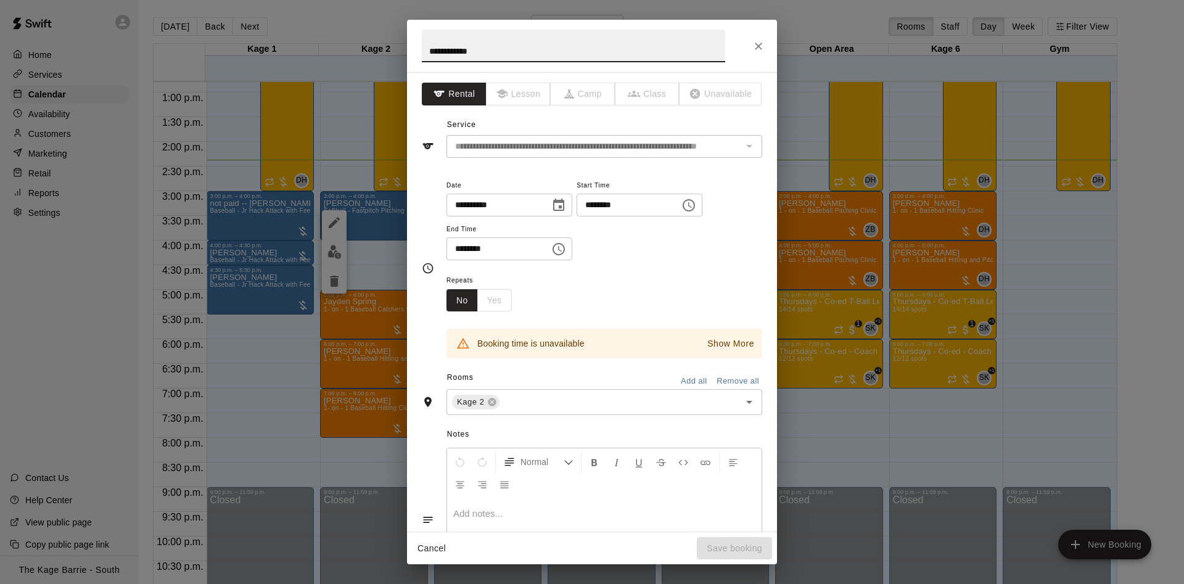
type input "**********"
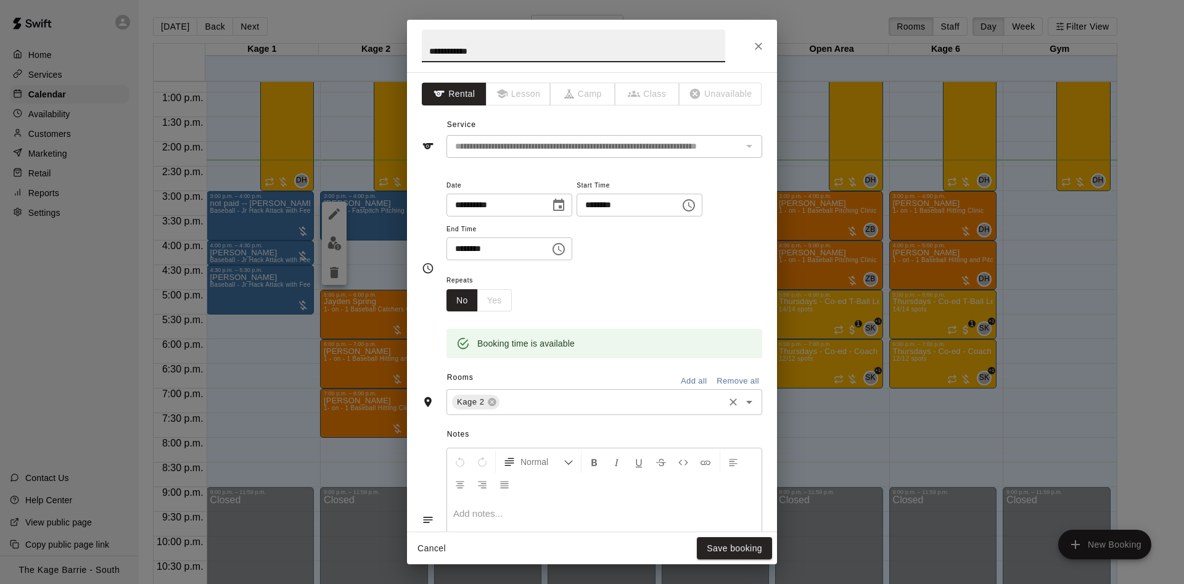
scroll to position [200, 0]
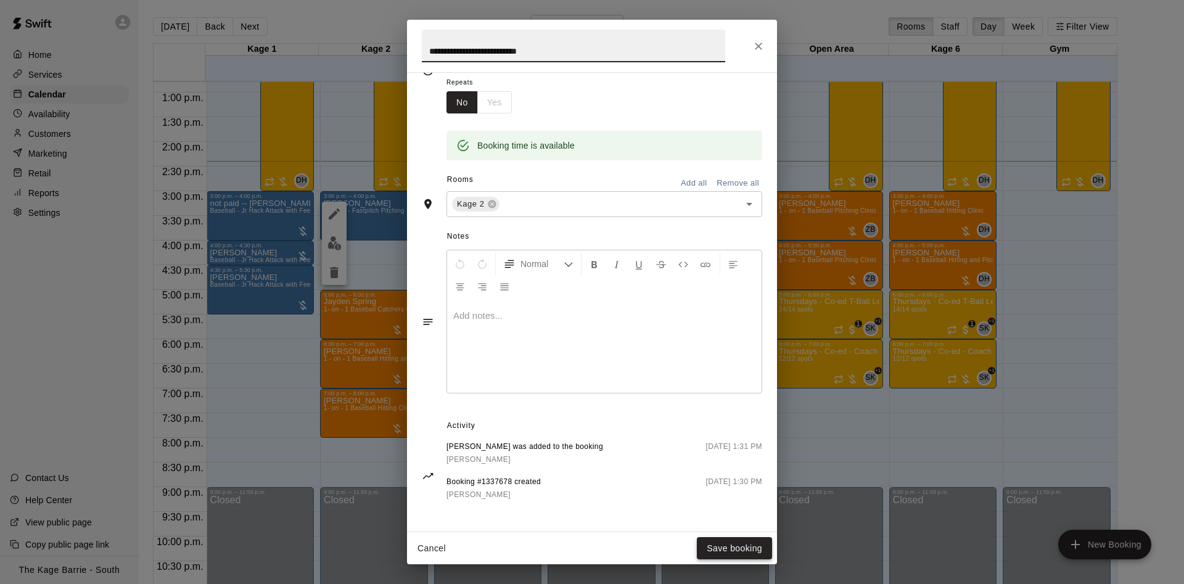
type input "**********"
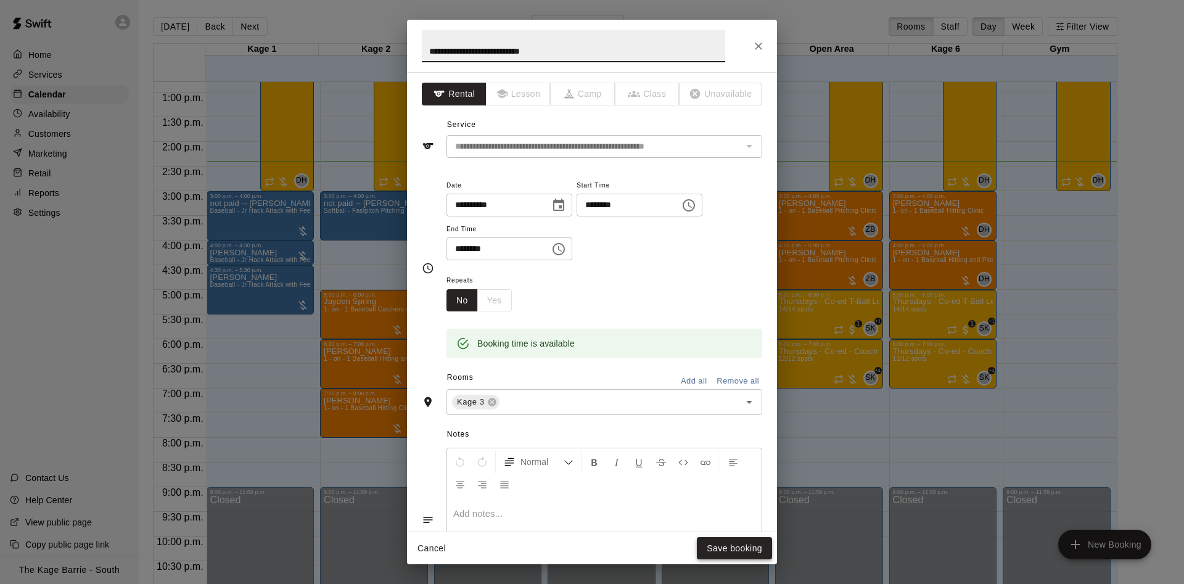
type input "**********"
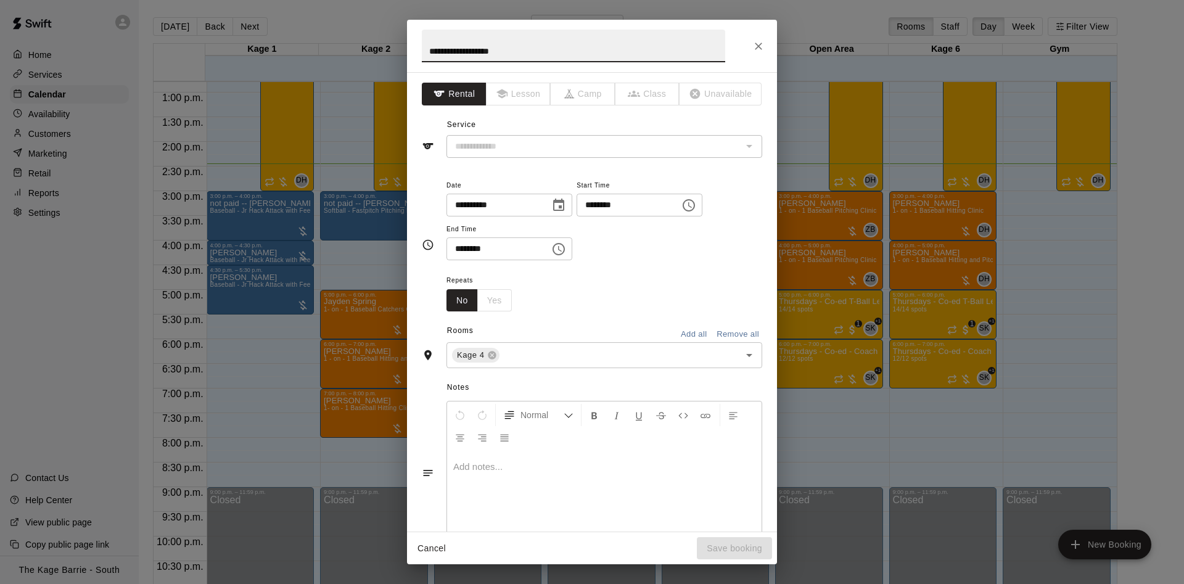
type input "**********"
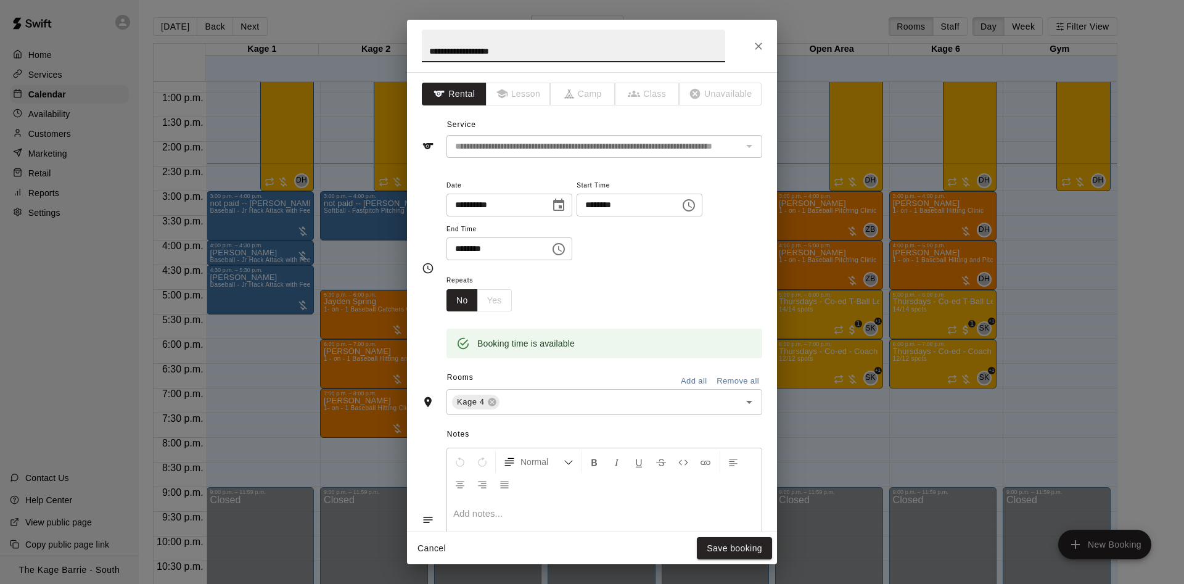
drag, startPoint x: 487, startPoint y: 55, endPoint x: 455, endPoint y: 52, distance: 31.6
type input "**********"
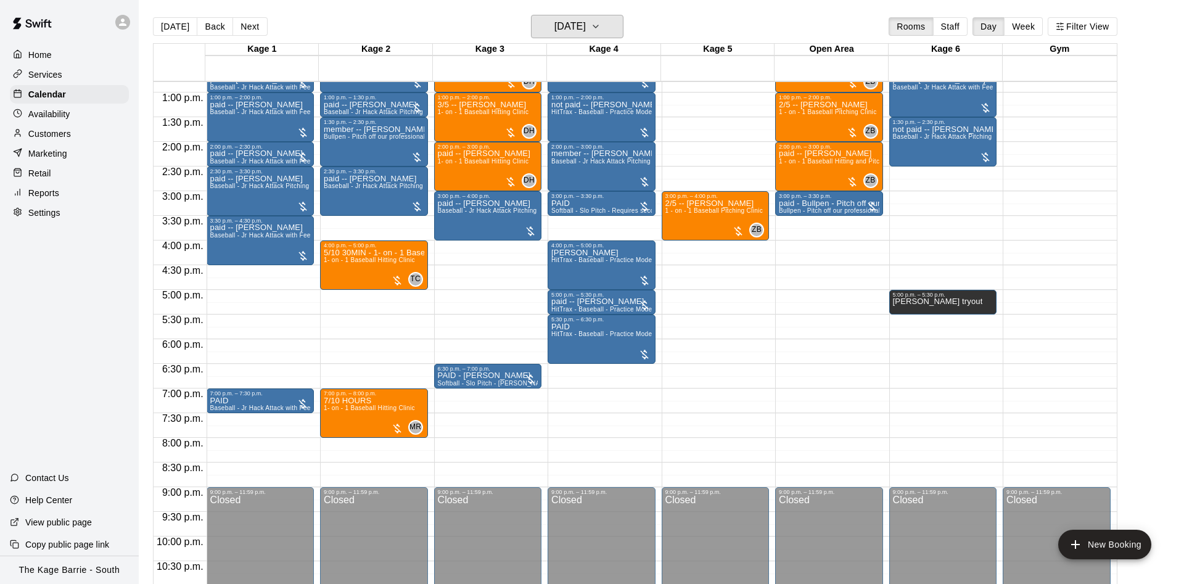
scroll to position [553, 0]
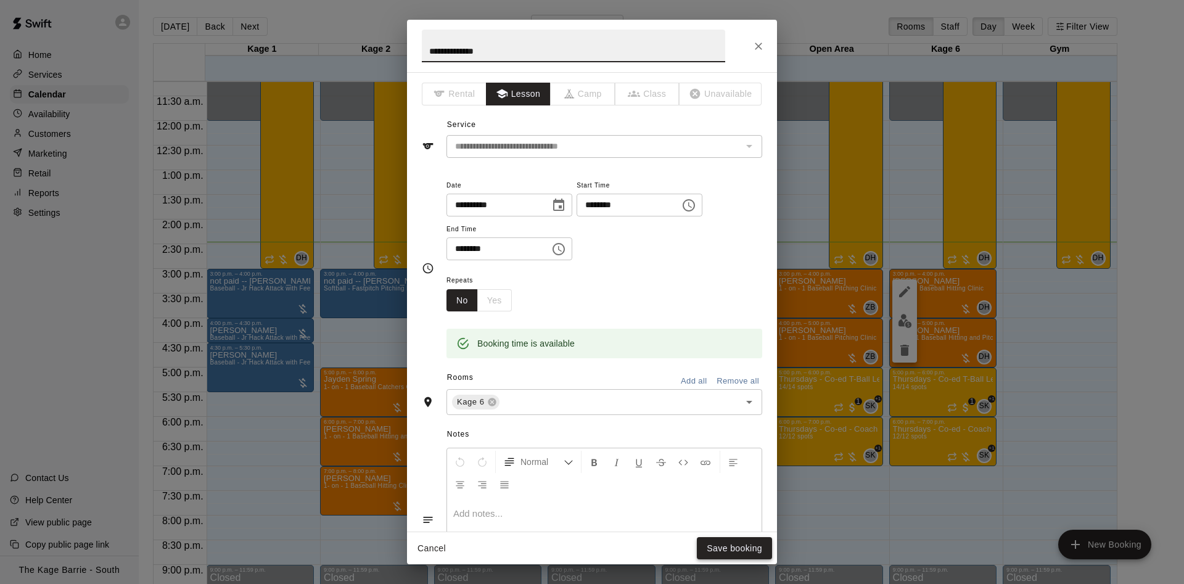
type input "**********"
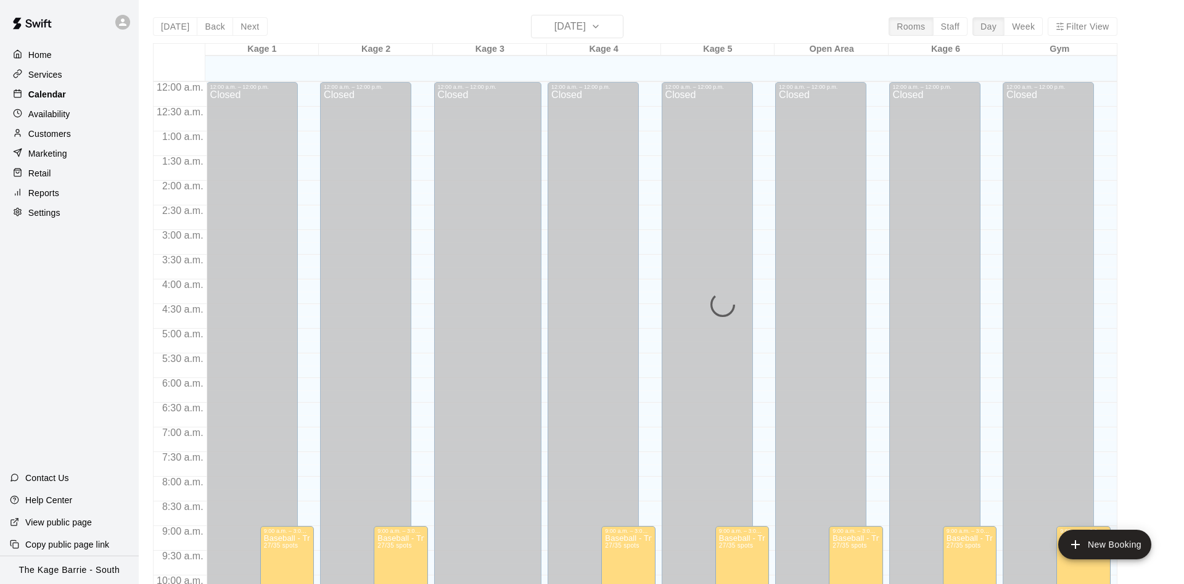
scroll to position [631, 0]
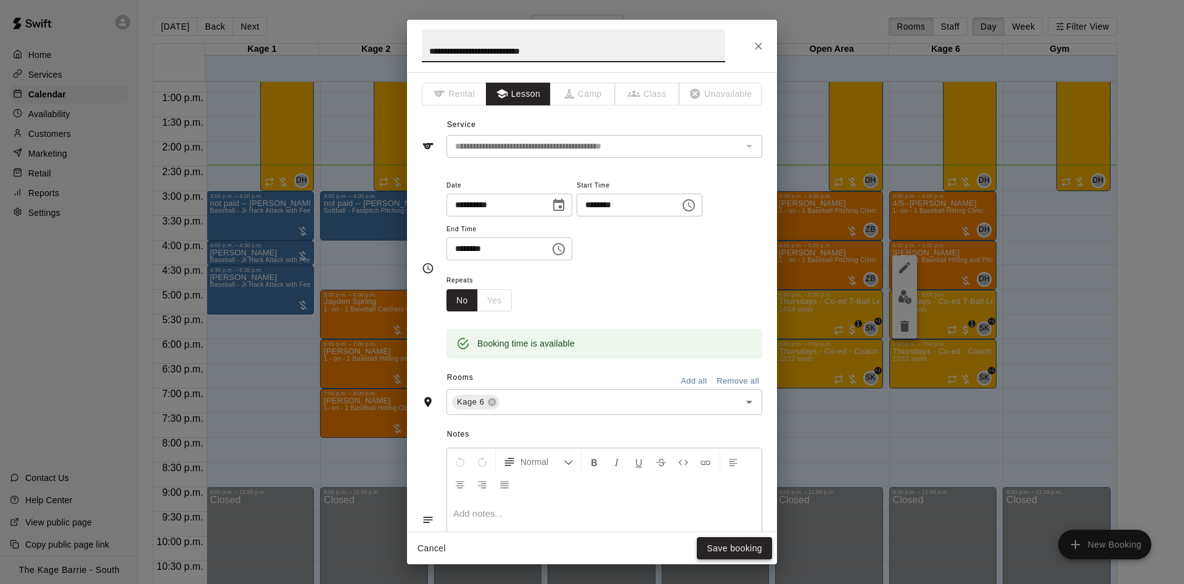
type input "**********"
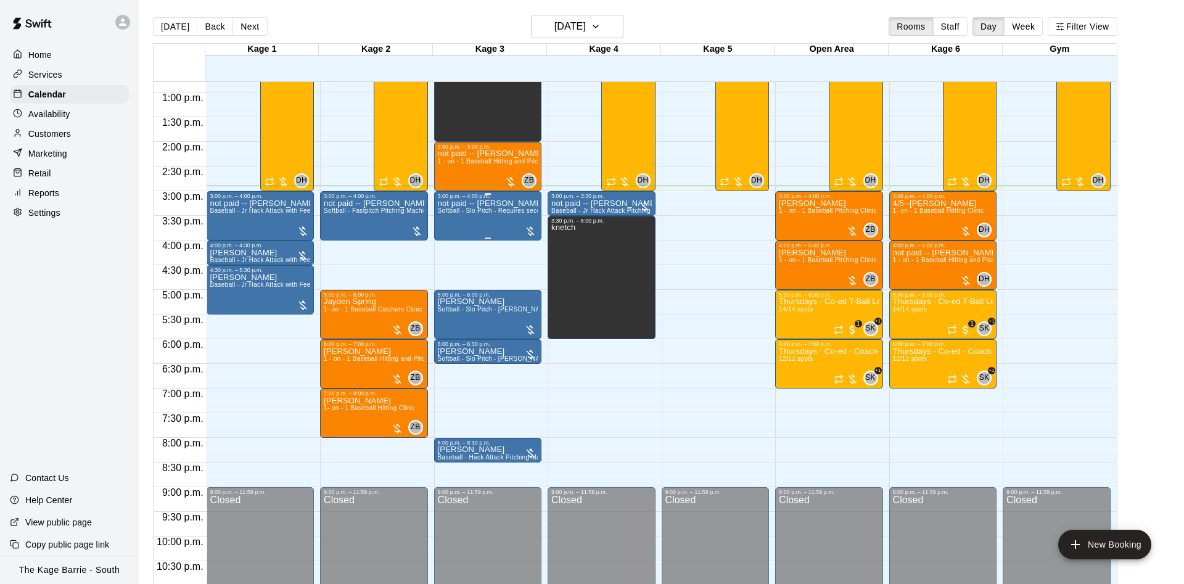
click at [506, 218] on div "not paid -- Brookelyn Carrick Softball - Slo Pitch - Requires second person to …" at bounding box center [488, 491] width 101 height 584
click at [449, 213] on icon "edit" at bounding box center [448, 214] width 11 height 11
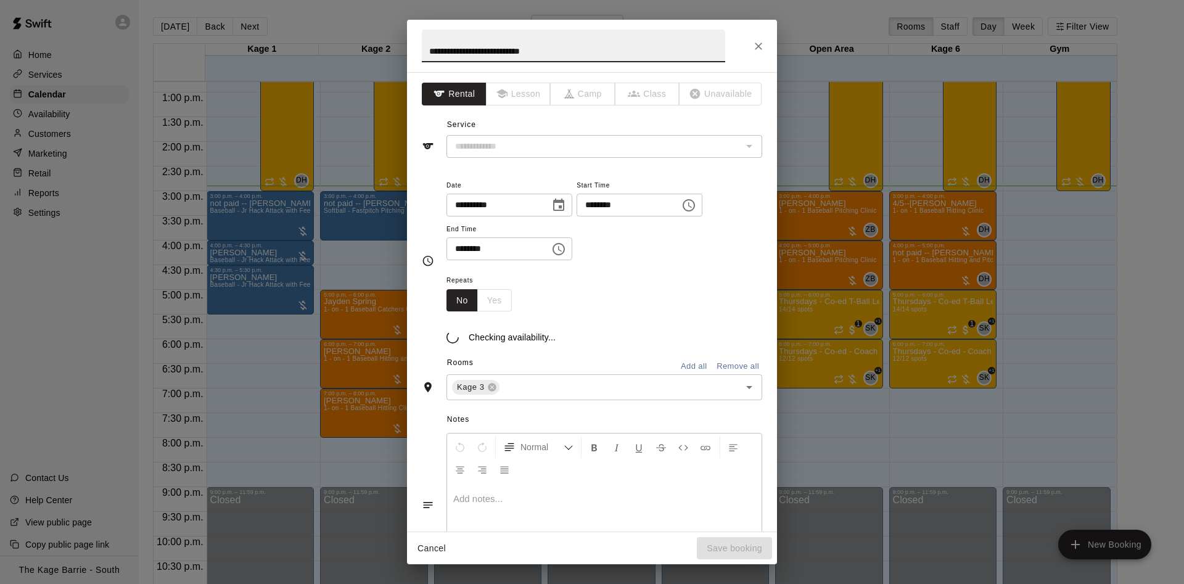
type input "**********"
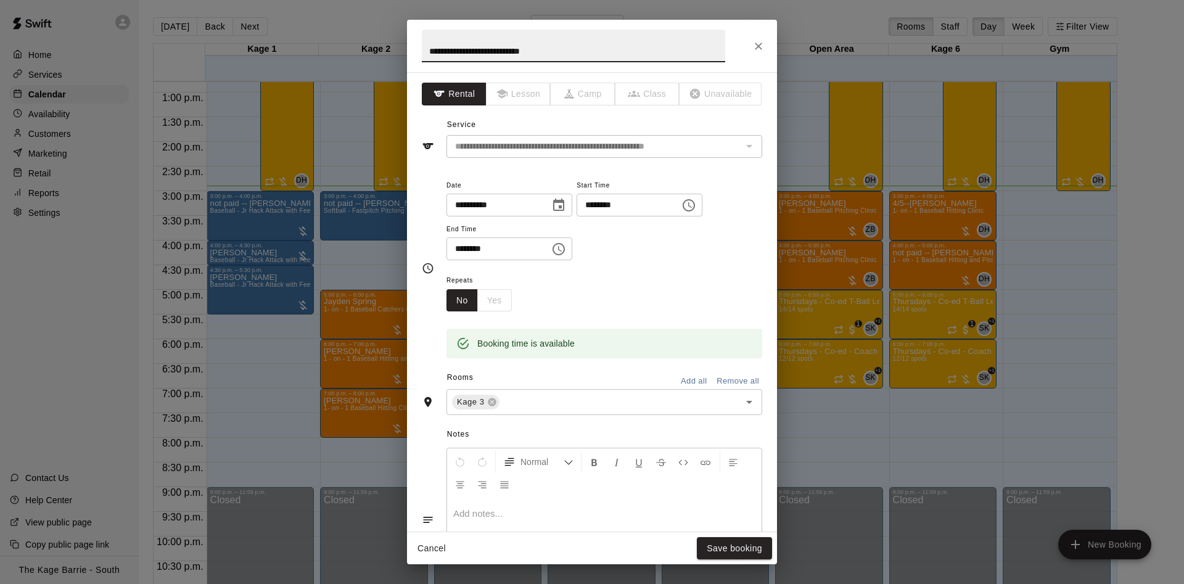
click at [442, 50] on input "**********" at bounding box center [574, 46] width 304 height 33
type input "**********"
click at [741, 548] on button "Save booking" at bounding box center [734, 548] width 75 height 23
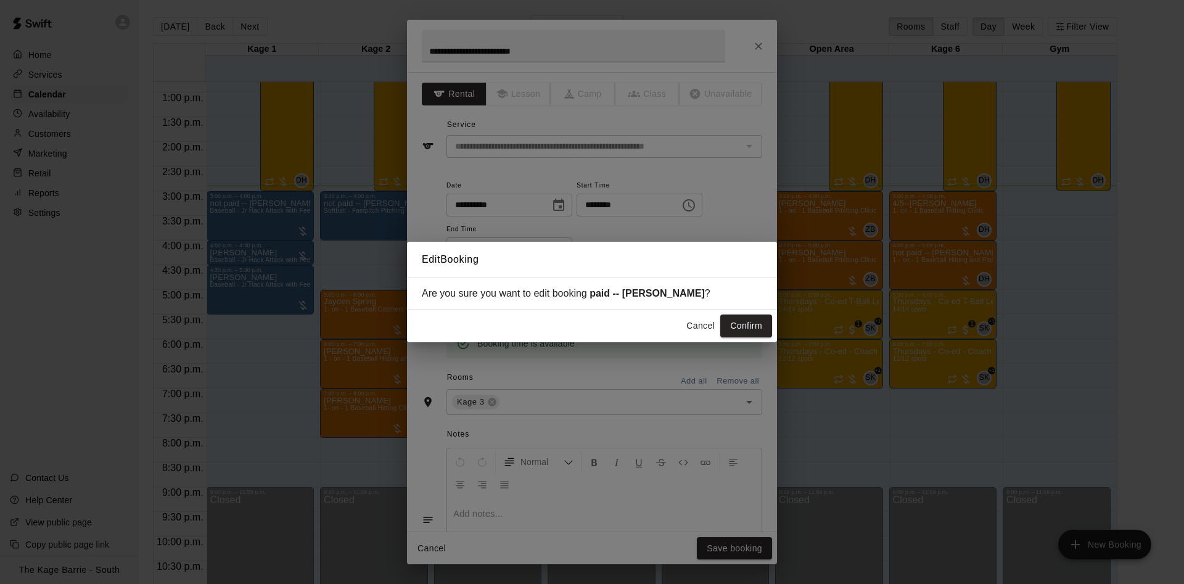
click at [743, 320] on button "Confirm" at bounding box center [747, 326] width 52 height 23
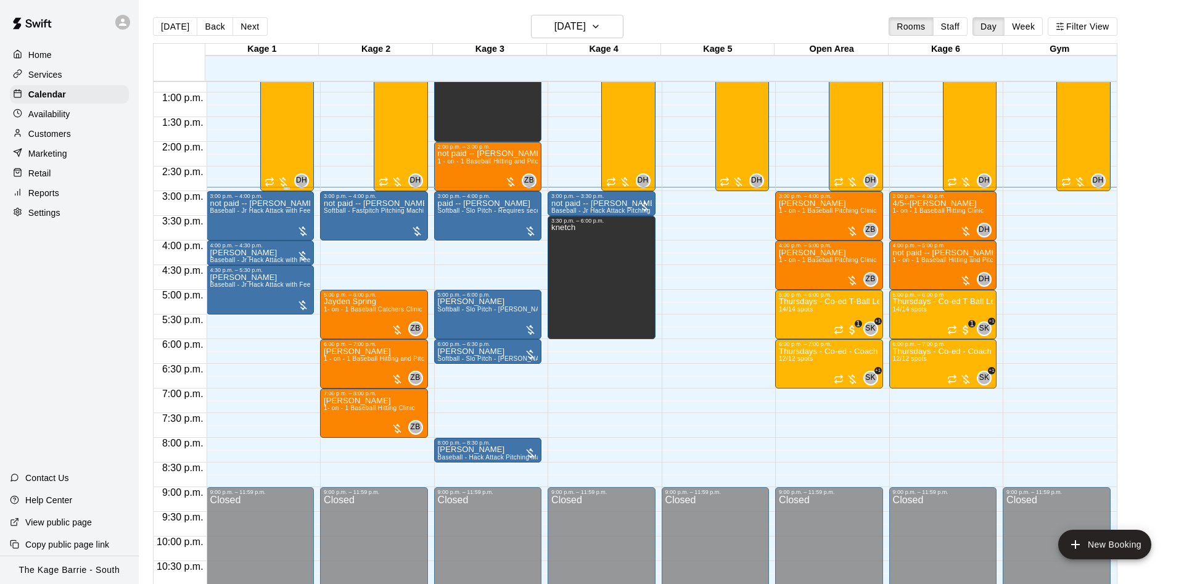
click at [289, 134] on div "Baseball - Tryout Prep Camp 2025 (August 18 - 22) 27/35 spots" at bounding box center [287, 195] width 46 height 584
click at [592, 31] on div at bounding box center [592, 292] width 1184 height 584
click at [573, 27] on h6 "[DATE]" at bounding box center [570, 26] width 31 height 17
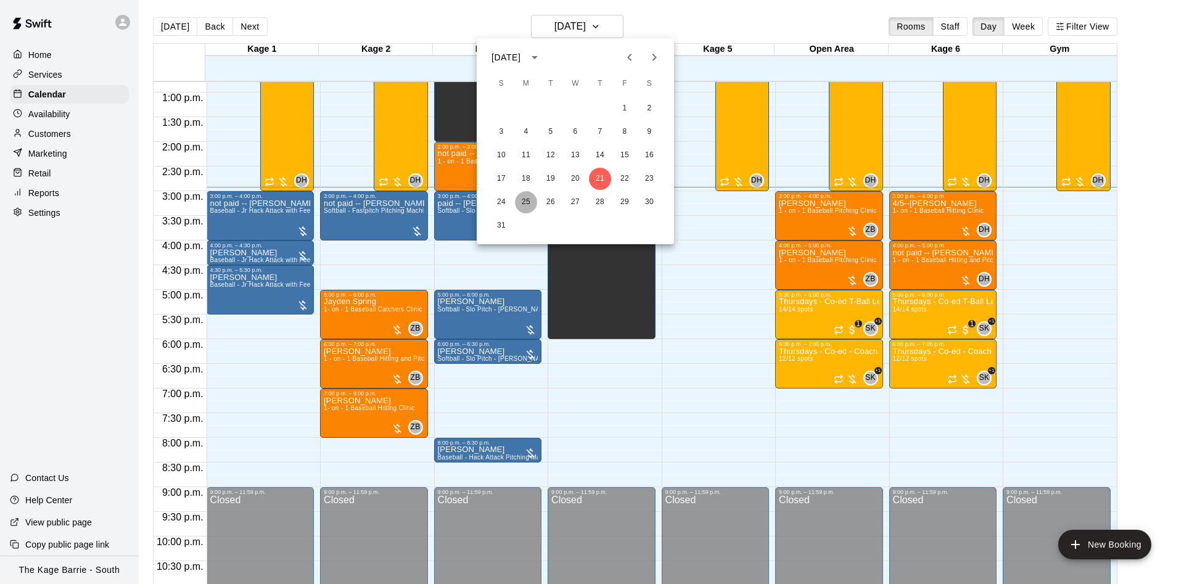
click at [532, 202] on button "25" at bounding box center [526, 202] width 22 height 22
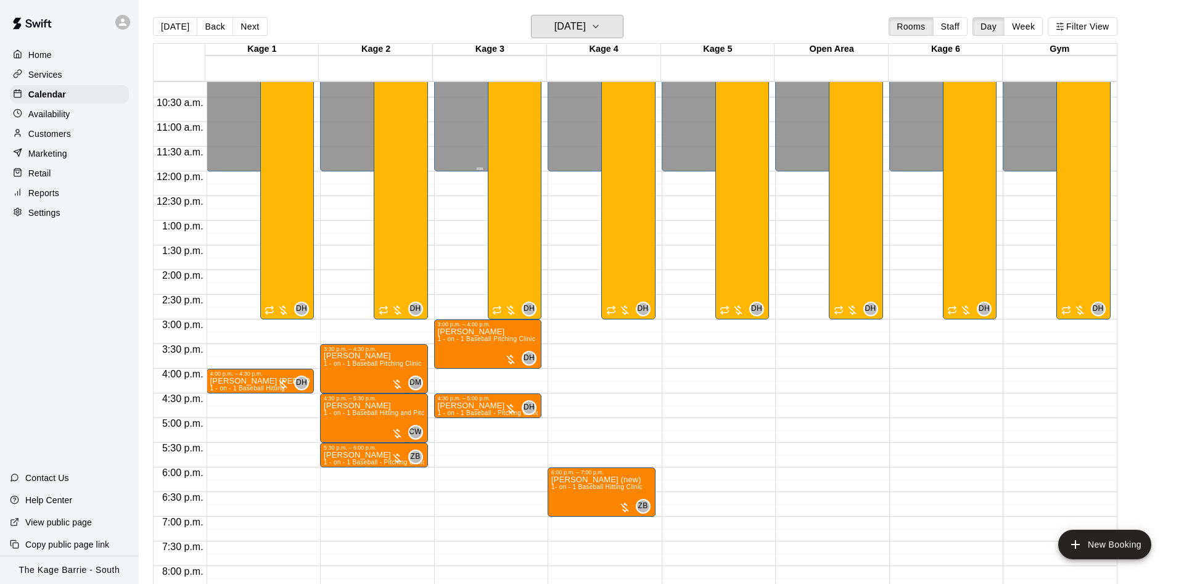
scroll to position [476, 0]
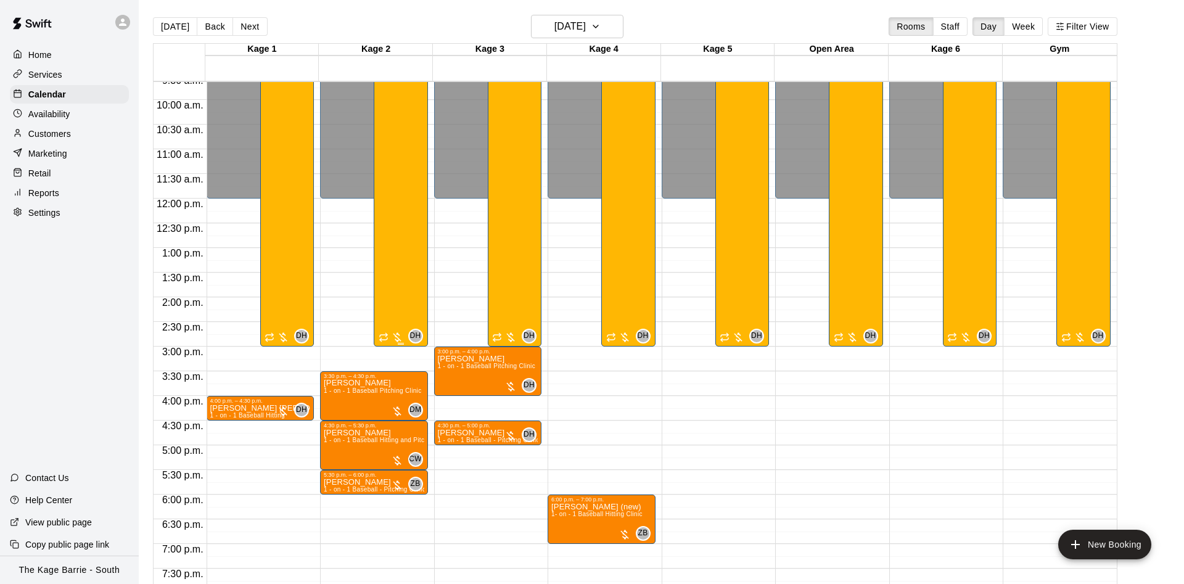
click at [389, 223] on div "Baseball - Tryout Prep Camp 2025 (August 25 - 29) 28/30 spots" at bounding box center [401, 351] width 46 height 584
click at [387, 106] on img "edit" at bounding box center [389, 103] width 14 height 14
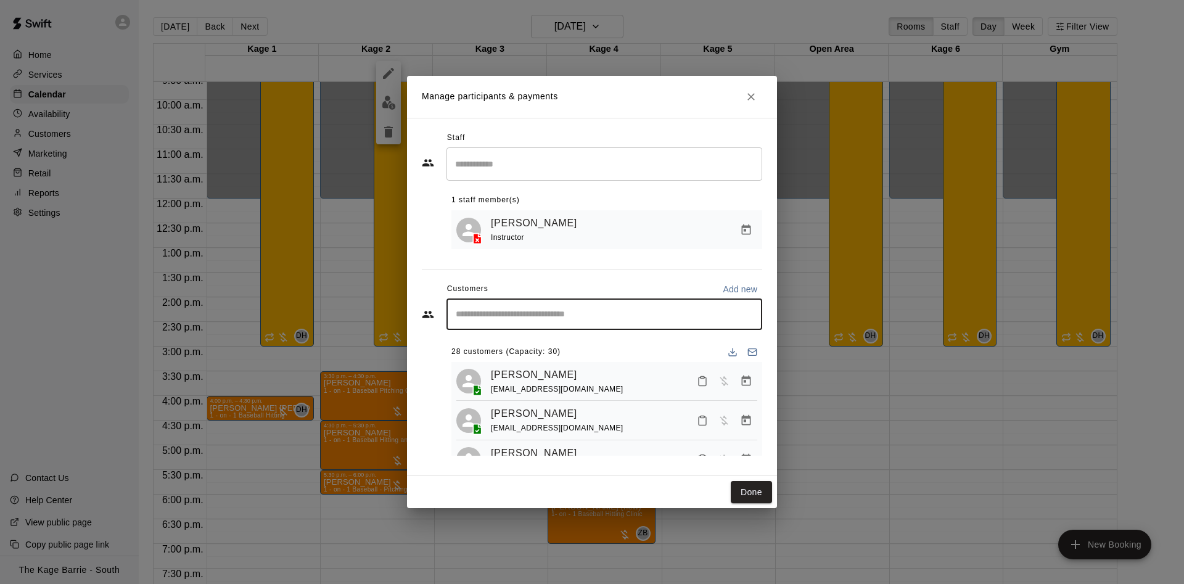
click at [684, 311] on input "Start typing to search customers..." at bounding box center [604, 314] width 305 height 12
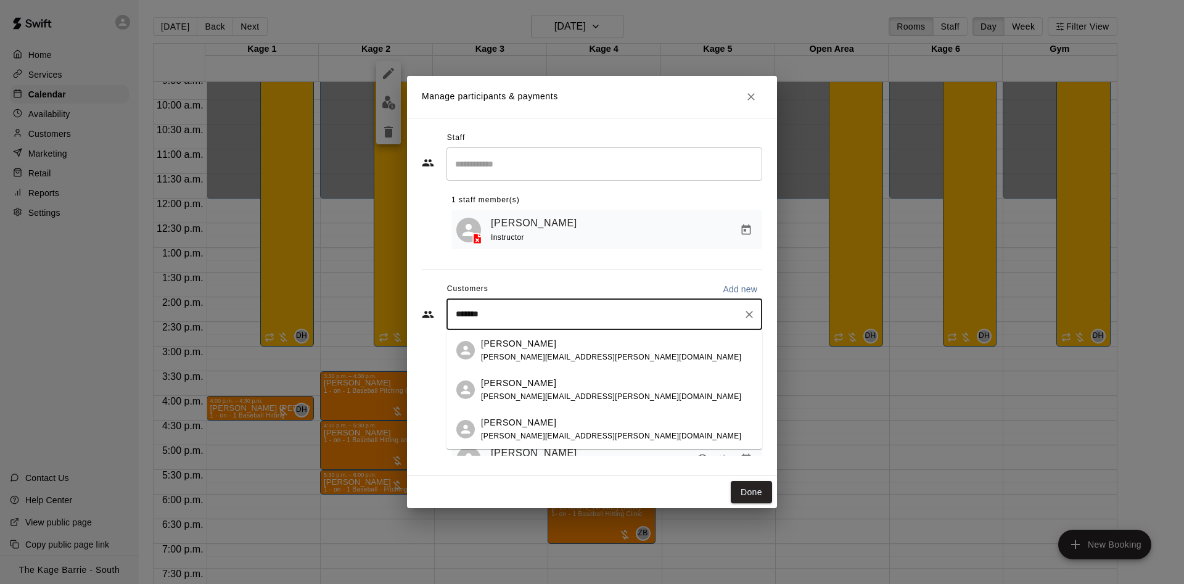
type input "********"
click at [662, 439] on div "Caleb Evans evans.ashley@hotmail.com" at bounding box center [616, 429] width 271 height 27
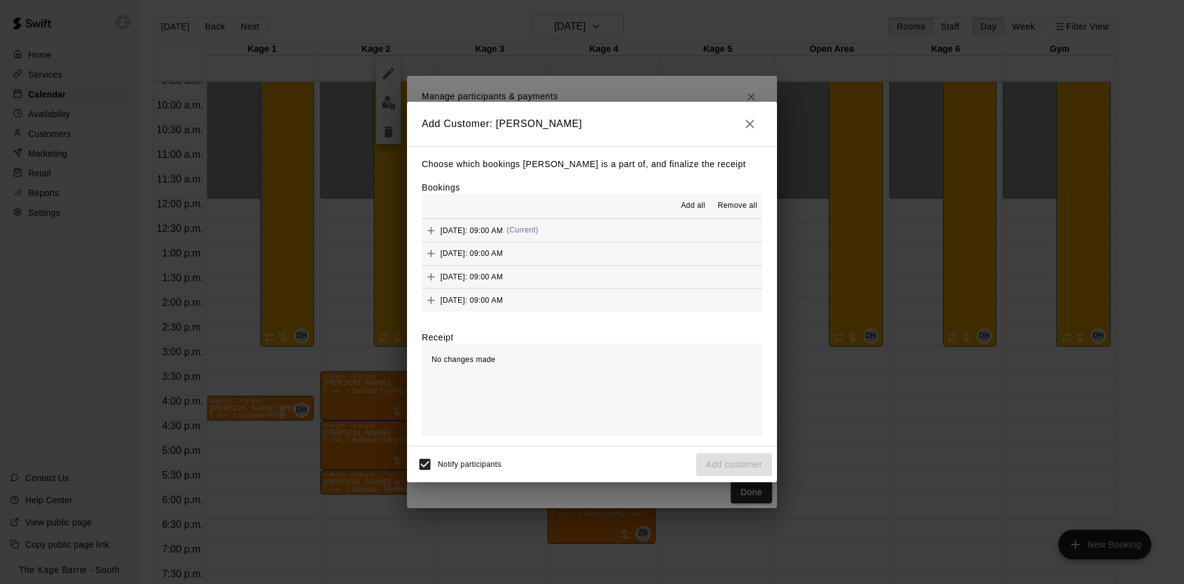
click at [696, 210] on span "Add all" at bounding box center [693, 206] width 25 height 12
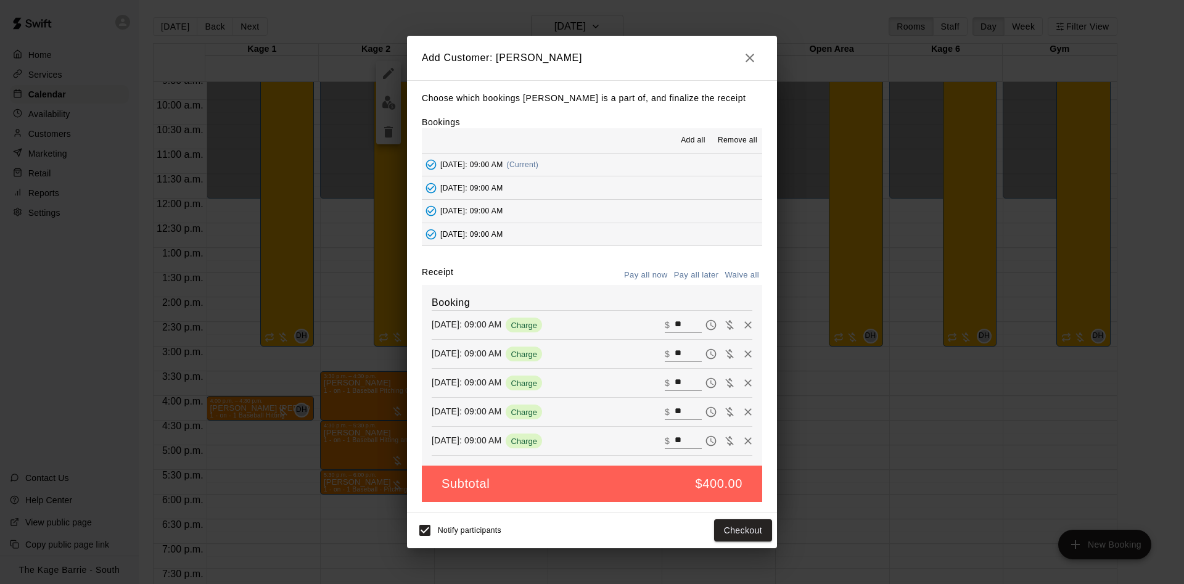
click at [701, 277] on button "Pay all later" at bounding box center [696, 275] width 51 height 19
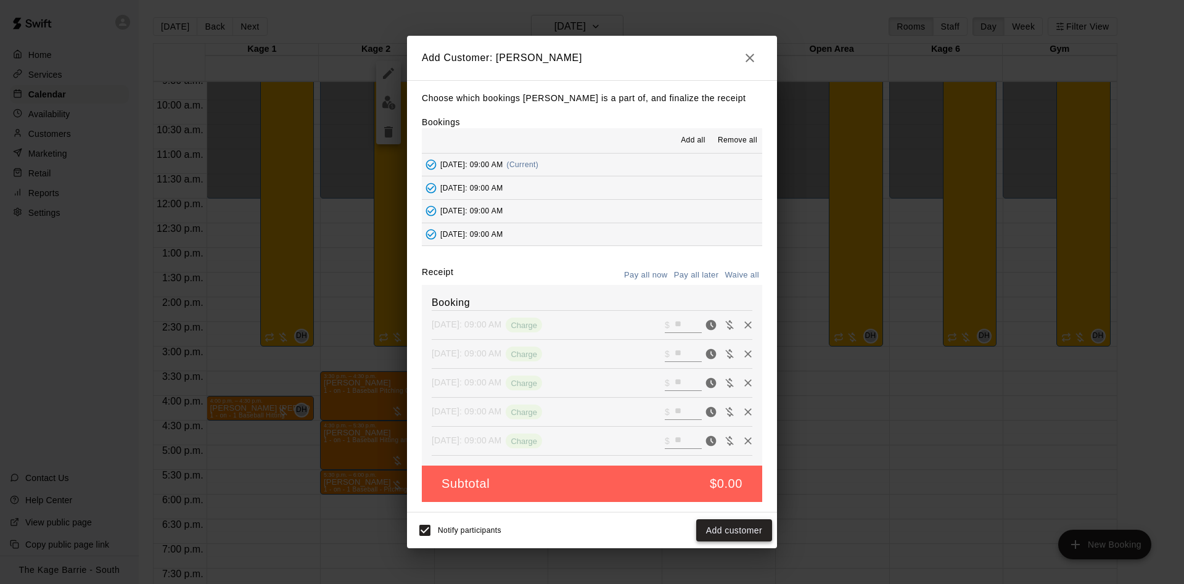
click at [757, 529] on button "Add customer" at bounding box center [734, 530] width 76 height 23
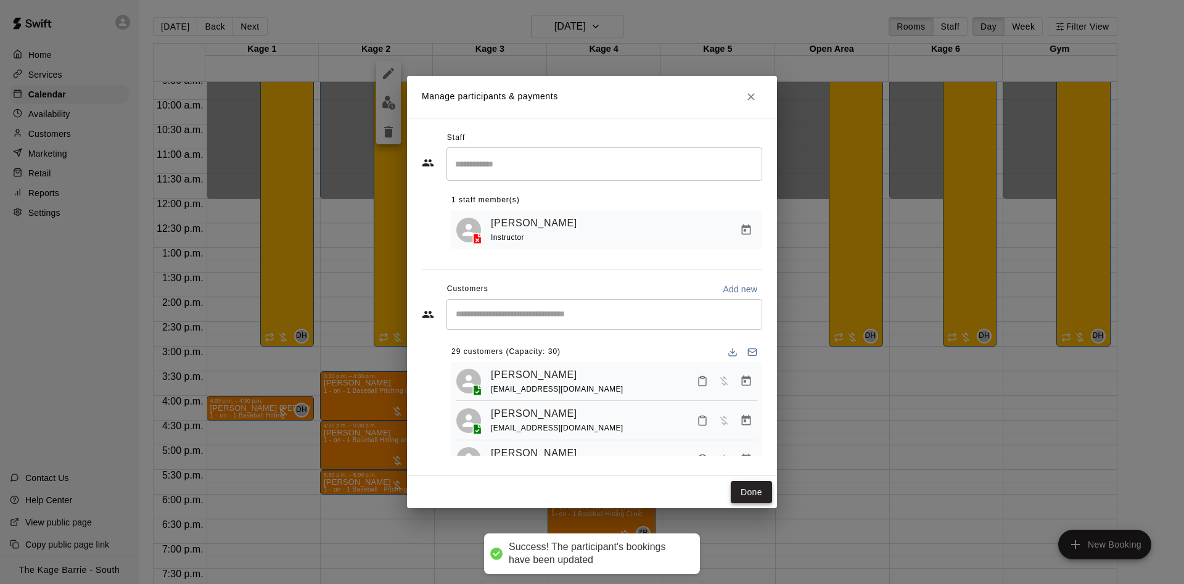
click at [737, 488] on button "Done" at bounding box center [751, 492] width 41 height 23
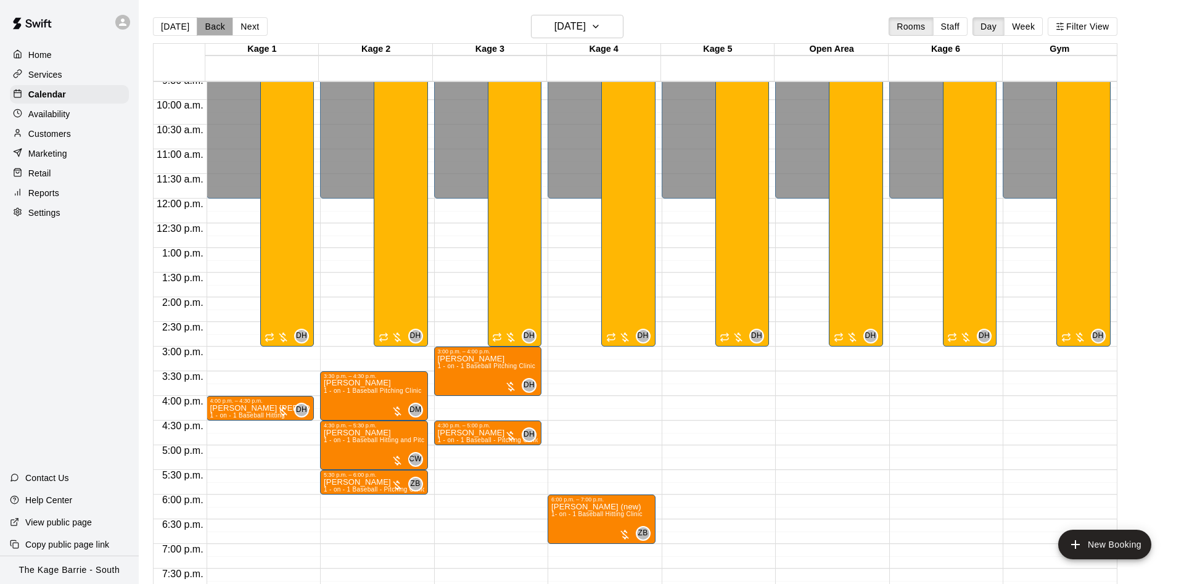
click at [217, 29] on button "Back" at bounding box center [215, 26] width 36 height 19
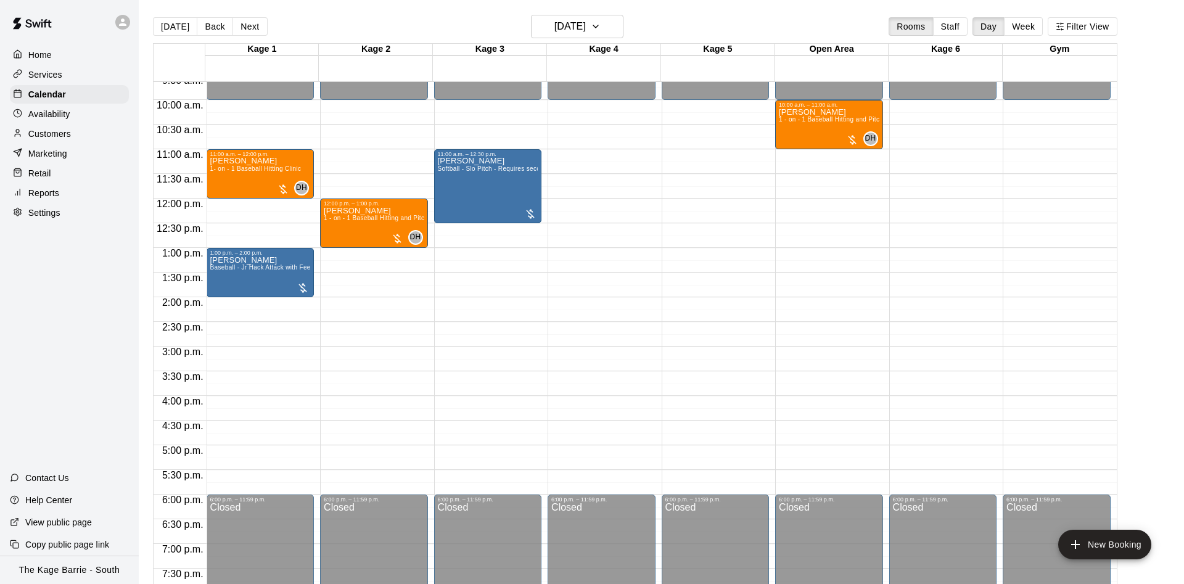
click at [218, 27] on button "Back" at bounding box center [215, 26] width 36 height 19
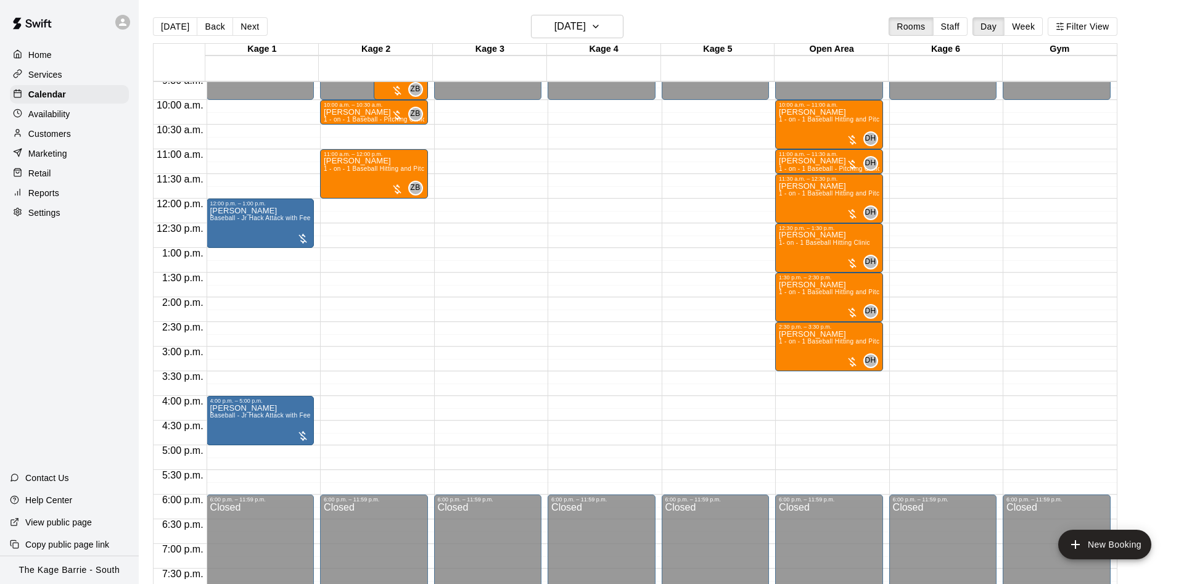
click at [218, 27] on button "Back" at bounding box center [215, 26] width 36 height 19
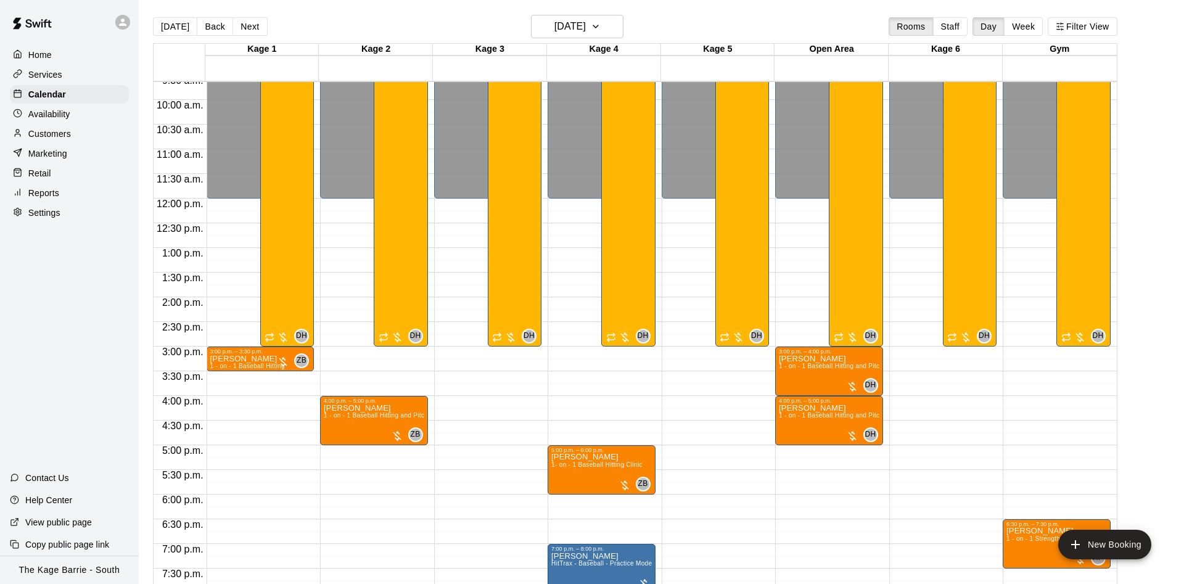
click at [218, 27] on button "Back" at bounding box center [215, 26] width 36 height 19
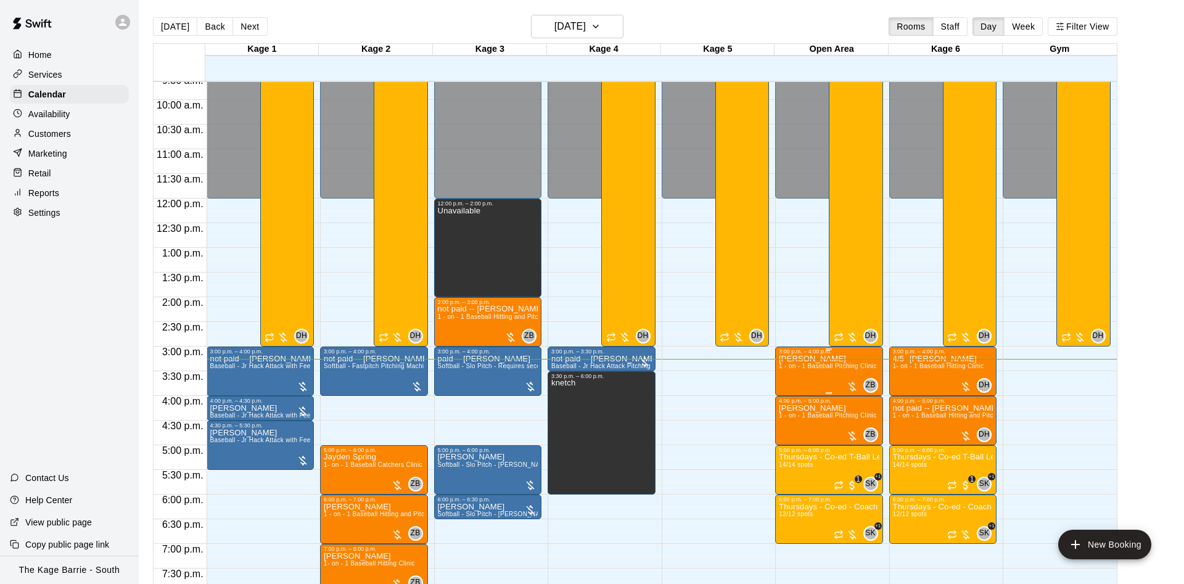
click at [791, 373] on icon "edit" at bounding box center [790, 369] width 15 height 15
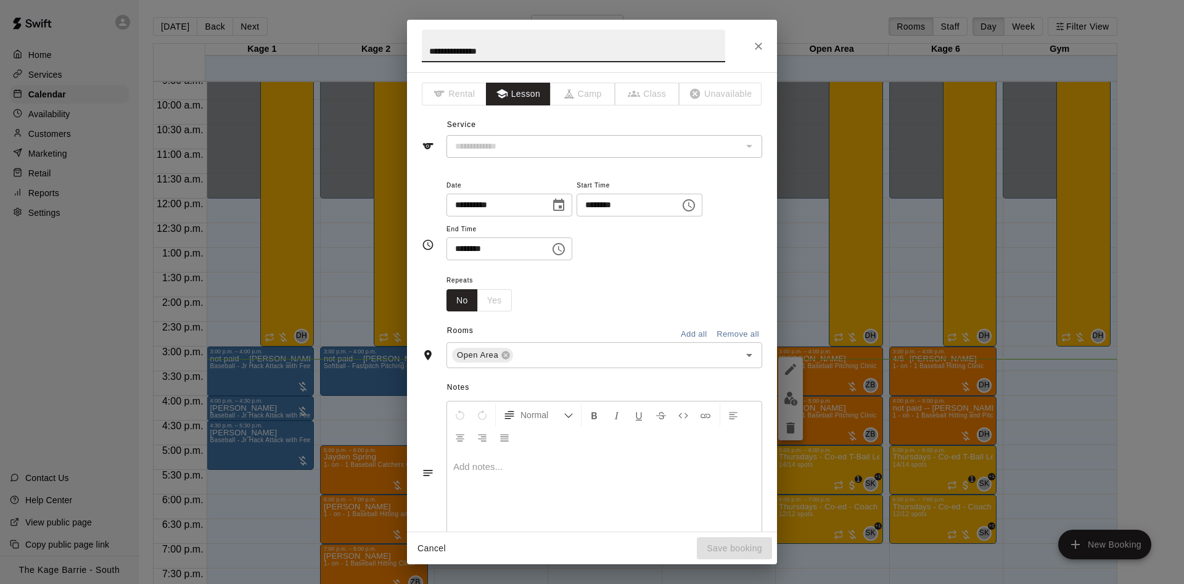
type input "**********"
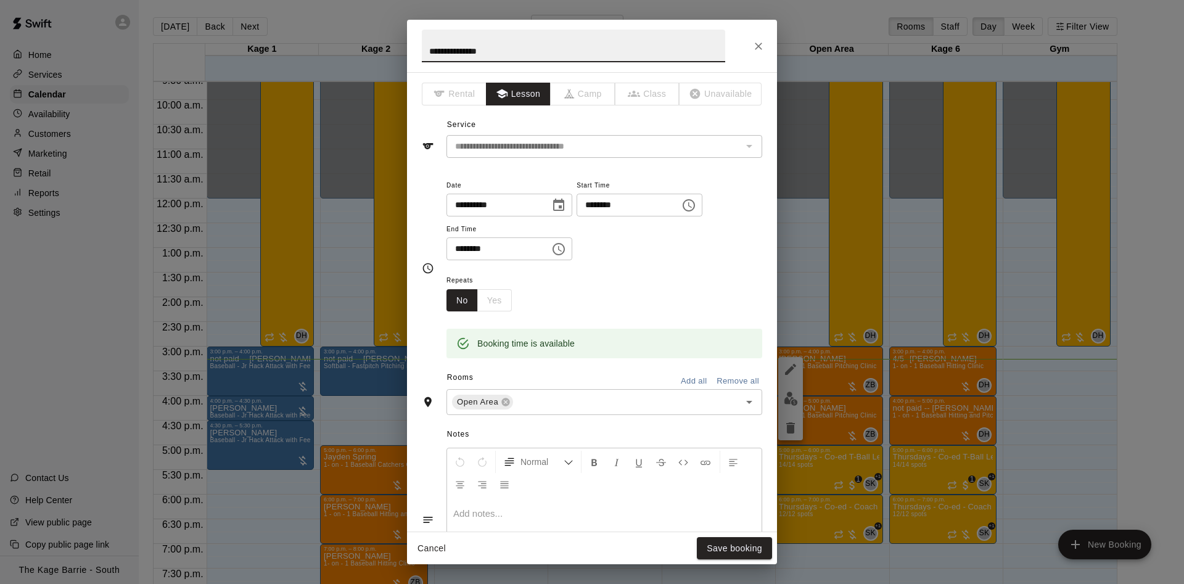
click at [424, 46] on input "**********" at bounding box center [574, 46] width 304 height 33
type input "**********"
click at [755, 555] on button "Save booking" at bounding box center [734, 548] width 75 height 23
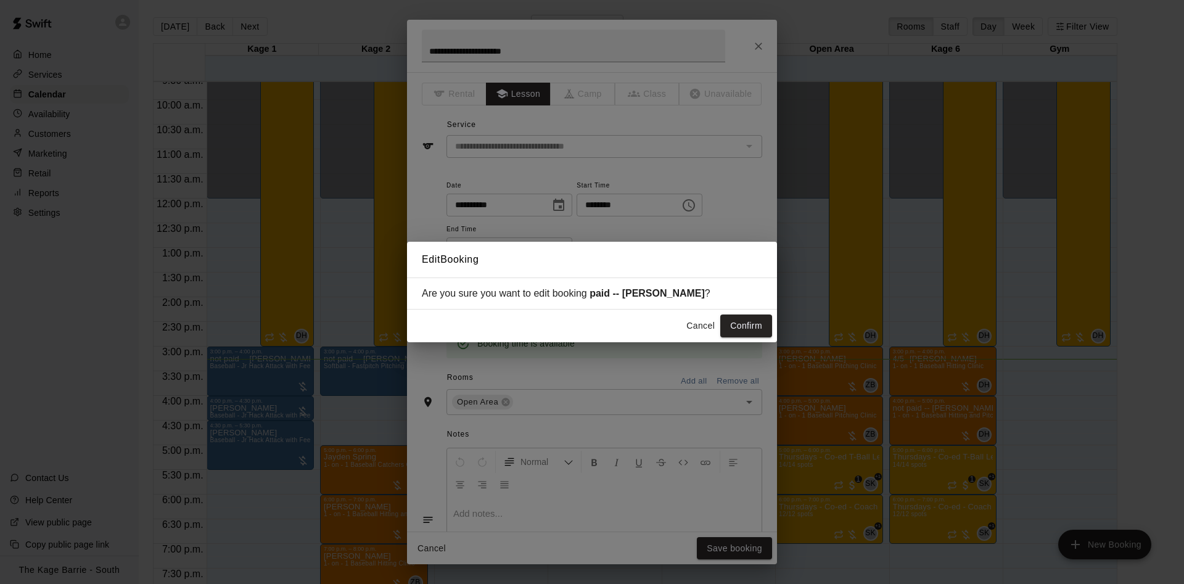
click at [743, 315] on div "Cancel Confirm" at bounding box center [592, 326] width 370 height 33
click at [742, 317] on button "Confirm" at bounding box center [747, 326] width 52 height 23
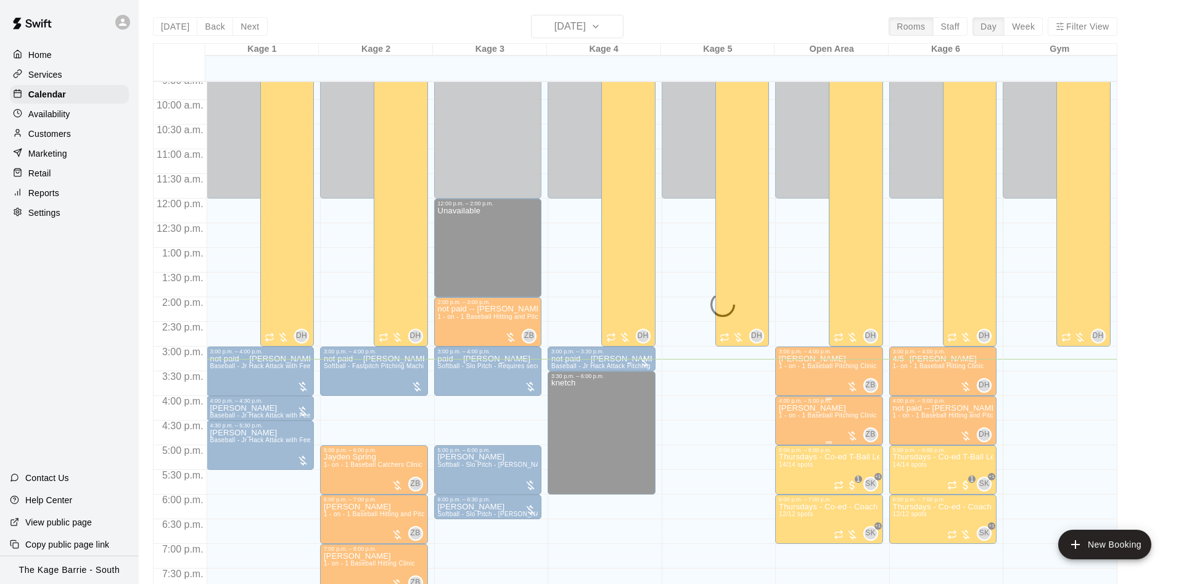
click at [790, 408] on p "Haydenn Barrett" at bounding box center [827, 408] width 97 height 0
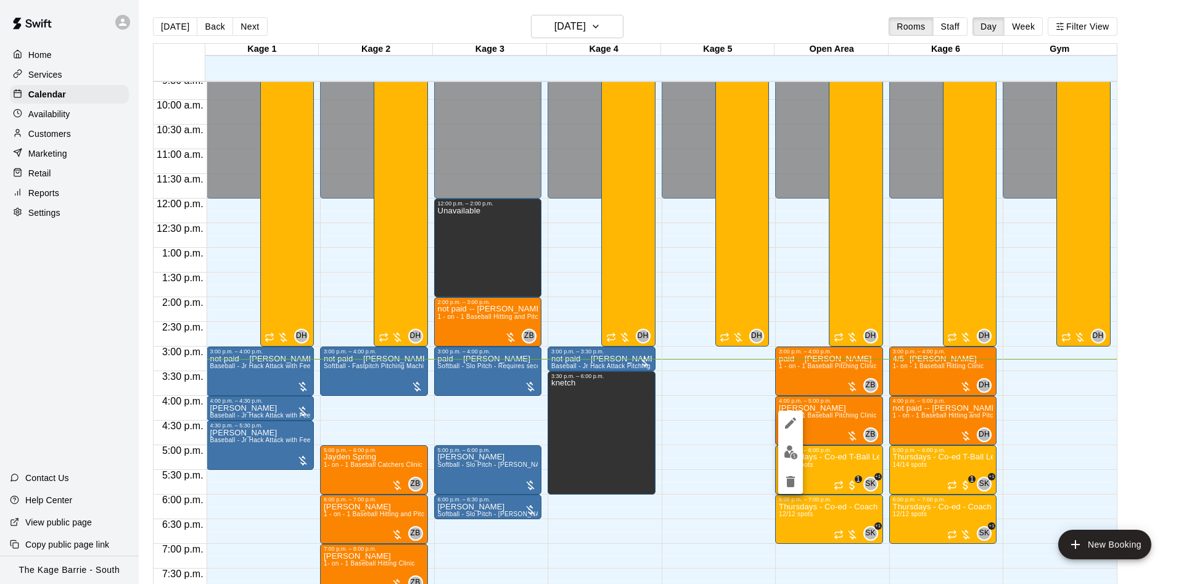
click at [787, 418] on icon "edit" at bounding box center [790, 423] width 15 height 15
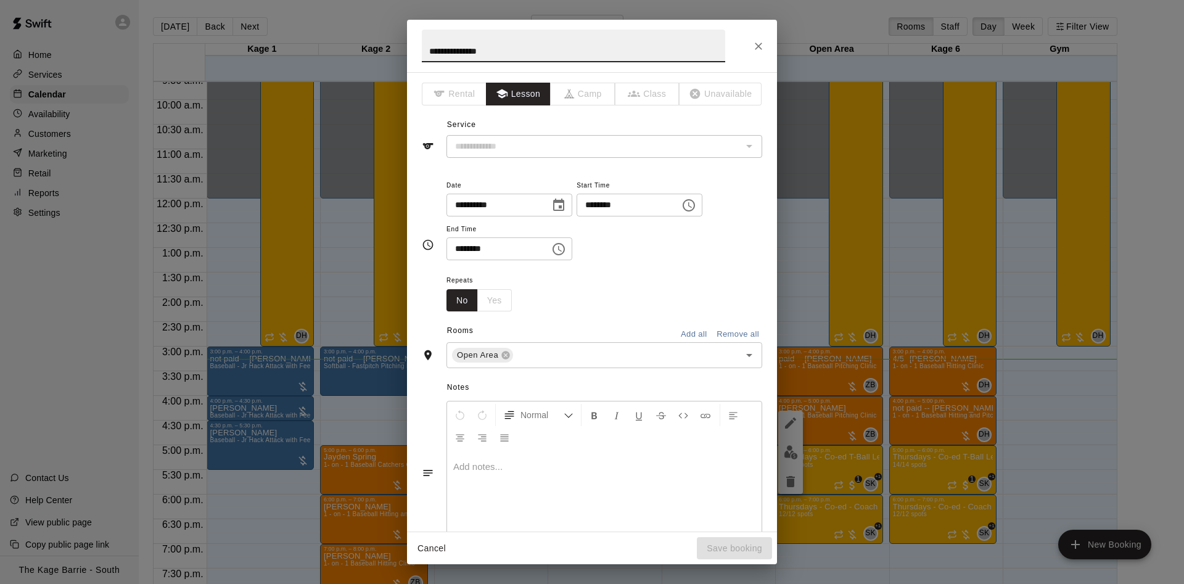
type input "**********"
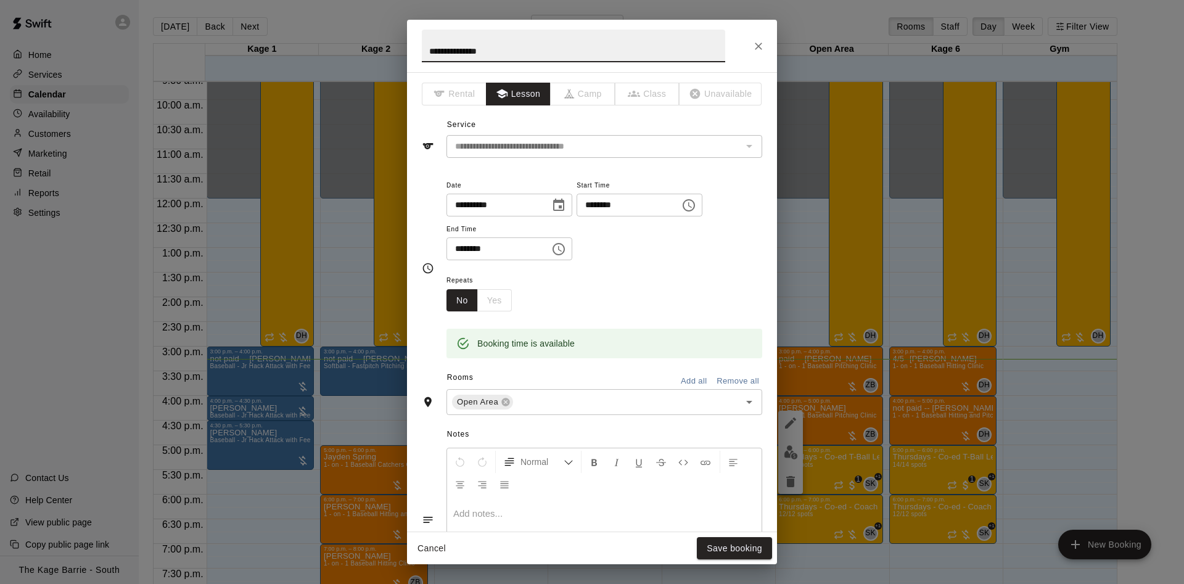
click at [423, 49] on input "**********" at bounding box center [574, 46] width 304 height 33
type input "**********"
click at [735, 552] on button "Save booking" at bounding box center [734, 548] width 75 height 23
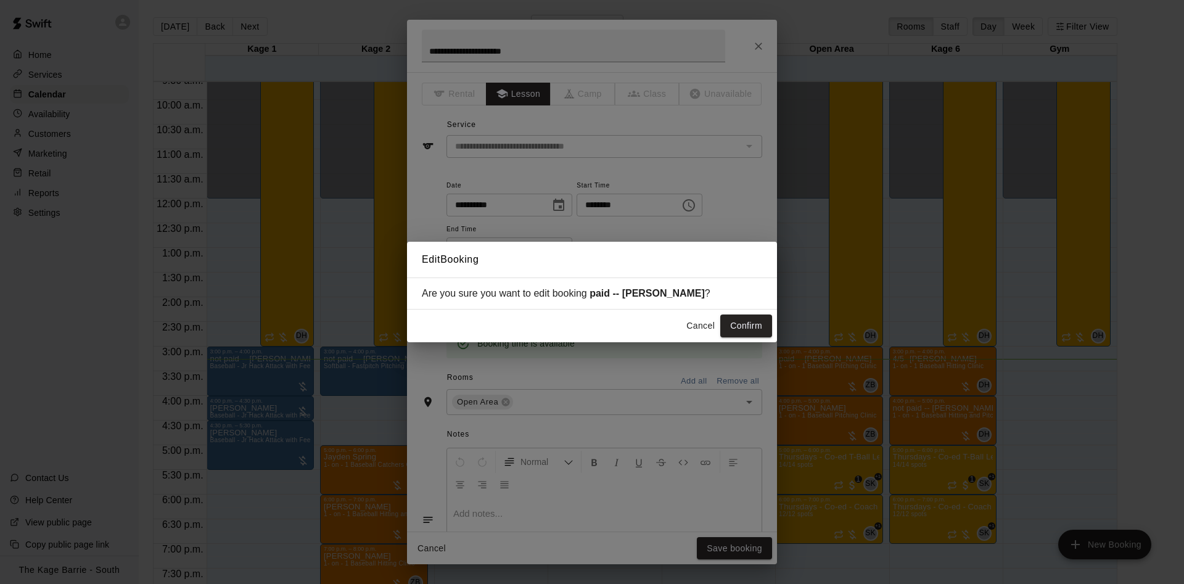
click at [746, 326] on button "Confirm" at bounding box center [747, 326] width 52 height 23
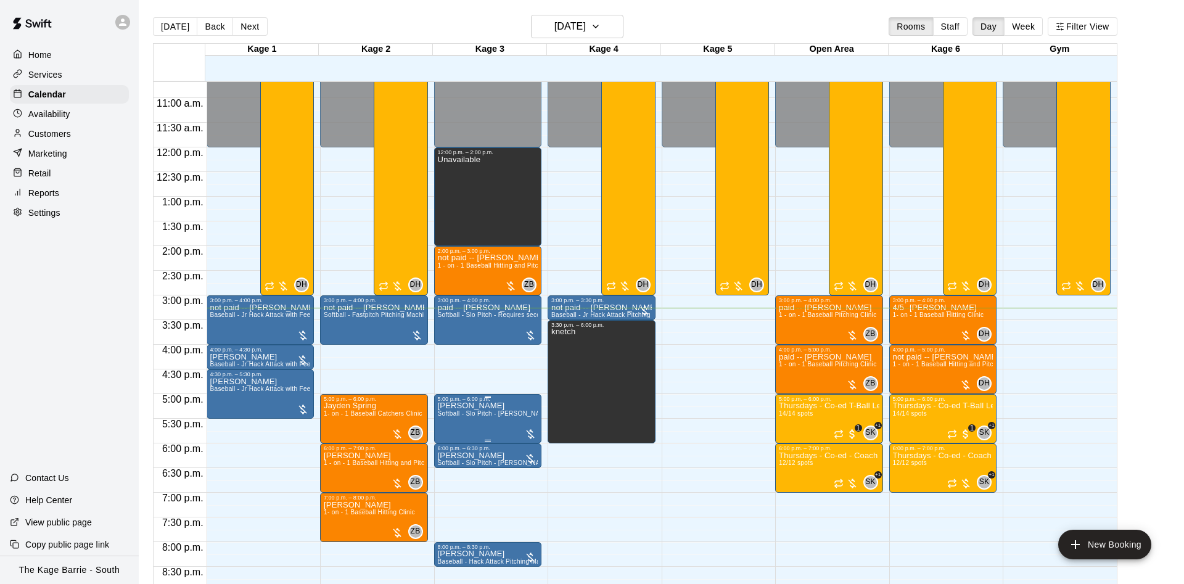
scroll to position [553, 0]
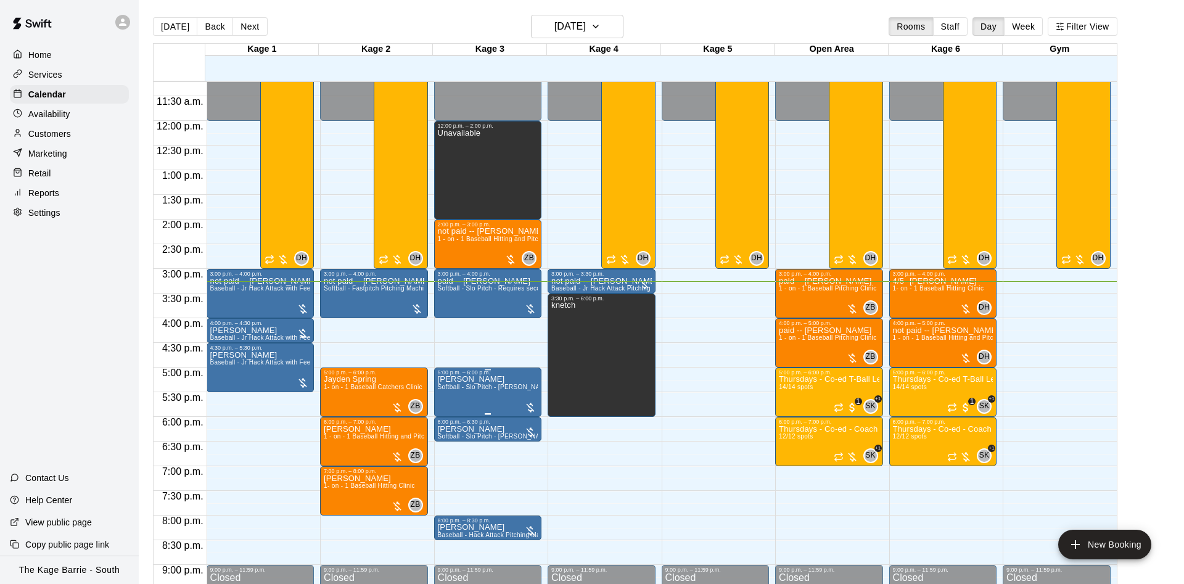
click at [448, 389] on icon "edit" at bounding box center [448, 390] width 11 height 11
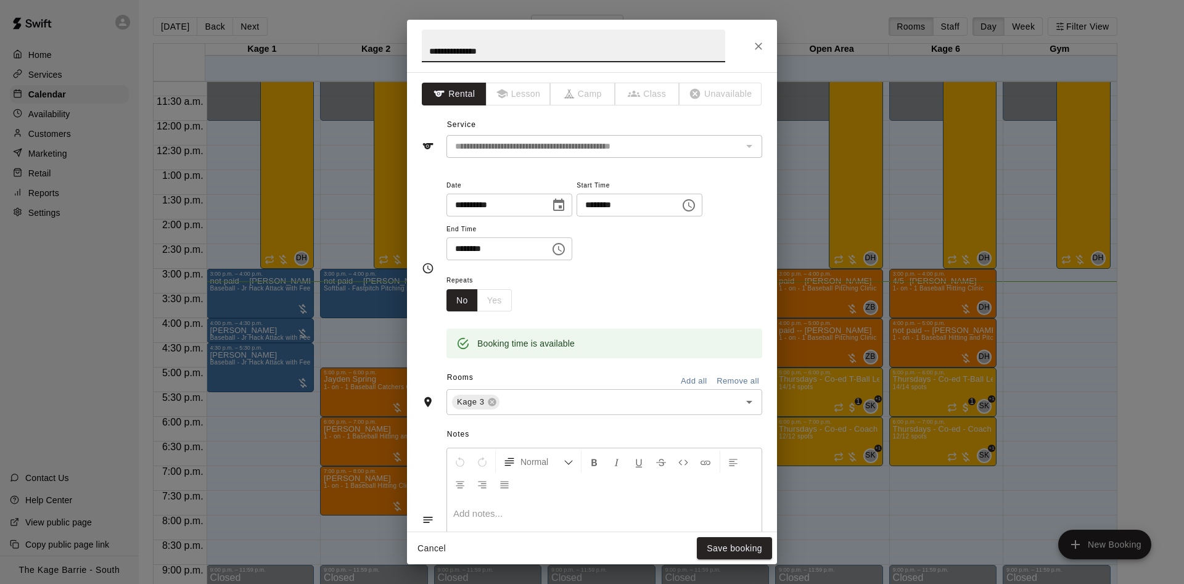
drag, startPoint x: 419, startPoint y: 48, endPoint x: 426, endPoint y: 50, distance: 7.6
click at [423, 49] on h2 "**********" at bounding box center [573, 46] width 333 height 52
click at [430, 51] on input "**********" at bounding box center [574, 46] width 304 height 33
type input "**********"
click at [740, 545] on button "Save booking" at bounding box center [734, 548] width 75 height 23
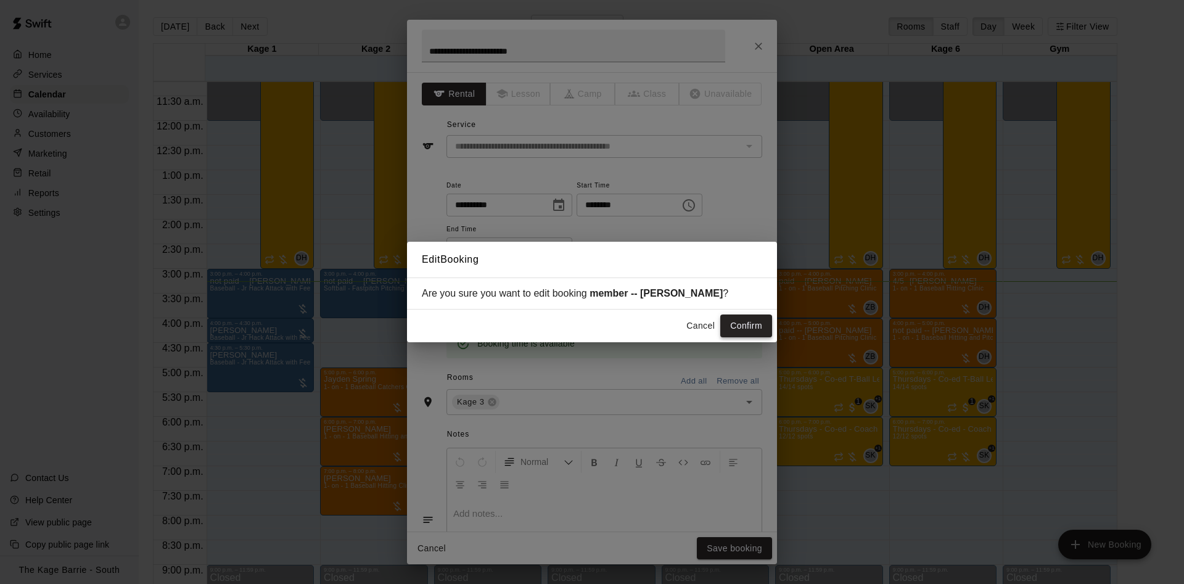
click at [756, 316] on button "Confirm" at bounding box center [747, 326] width 52 height 23
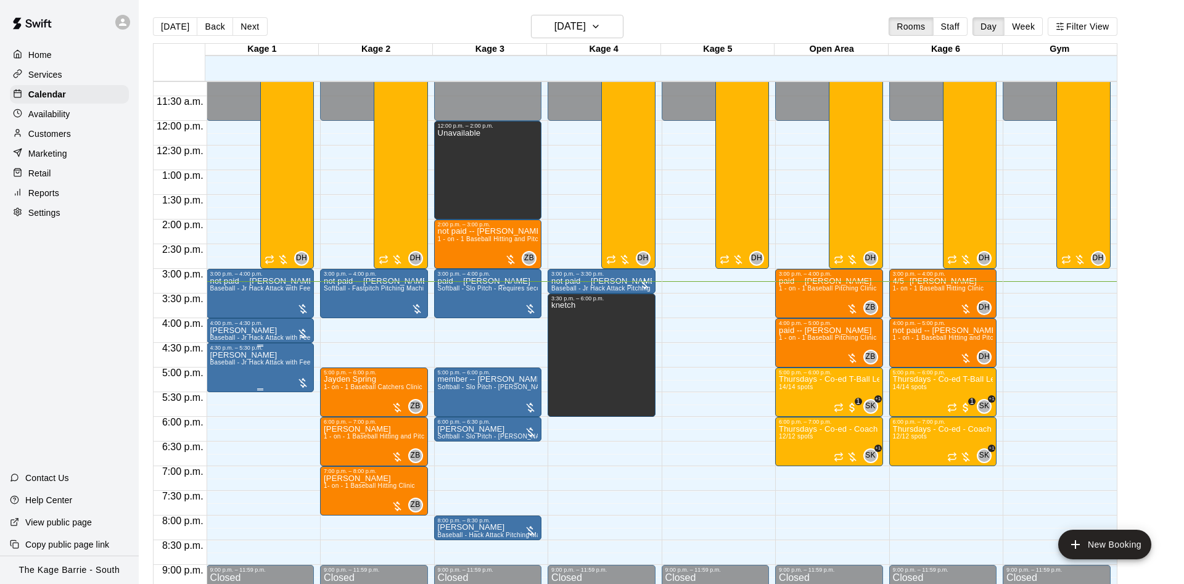
click at [262, 366] on span "Baseball - Jr Hack Attack with Feeder - DO NOT NEED SECOND PERSON" at bounding box center [320, 362] width 220 height 7
click at [225, 370] on icon "edit" at bounding box center [220, 374] width 11 height 11
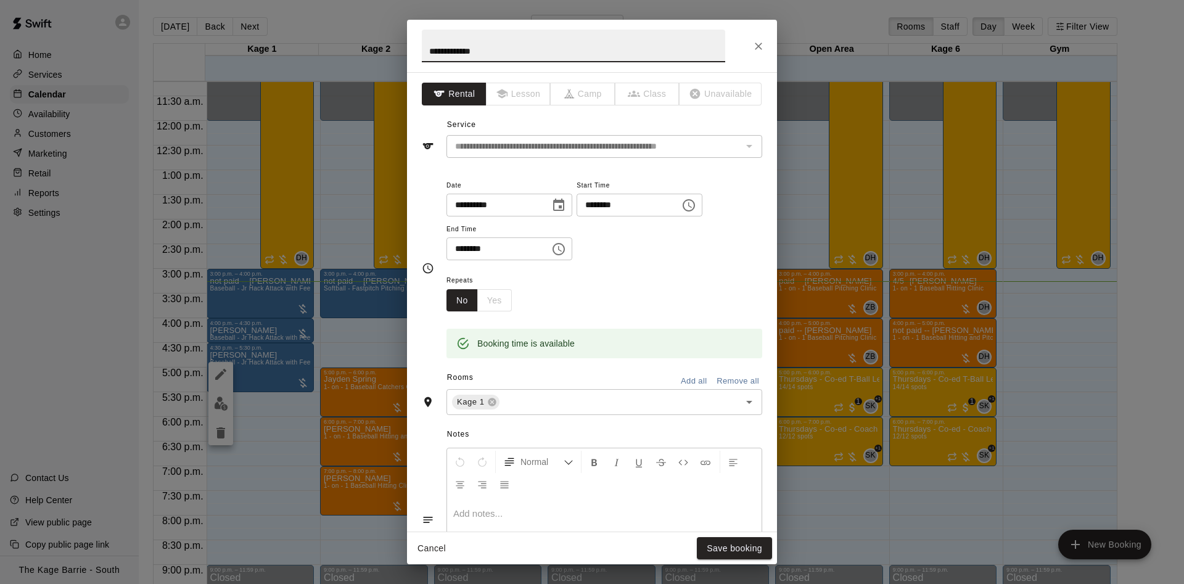
click at [429, 49] on input "**********" at bounding box center [574, 46] width 304 height 33
type input "**********"
click at [716, 549] on button "Save booking" at bounding box center [734, 548] width 75 height 23
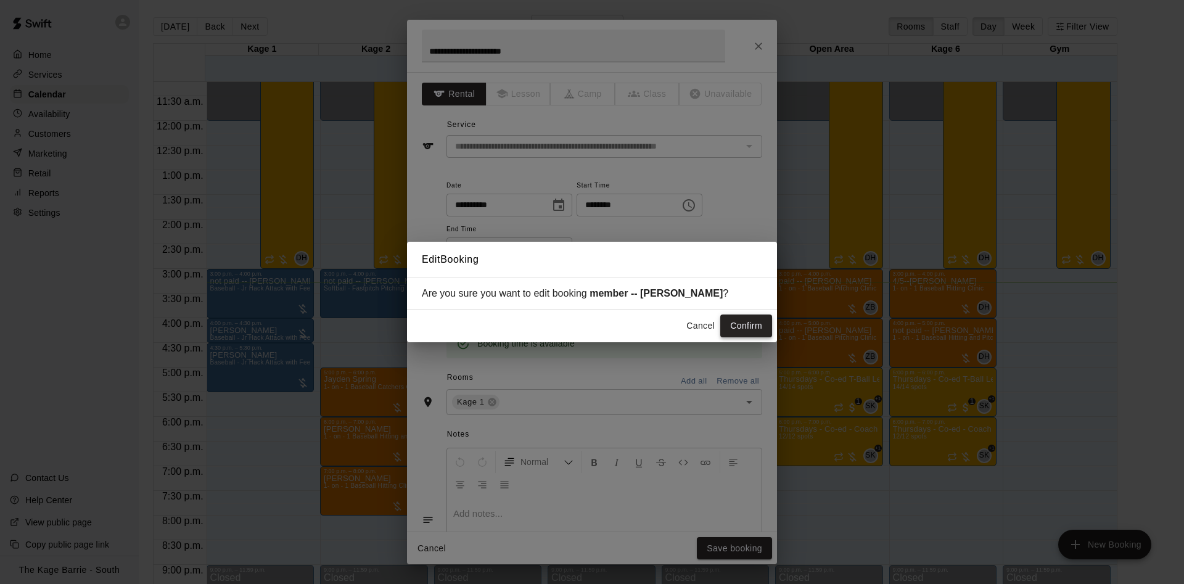
click at [756, 323] on button "Confirm" at bounding box center [747, 326] width 52 height 23
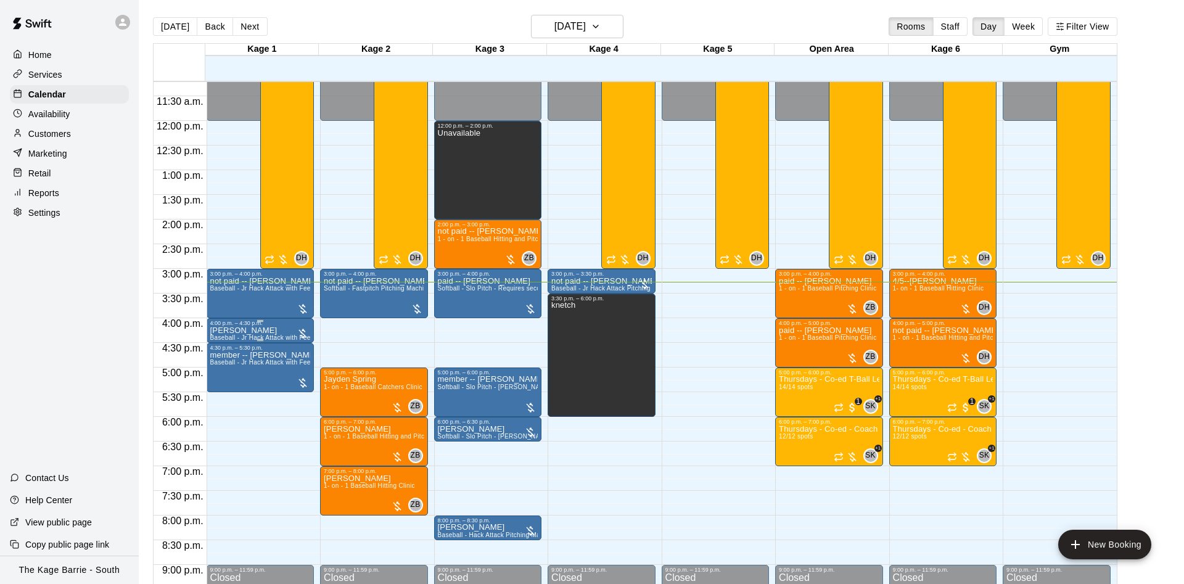
click at [246, 331] on p "[PERSON_NAME]" at bounding box center [260, 331] width 101 height 0
click at [223, 338] on icon "edit" at bounding box center [220, 345] width 15 height 15
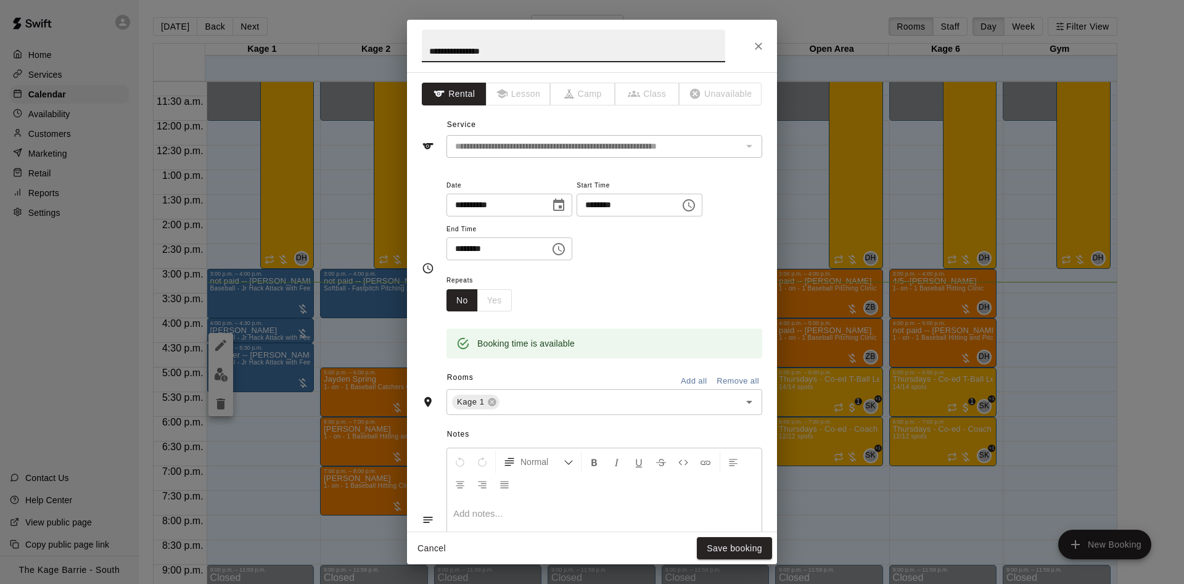
click at [429, 46] on input "**********" at bounding box center [574, 46] width 304 height 33
type input "**********"
click at [756, 553] on button "Save booking" at bounding box center [734, 548] width 75 height 23
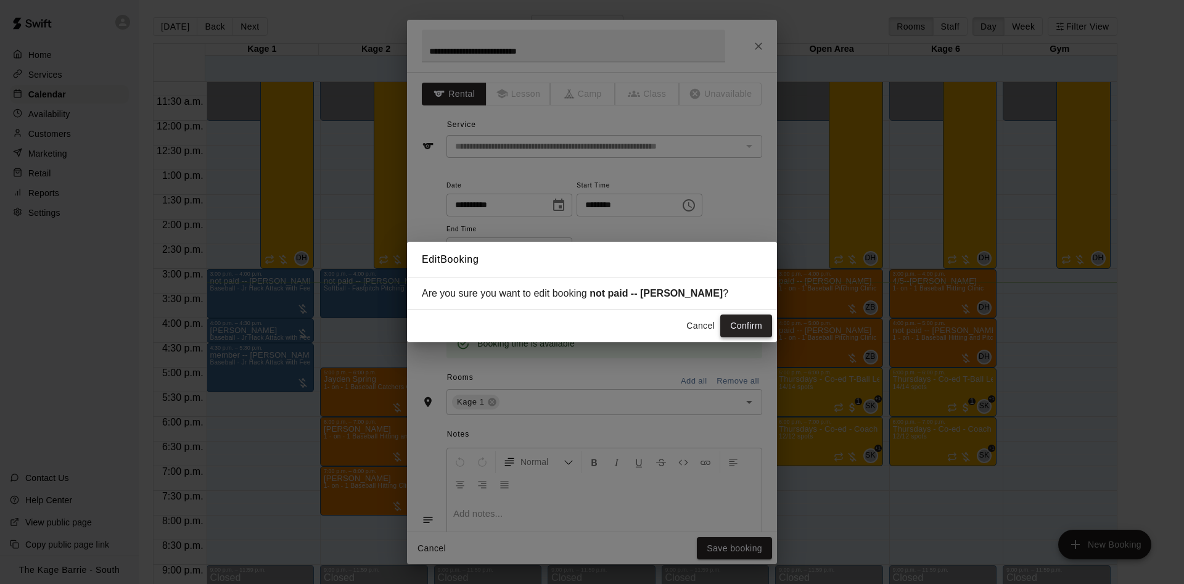
click at [725, 320] on button "Confirm" at bounding box center [747, 326] width 52 height 23
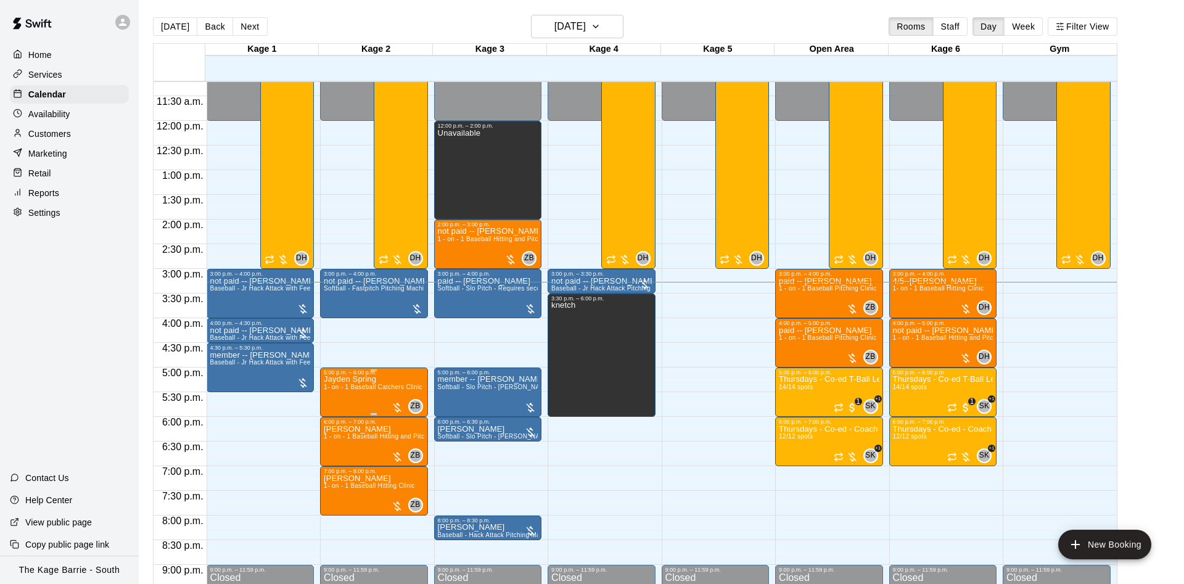
click at [368, 388] on span "1- on - 1 Baseball Catchers Clinic" at bounding box center [373, 387] width 99 height 7
click at [337, 418] on button "edit" at bounding box center [334, 428] width 25 height 24
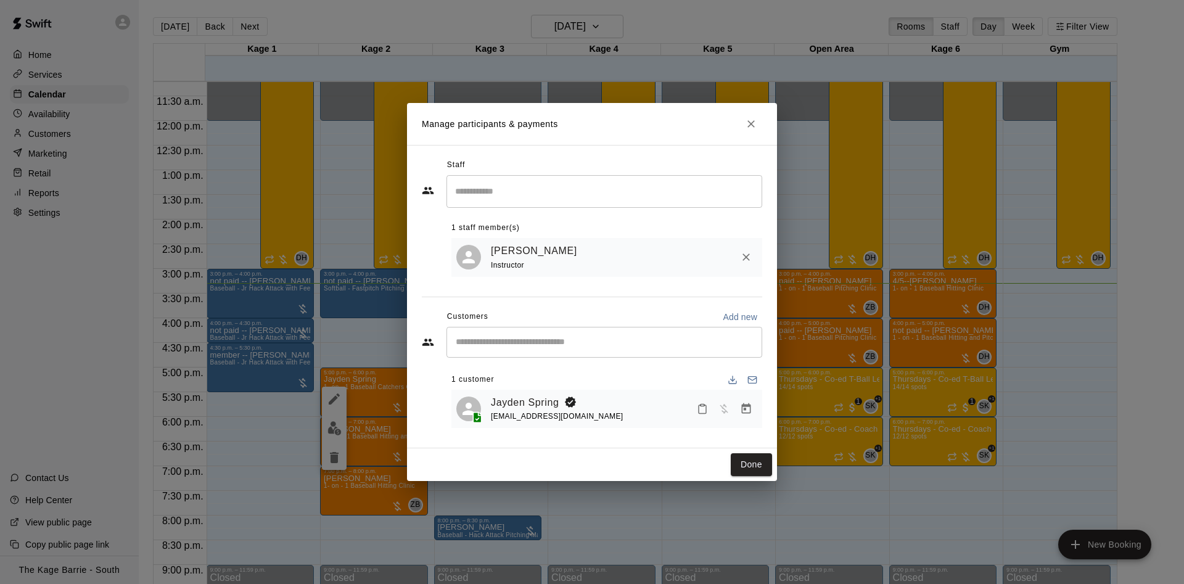
click at [746, 119] on icon "Close" at bounding box center [751, 124] width 12 height 12
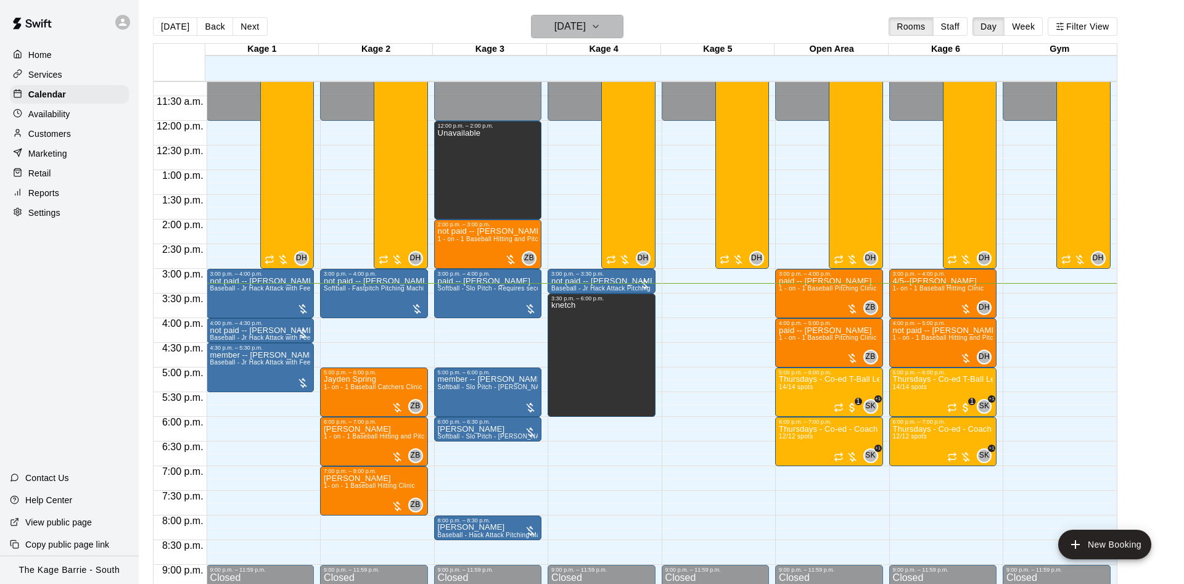
drag, startPoint x: 606, startPoint y: 38, endPoint x: 590, endPoint y: 32, distance: 17.0
click at [590, 32] on button "[DATE]" at bounding box center [577, 26] width 93 height 23
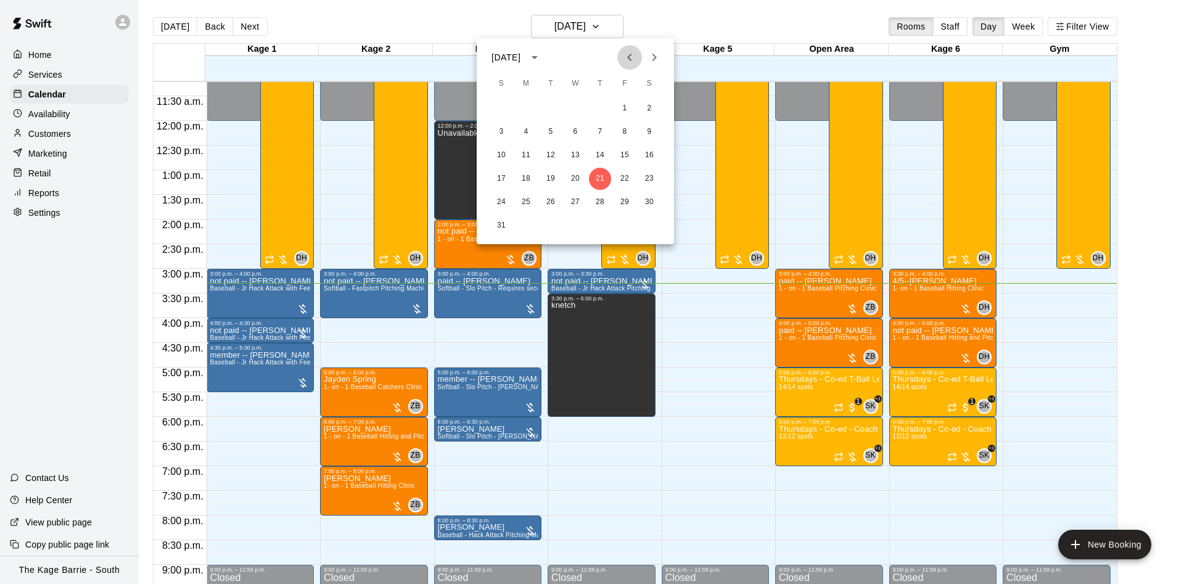
click at [632, 60] on icon "Previous month" at bounding box center [629, 57] width 15 height 15
click at [604, 178] on button "24" at bounding box center [600, 179] width 22 height 22
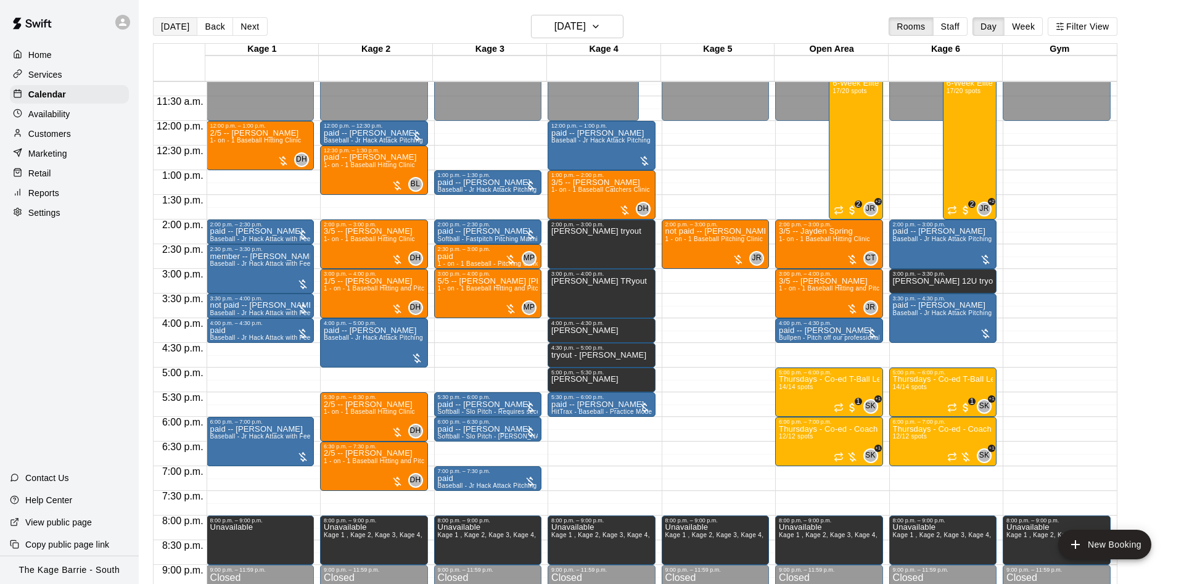
click at [165, 27] on button "[DATE]" at bounding box center [175, 26] width 44 height 19
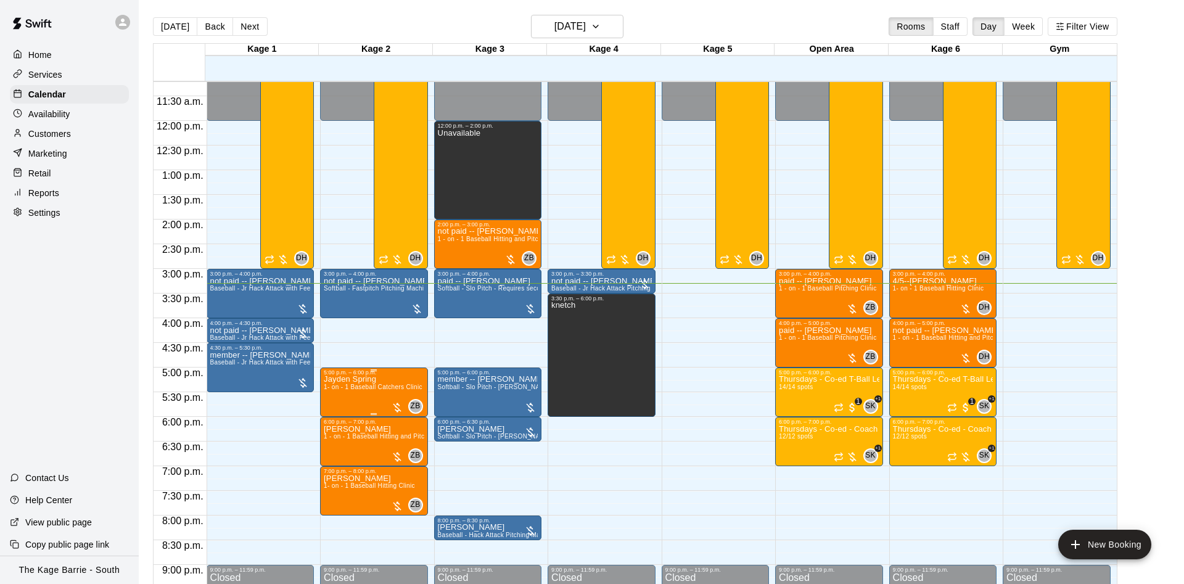
click at [360, 388] on span "1- on - 1 Baseball Catchers Clinic" at bounding box center [373, 387] width 99 height 7
click at [342, 397] on button "edit" at bounding box center [334, 399] width 25 height 25
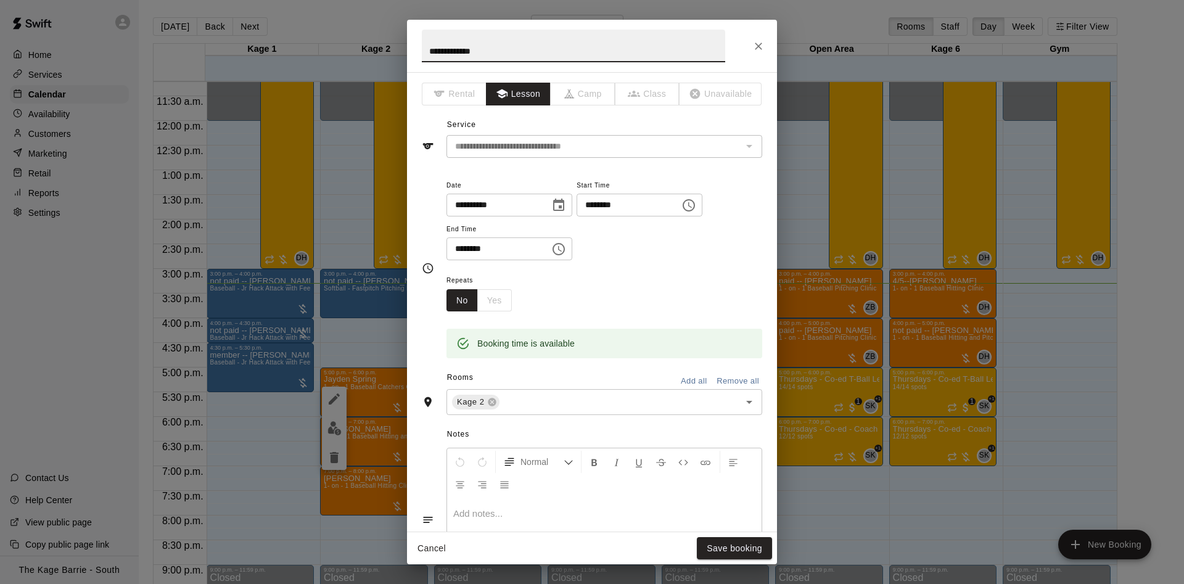
click at [429, 49] on input "**********" at bounding box center [574, 46] width 304 height 33
type input "**********"
click at [711, 559] on button "Save booking" at bounding box center [734, 548] width 75 height 23
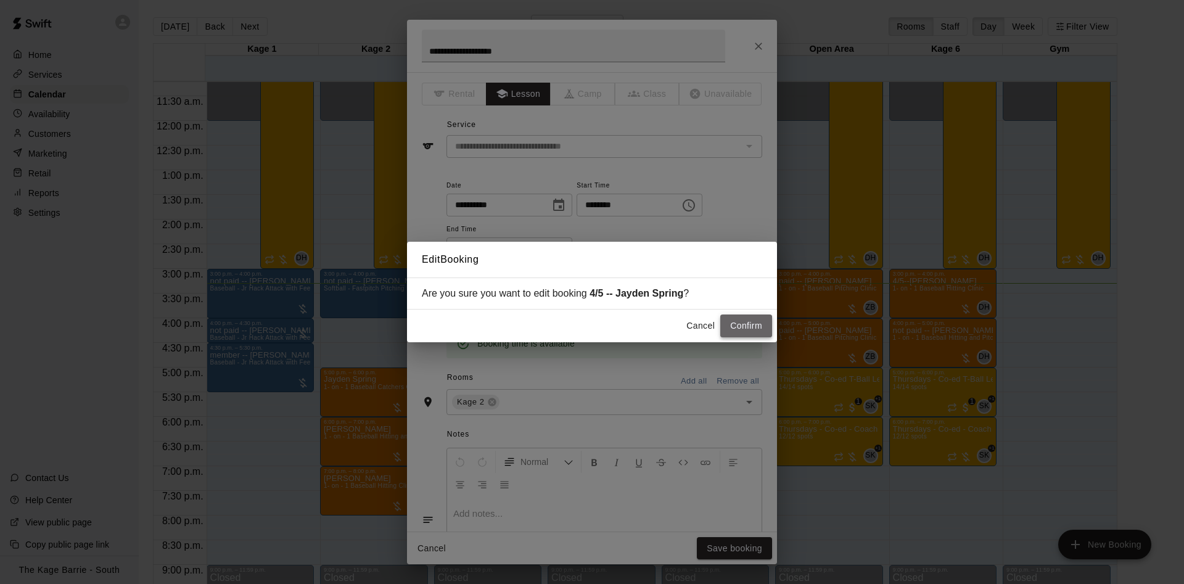
click at [738, 329] on button "Confirm" at bounding box center [747, 326] width 52 height 23
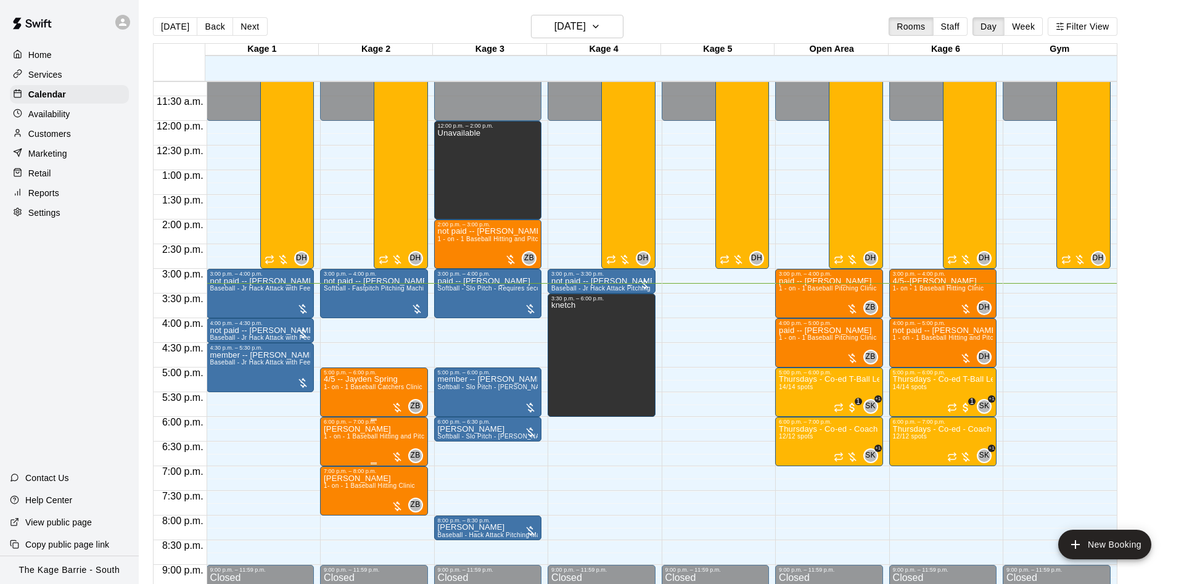
click at [338, 429] on p "Donald Nicholson" at bounding box center [374, 429] width 101 height 0
click at [337, 462] on button "edit" at bounding box center [334, 473] width 25 height 24
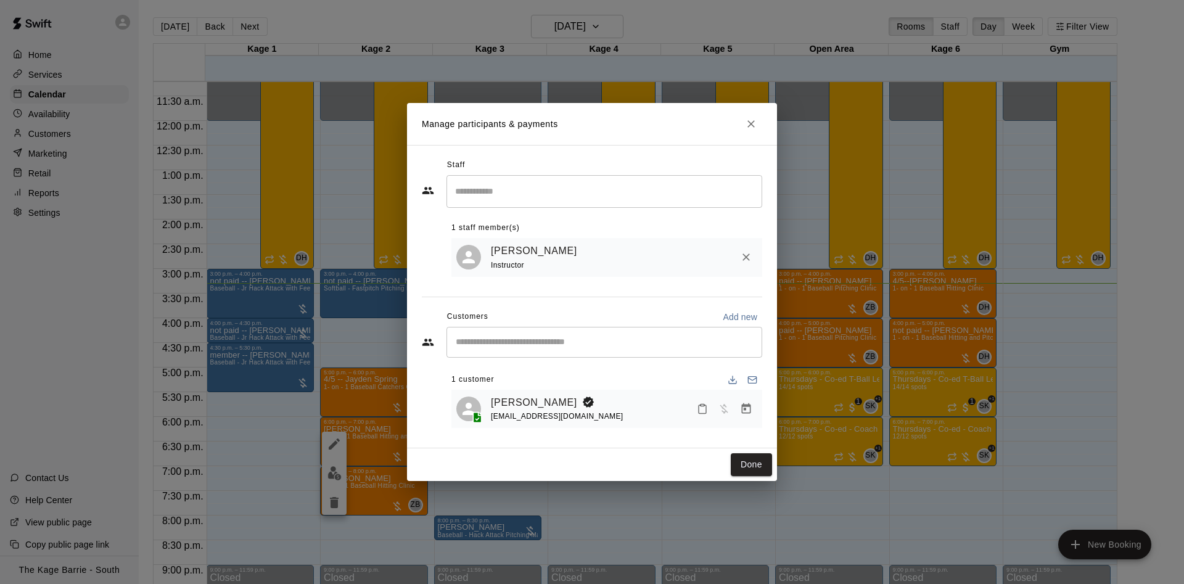
click at [761, 126] on button "Close" at bounding box center [751, 124] width 22 height 22
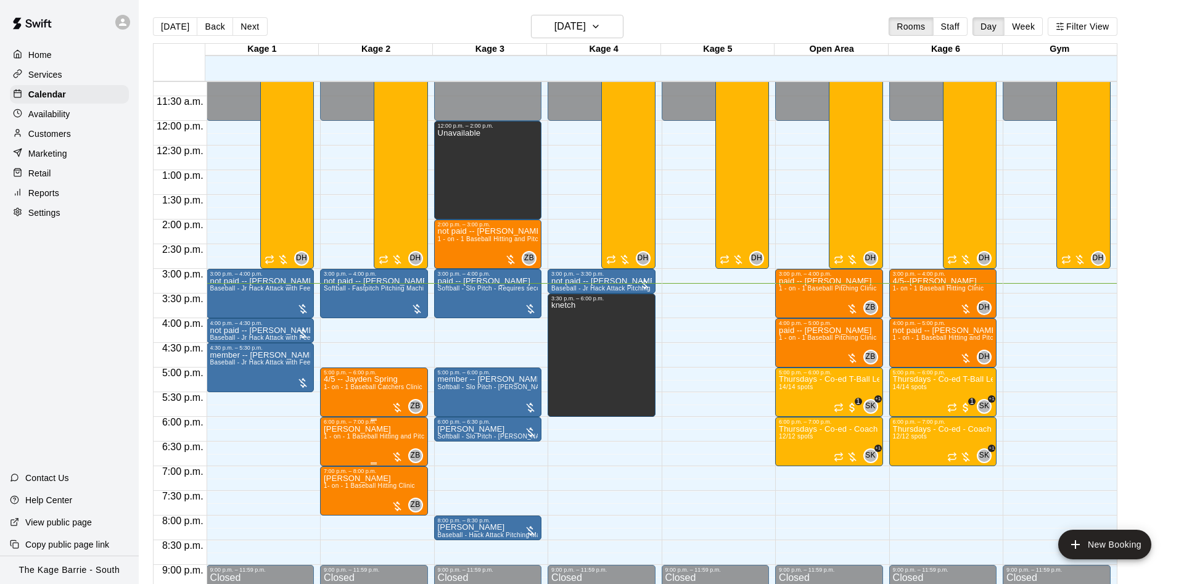
click at [370, 429] on p "Donald Nicholson" at bounding box center [374, 429] width 101 height 0
click at [334, 442] on icon "edit" at bounding box center [334, 444] width 15 height 15
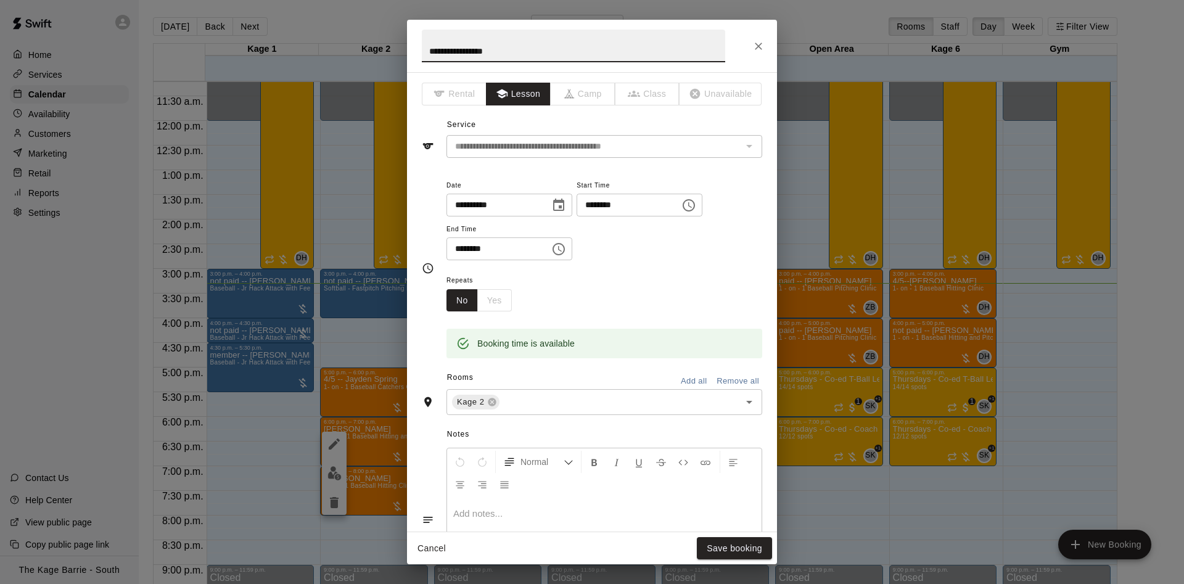
click at [431, 44] on input "**********" at bounding box center [574, 46] width 304 height 33
type input "**********"
click at [729, 542] on button "Save booking" at bounding box center [734, 548] width 75 height 23
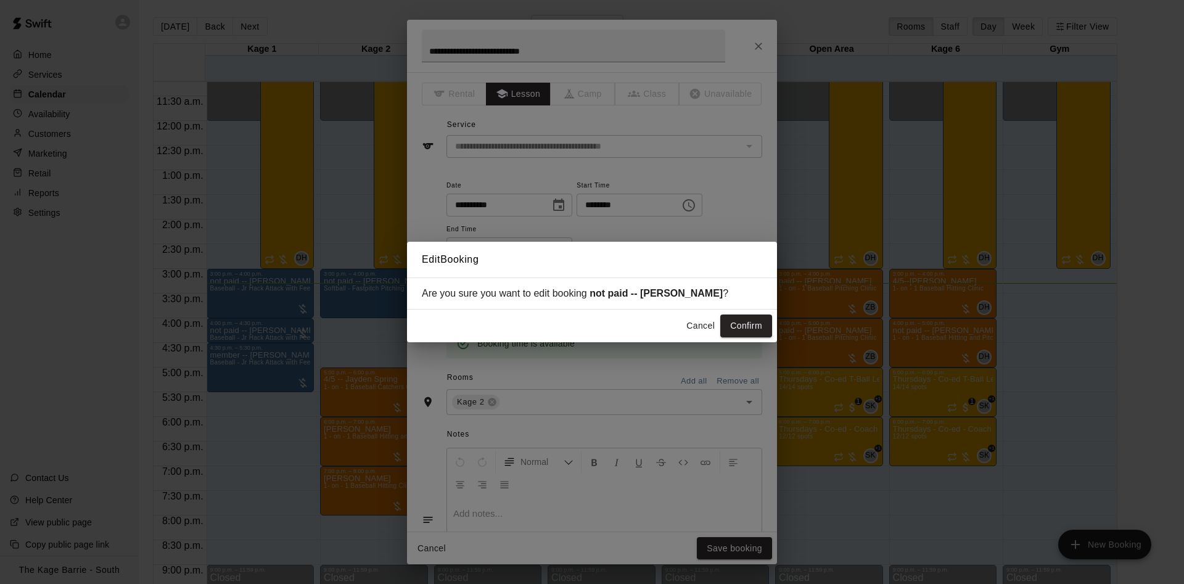
click at [739, 325] on button "Confirm" at bounding box center [747, 326] width 52 height 23
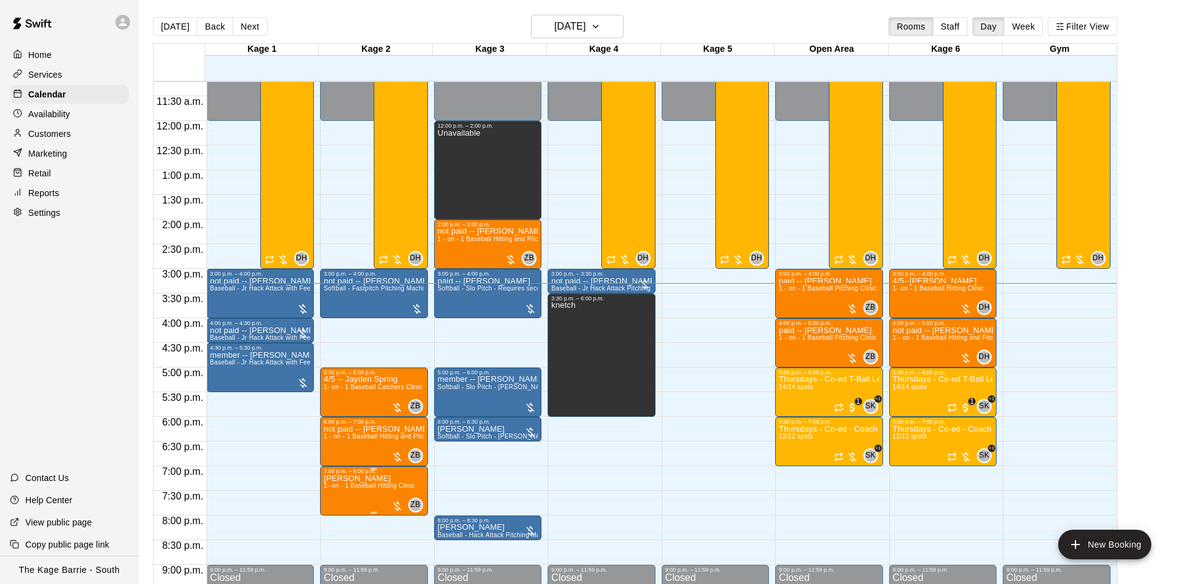
click at [387, 489] on span "1- on - 1 Baseball Hitting Clinic" at bounding box center [369, 485] width 91 height 7
click at [330, 527] on img "edit" at bounding box center [335, 527] width 14 height 14
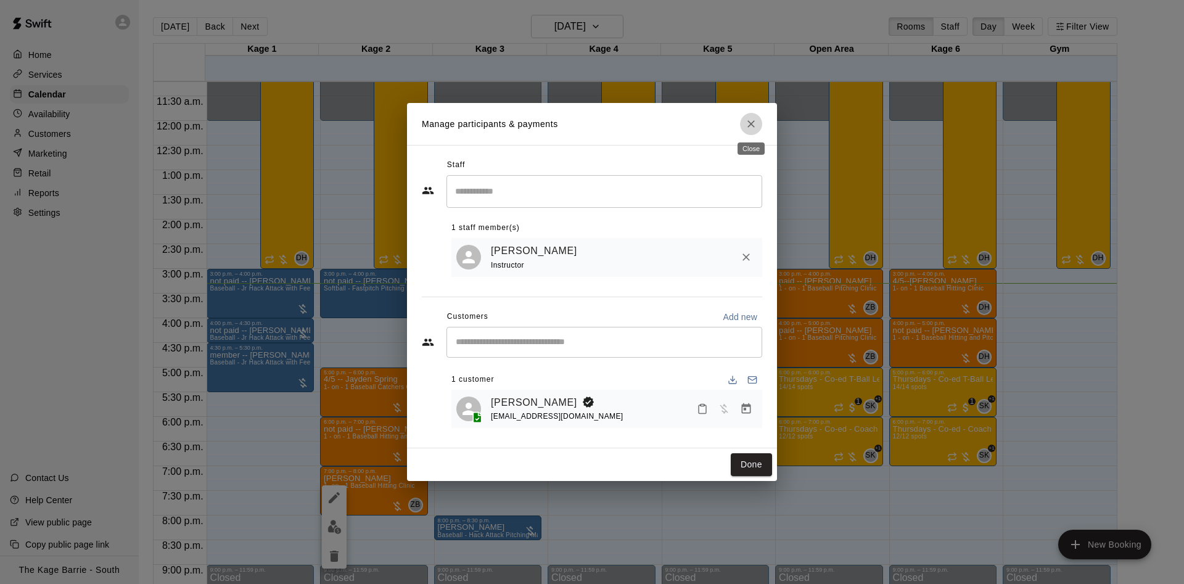
click at [743, 124] on button "Close" at bounding box center [751, 124] width 22 height 22
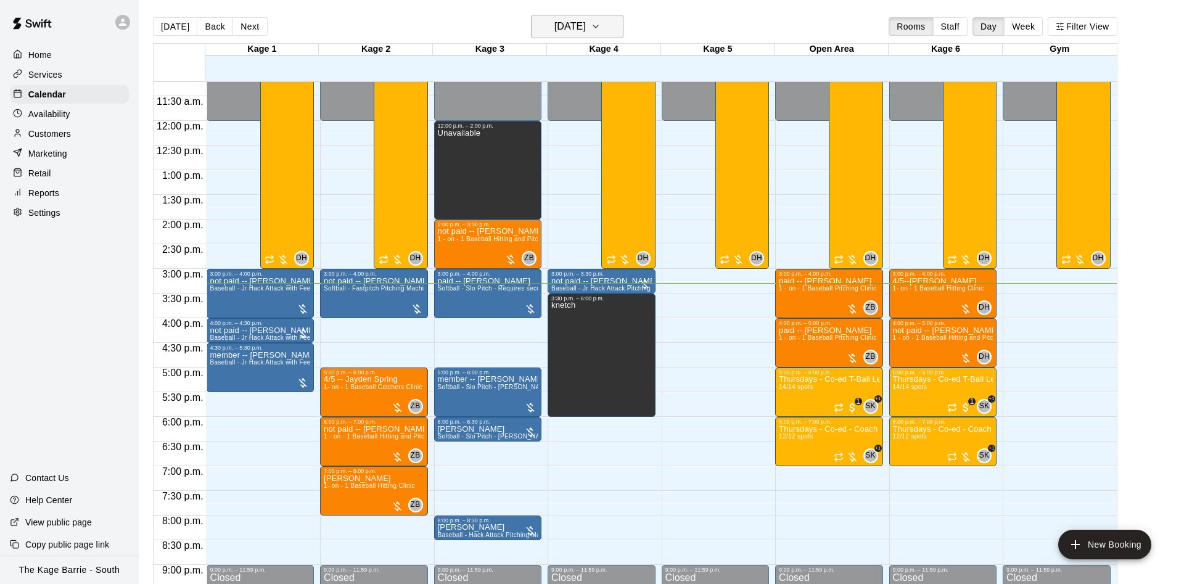
click at [551, 15] on main "Today Back Next Thursday Aug 21 Rooms Staff Day Week Filter View Kage 1 21 Thu …" at bounding box center [662, 302] width 1046 height 604
click at [551, 17] on button "[DATE]" at bounding box center [577, 26] width 93 height 23
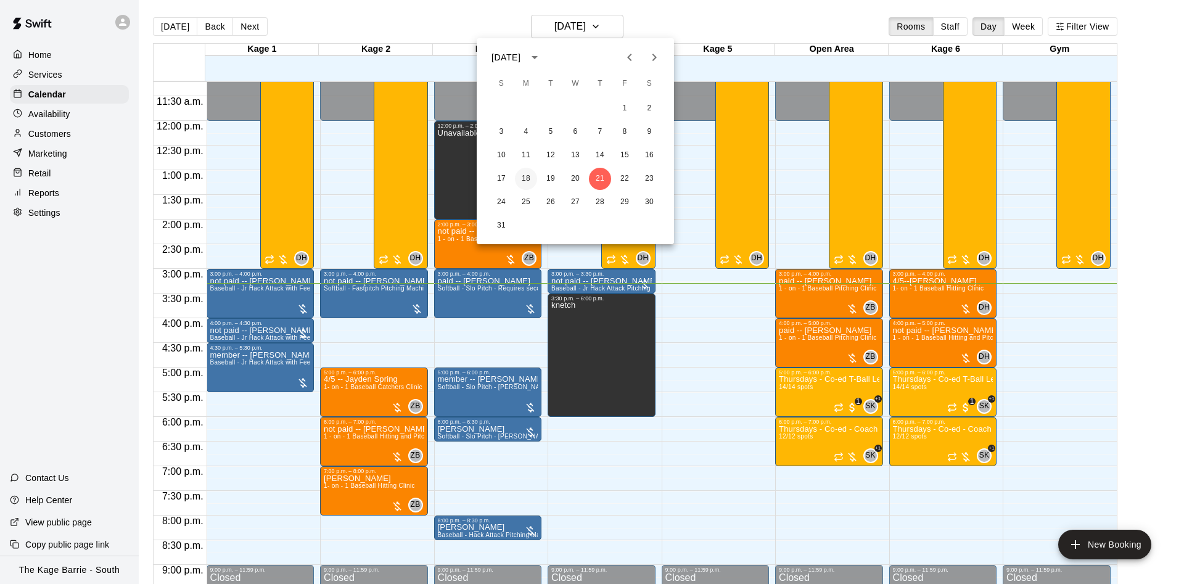
click at [528, 178] on button "18" at bounding box center [526, 179] width 22 height 22
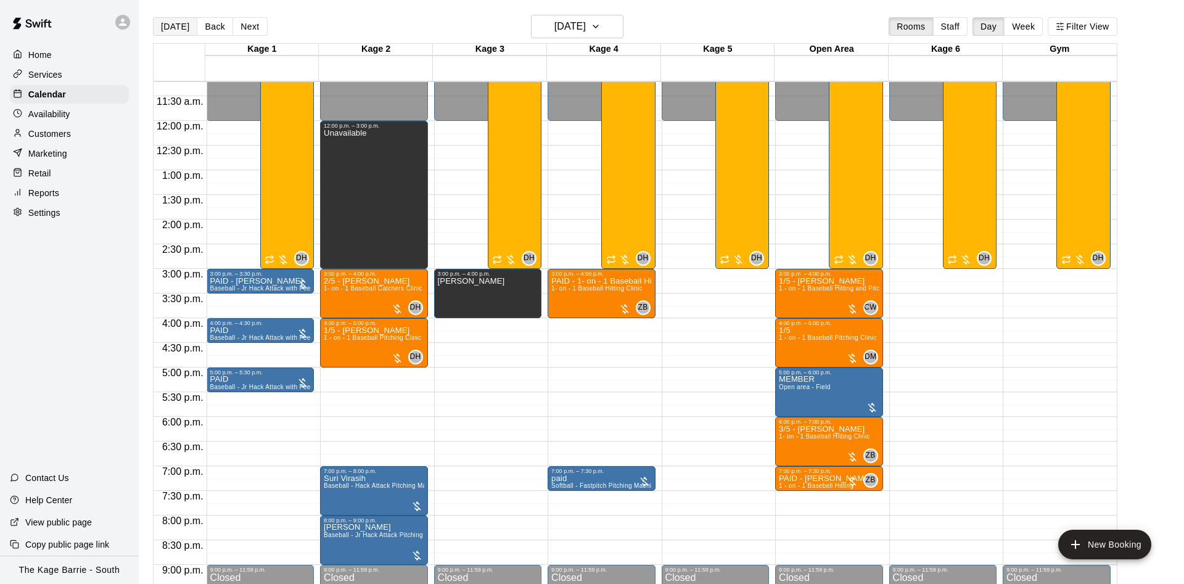
click at [163, 27] on button "[DATE]" at bounding box center [175, 26] width 44 height 19
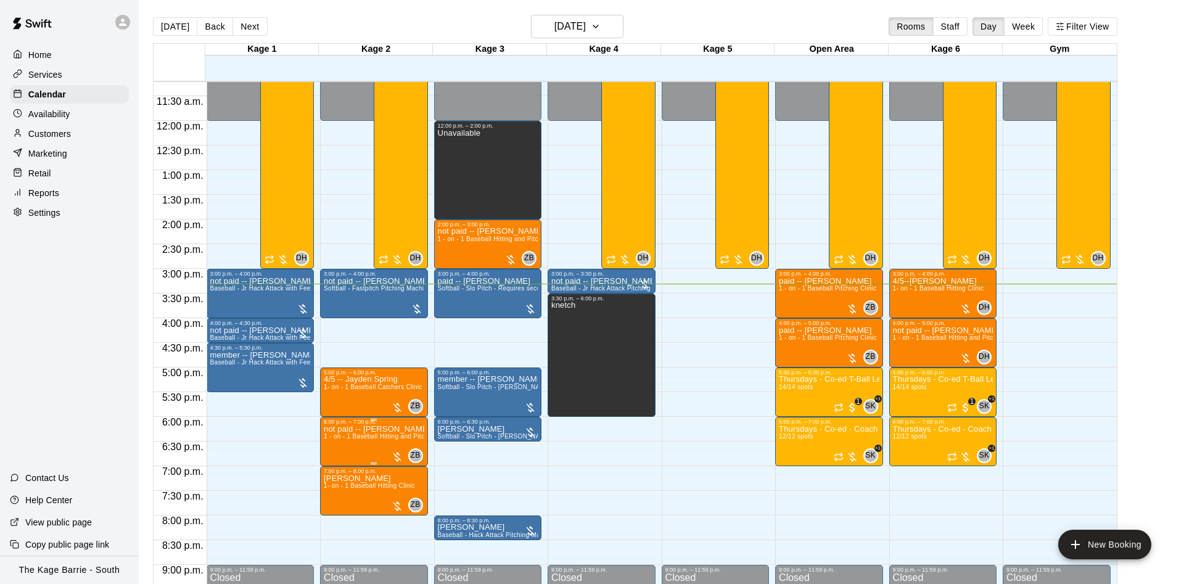
click at [353, 490] on div at bounding box center [592, 292] width 1184 height 584
click at [355, 487] on span "1- on - 1 Baseball Hitting Clinic" at bounding box center [369, 485] width 91 height 7
click at [339, 495] on icon "edit" at bounding box center [334, 497] width 11 height 11
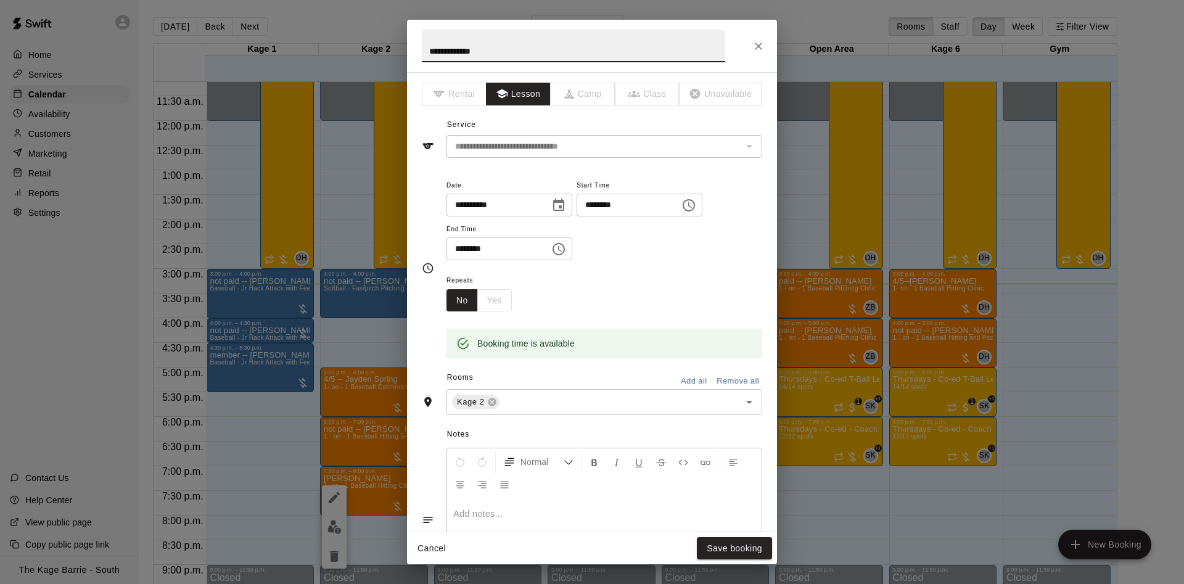
click at [425, 46] on input "**********" at bounding box center [574, 46] width 304 height 33
type input "**********"
click at [713, 552] on button "Save booking" at bounding box center [734, 548] width 75 height 23
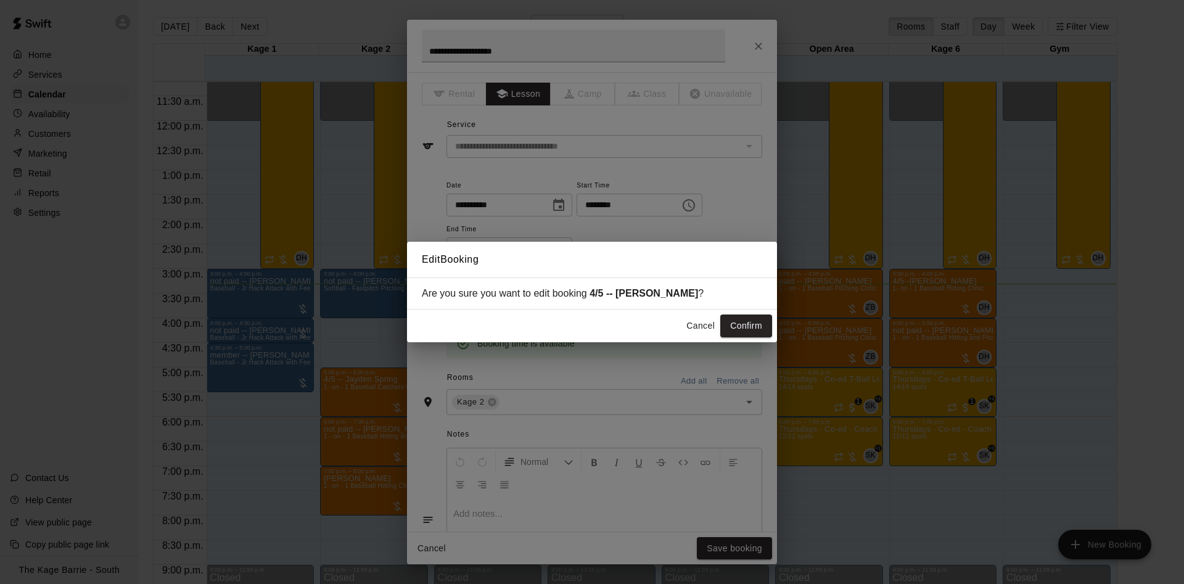
click at [736, 328] on button "Confirm" at bounding box center [747, 326] width 52 height 23
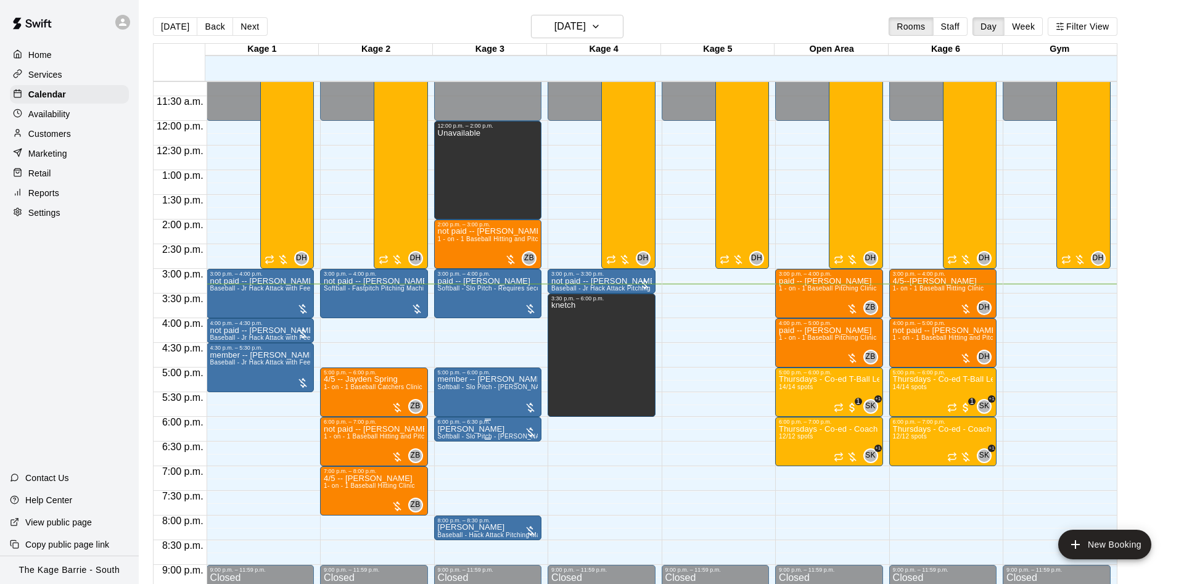
click at [461, 429] on p "Colleen Ryckman" at bounding box center [488, 429] width 101 height 0
click at [452, 440] on icon "edit" at bounding box center [448, 444] width 11 height 11
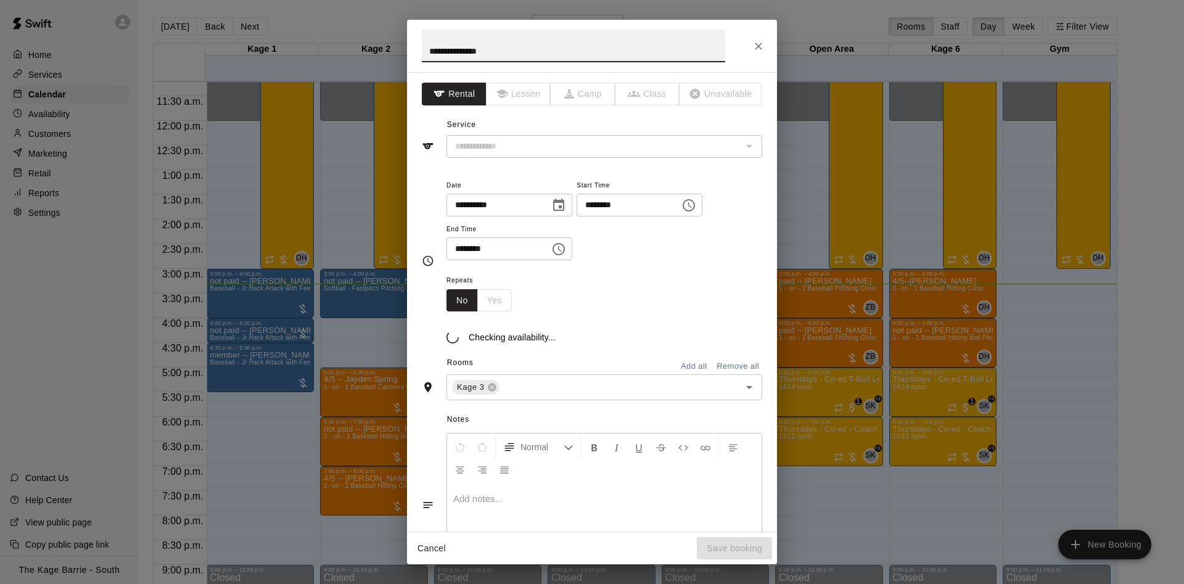
type input "**********"
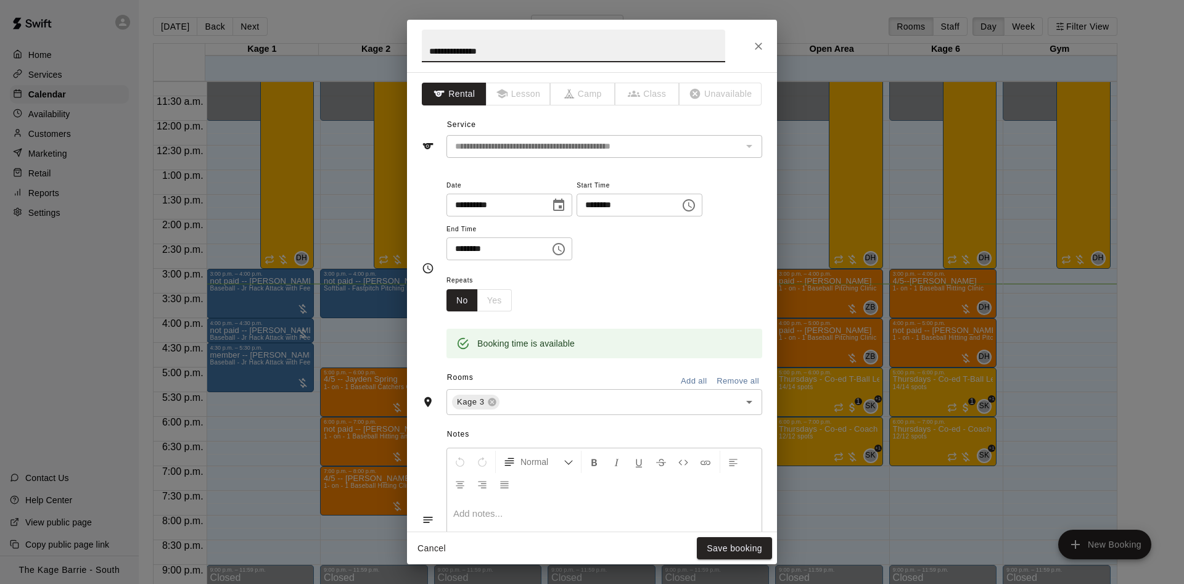
click at [421, 49] on h2 "**********" at bounding box center [573, 46] width 333 height 52
click at [422, 50] on input "**********" at bounding box center [574, 46] width 304 height 33
type input "**********"
click at [742, 545] on button "Save booking" at bounding box center [734, 548] width 75 height 23
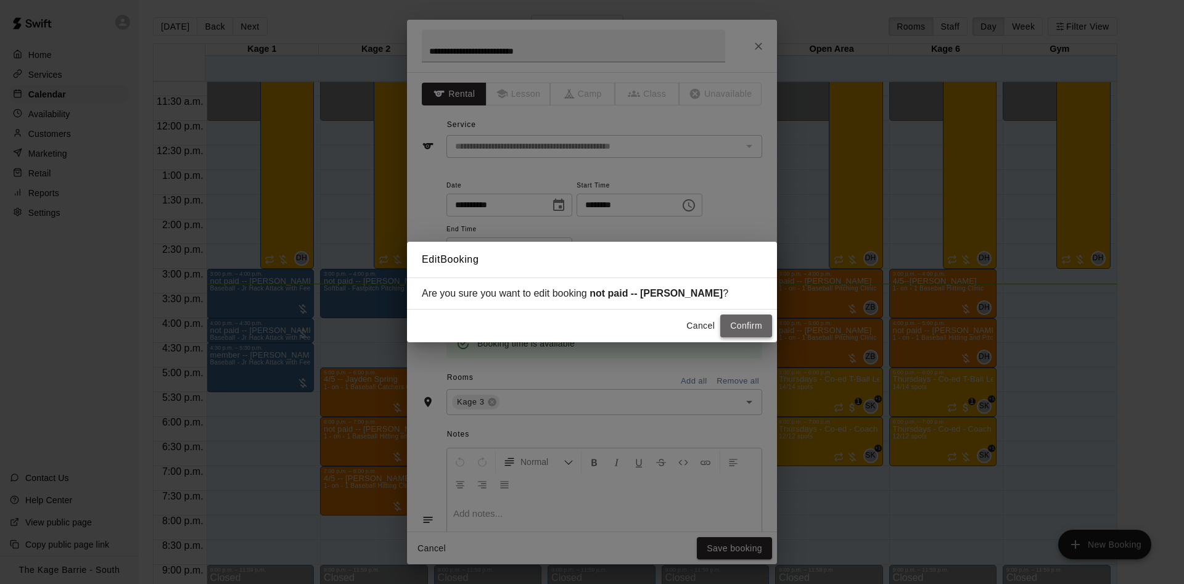
click at [737, 327] on button "Confirm" at bounding box center [747, 326] width 52 height 23
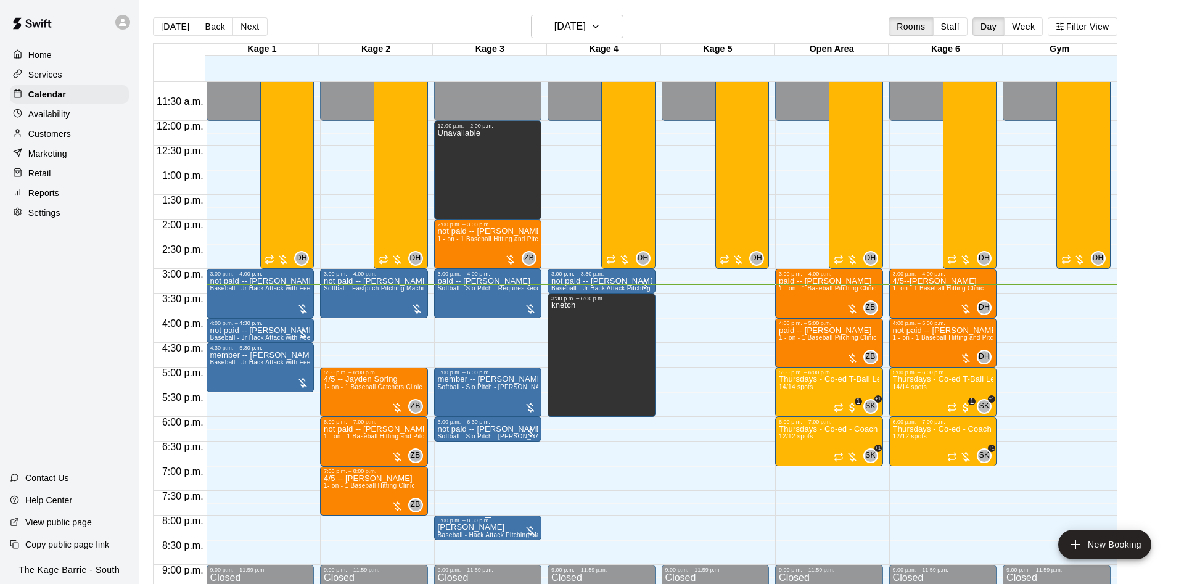
click at [446, 536] on span "Baseball - Hack Attack Pitching Machine - Ideal for 14U and older players" at bounding box center [545, 535] width 215 height 7
click at [450, 505] on icon "edit" at bounding box center [448, 503] width 15 height 15
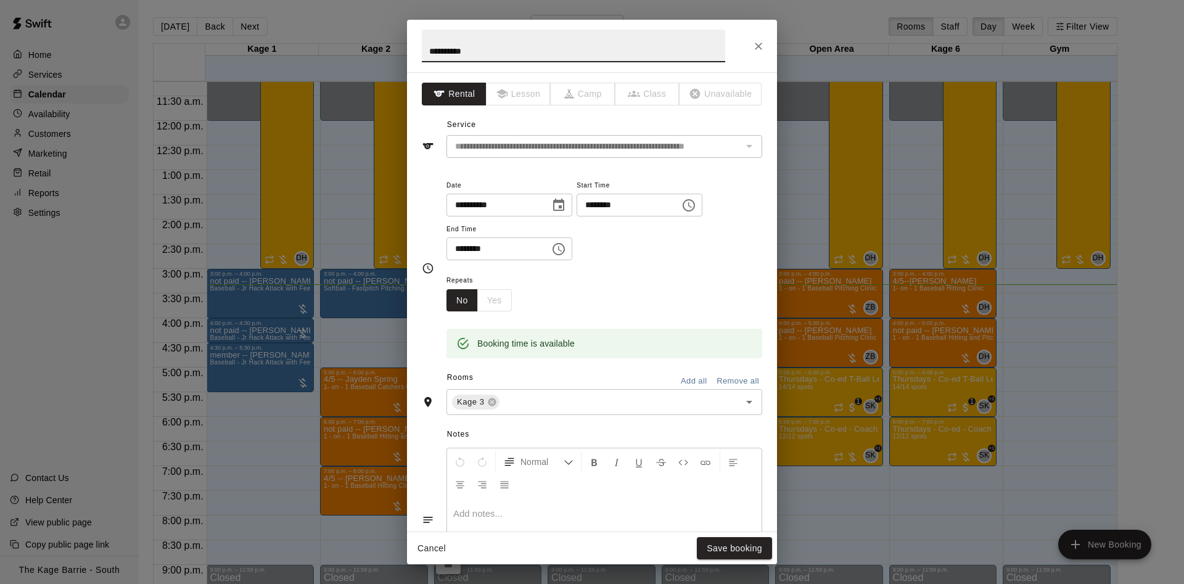
click at [423, 51] on input "**********" at bounding box center [574, 46] width 304 height 33
type input "**********"
click at [732, 555] on button "Save booking" at bounding box center [734, 548] width 75 height 23
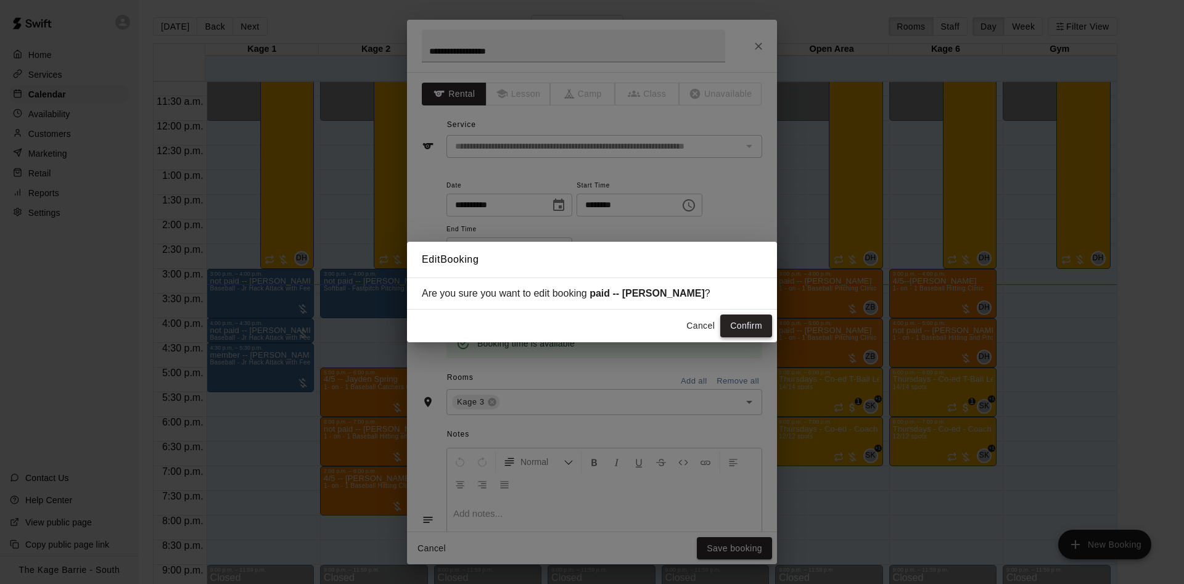
click at [756, 326] on button "Confirm" at bounding box center [747, 326] width 52 height 23
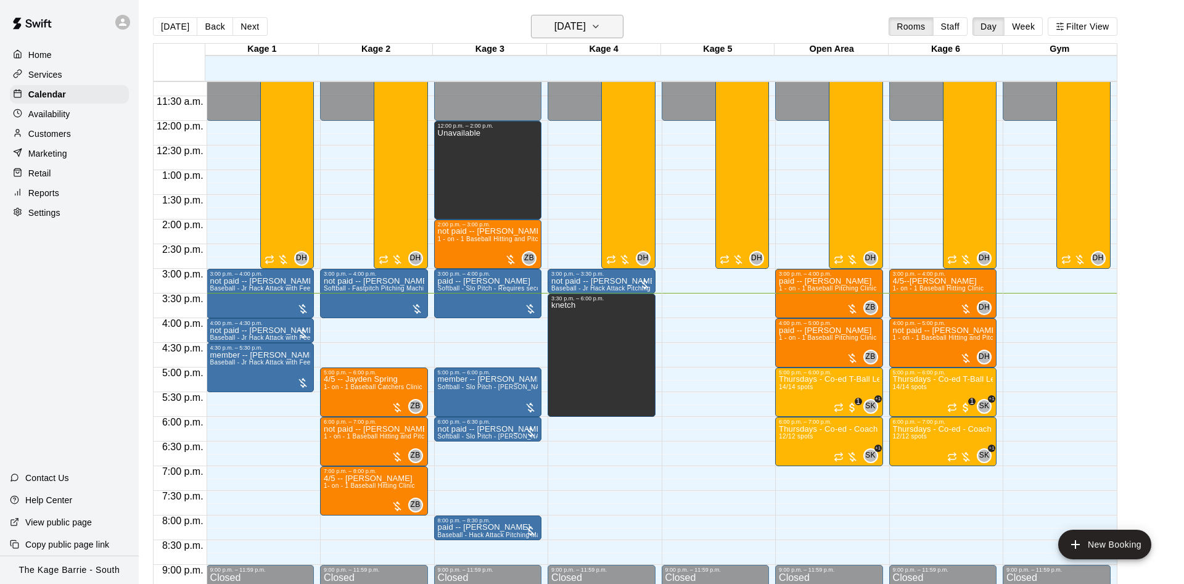
click at [601, 30] on icon "button" at bounding box center [596, 26] width 10 height 15
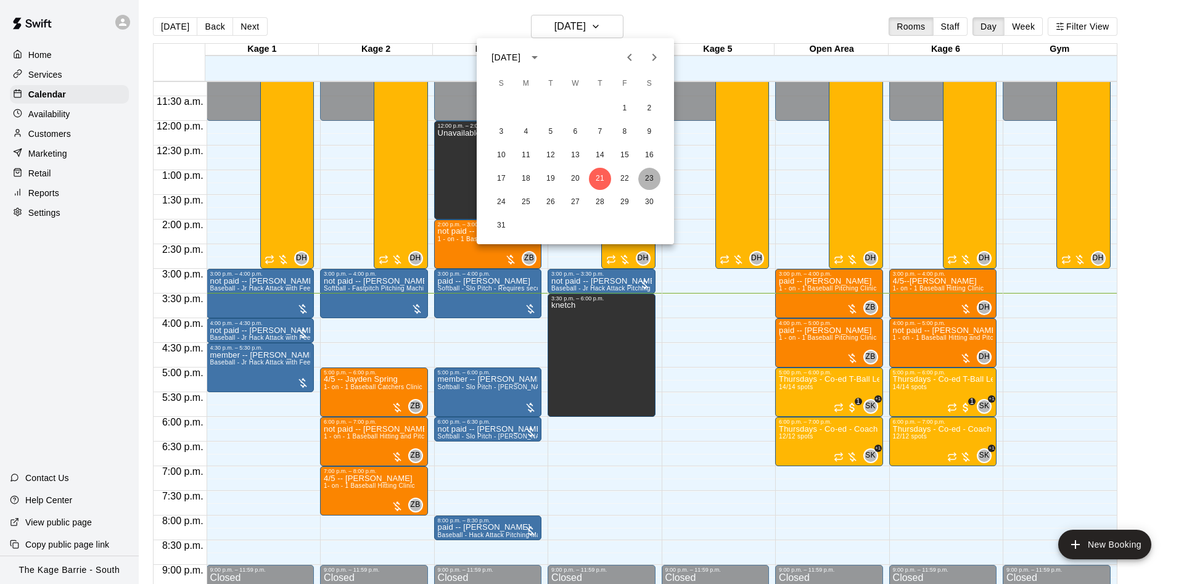
click at [652, 180] on button "23" at bounding box center [650, 179] width 22 height 22
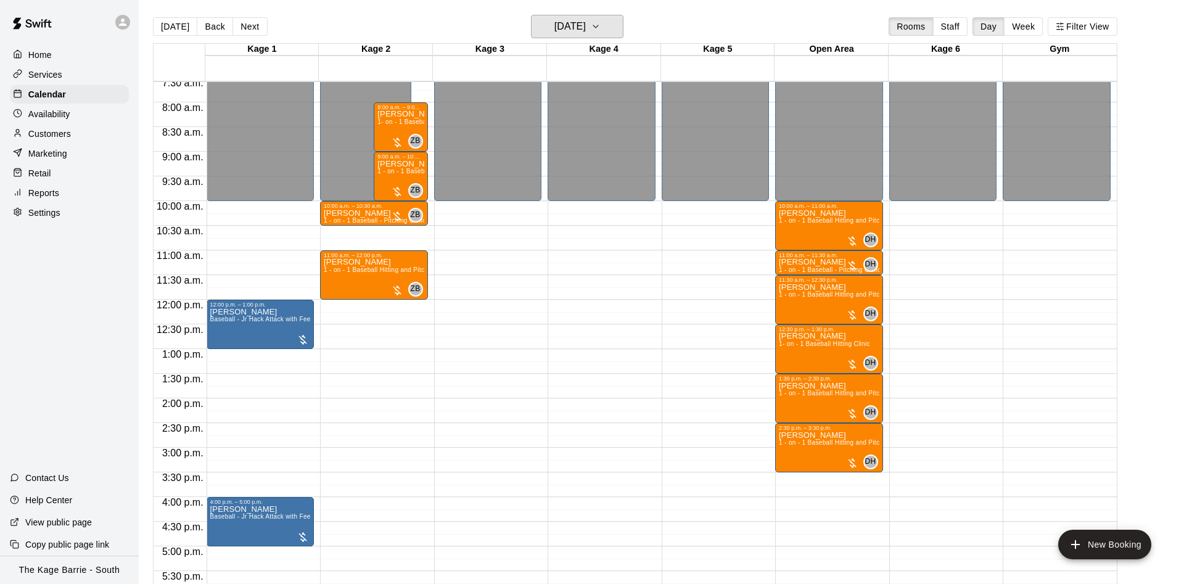
scroll to position [398, 0]
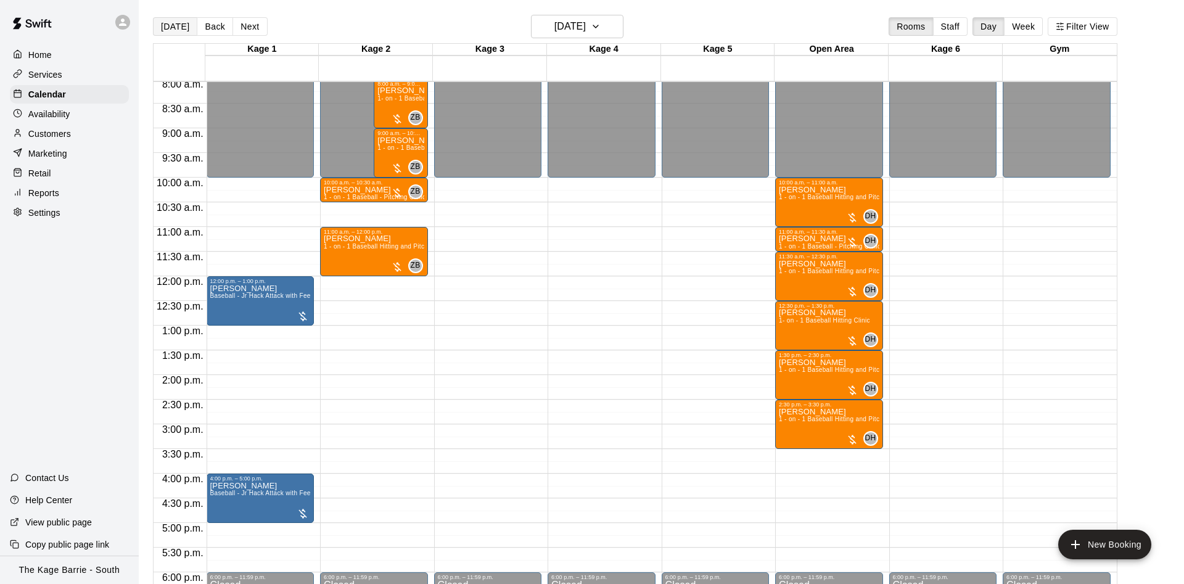
click at [175, 27] on button "[DATE]" at bounding box center [175, 26] width 44 height 19
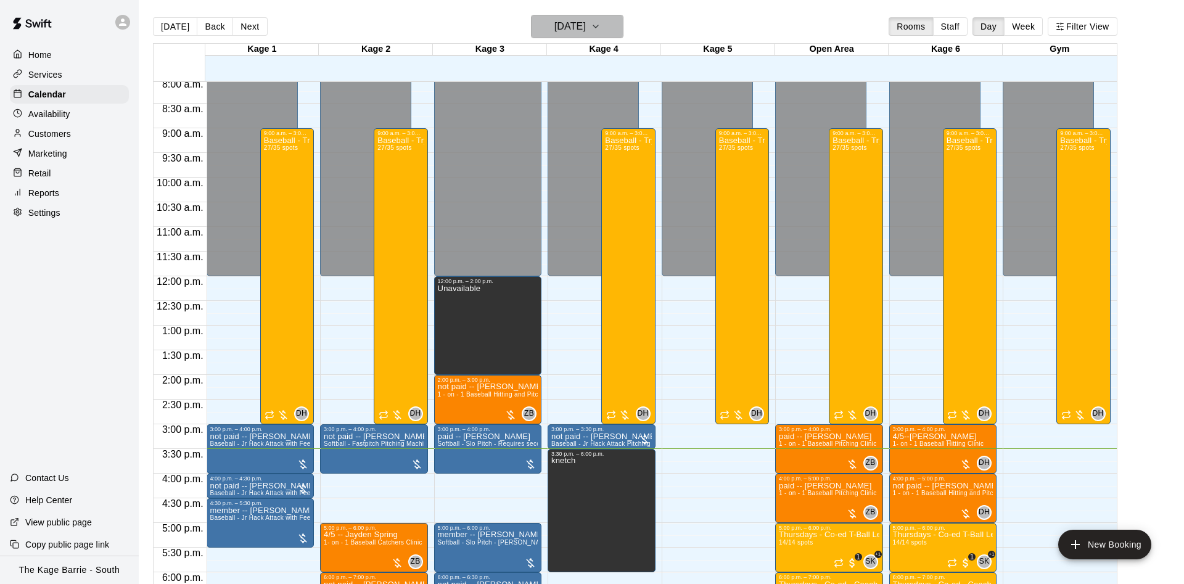
click at [556, 28] on h6 "[DATE]" at bounding box center [570, 26] width 31 height 17
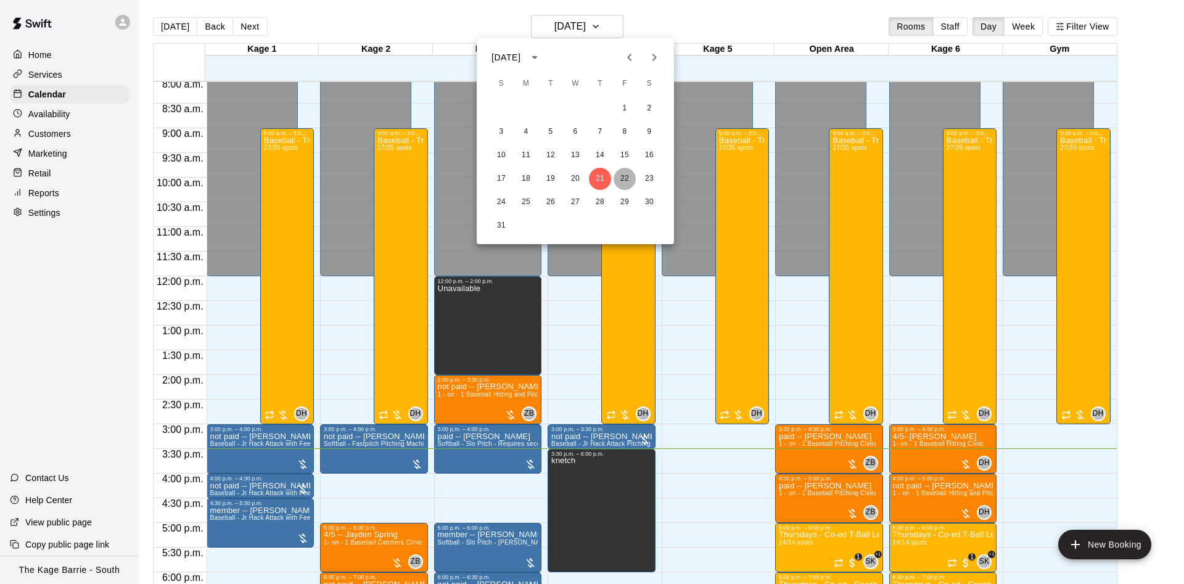
click at [628, 182] on button "22" at bounding box center [625, 179] width 22 height 22
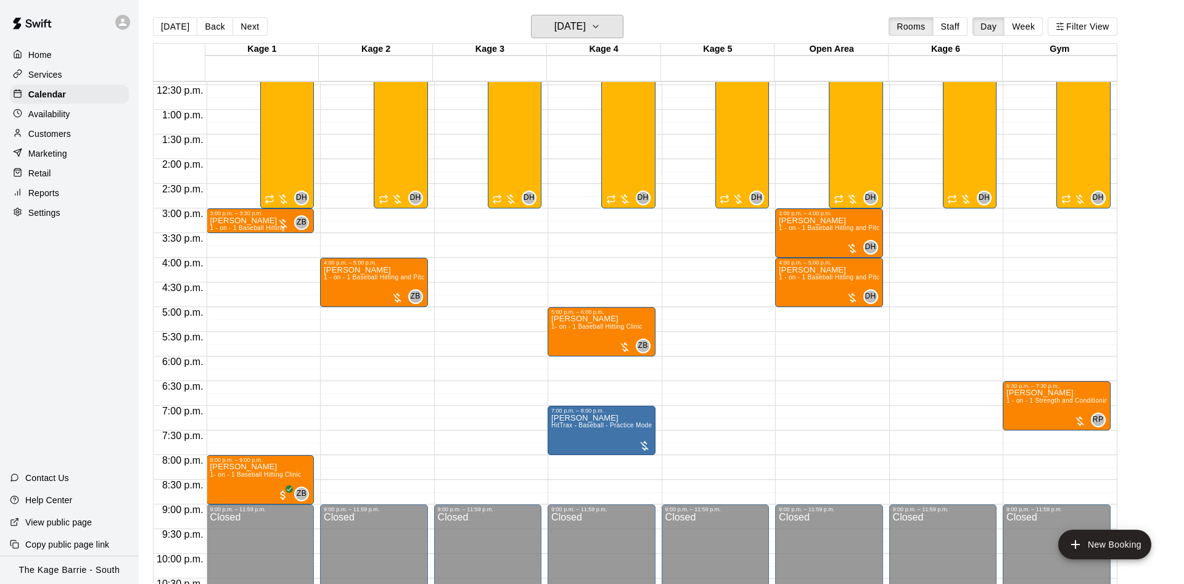
scroll to position [592, 0]
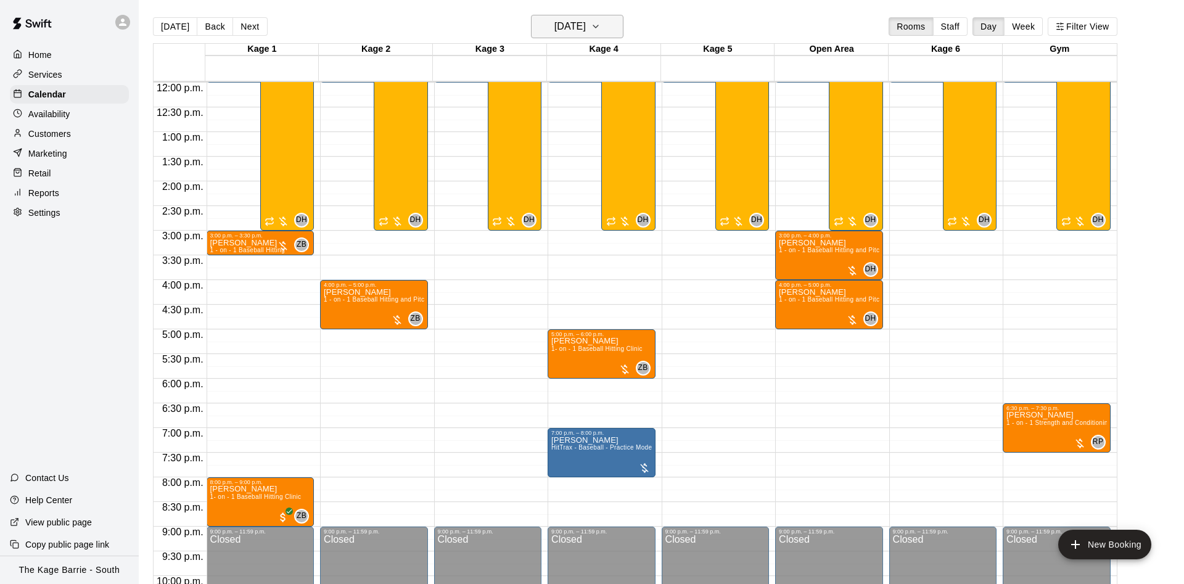
click at [601, 20] on icon "button" at bounding box center [596, 26] width 10 height 15
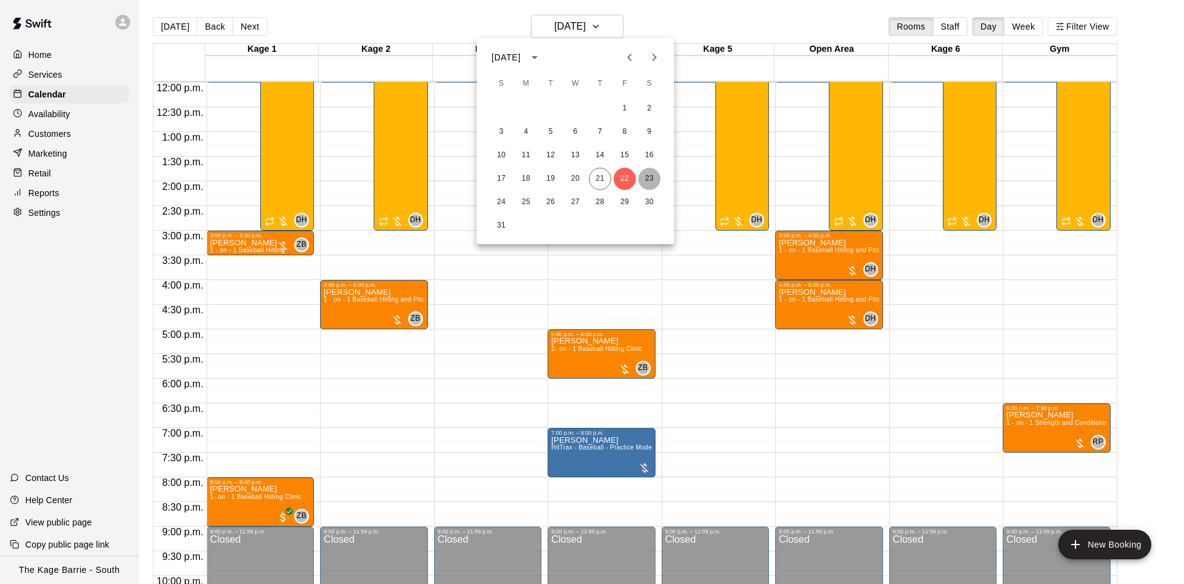
click at [651, 177] on button "23" at bounding box center [650, 179] width 22 height 22
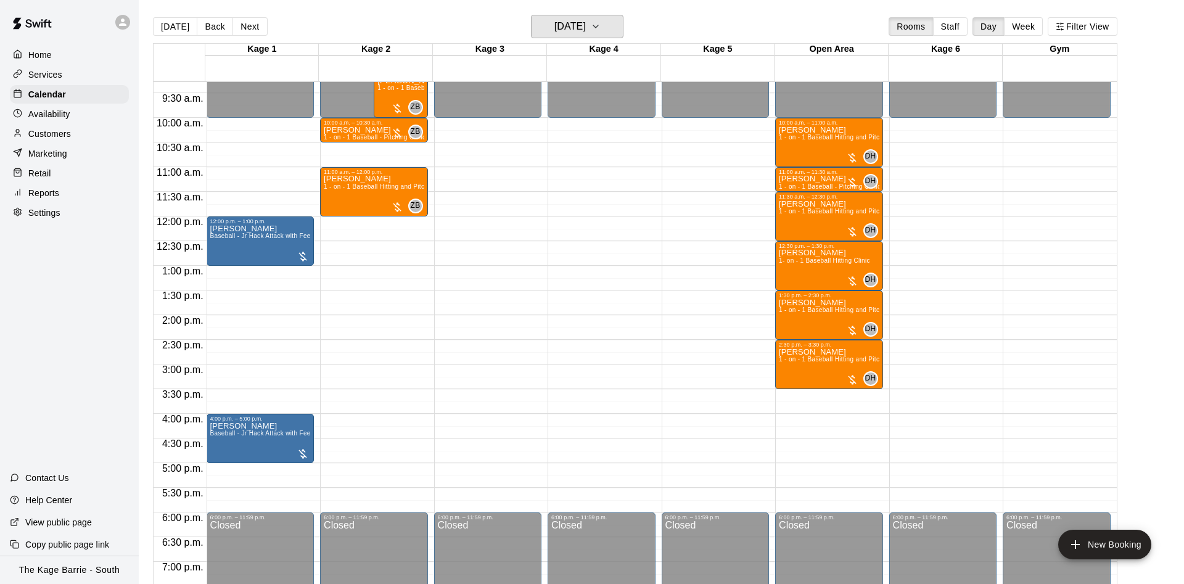
scroll to position [436, 0]
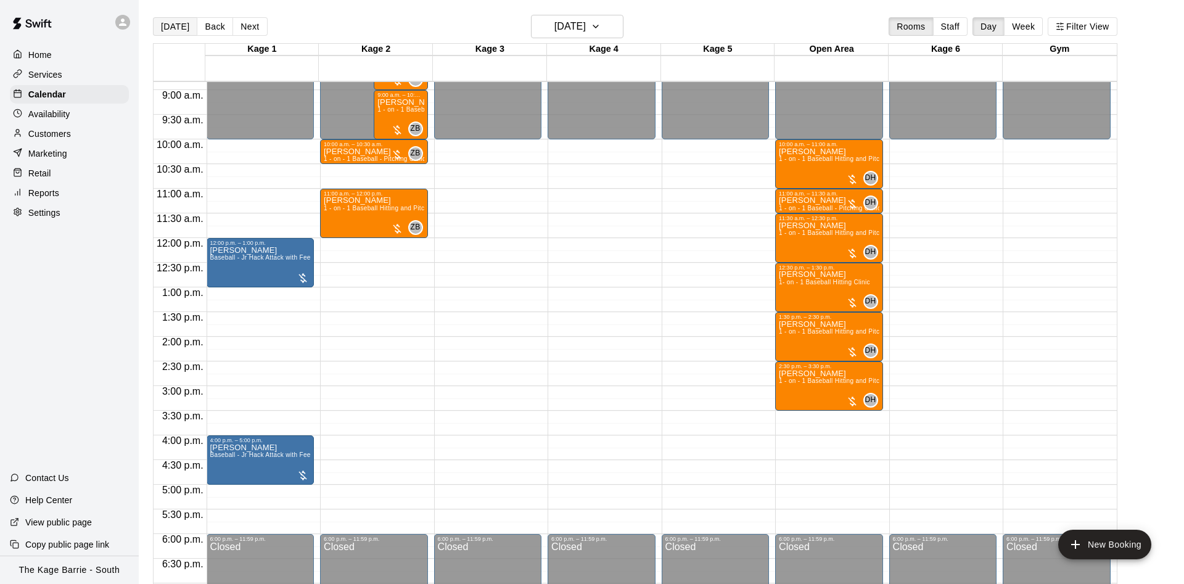
click at [175, 29] on button "[DATE]" at bounding box center [175, 26] width 44 height 19
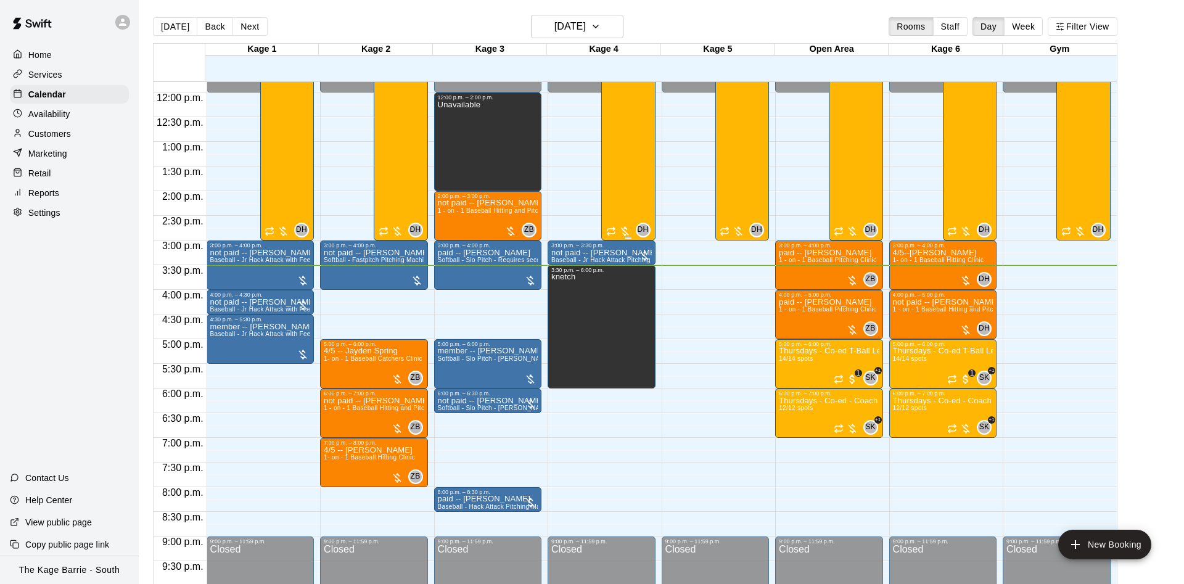
scroll to position [592, 0]
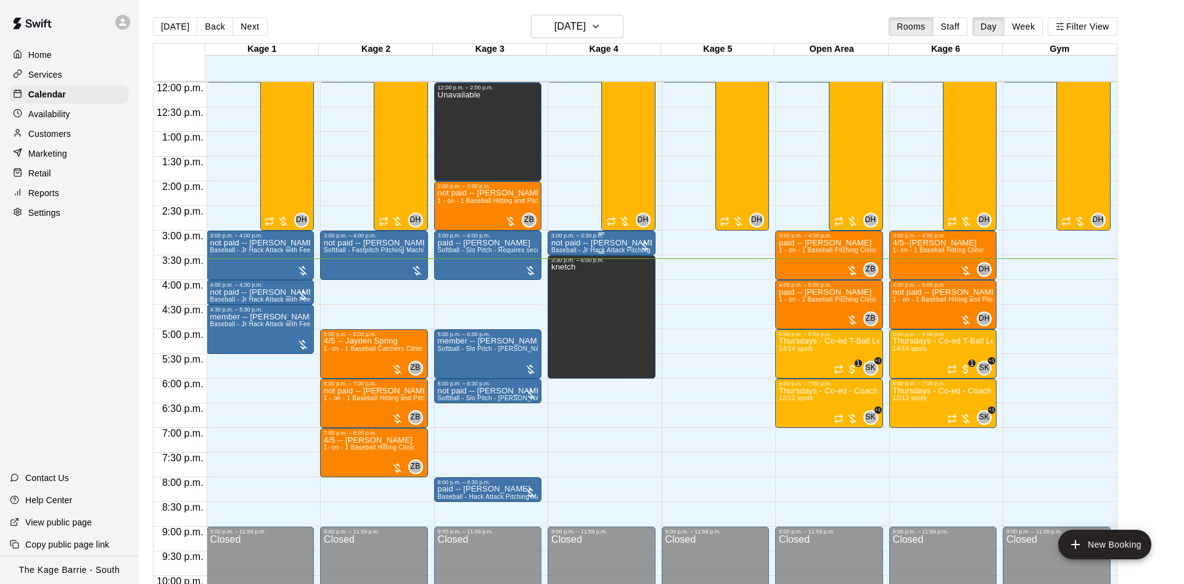
click at [605, 254] on div at bounding box center [602, 253] width 101 height 2
click at [548, 267] on div at bounding box center [592, 292] width 1184 height 584
click at [564, 243] on p "not paid -- Mario Fratarcangeli" at bounding box center [602, 243] width 101 height 0
click at [563, 253] on icon "edit" at bounding box center [562, 257] width 15 height 15
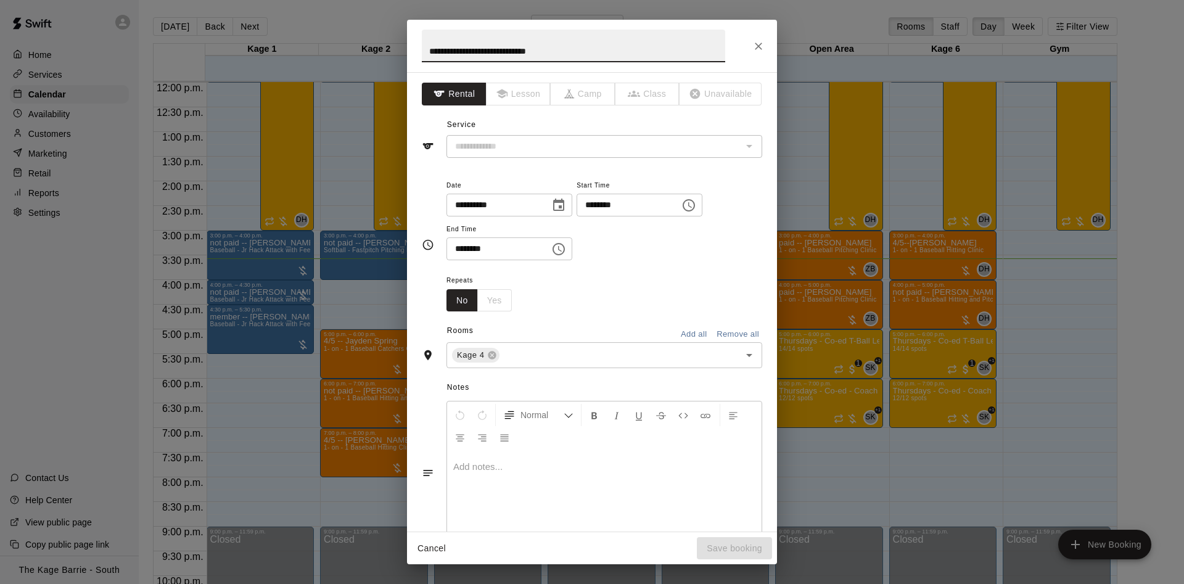
type input "**********"
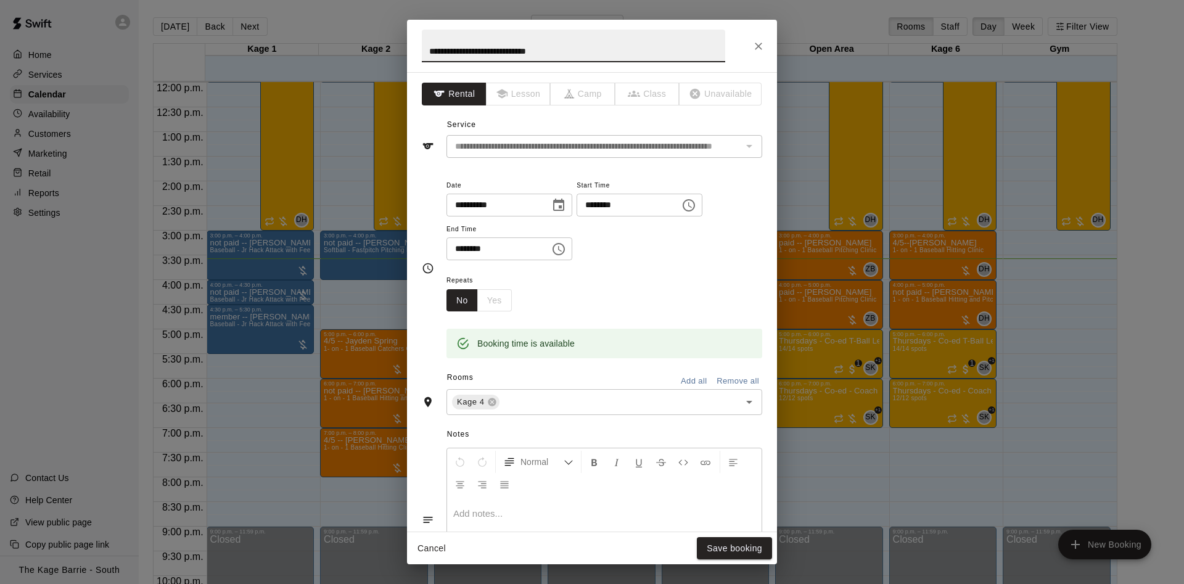
drag, startPoint x: 445, startPoint y: 51, endPoint x: 430, endPoint y: 51, distance: 14.8
click at [430, 51] on input "**********" at bounding box center [574, 46] width 304 height 33
type input "**********"
click at [701, 538] on button "Save booking" at bounding box center [734, 548] width 75 height 23
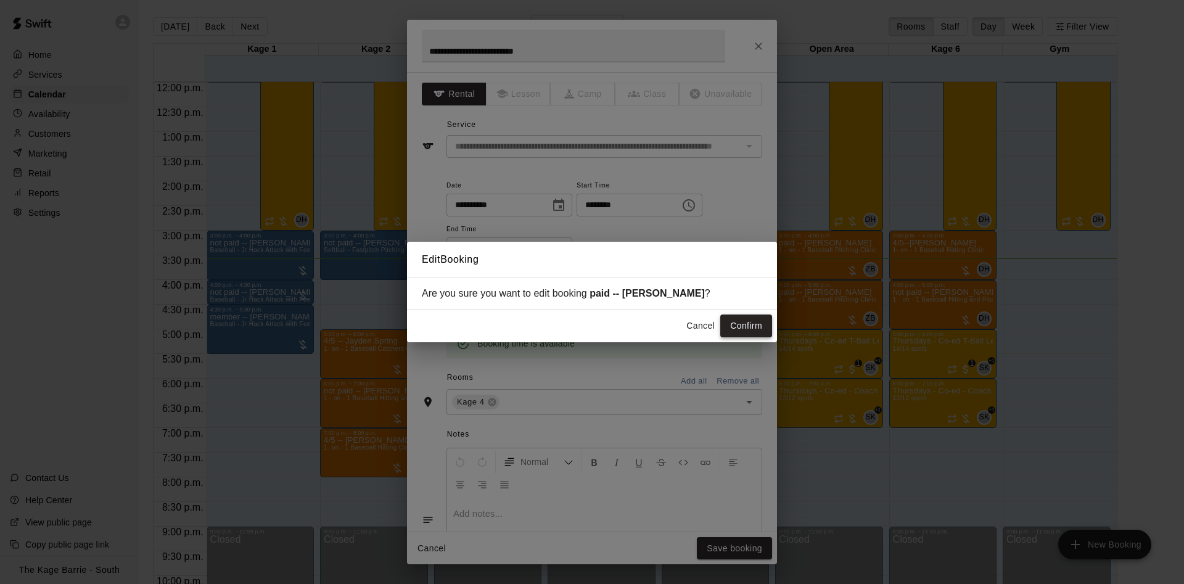
click at [727, 324] on button "Confirm" at bounding box center [747, 326] width 52 height 23
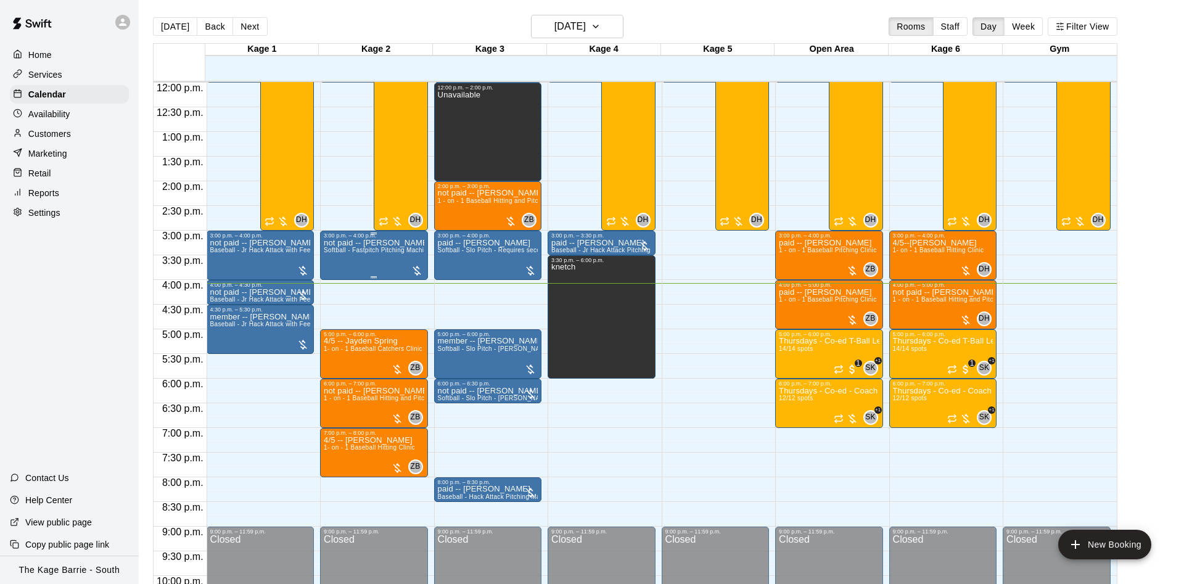
drag, startPoint x: 357, startPoint y: 264, endPoint x: 353, endPoint y: 253, distance: 11.7
click at [353, 253] on div "not paid -- michelle zerafa Softball - Fastpitch Pitching Machine - Requires se…" at bounding box center [374, 531] width 101 height 584
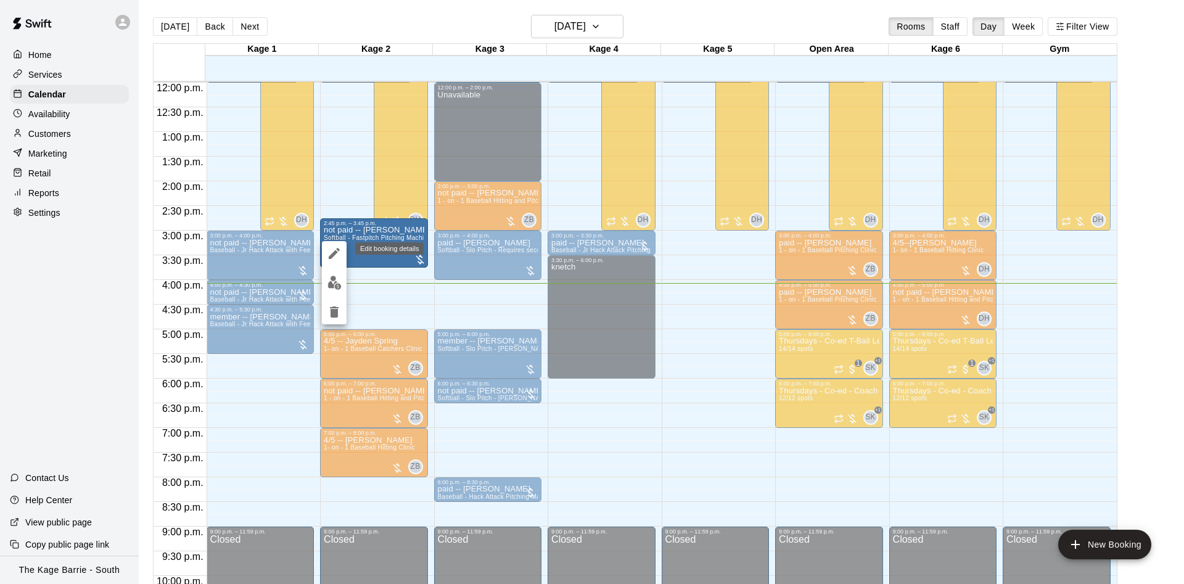
click at [340, 250] on icon "edit" at bounding box center [334, 253] width 15 height 15
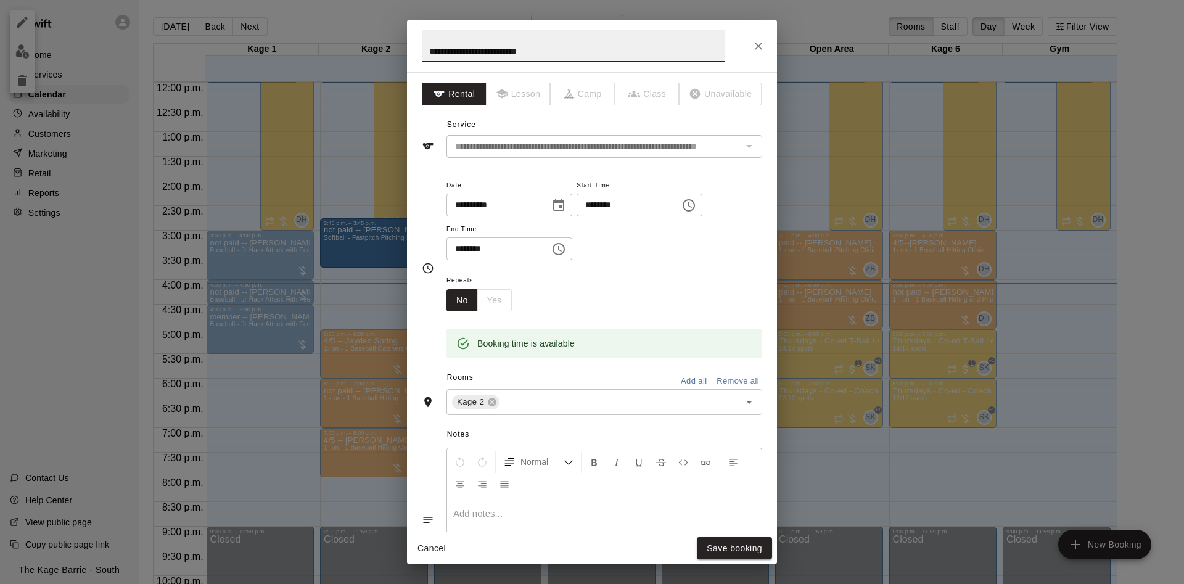
click at [756, 44] on icon "Close" at bounding box center [758, 46] width 7 height 7
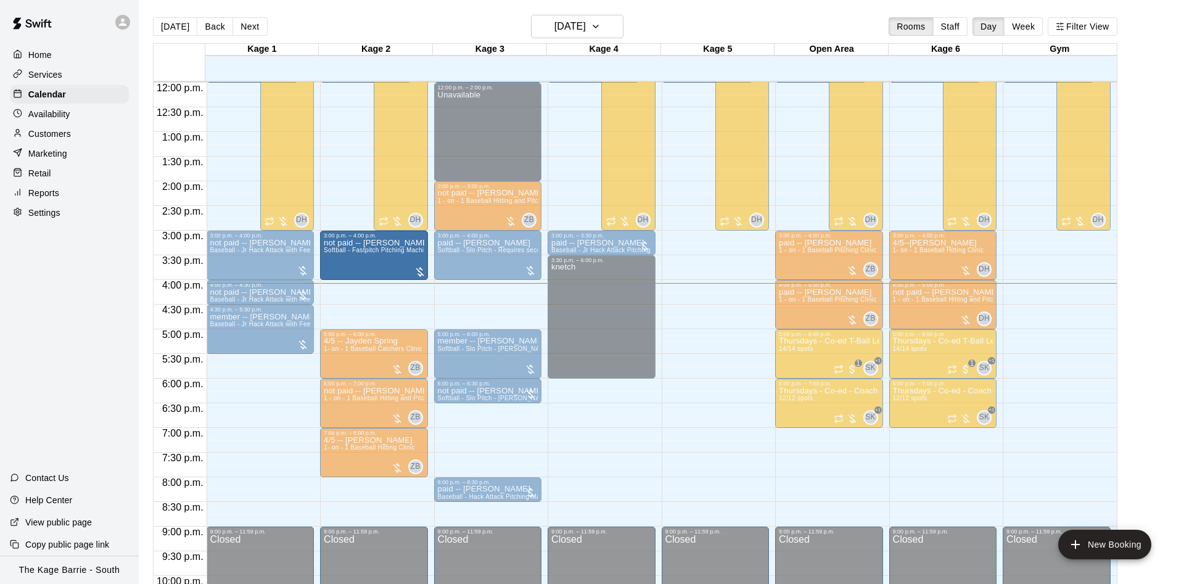
drag, startPoint x: 370, startPoint y: 241, endPoint x: 368, endPoint y: 258, distance: 17.3
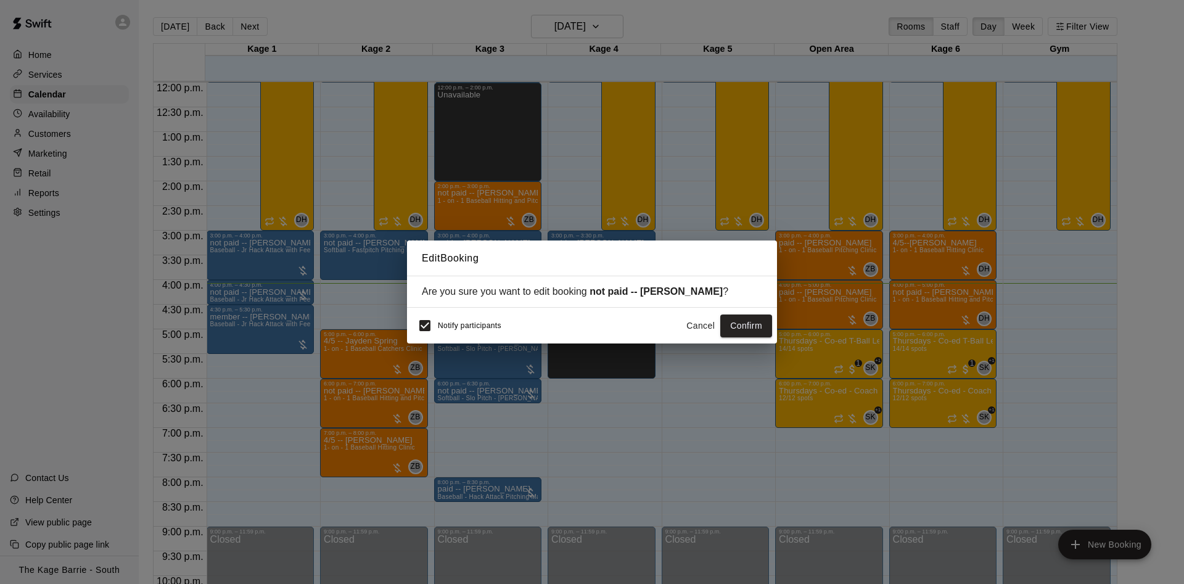
click at [696, 327] on button "Cancel" at bounding box center [700, 326] width 39 height 23
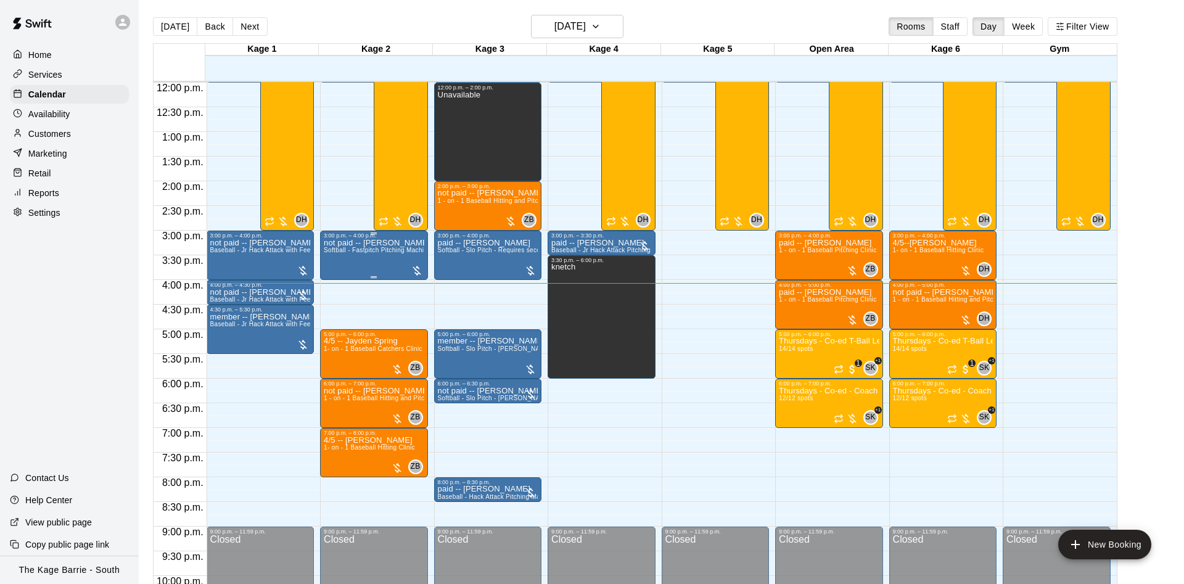
click at [366, 252] on span "Softball - Fastpitch Pitching Machine - Requires second person to feed machine" at bounding box center [441, 250] width 234 height 7
click at [328, 262] on icon "edit" at bounding box center [334, 262] width 15 height 15
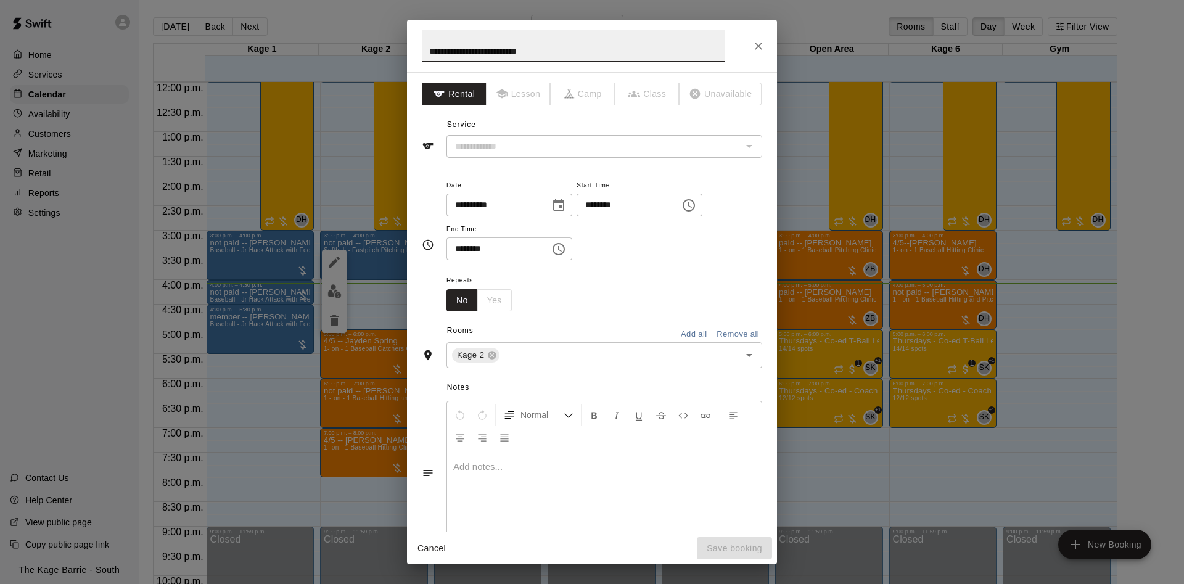
type input "**********"
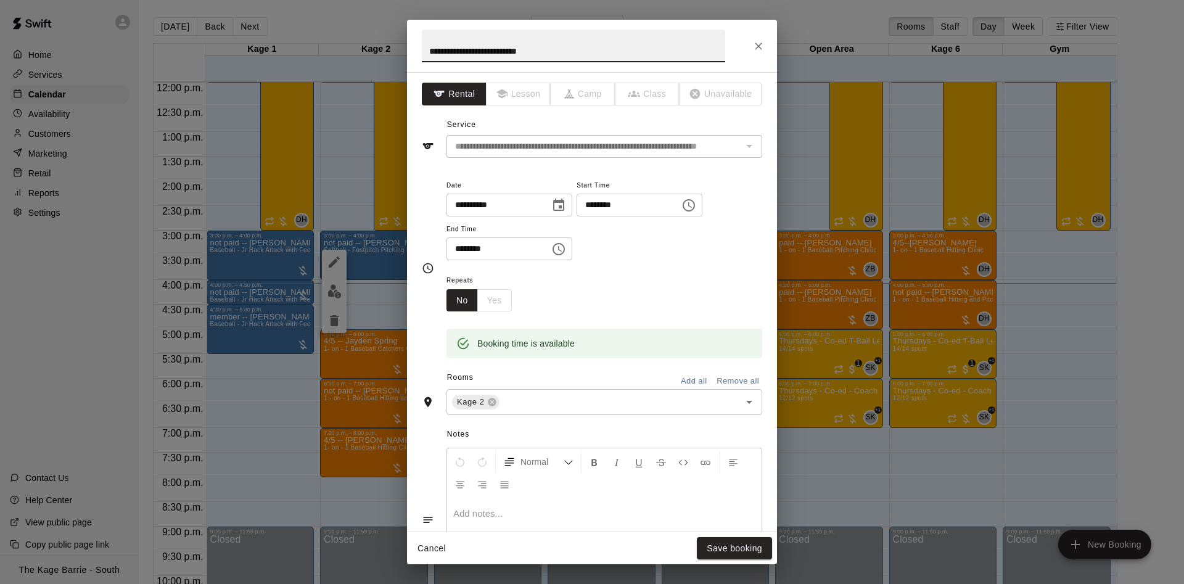
drag, startPoint x: 445, startPoint y: 54, endPoint x: 436, endPoint y: 54, distance: 9.3
click at [437, 54] on input "**********" at bounding box center [574, 46] width 304 height 33
type input "**********"
click at [763, 545] on button "Save booking" at bounding box center [734, 548] width 75 height 23
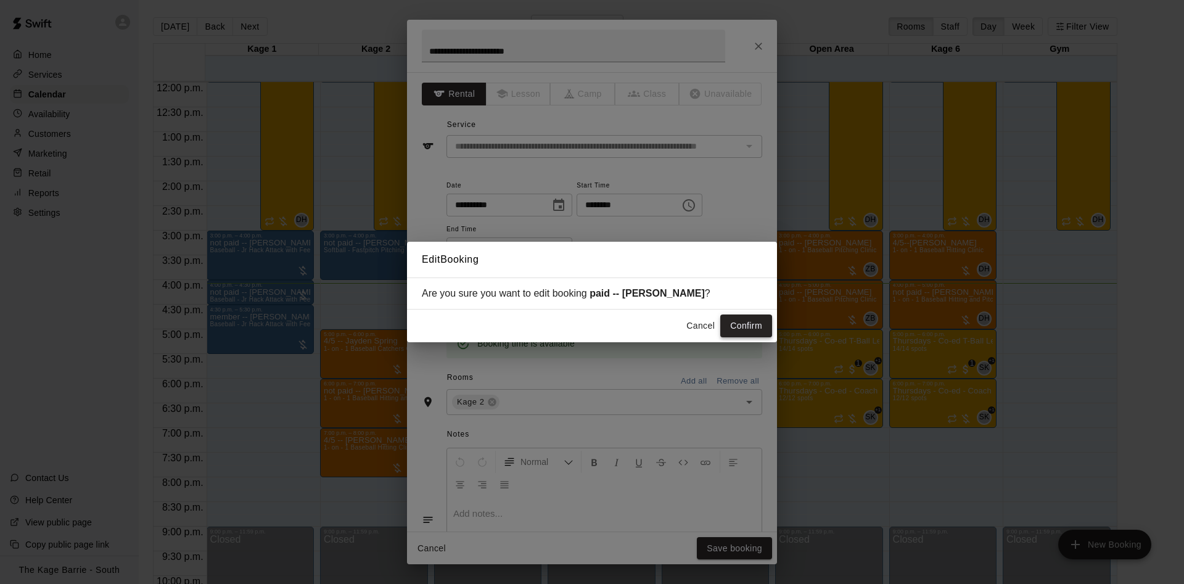
click at [740, 327] on button "Confirm" at bounding box center [747, 326] width 52 height 23
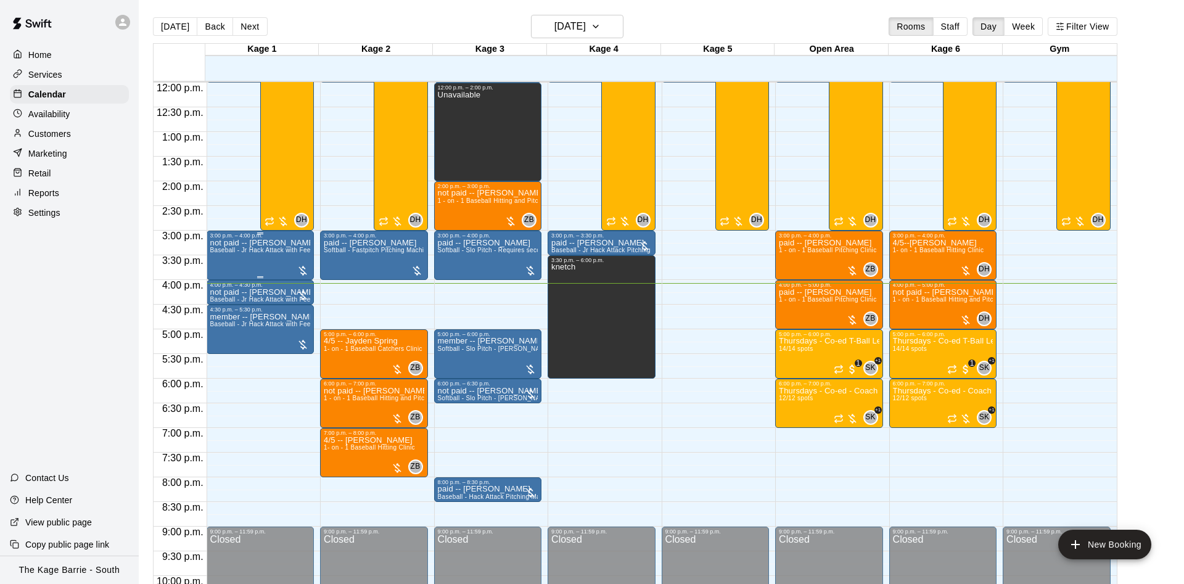
click at [239, 262] on div "not paid -- tyler gerrard Baseball - Jr Hack Attack with Feeder - DO NOT NEED S…" at bounding box center [260, 531] width 101 height 584
click at [212, 255] on button "edit" at bounding box center [221, 253] width 25 height 25
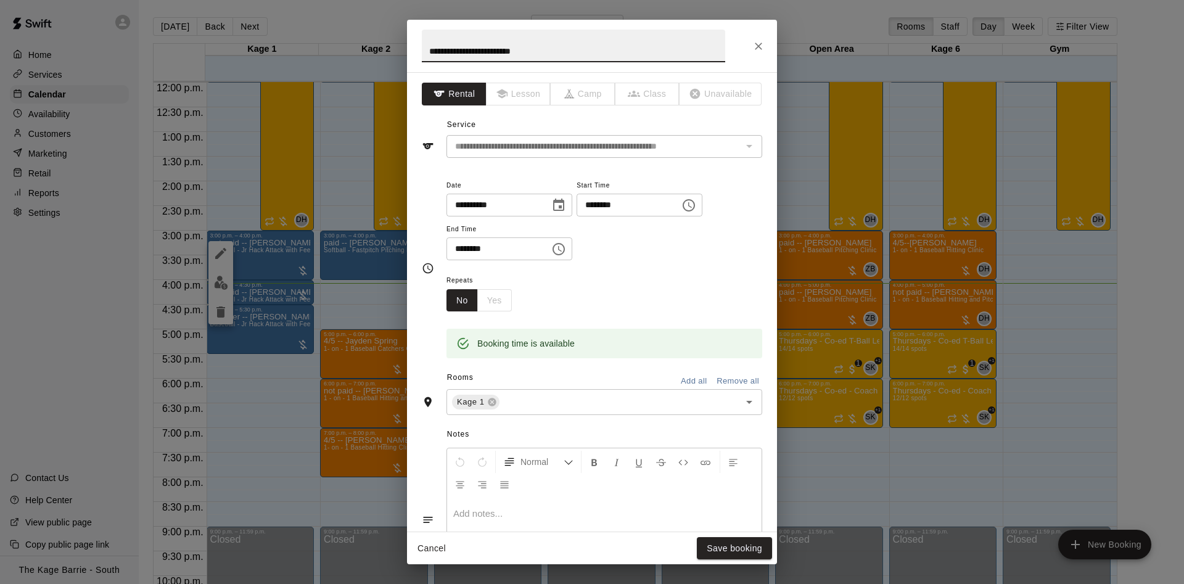
drag, startPoint x: 445, startPoint y: 48, endPoint x: 421, endPoint y: 52, distance: 25.2
click at [423, 52] on input "**********" at bounding box center [574, 46] width 304 height 33
type input "**********"
click at [759, 546] on button "Save booking" at bounding box center [734, 548] width 75 height 23
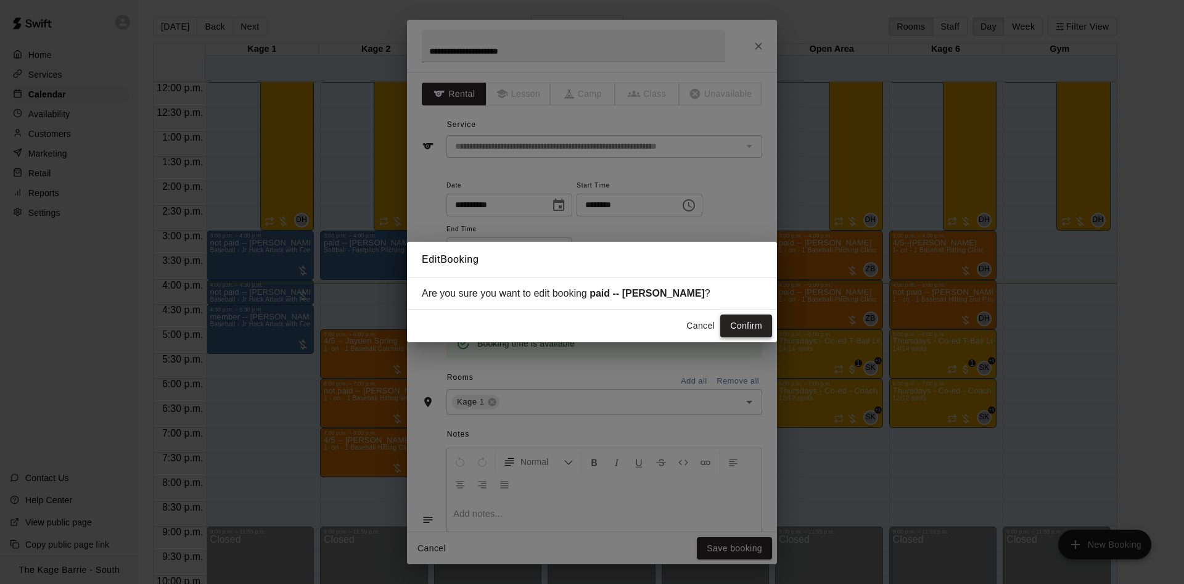
click at [748, 325] on button "Confirm" at bounding box center [747, 326] width 52 height 23
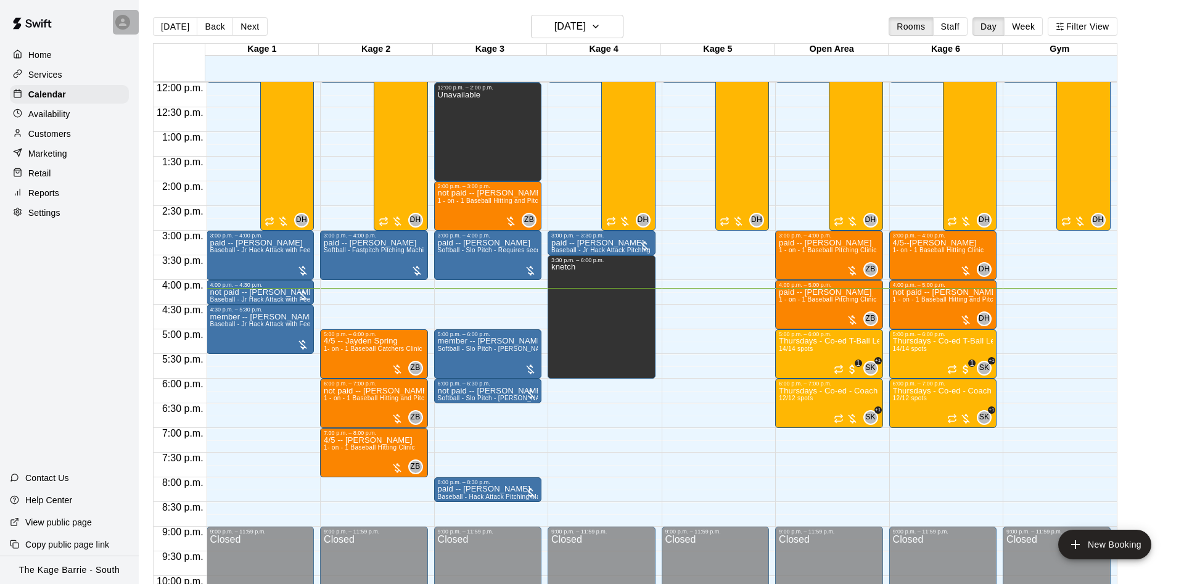
click at [131, 23] on div at bounding box center [126, 22] width 26 height 25
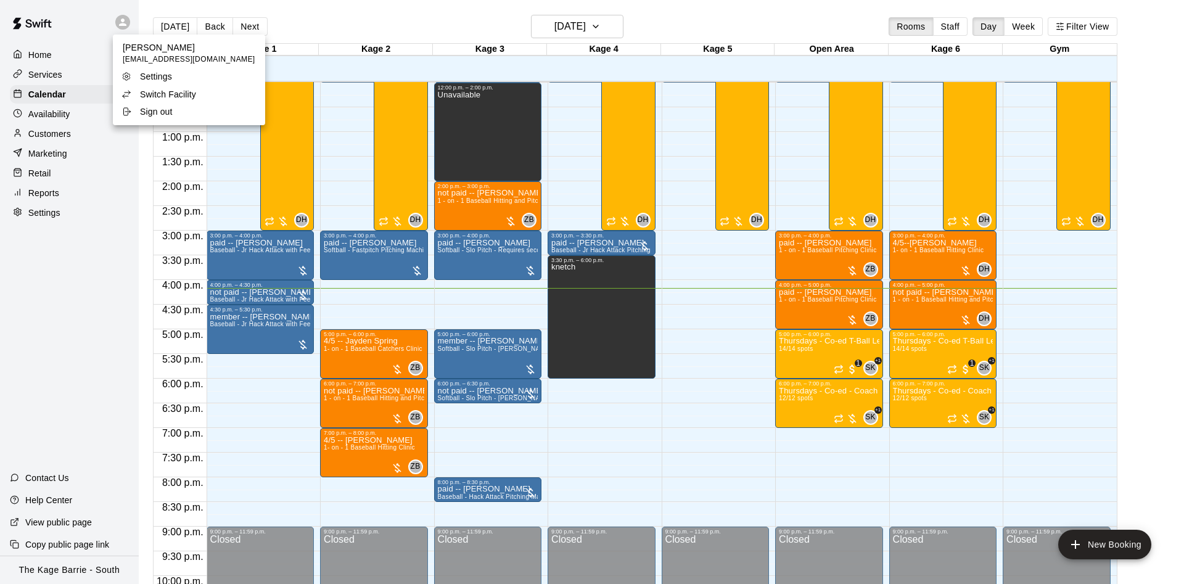
click at [57, 64] on div at bounding box center [592, 292] width 1184 height 584
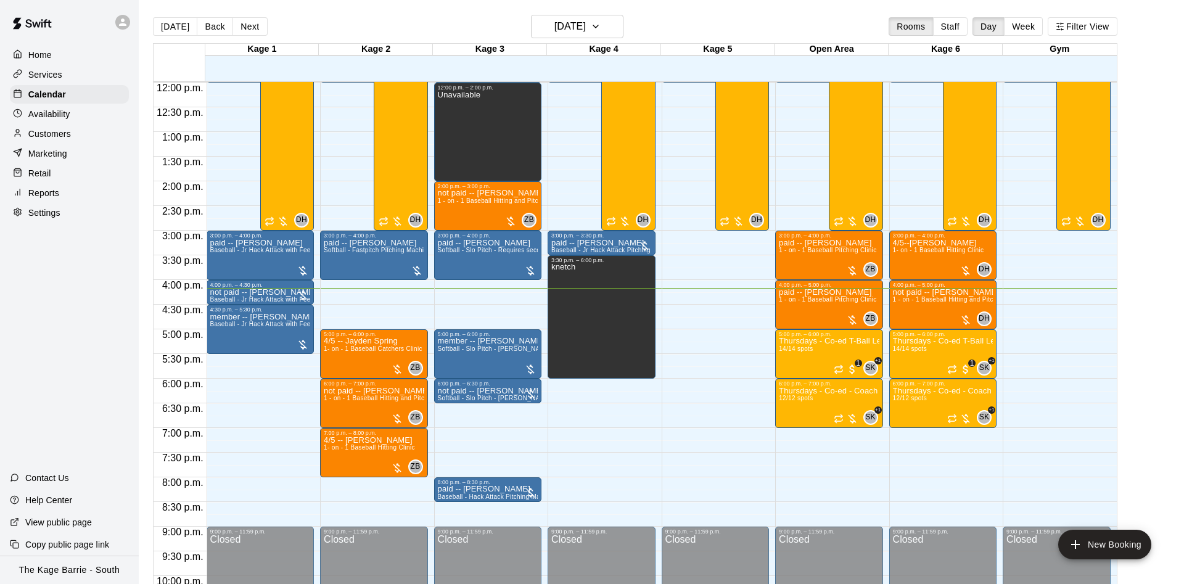
click at [56, 56] on div "Home" at bounding box center [69, 55] width 119 height 19
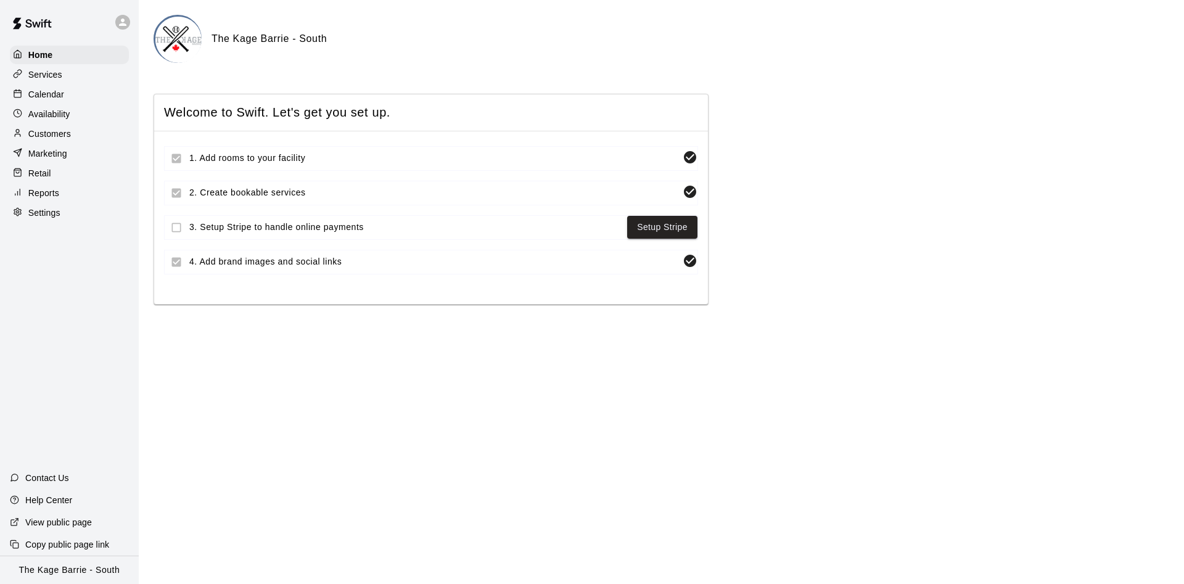
click at [113, 30] on div at bounding box center [126, 22] width 26 height 25
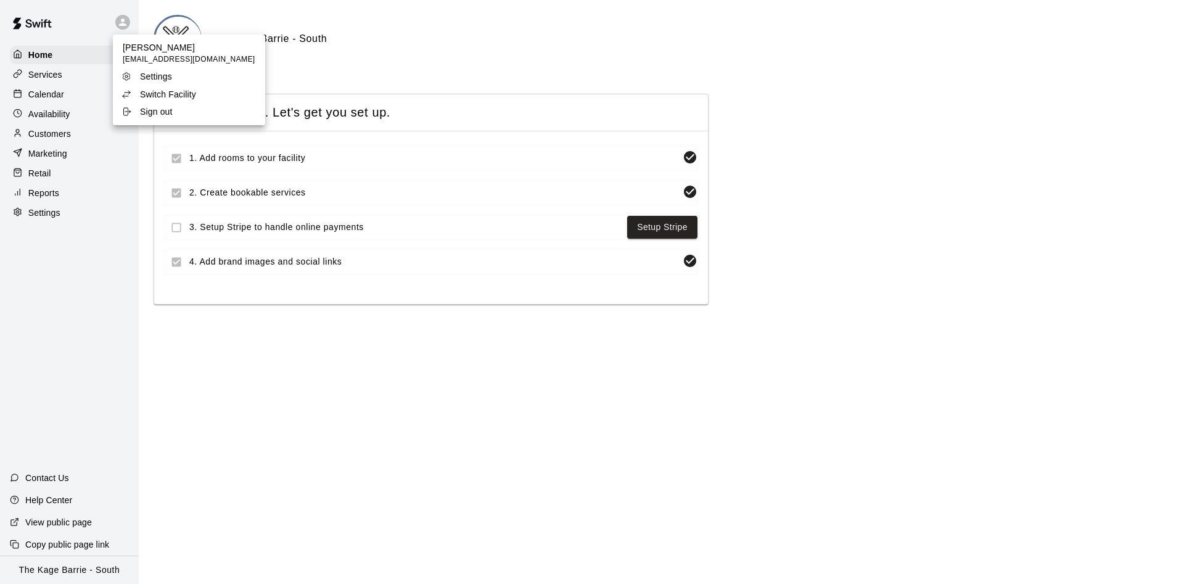
click at [52, 130] on div at bounding box center [592, 292] width 1184 height 584
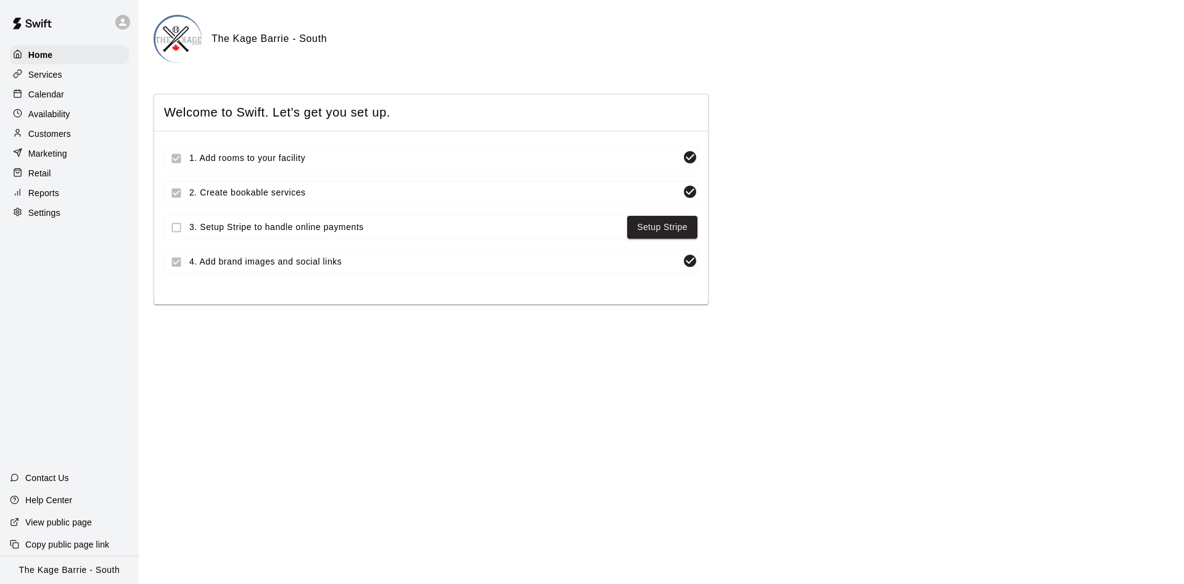
click at [50, 115] on p "Availability" at bounding box center [49, 114] width 42 height 12
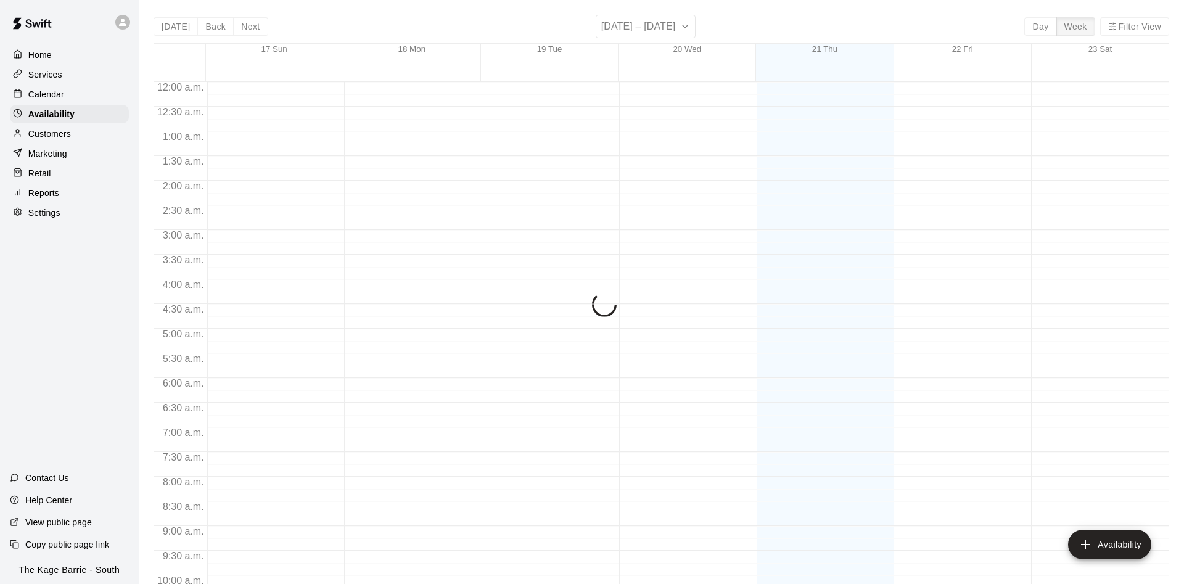
scroll to position [669, 0]
click at [54, 95] on p "Calendar" at bounding box center [46, 94] width 36 height 12
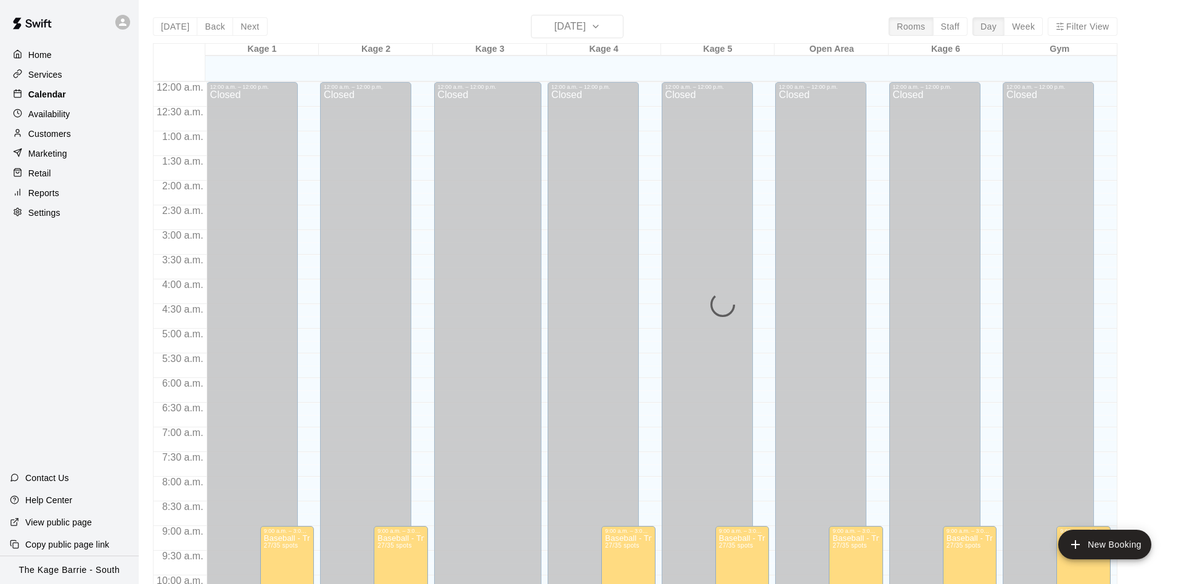
scroll to position [631, 0]
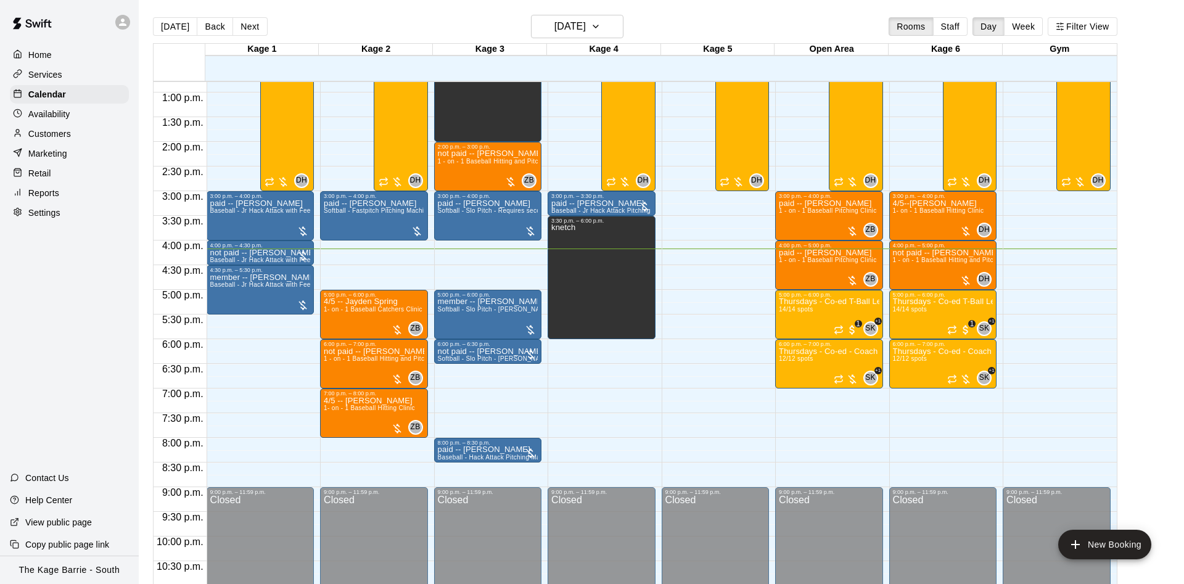
click at [109, 20] on div at bounding box center [69, 22] width 139 height 44
click at [125, 25] on icon at bounding box center [122, 22] width 7 height 7
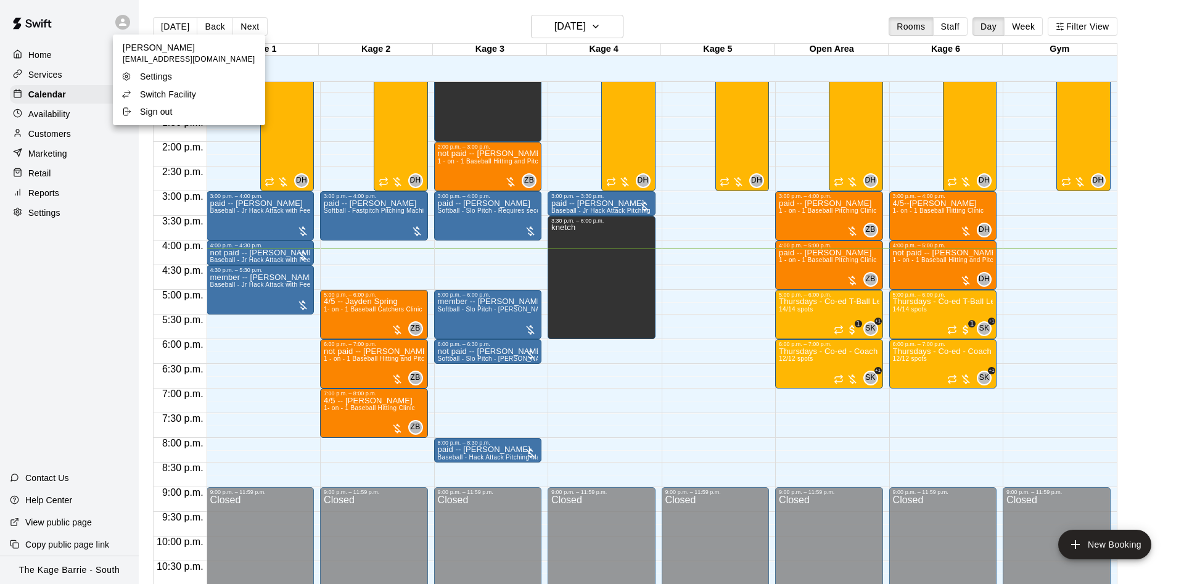
click at [131, 92] on div "Switch Facility" at bounding box center [162, 94] width 80 height 12
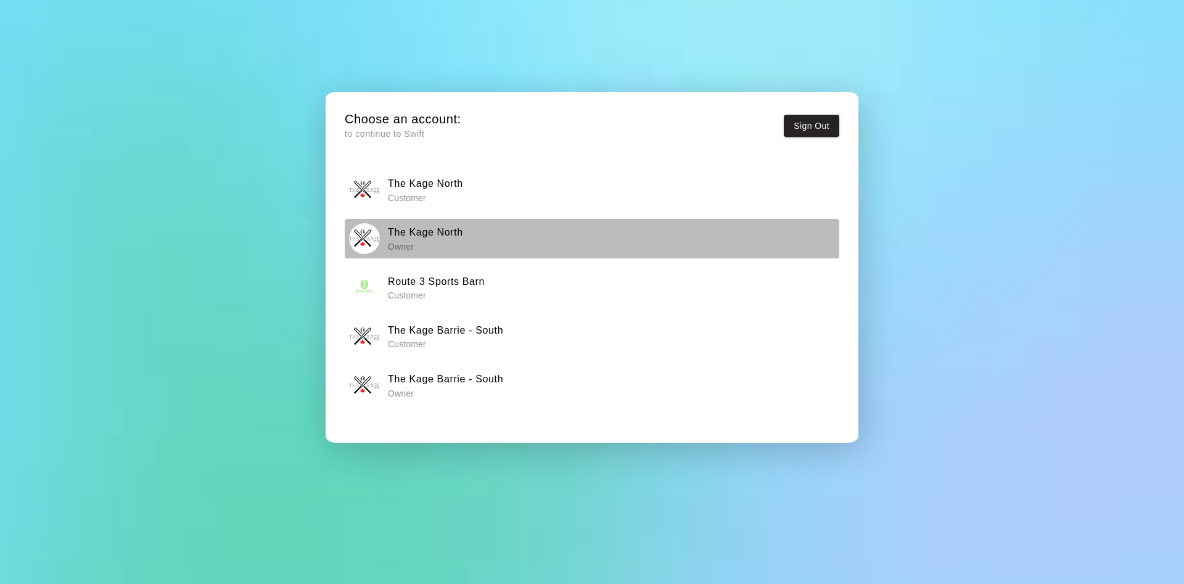
click at [463, 233] on h6 "The Kage North" at bounding box center [425, 233] width 75 height 16
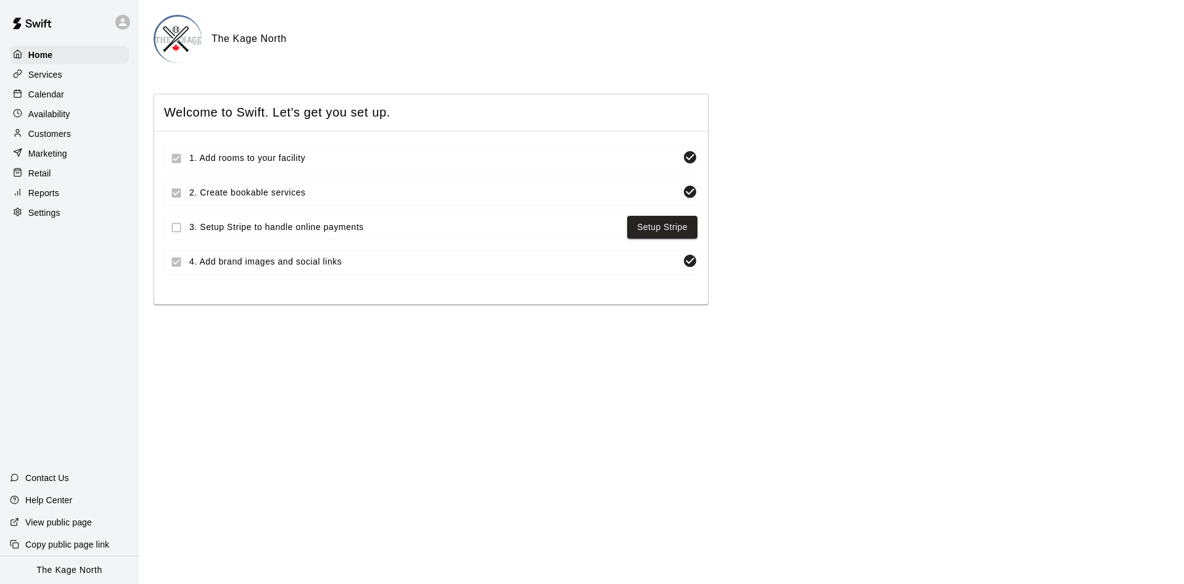
click at [65, 93] on div "Calendar" at bounding box center [69, 94] width 119 height 19
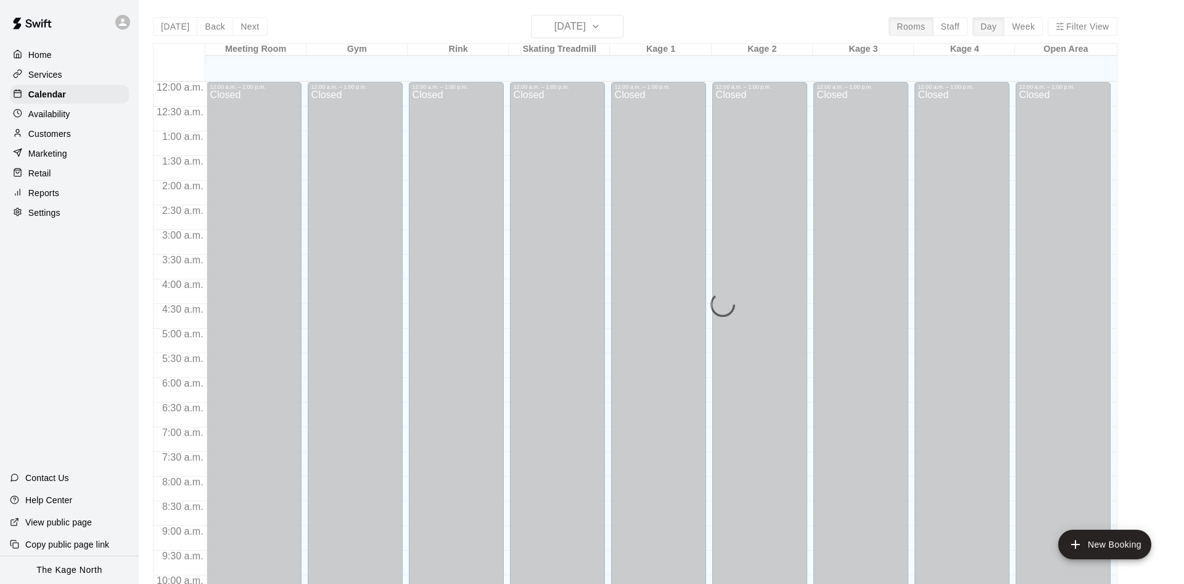
scroll to position [631, 0]
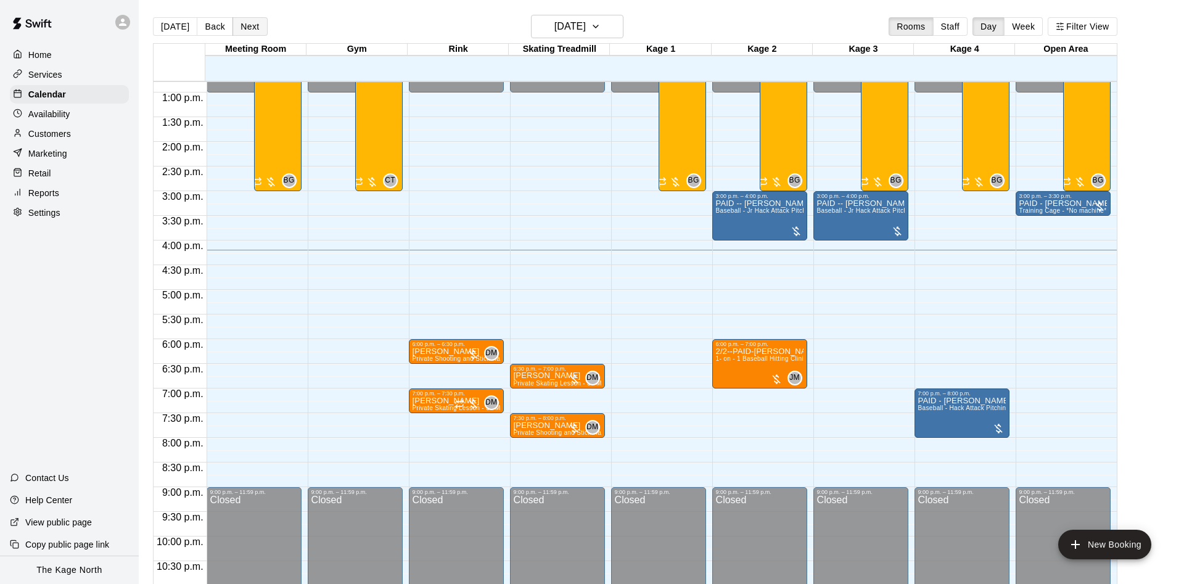
click at [244, 19] on button "Next" at bounding box center [250, 26] width 35 height 19
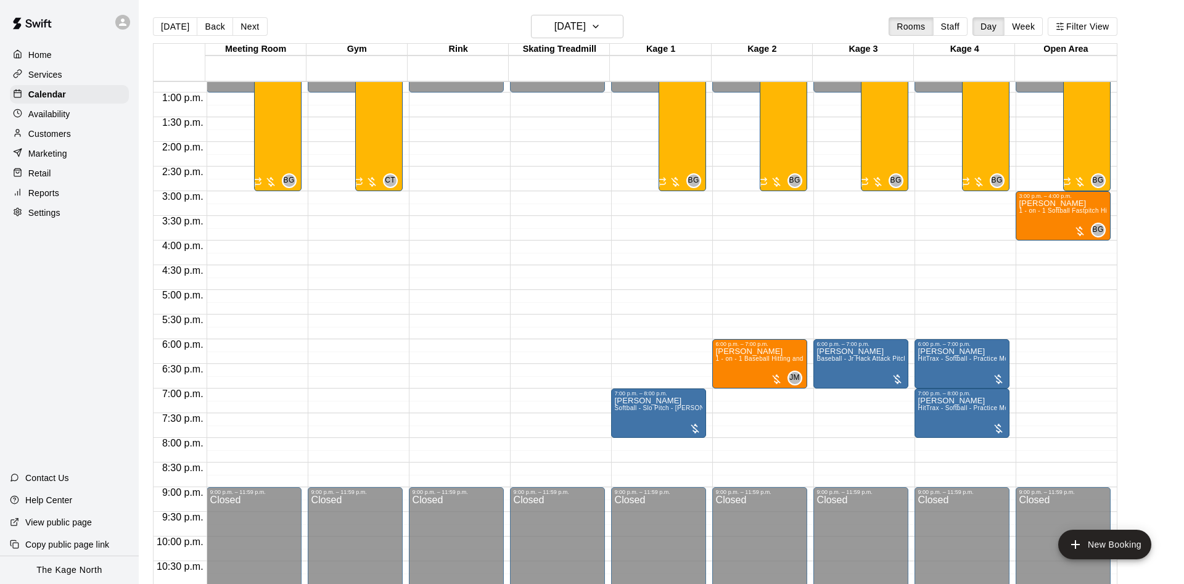
click at [129, 15] on div at bounding box center [126, 22] width 26 height 25
click at [166, 89] on p "Switch Facility" at bounding box center [168, 94] width 56 height 12
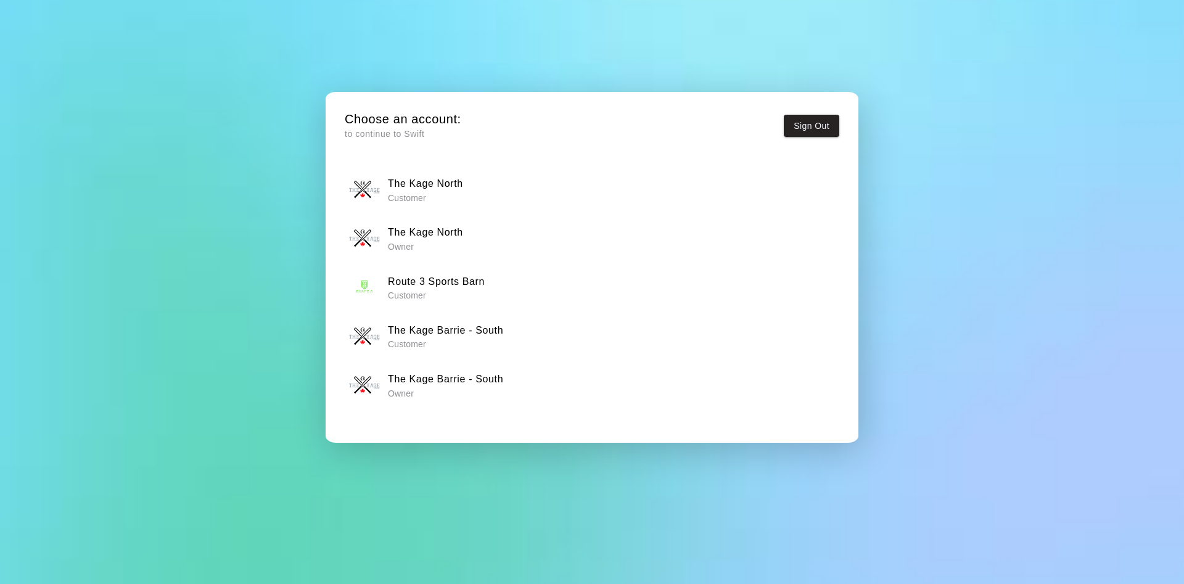
click at [450, 381] on h6 "The Kage Barrie - South" at bounding box center [445, 379] width 115 height 16
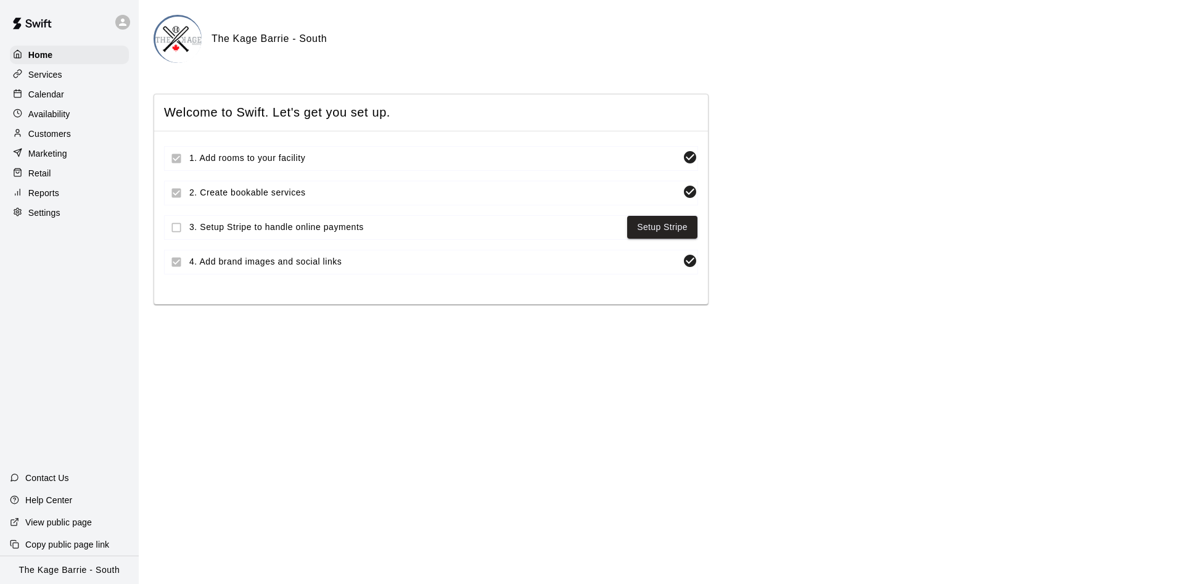
drag, startPoint x: 51, startPoint y: 96, endPoint x: 94, endPoint y: 107, distance: 44.6
click at [52, 96] on p "Calendar" at bounding box center [46, 94] width 36 height 12
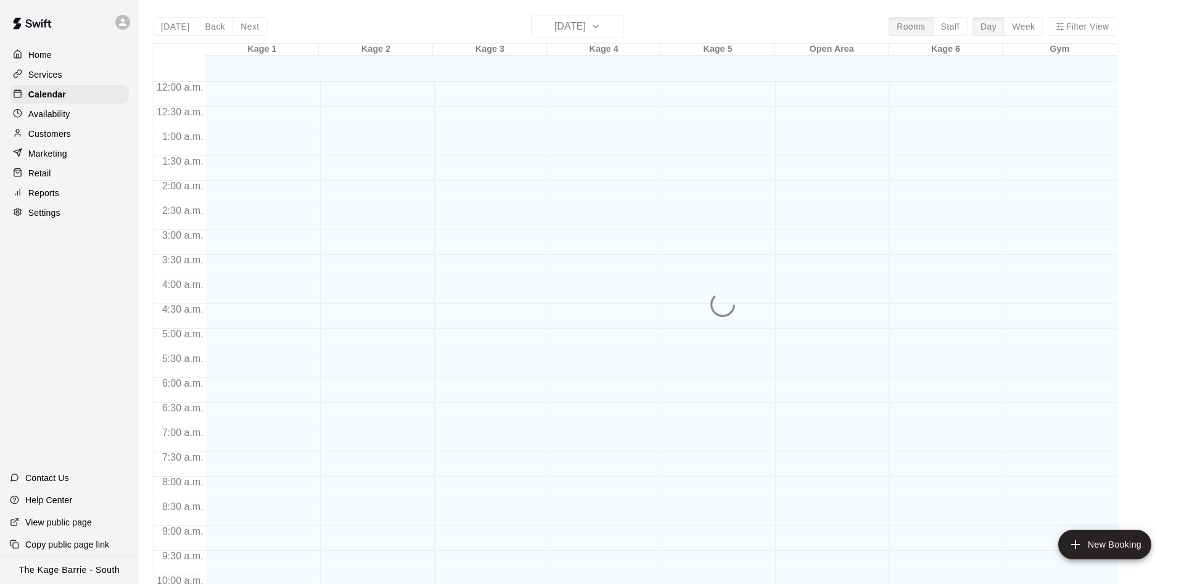
scroll to position [631, 0]
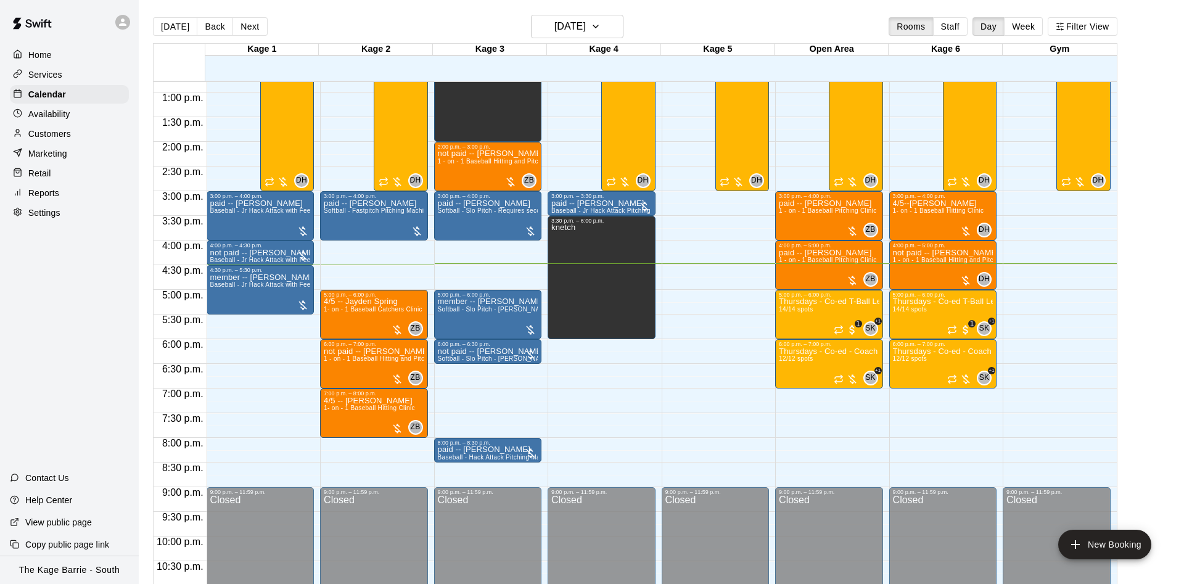
click at [123, 20] on icon at bounding box center [122, 22] width 7 height 7
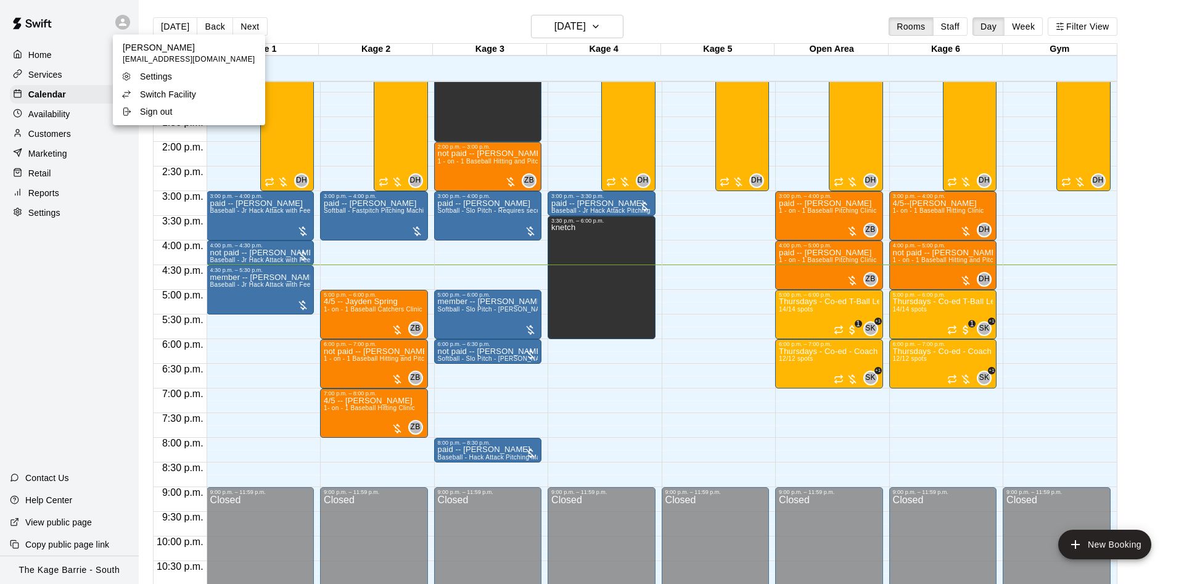
click at [158, 90] on p "Switch Facility" at bounding box center [168, 94] width 56 height 12
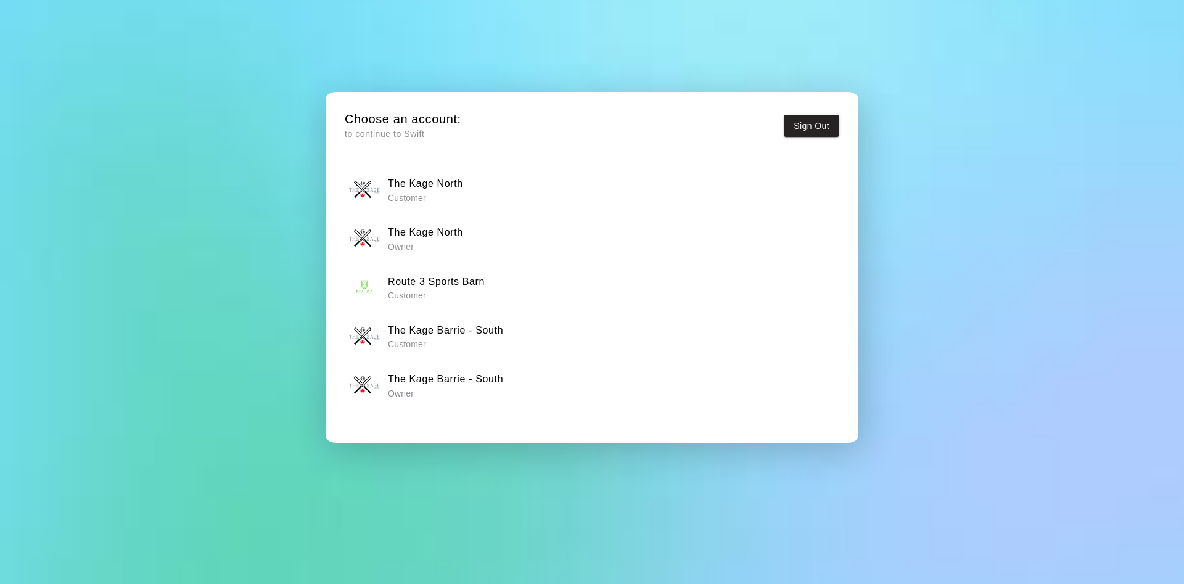
click at [415, 385] on h6 "The Kage Barrie - South" at bounding box center [445, 379] width 115 height 16
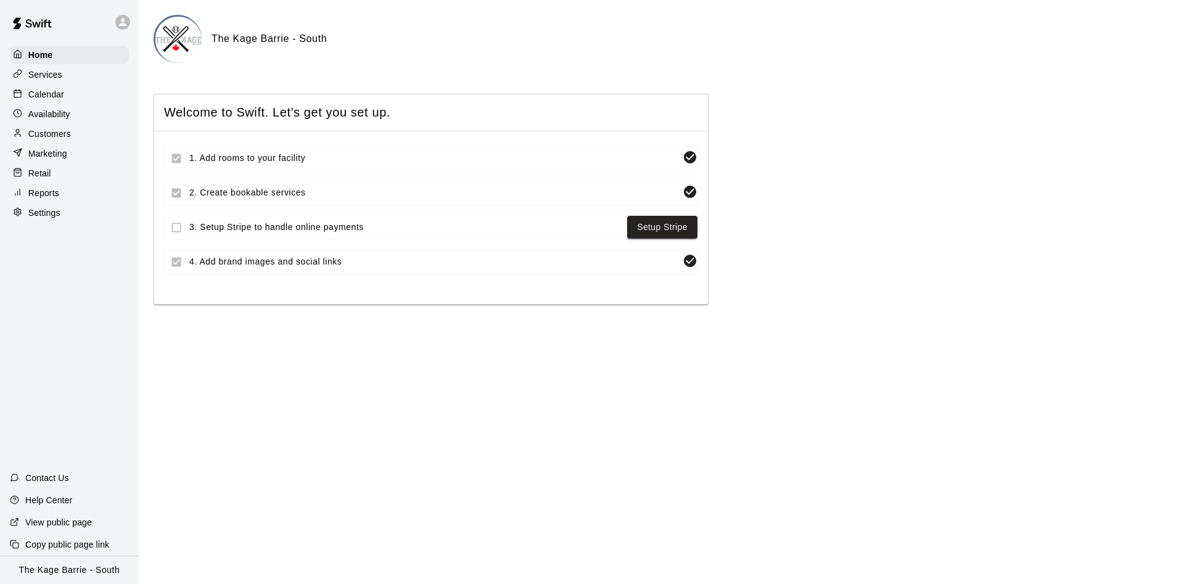
click at [48, 90] on p "Calendar" at bounding box center [46, 94] width 36 height 12
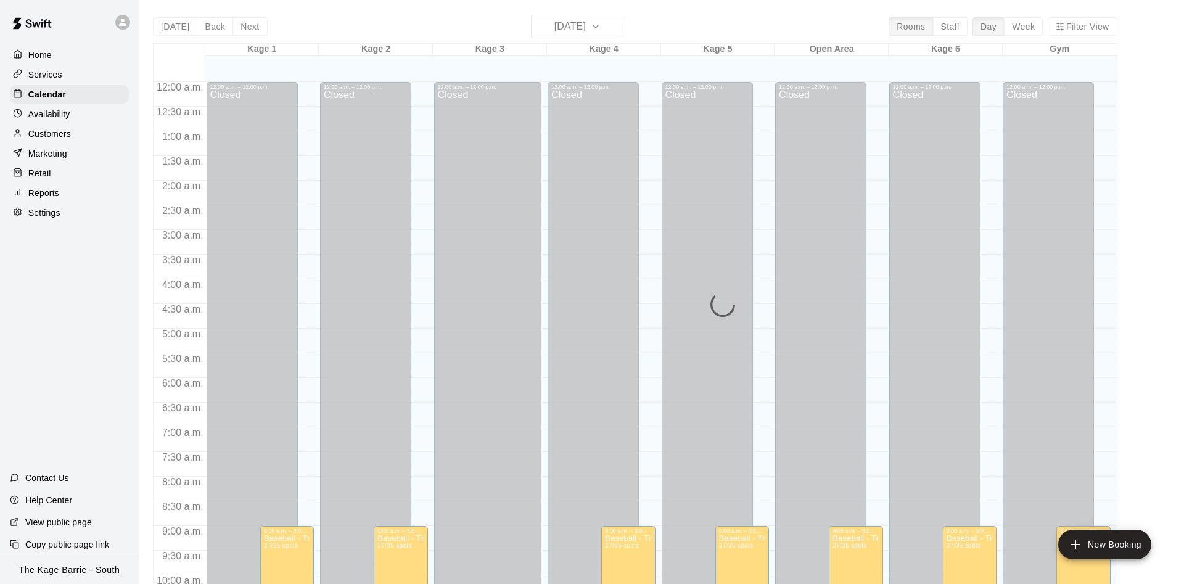
scroll to position [631, 0]
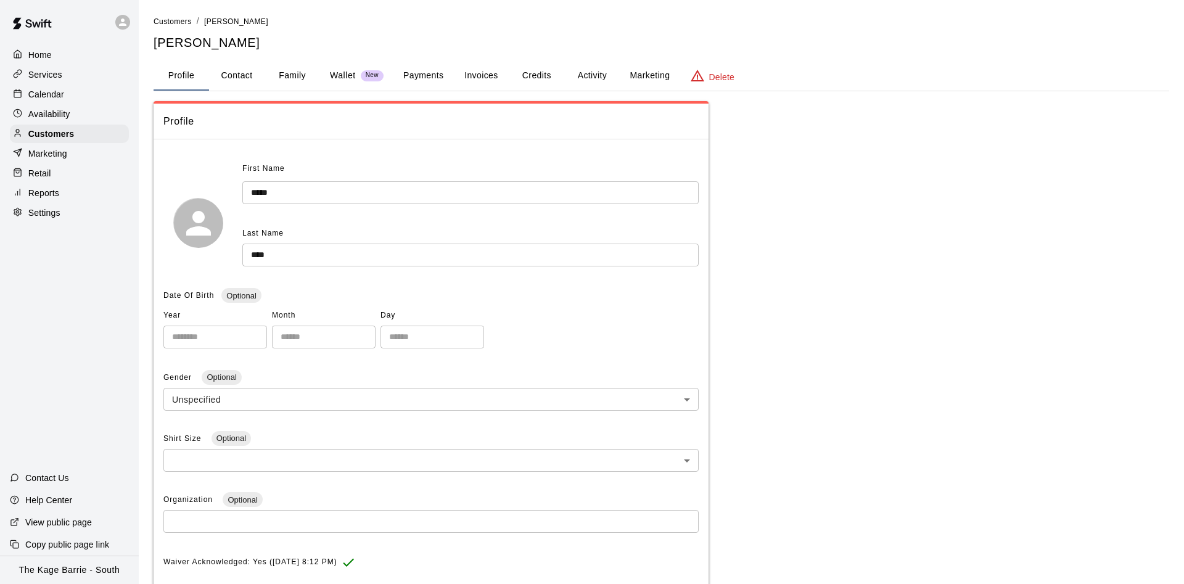
click at [577, 74] on button "Activity" at bounding box center [592, 76] width 56 height 30
click at [574, 75] on button "Activity" at bounding box center [592, 76] width 56 height 30
click at [593, 78] on button "Activity" at bounding box center [592, 76] width 56 height 30
click at [593, 79] on button "Activity" at bounding box center [592, 76] width 56 height 30
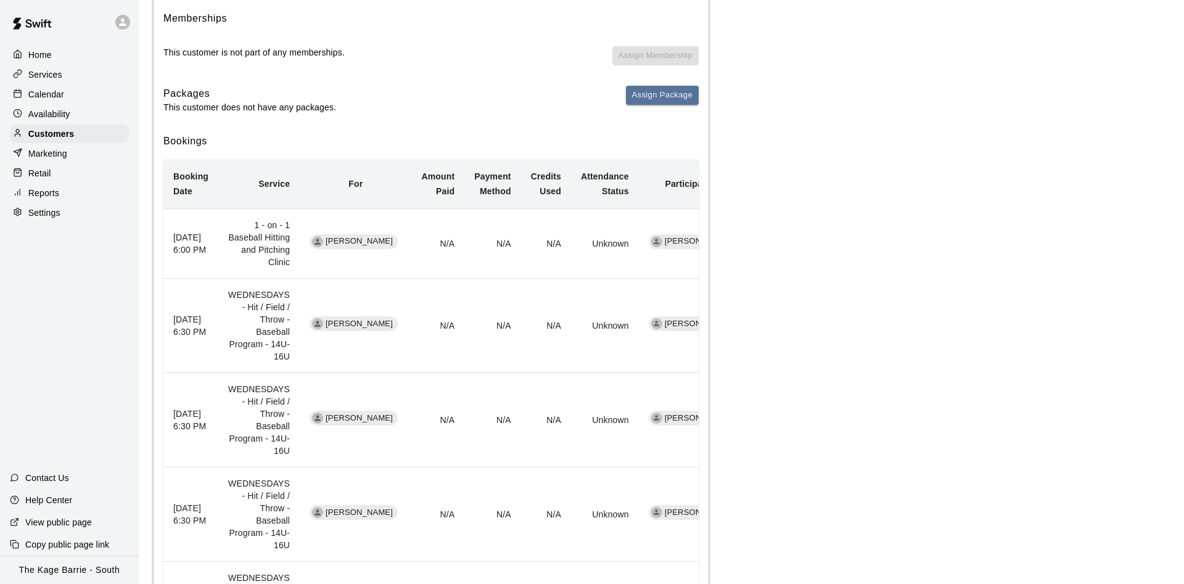
scroll to position [134, 0]
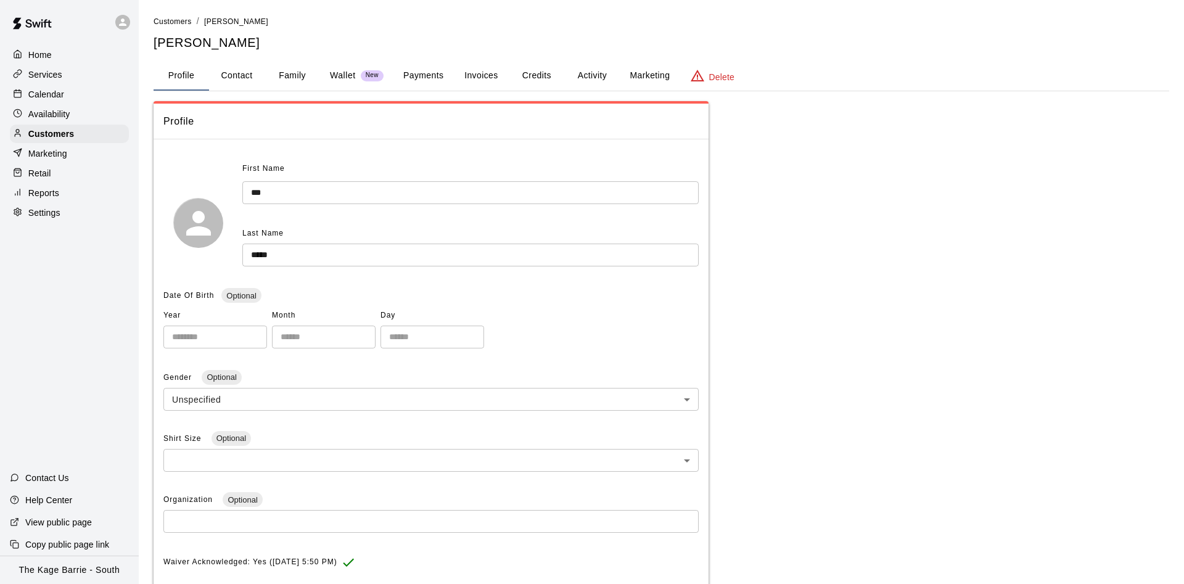
click at [582, 72] on button "Activity" at bounding box center [592, 76] width 56 height 30
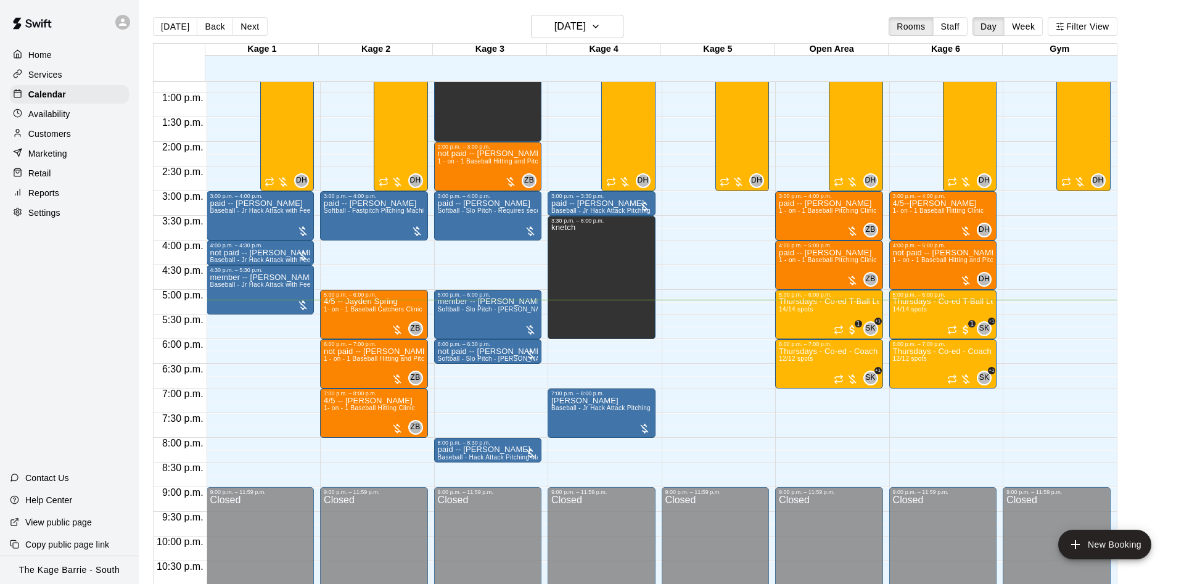
scroll to position [669, 0]
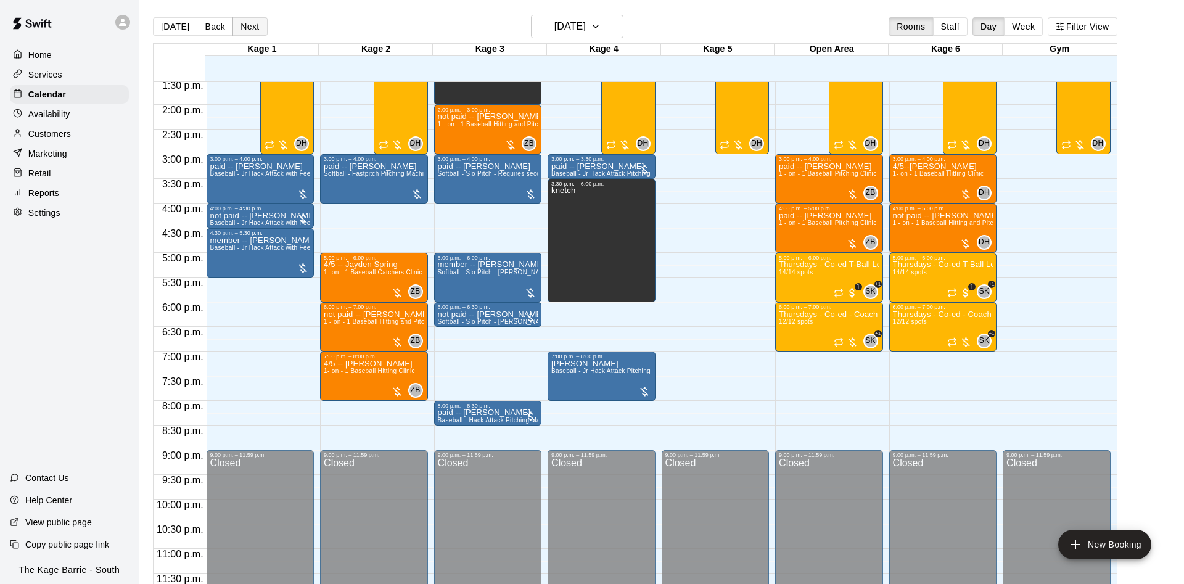
click at [245, 31] on button "Next" at bounding box center [250, 26] width 35 height 19
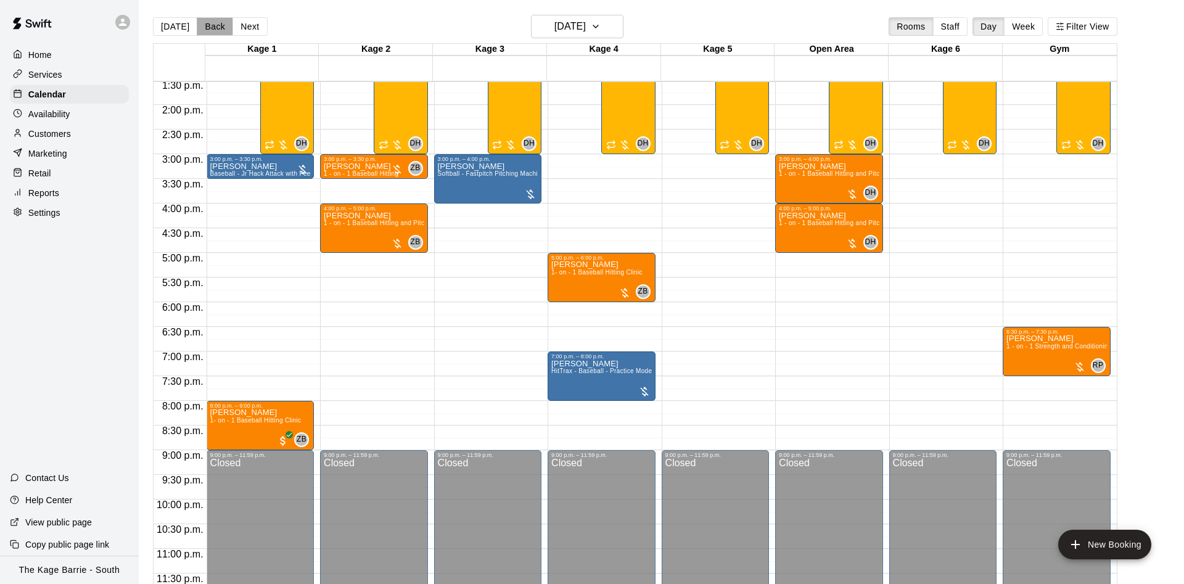
click at [202, 31] on button "Back" at bounding box center [215, 26] width 36 height 19
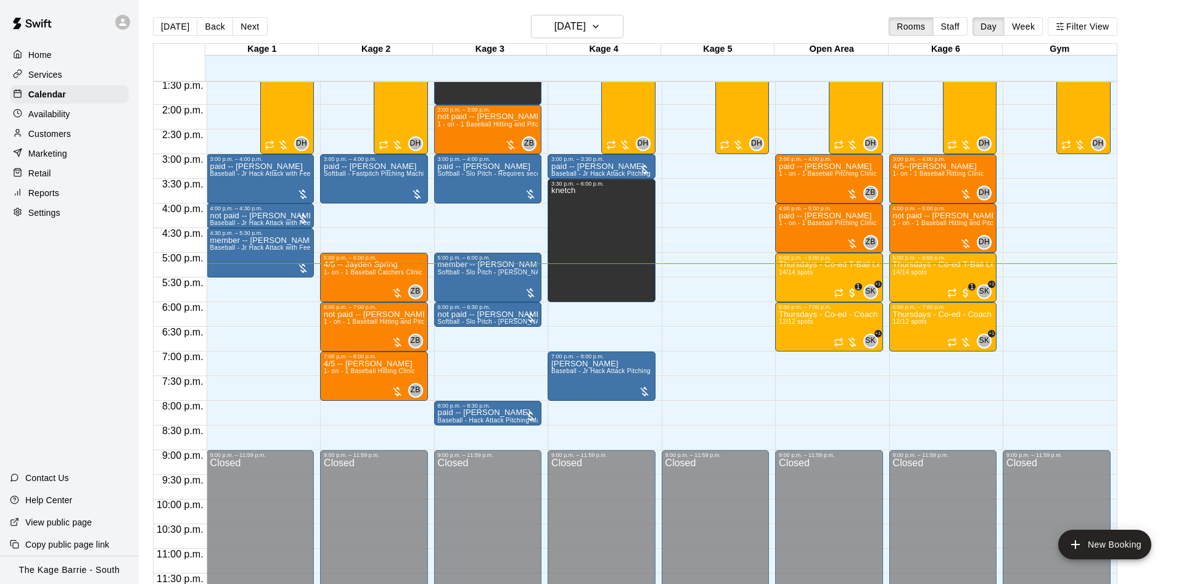
click at [126, 25] on icon at bounding box center [122, 22] width 11 height 11
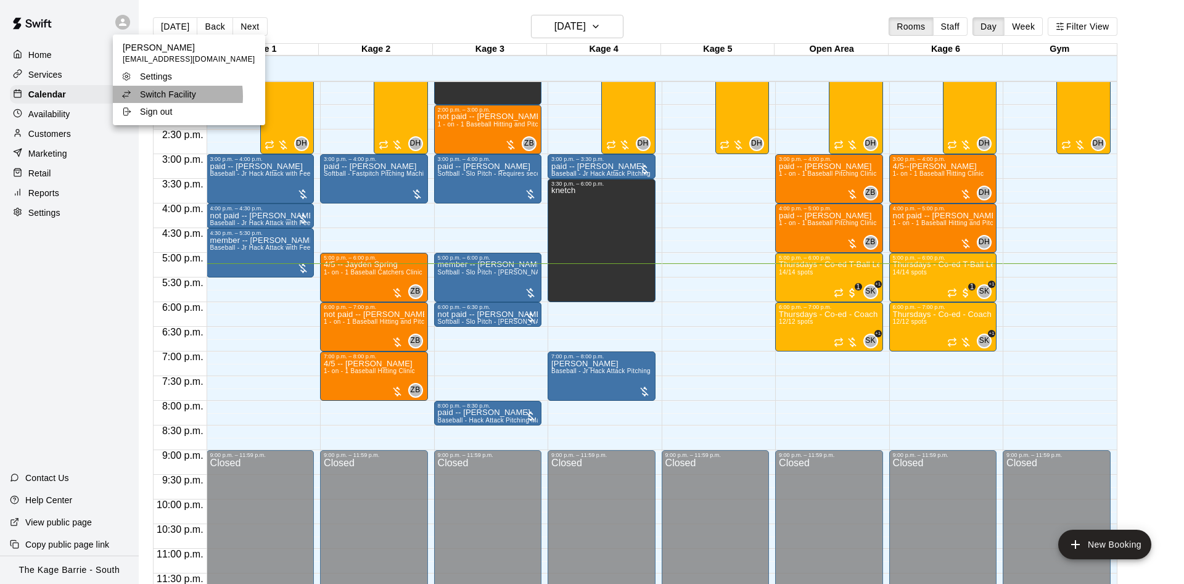
click at [155, 96] on p "Switch Facility" at bounding box center [168, 94] width 56 height 12
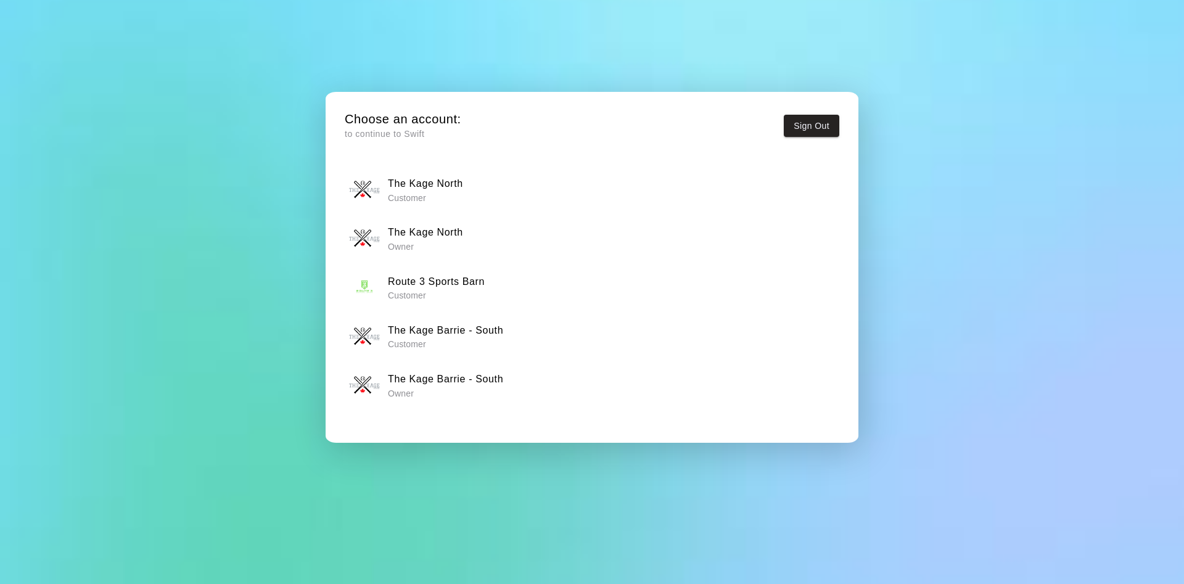
click at [442, 239] on h6 "The Kage North" at bounding box center [425, 233] width 75 height 16
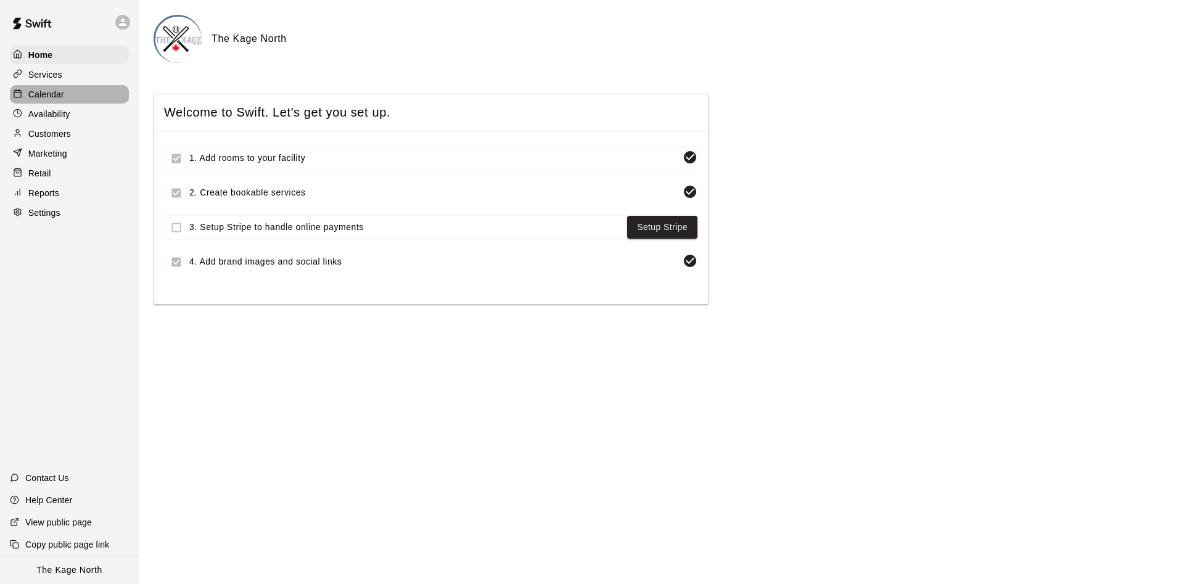
click at [71, 100] on div "Calendar" at bounding box center [69, 94] width 119 height 19
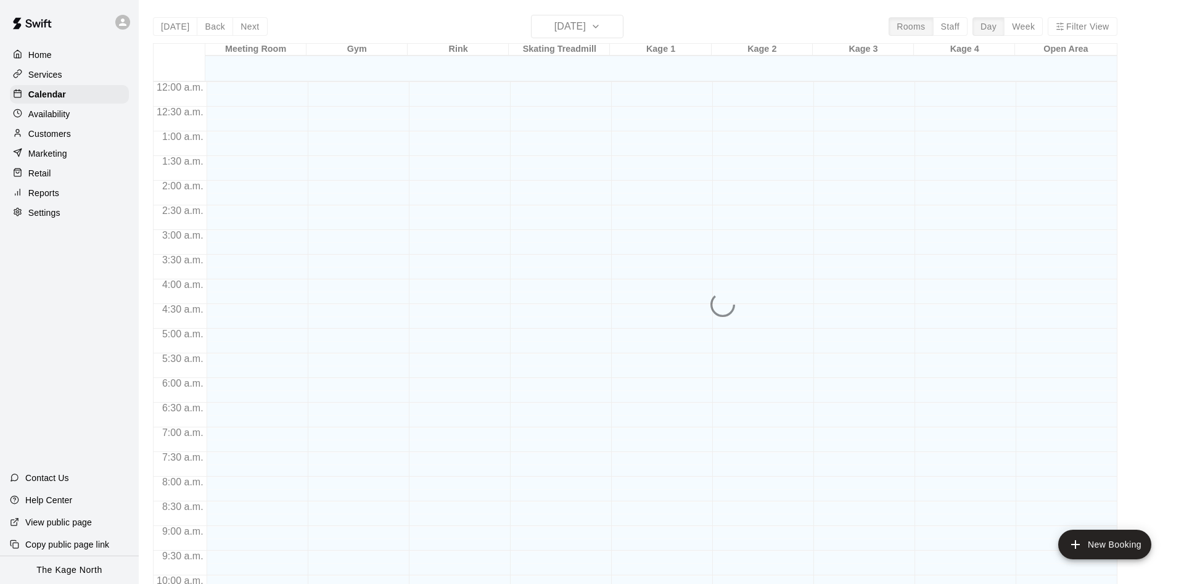
scroll to position [631, 0]
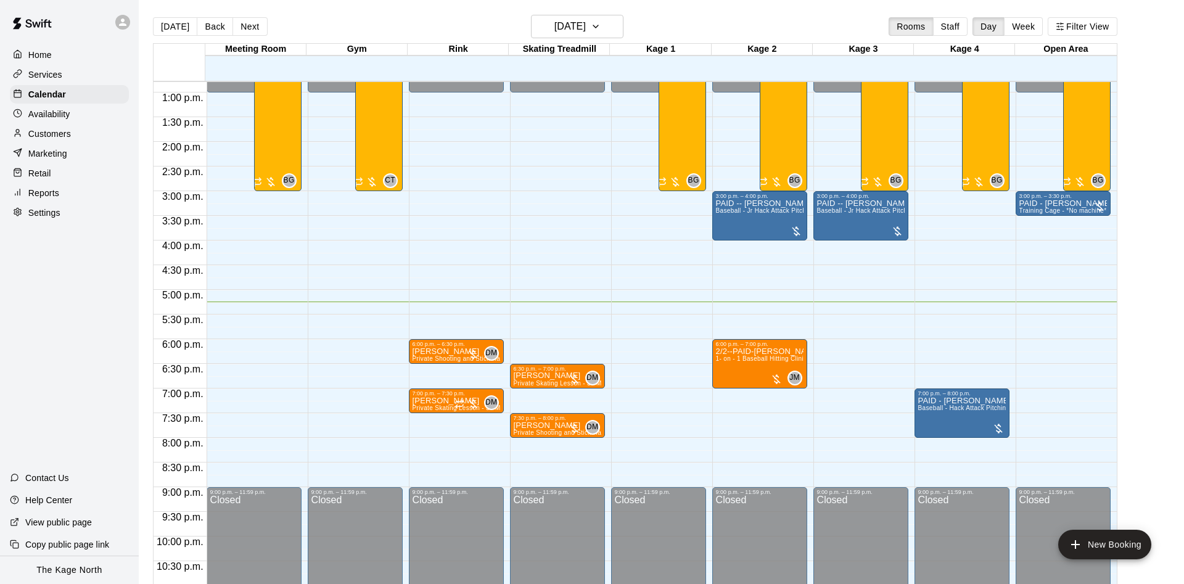
click at [123, 26] on icon at bounding box center [122, 22] width 11 height 11
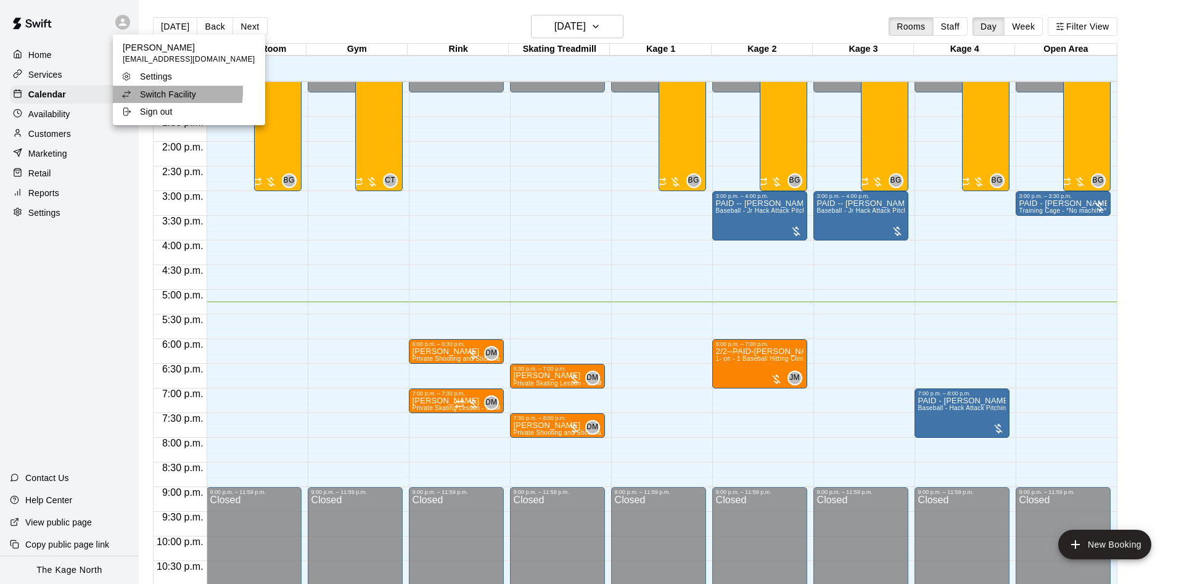
click at [142, 91] on p "Switch Facility" at bounding box center [168, 94] width 56 height 12
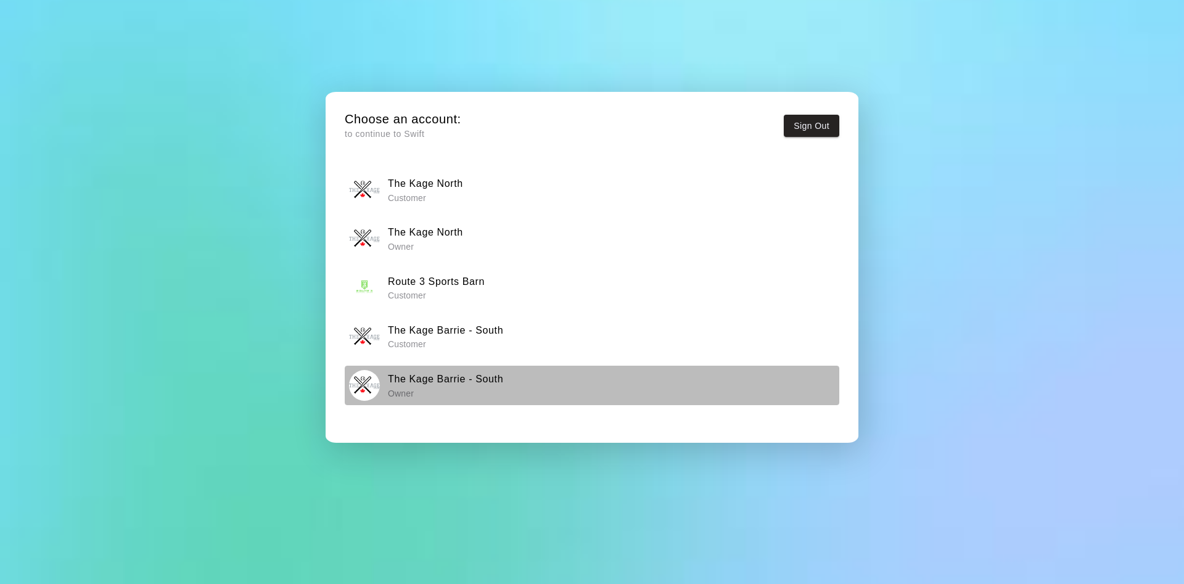
click at [456, 381] on h6 "The Kage Barrie - South" at bounding box center [445, 379] width 115 height 16
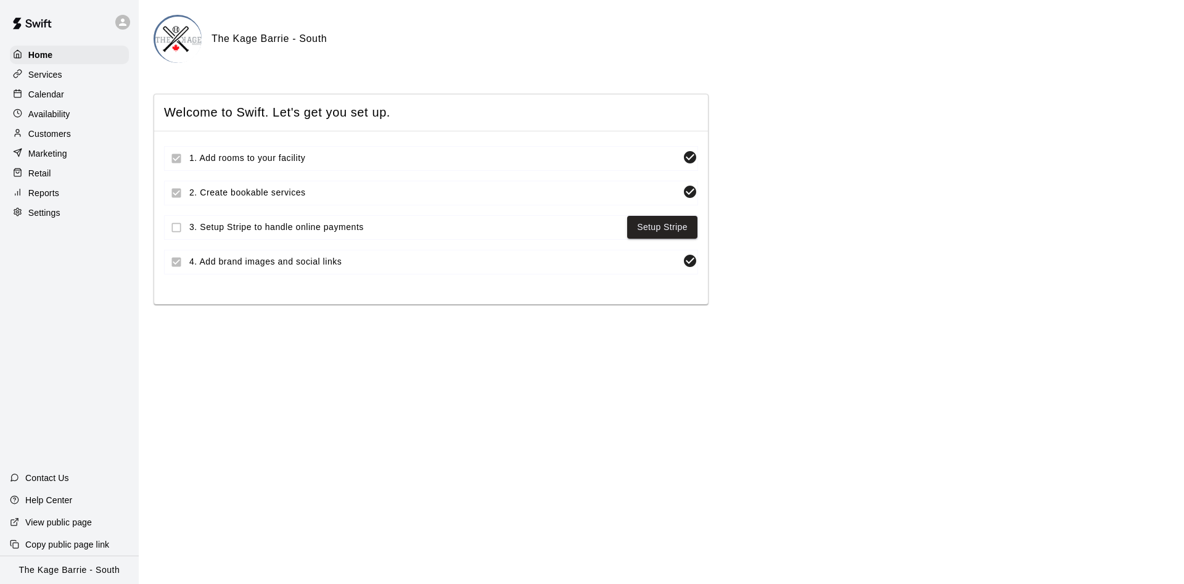
click at [85, 97] on div "Calendar" at bounding box center [69, 94] width 119 height 19
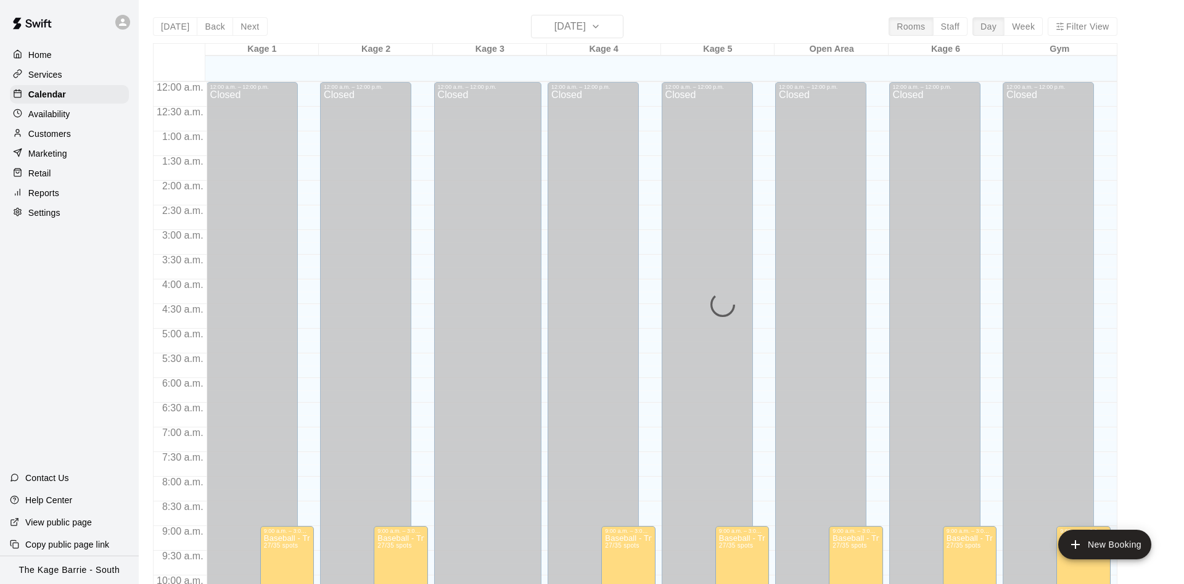
scroll to position [631, 0]
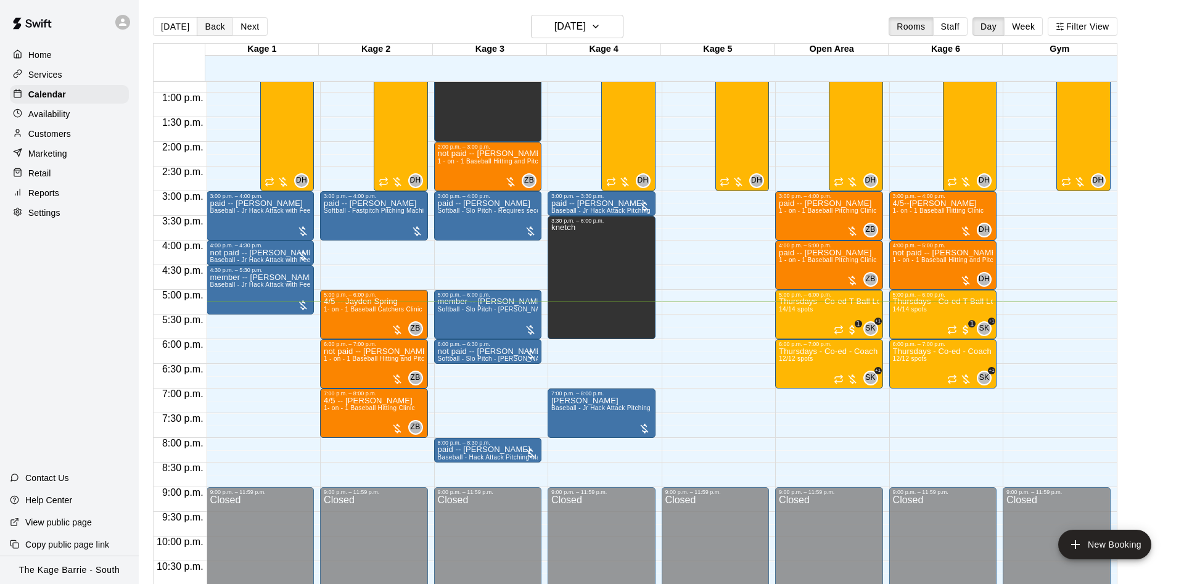
click at [205, 25] on button "Back" at bounding box center [215, 26] width 36 height 19
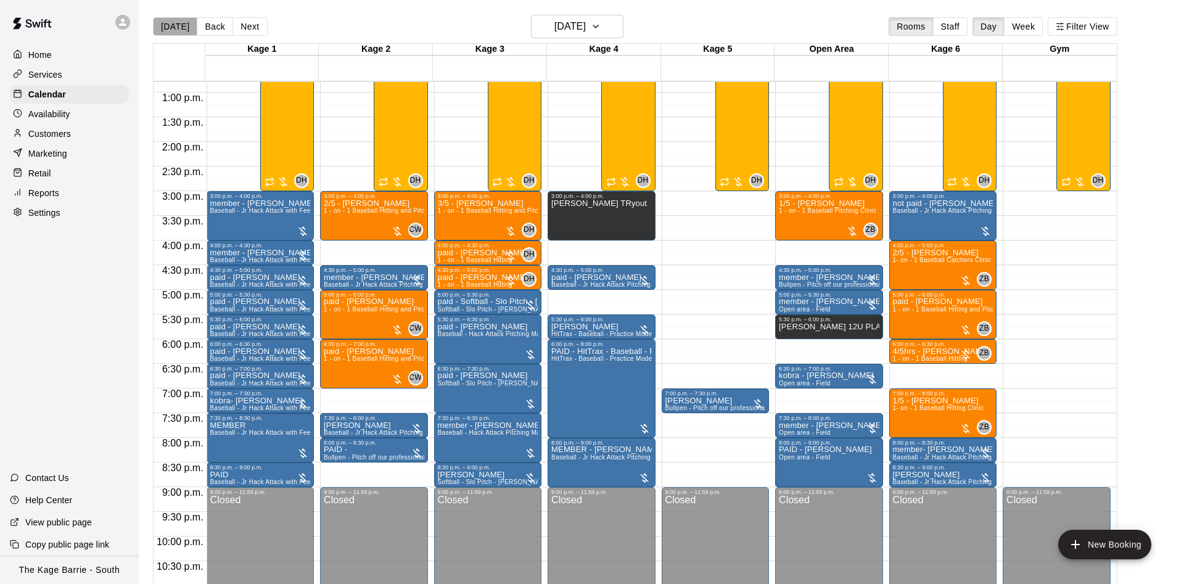
click at [183, 27] on button "[DATE]" at bounding box center [175, 26] width 44 height 19
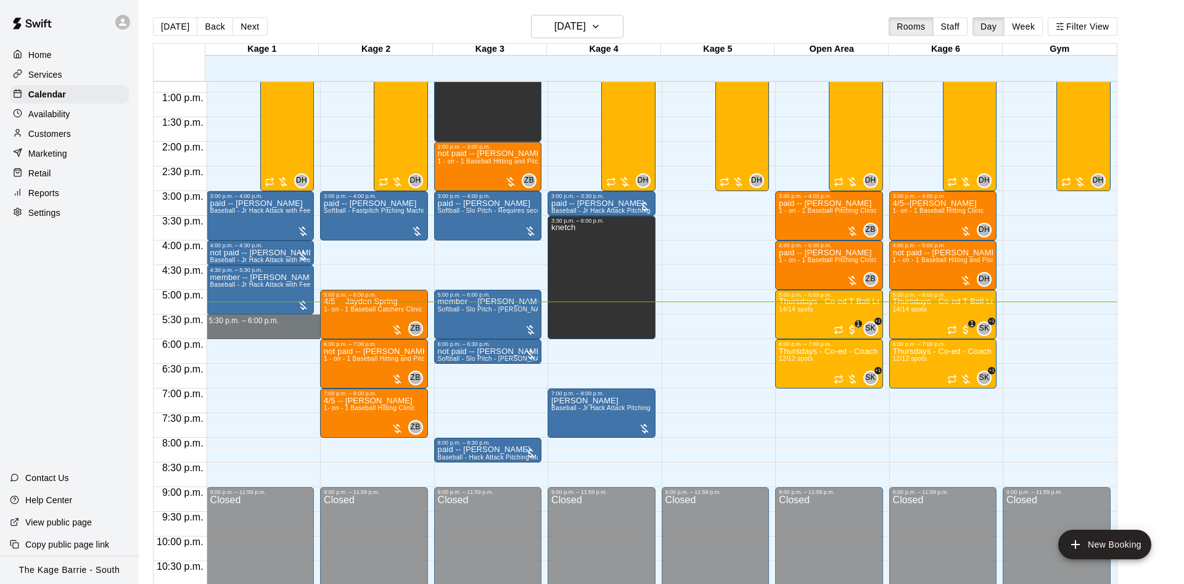
drag, startPoint x: 283, startPoint y: 316, endPoint x: 283, endPoint y: 336, distance: 19.7
click at [283, 336] on div "12:00 a.m. – 12:00 p.m. Closed 3:00 p.m. – 4:00 p.m. paid -- [PERSON_NAME] Base…" at bounding box center [264, 43] width 114 height 1184
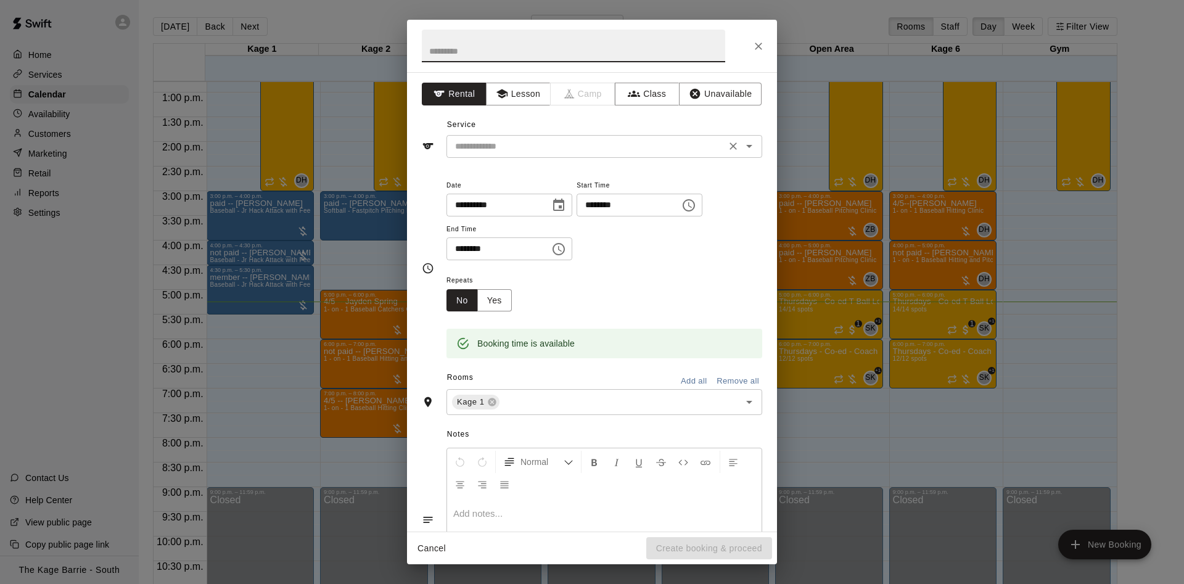
click at [505, 144] on input "text" at bounding box center [586, 146] width 272 height 15
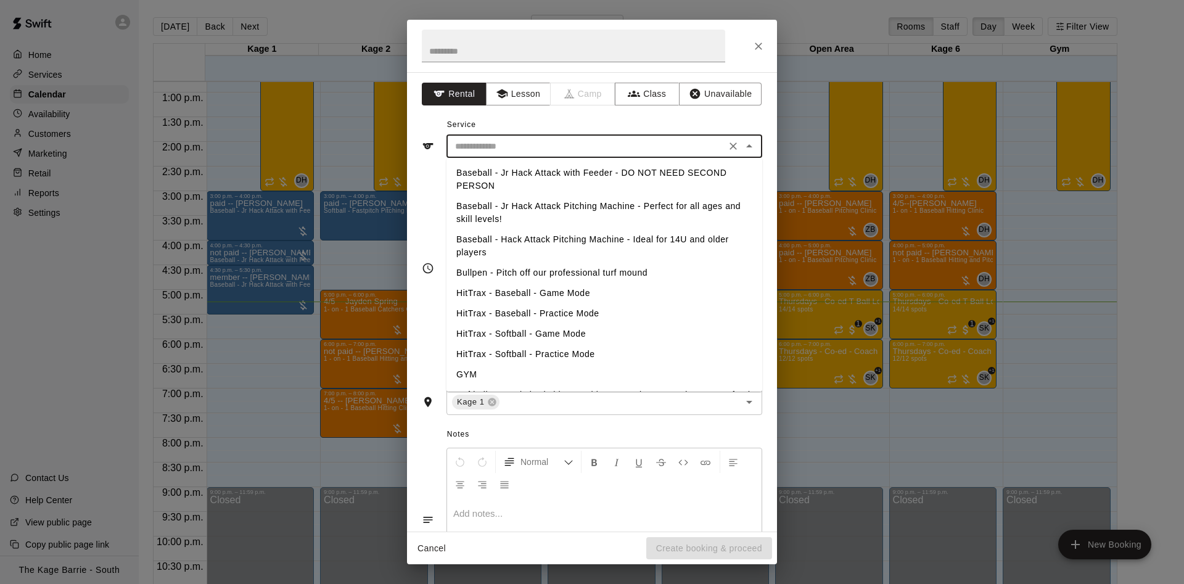
click at [513, 169] on li "Baseball - Jr Hack Attack with Feeder - DO NOT NEED SECOND PERSON" at bounding box center [605, 179] width 316 height 33
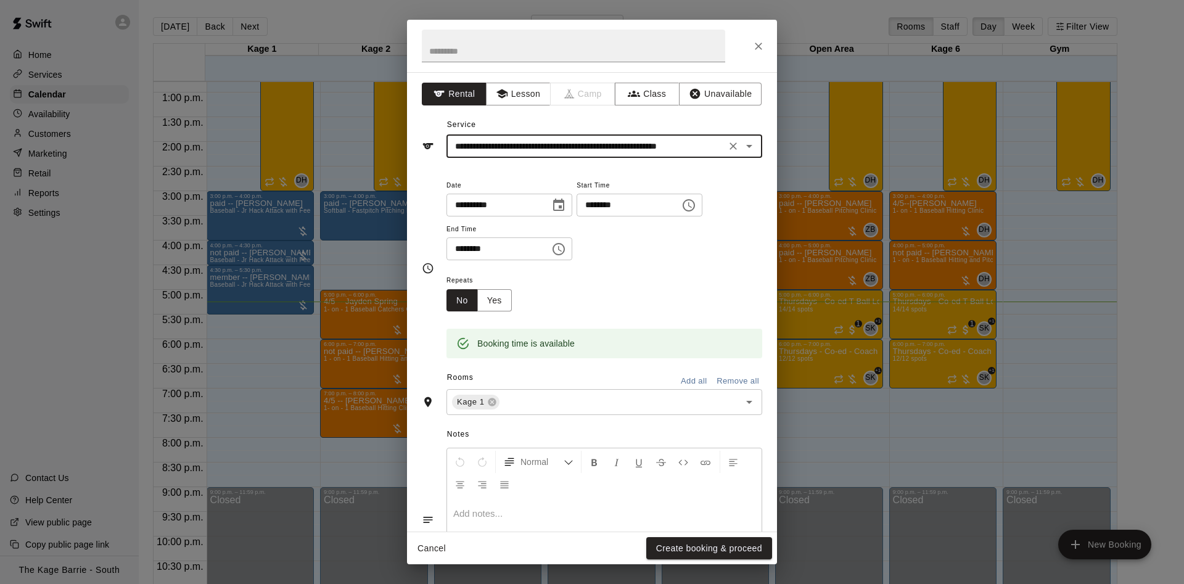
type input "**********"
click at [704, 544] on button "Create booking & proceed" at bounding box center [710, 548] width 126 height 23
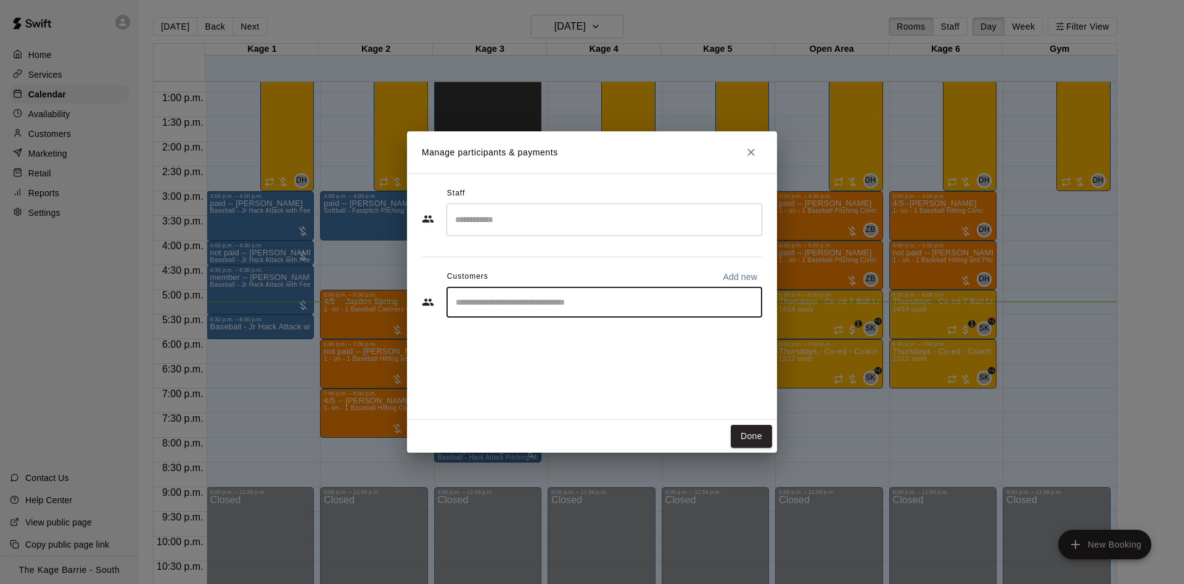
click at [495, 301] on input "Start typing to search customers..." at bounding box center [604, 302] width 305 height 12
type input "**********"
click at [667, 350] on div "[PERSON_NAME] [EMAIL_ADDRESS][DOMAIN_NAME]" at bounding box center [616, 337] width 271 height 27
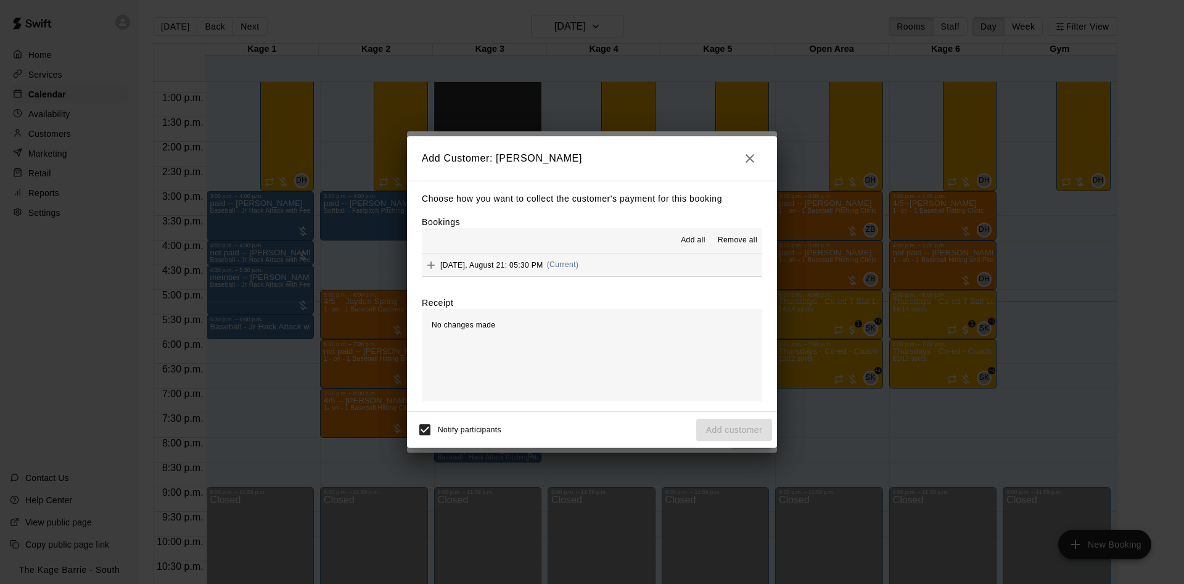
click at [687, 244] on span "Add all" at bounding box center [693, 240] width 25 height 12
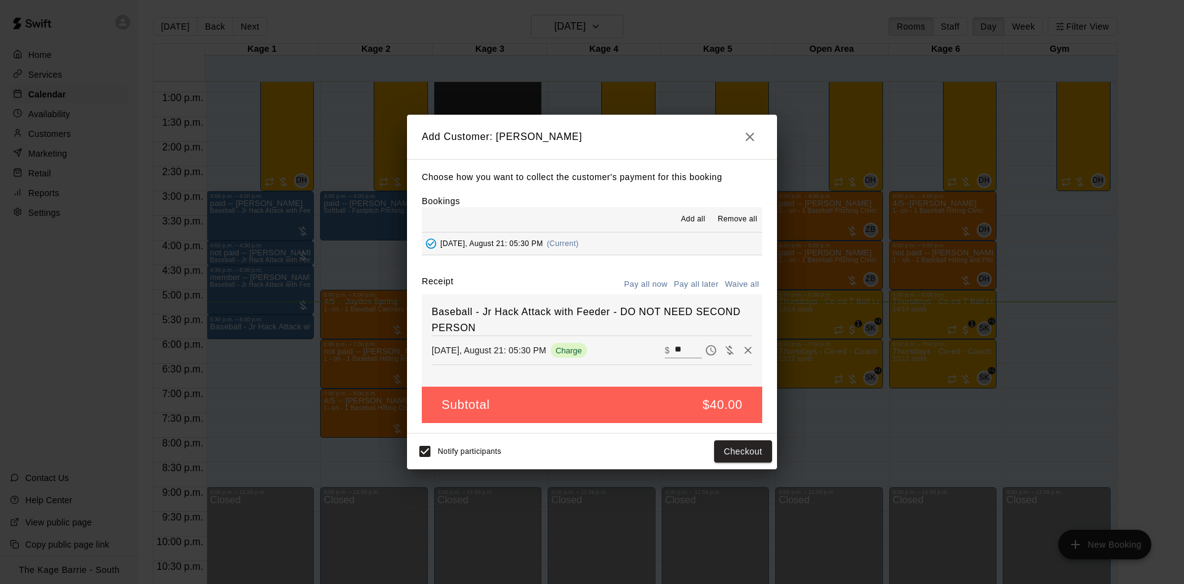
click at [692, 281] on button "Pay all later" at bounding box center [696, 284] width 51 height 19
click at [740, 453] on button "Add customer" at bounding box center [734, 451] width 76 height 23
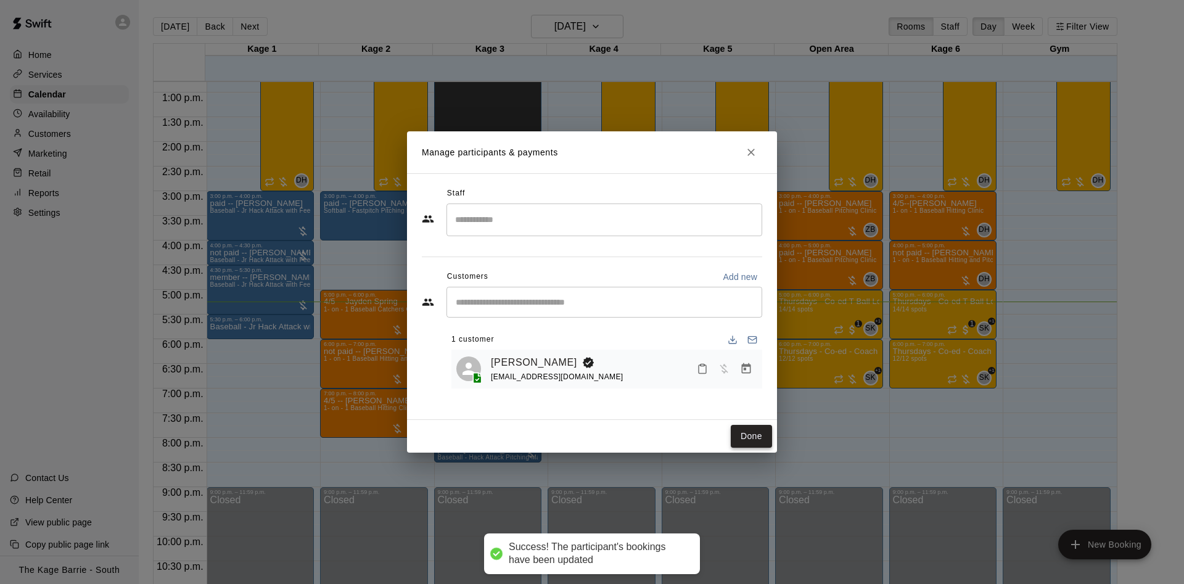
click at [744, 445] on button "Done" at bounding box center [751, 436] width 41 height 23
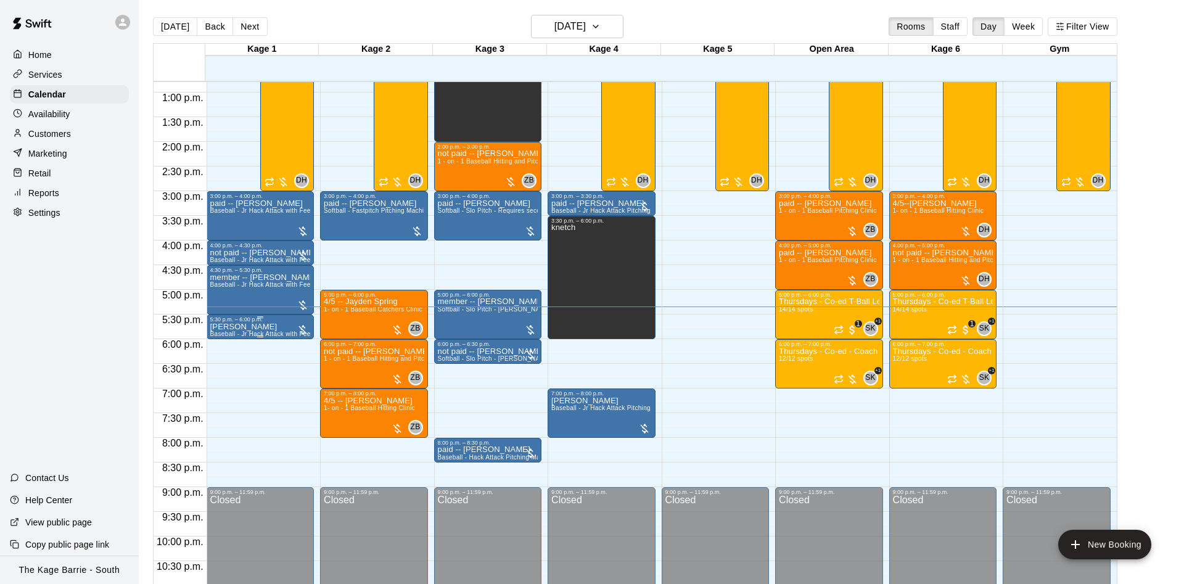
click at [255, 327] on p "[PERSON_NAME]" at bounding box center [260, 327] width 101 height 0
click at [223, 341] on icon "edit" at bounding box center [220, 341] width 11 height 11
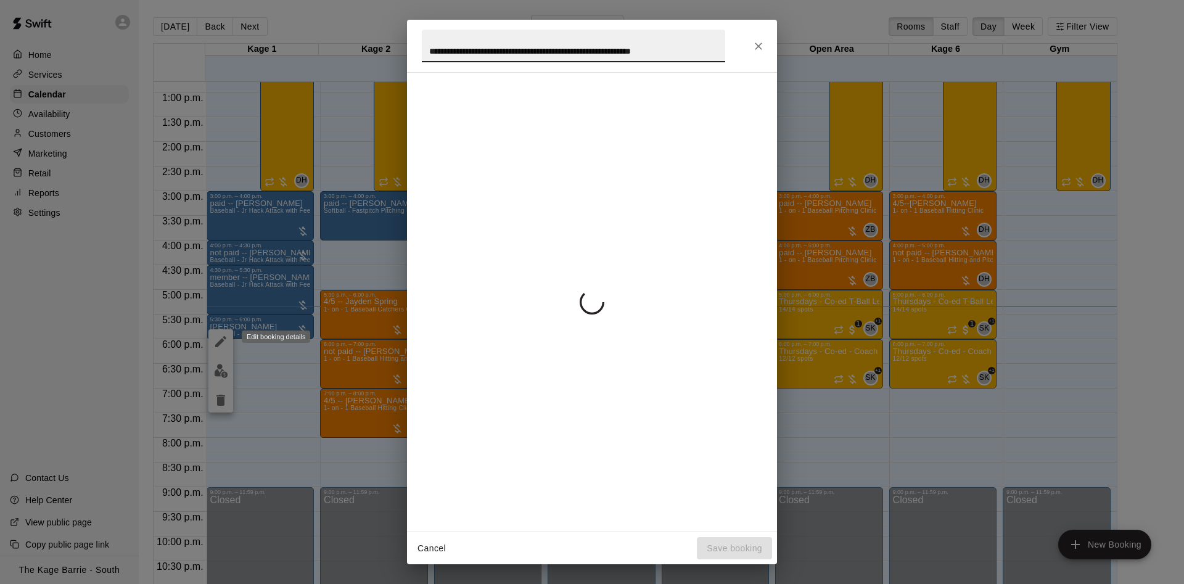
scroll to position [0, 24]
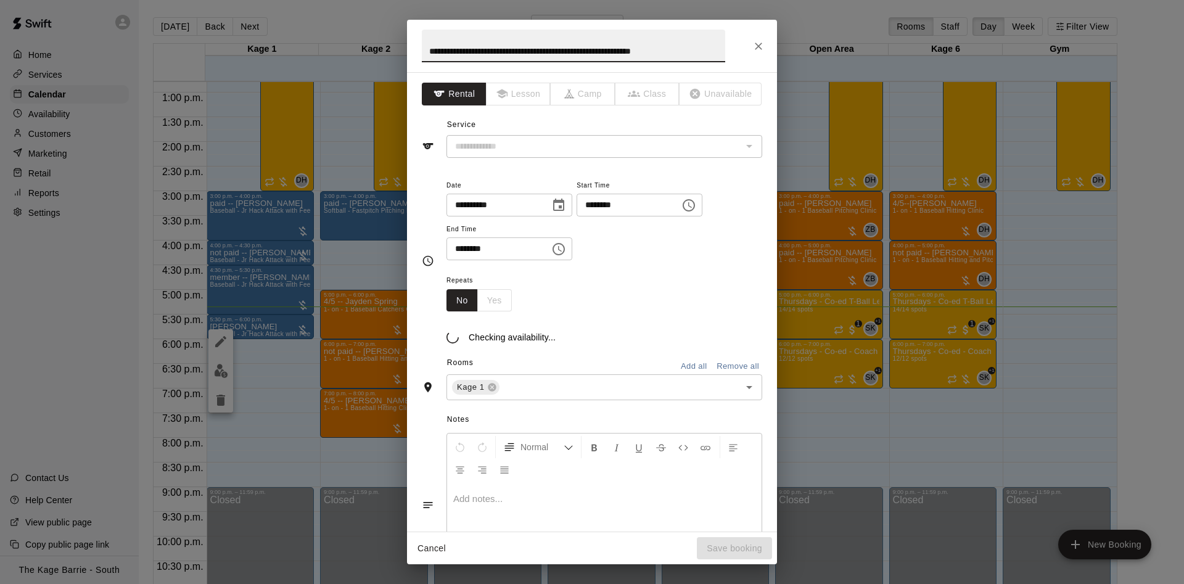
type input "**********"
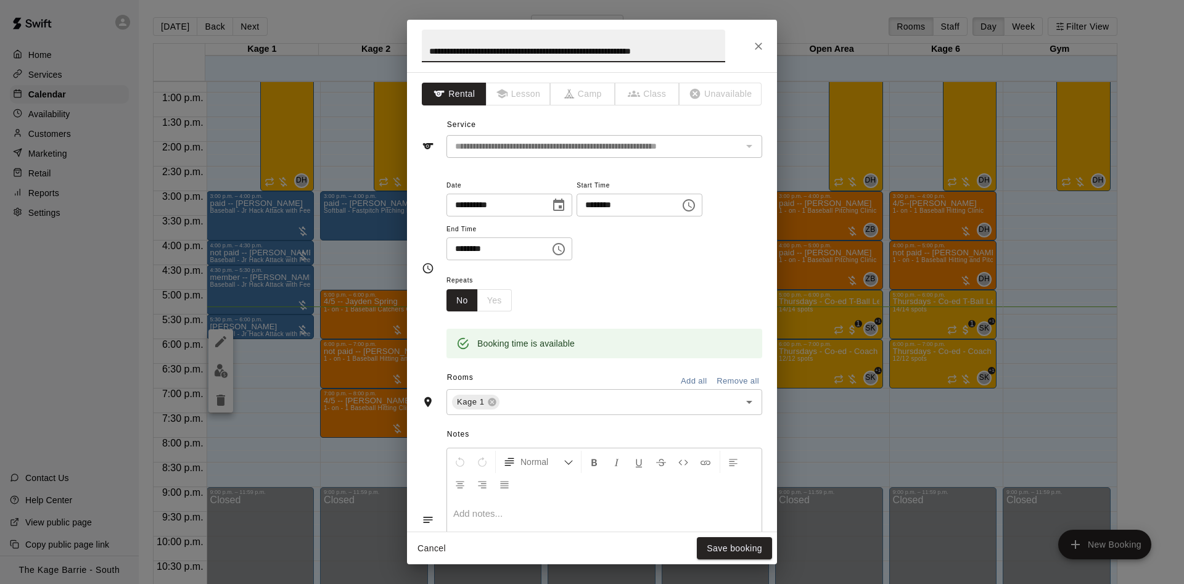
click at [446, 49] on input "**********" at bounding box center [574, 46] width 304 height 33
type input "****"
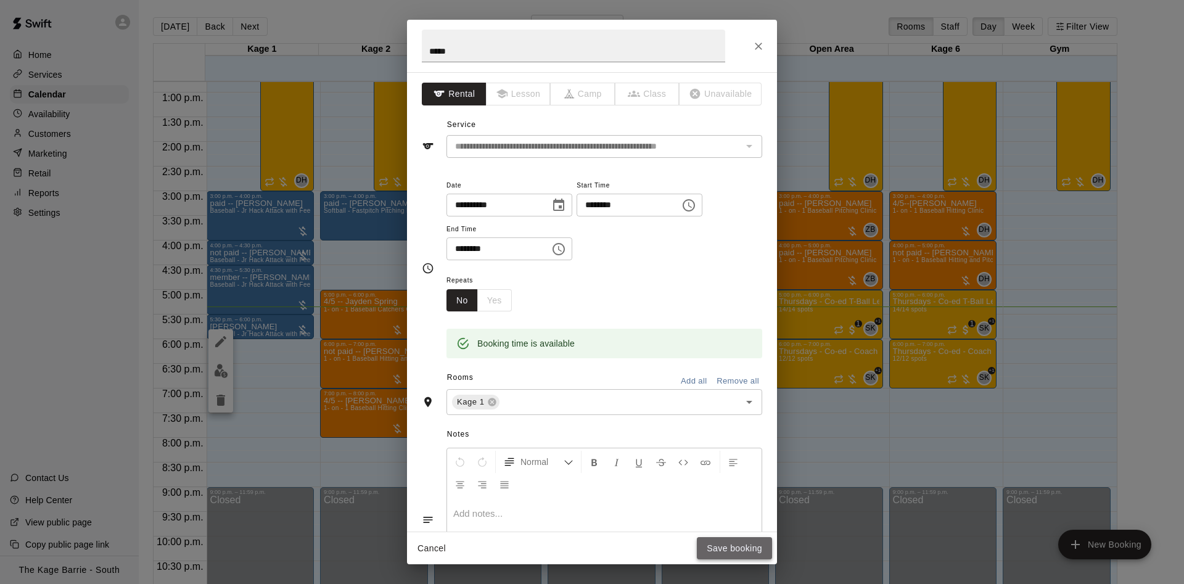
click at [727, 553] on button "Save booking" at bounding box center [734, 548] width 75 height 23
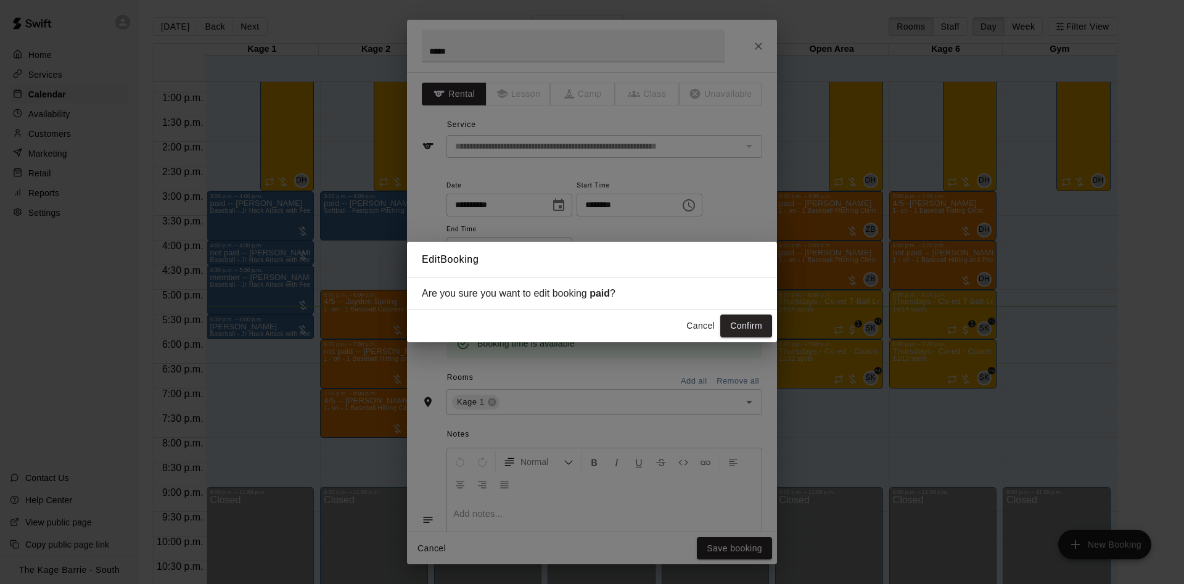
click at [732, 318] on button "Confirm" at bounding box center [747, 326] width 52 height 23
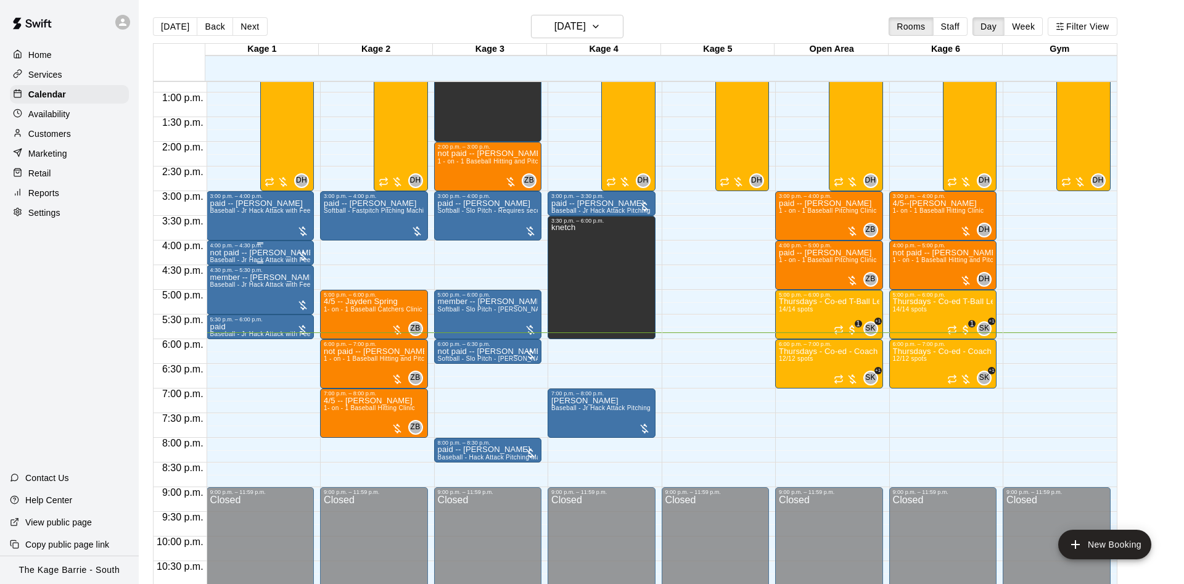
click at [234, 249] on div "4:00 p.m. – 4:30 p.m." at bounding box center [260, 245] width 101 height 6
click at [232, 254] on button "edit" at bounding box center [221, 256] width 25 height 25
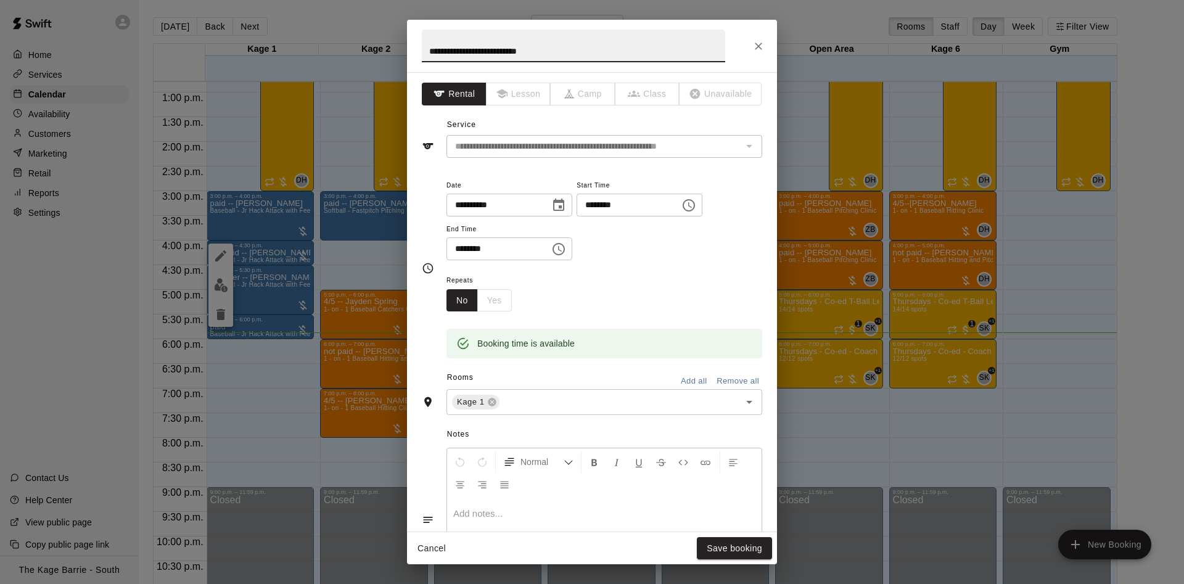
drag, startPoint x: 532, startPoint y: 55, endPoint x: 513, endPoint y: 55, distance: 19.1
click at [513, 55] on input "**********" at bounding box center [574, 46] width 304 height 33
drag, startPoint x: 550, startPoint y: 50, endPoint x: 510, endPoint y: 53, distance: 40.2
click at [510, 53] on input "**********" at bounding box center [574, 46] width 304 height 33
click at [756, 42] on icon "Close" at bounding box center [759, 46] width 12 height 12
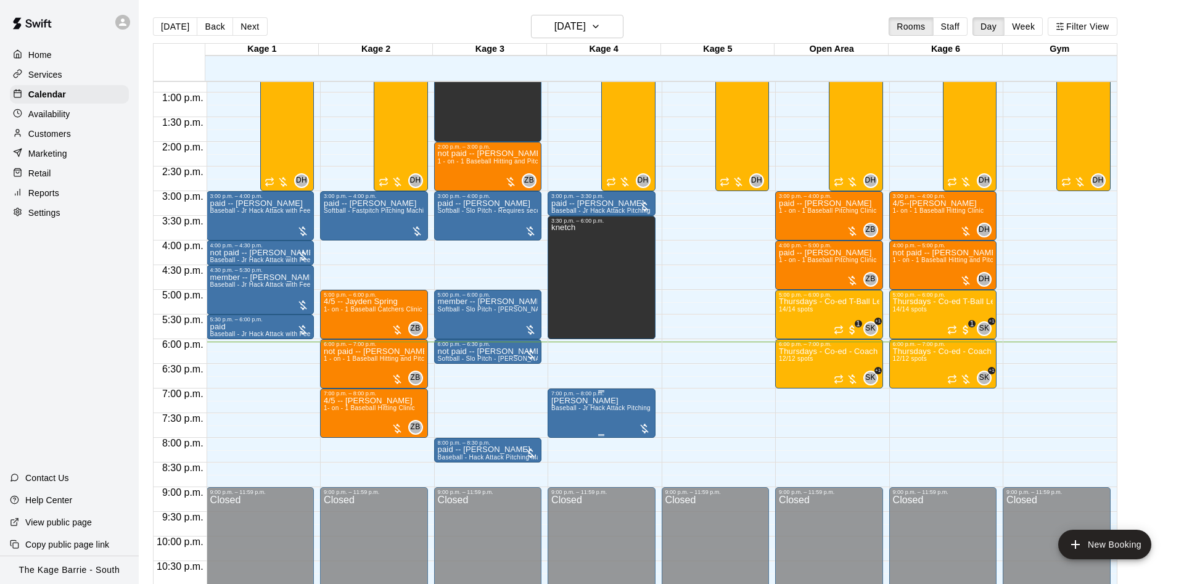
click at [577, 408] on span "Baseball - Jr Hack Attack Pitching Machine - Perfect for all ages and skill lev…" at bounding box center [669, 408] width 234 height 7
click at [569, 411] on button "edit" at bounding box center [562, 420] width 25 height 25
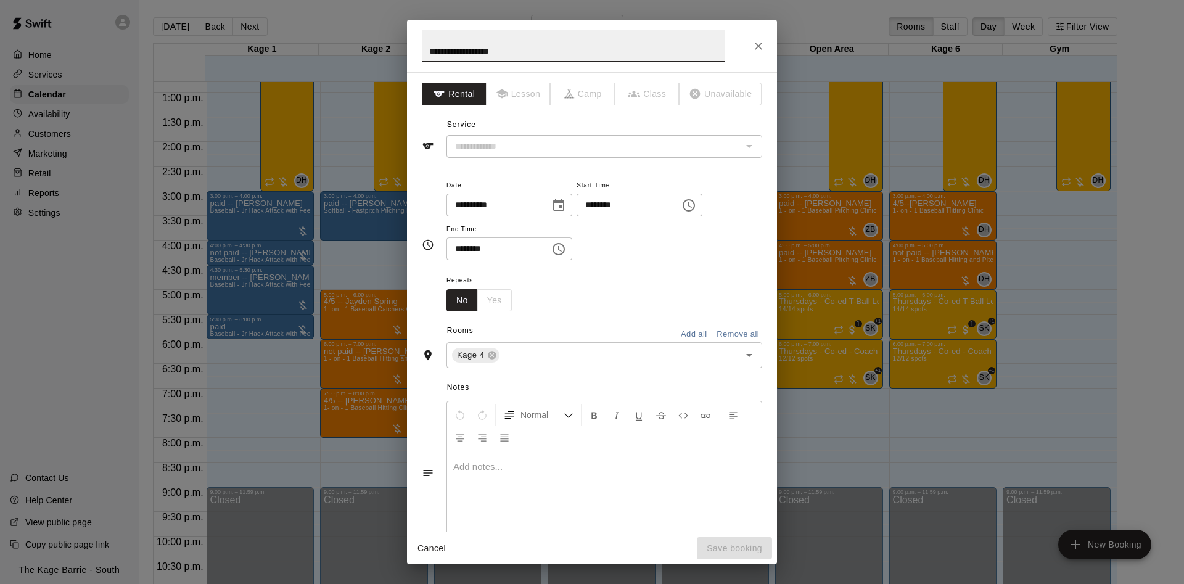
type input "**********"
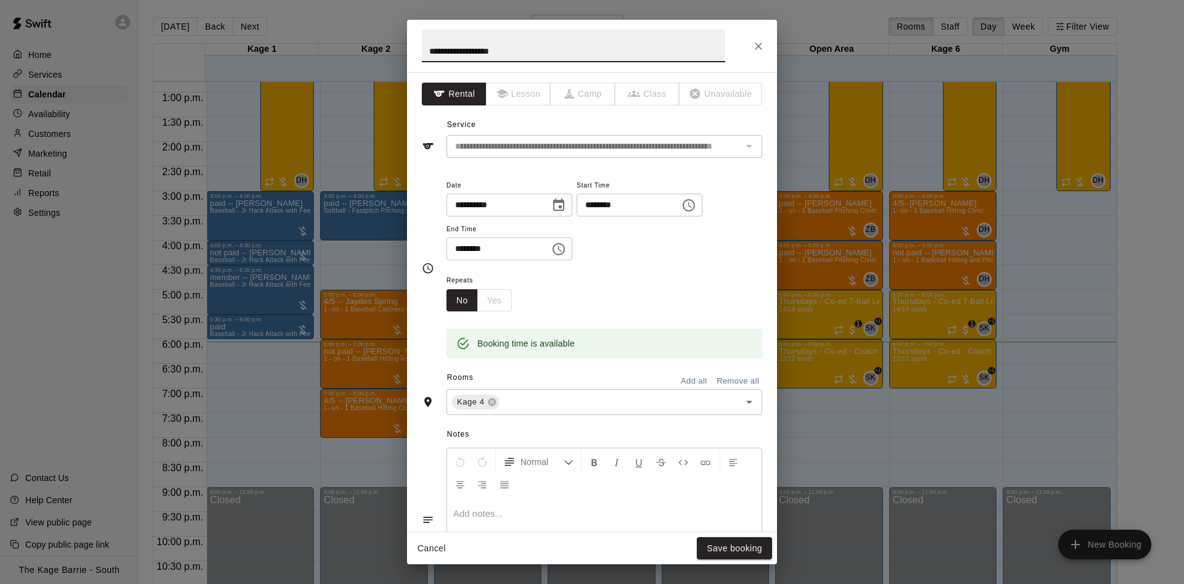
drag, startPoint x: 504, startPoint y: 49, endPoint x: 461, endPoint y: 60, distance: 44.7
click at [461, 60] on input "**********" at bounding box center [574, 46] width 304 height 33
click at [764, 49] on icon "Close" at bounding box center [759, 46] width 12 height 12
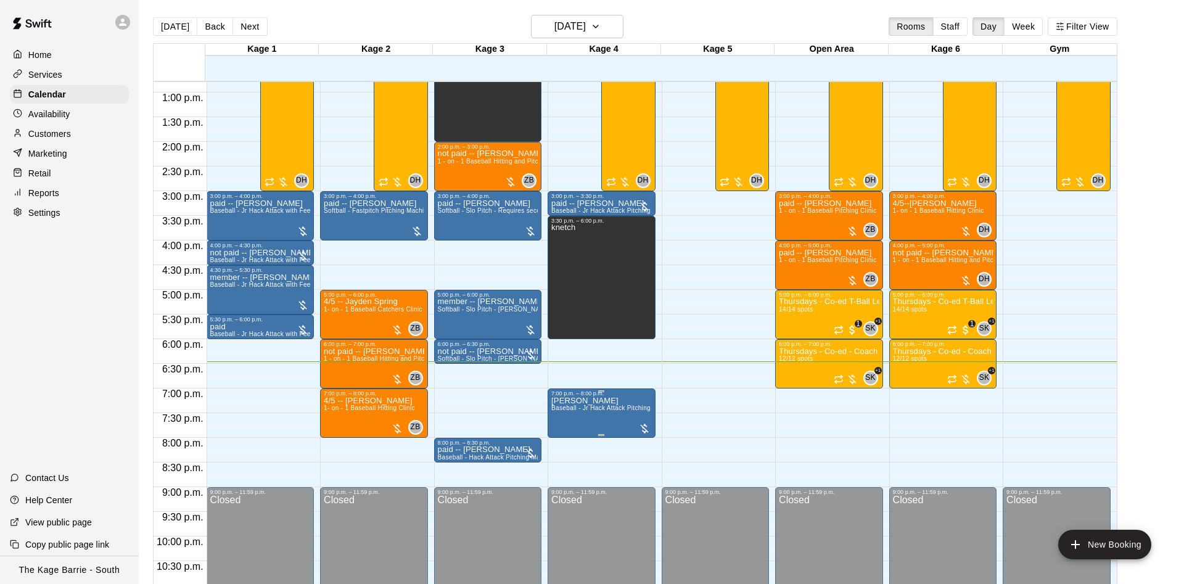
click at [569, 410] on icon "edit" at bounding box center [562, 411] width 15 height 15
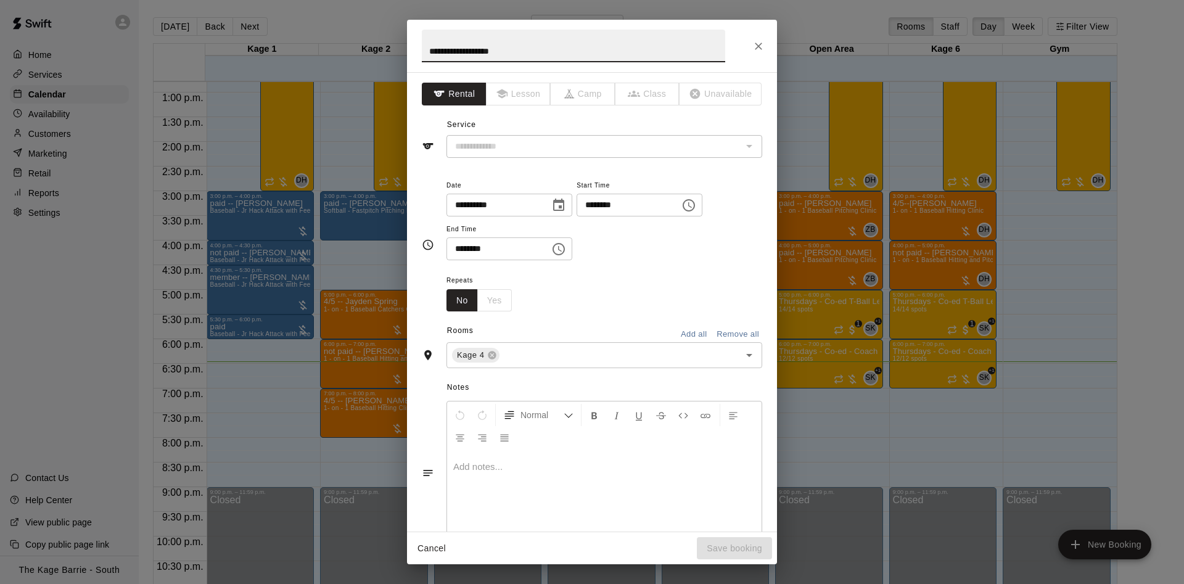
type input "**********"
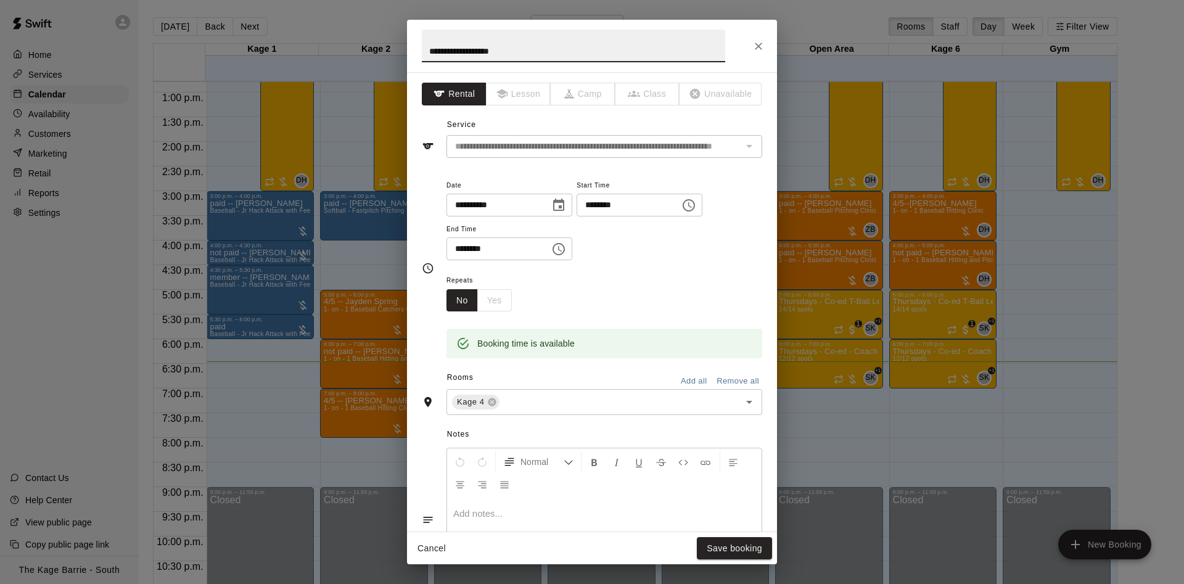
click at [425, 51] on input "**********" at bounding box center [574, 46] width 304 height 33
type input "**********"
click at [713, 548] on button "Save booking" at bounding box center [734, 548] width 75 height 23
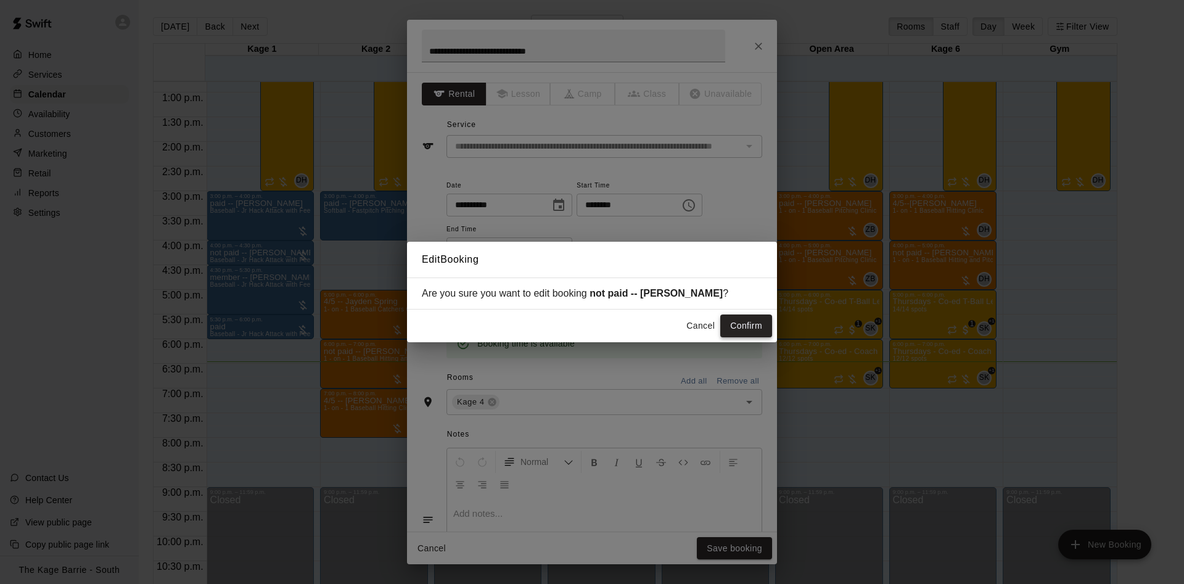
click at [730, 329] on button "Confirm" at bounding box center [747, 326] width 52 height 23
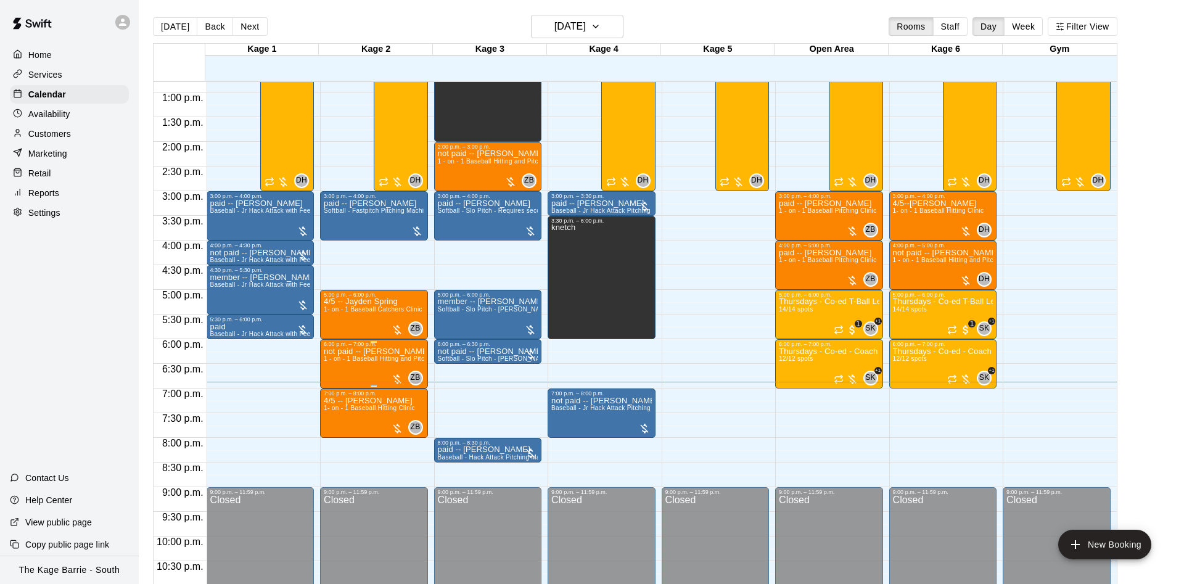
click at [365, 362] on span "1 - on - 1 Baseball Hitting and Pitching Clinic" at bounding box center [389, 358] width 131 height 7
click at [336, 371] on icon "edit" at bounding box center [334, 370] width 11 height 11
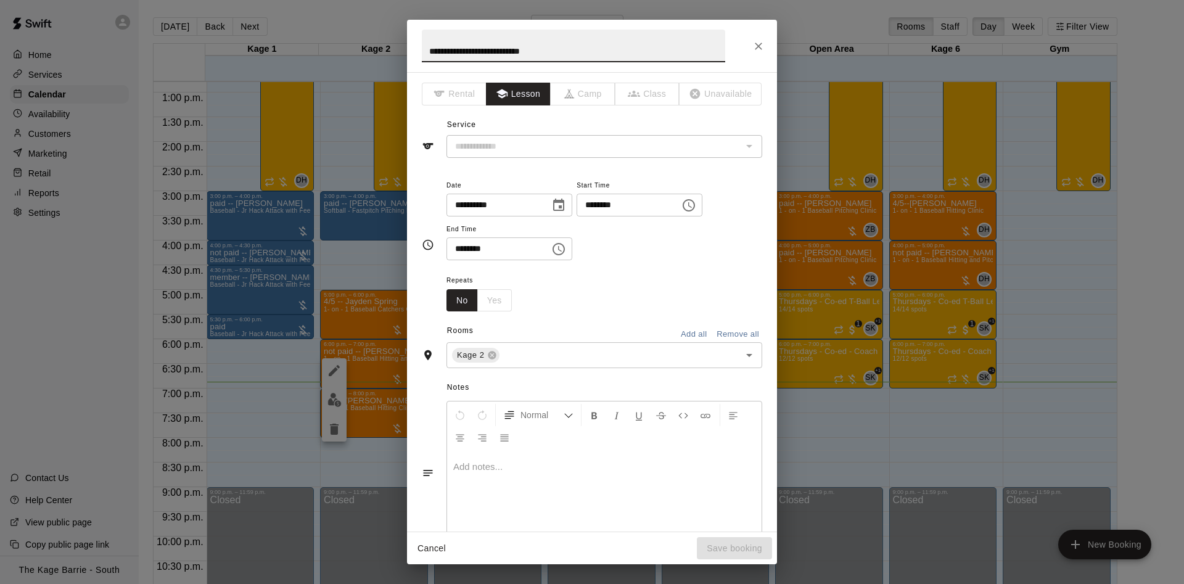
type input "**********"
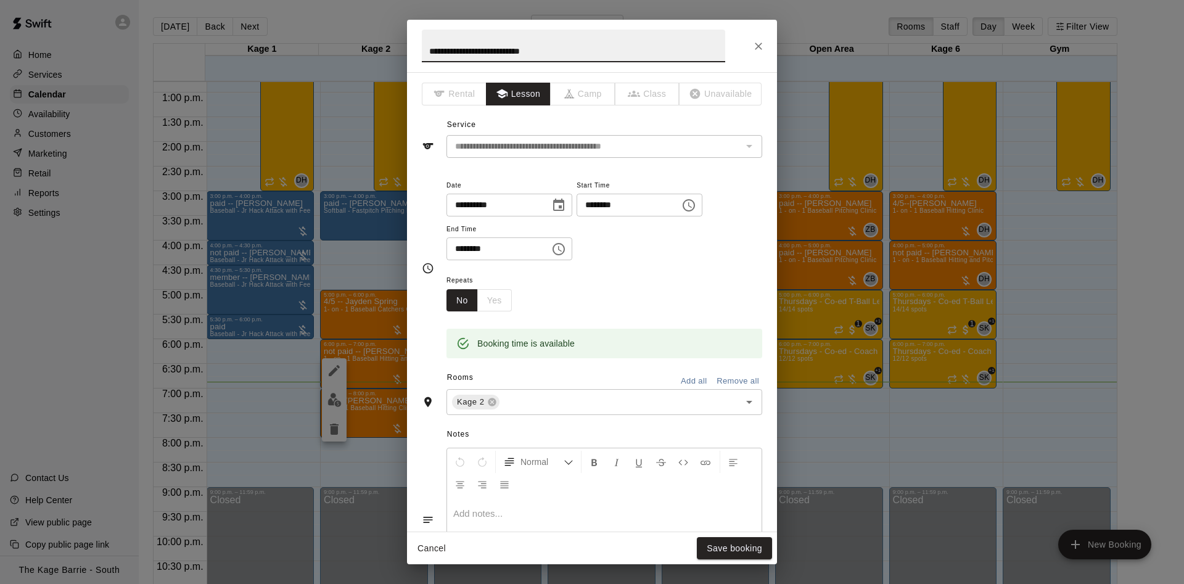
drag, startPoint x: 444, startPoint y: 52, endPoint x: 396, endPoint y: 52, distance: 48.1
click at [422, 52] on input "**********" at bounding box center [574, 46] width 304 height 33
type input "**********"
click at [726, 547] on button "Save booking" at bounding box center [734, 548] width 75 height 23
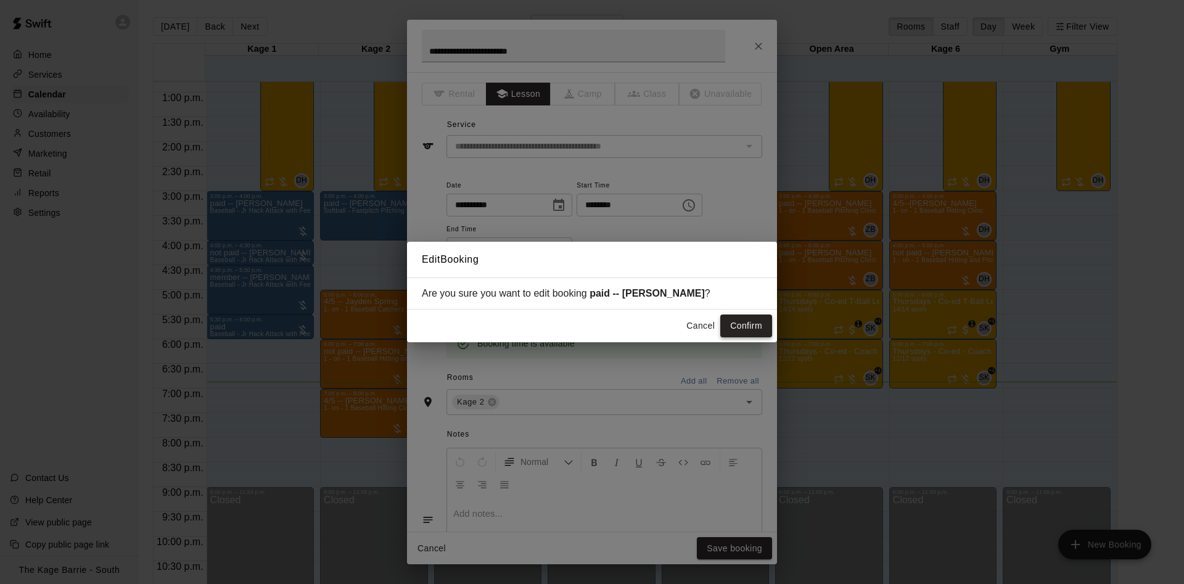
click at [764, 324] on button "Confirm" at bounding box center [747, 326] width 52 height 23
